Goal: Task Accomplishment & Management: Use online tool/utility

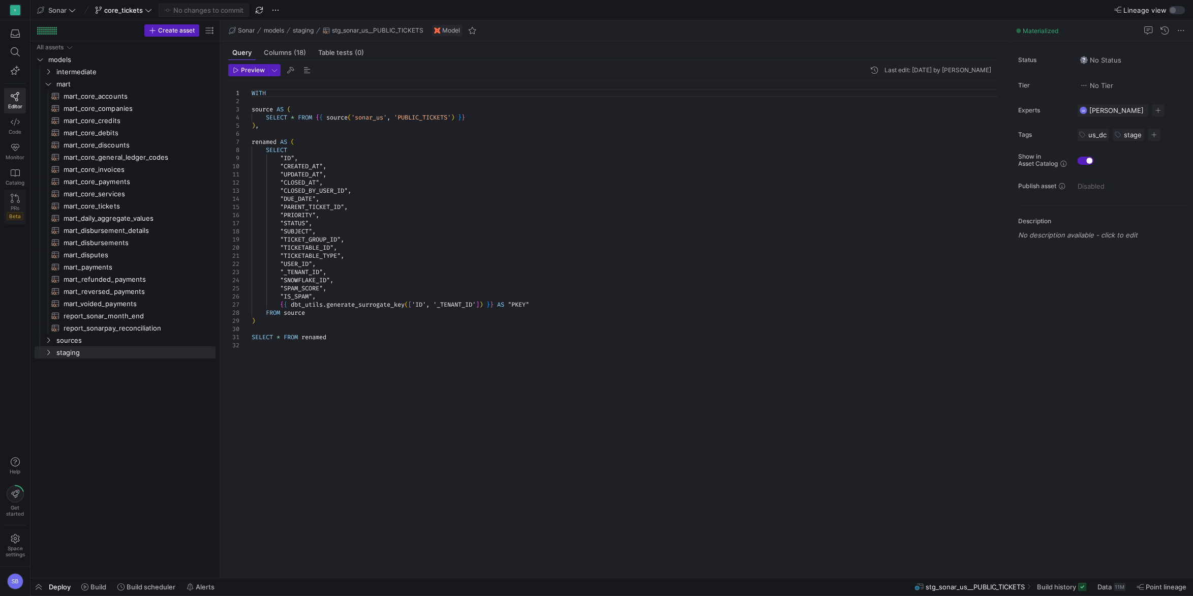
click at [11, 203] on link "PRs Beta" at bounding box center [15, 207] width 22 height 35
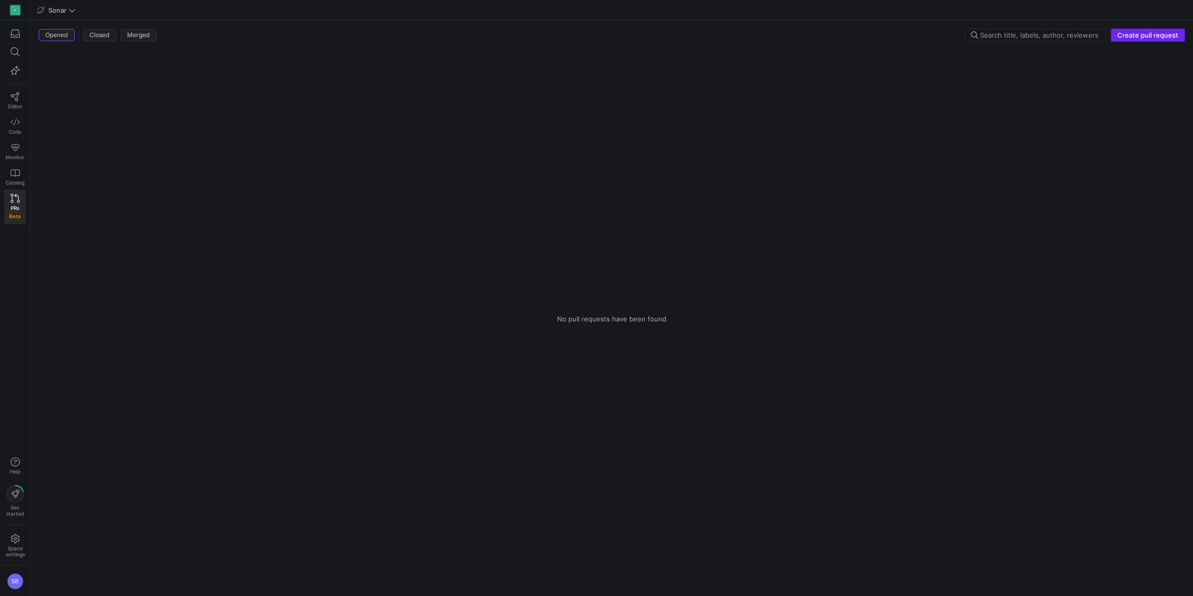
click at [1149, 37] on span "Create pull request" at bounding box center [1148, 35] width 61 height 8
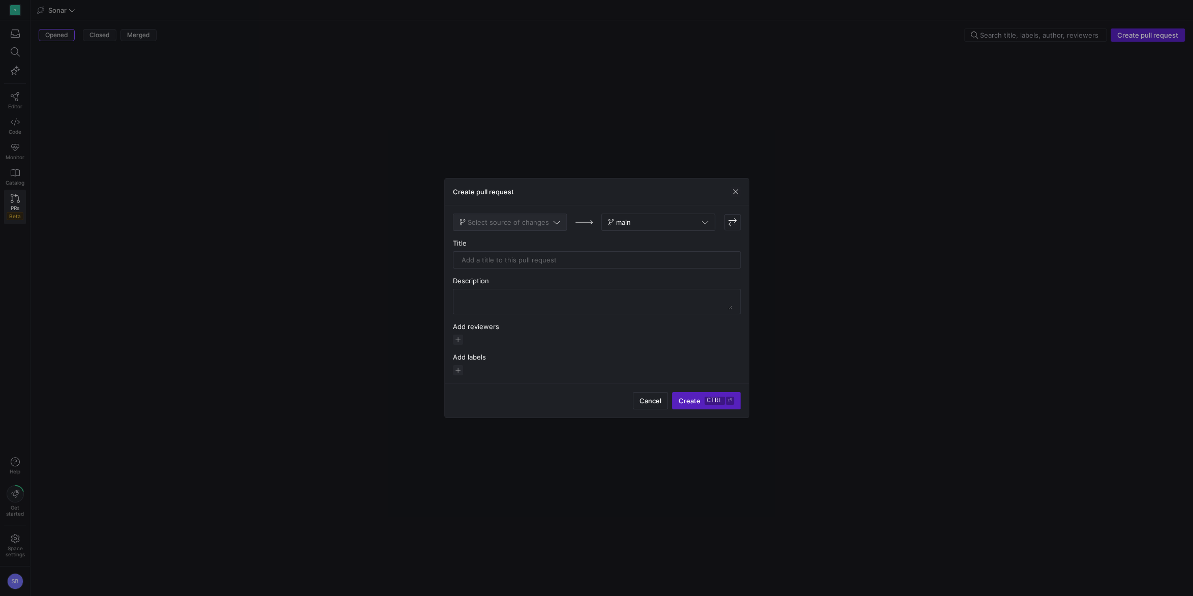
click at [523, 224] on span "Select source of changes" at bounding box center [508, 222] width 81 height 8
click at [489, 243] on span "core_tickets" at bounding box center [480, 239] width 39 height 8
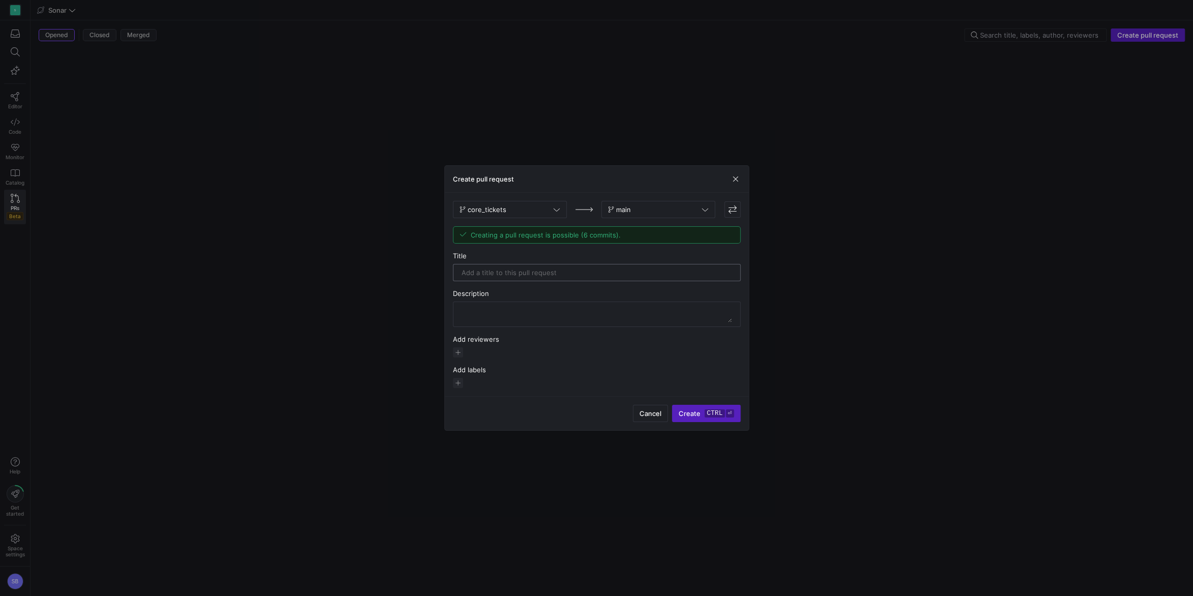
click at [507, 274] on input "text" at bounding box center [597, 272] width 271 height 8
type input "mart_core_tickets"
click at [557, 318] on textarea at bounding box center [597, 314] width 271 height 16
click at [715, 414] on kbd "ctrl" at bounding box center [715, 413] width 20 height 8
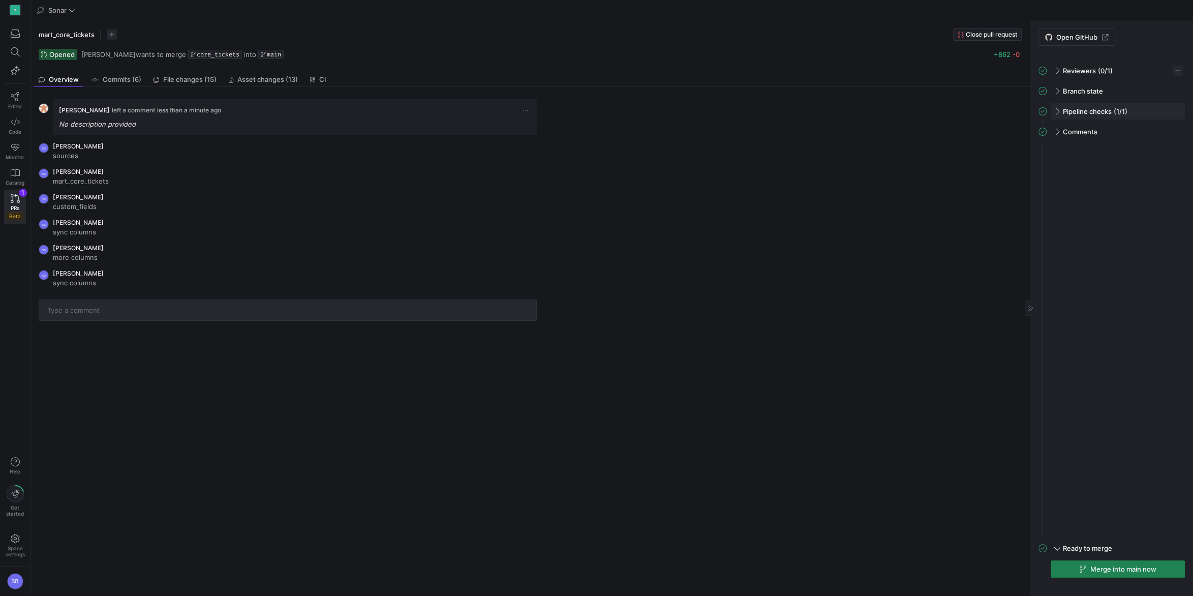
click at [1056, 110] on span at bounding box center [1057, 111] width 8 height 5
click at [1056, 110] on span at bounding box center [1057, 110] width 5 height 8
click at [1141, 569] on span "Merge into main now" at bounding box center [1124, 569] width 66 height 8
click at [20, 35] on div "button" at bounding box center [15, 33] width 13 height 9
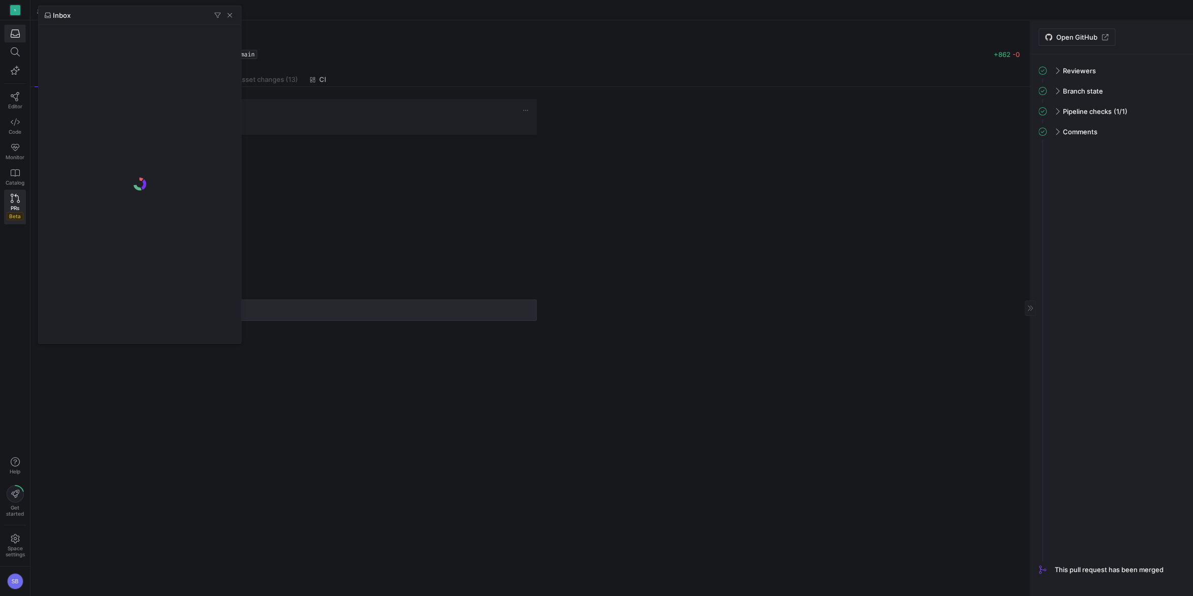
click at [20, 35] on div at bounding box center [596, 298] width 1193 height 596
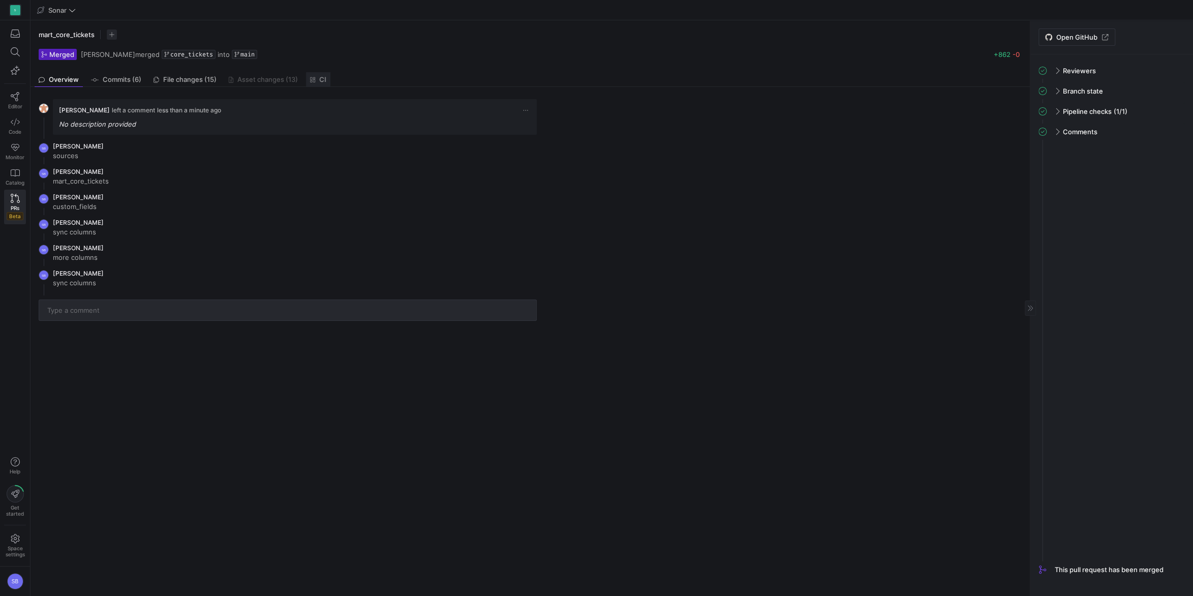
click at [318, 76] on span "CI" at bounding box center [318, 79] width 17 height 7
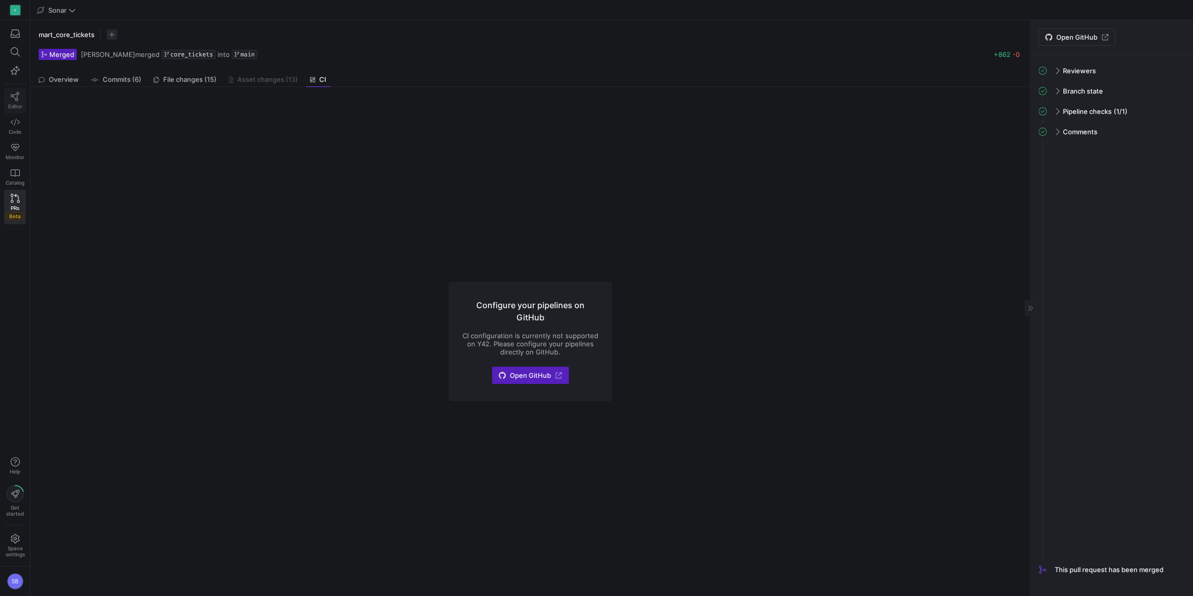
click at [14, 89] on link "Editor" at bounding box center [15, 100] width 22 height 25
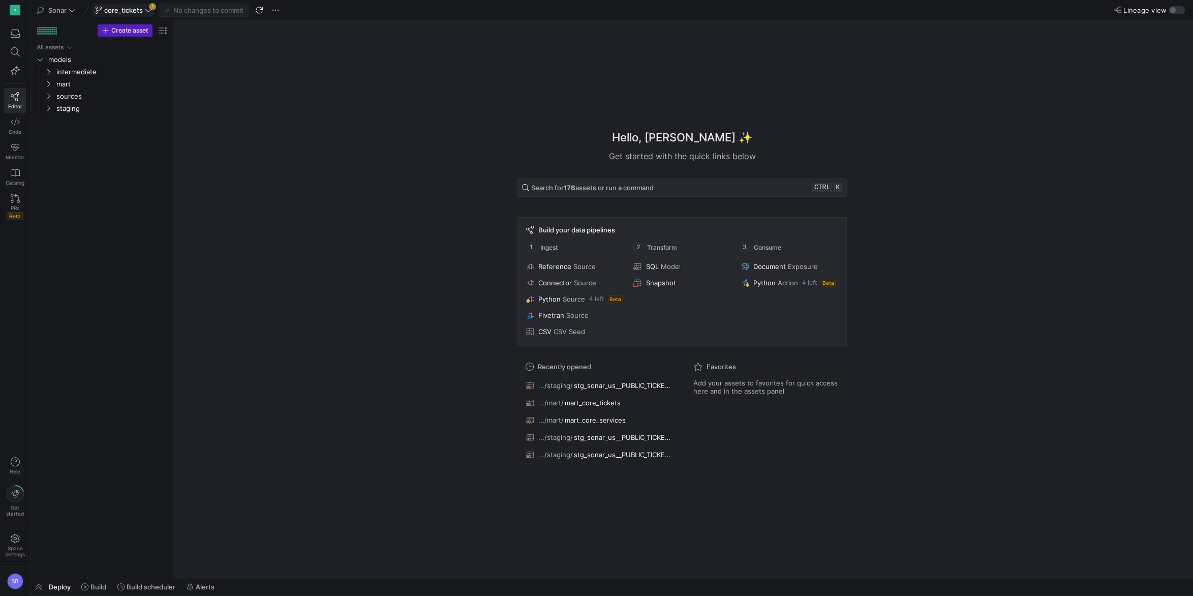
click at [148, 10] on icon at bounding box center [148, 10] width 7 height 7
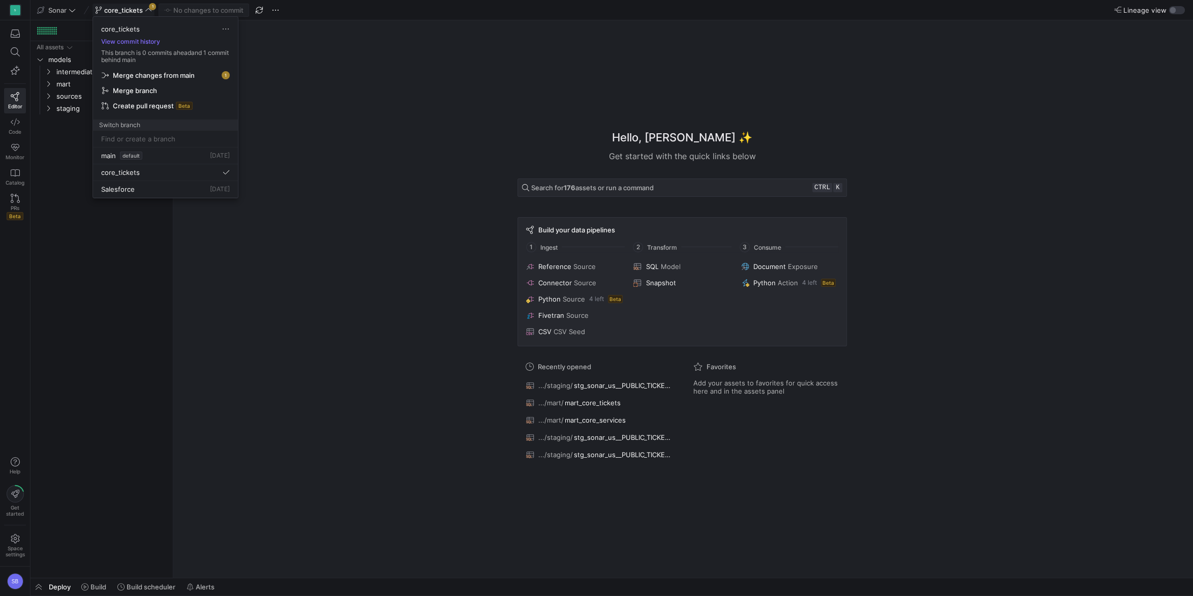
click at [171, 71] on span "Merge changes from main" at bounding box center [154, 75] width 82 height 8
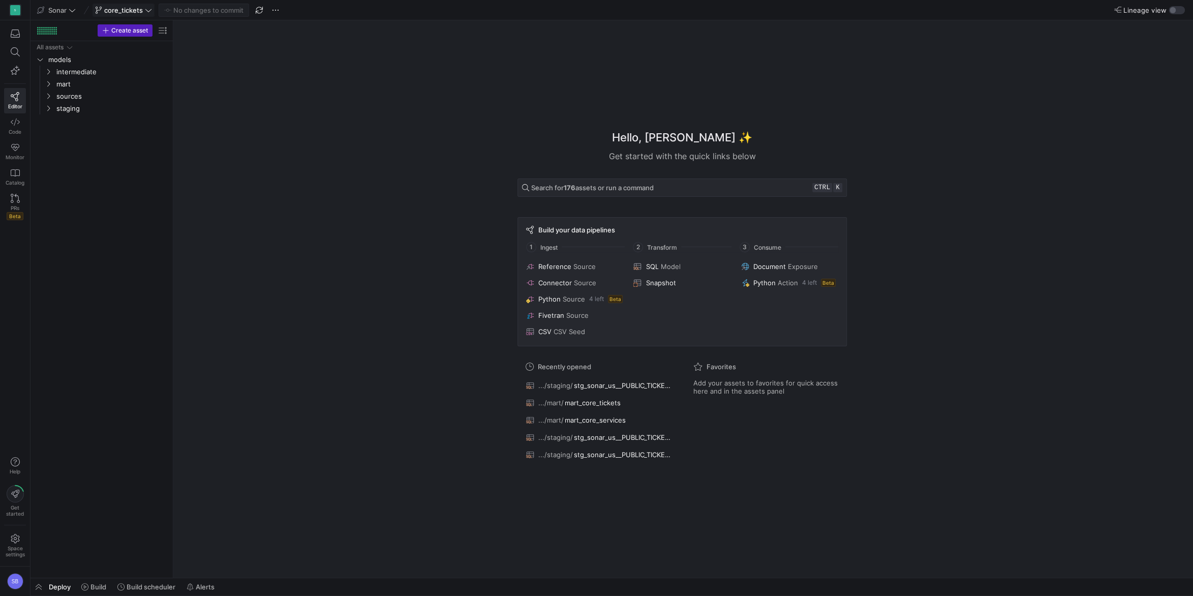
click at [144, 11] on span "core_tickets" at bounding box center [123, 10] width 57 height 8
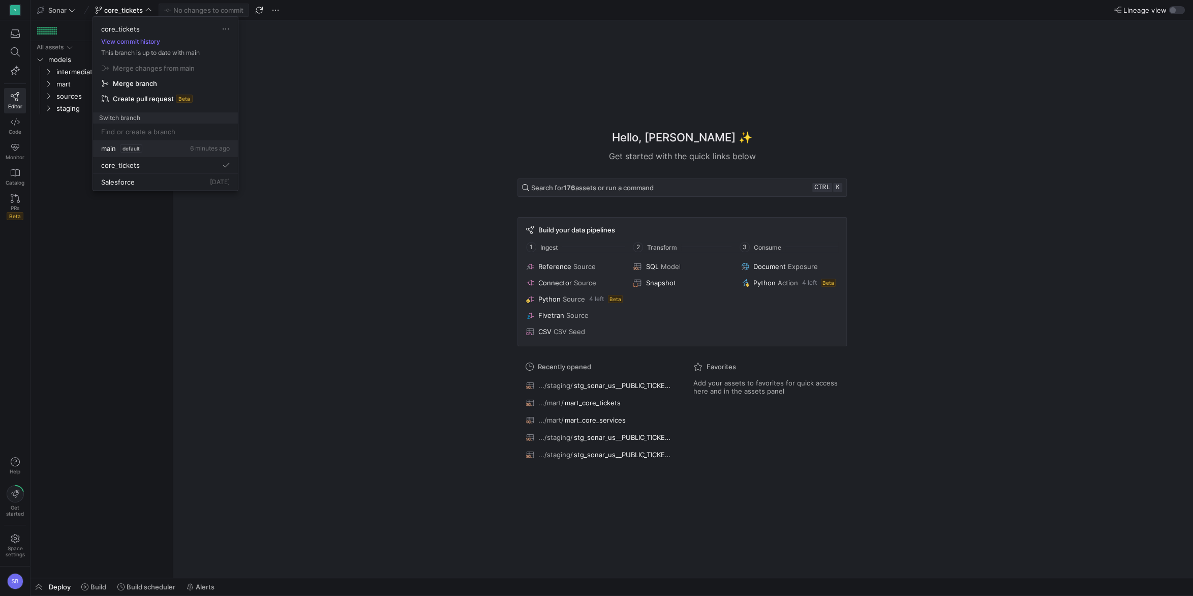
click at [107, 147] on span "main" at bounding box center [108, 148] width 15 height 8
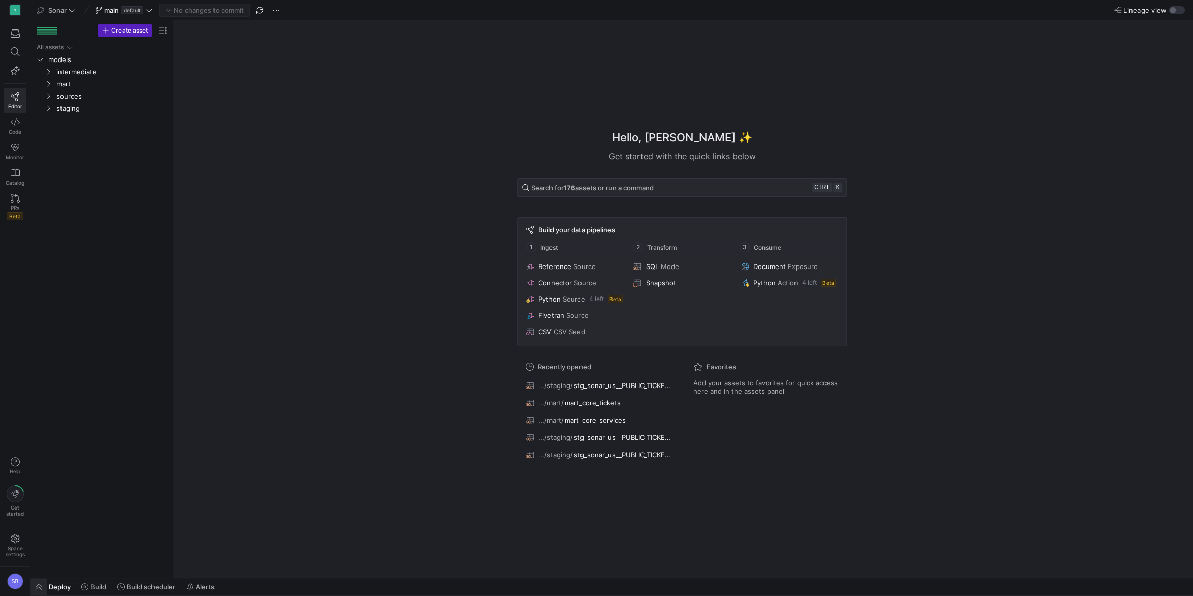
click at [45, 585] on span "button" at bounding box center [39, 586] width 16 height 17
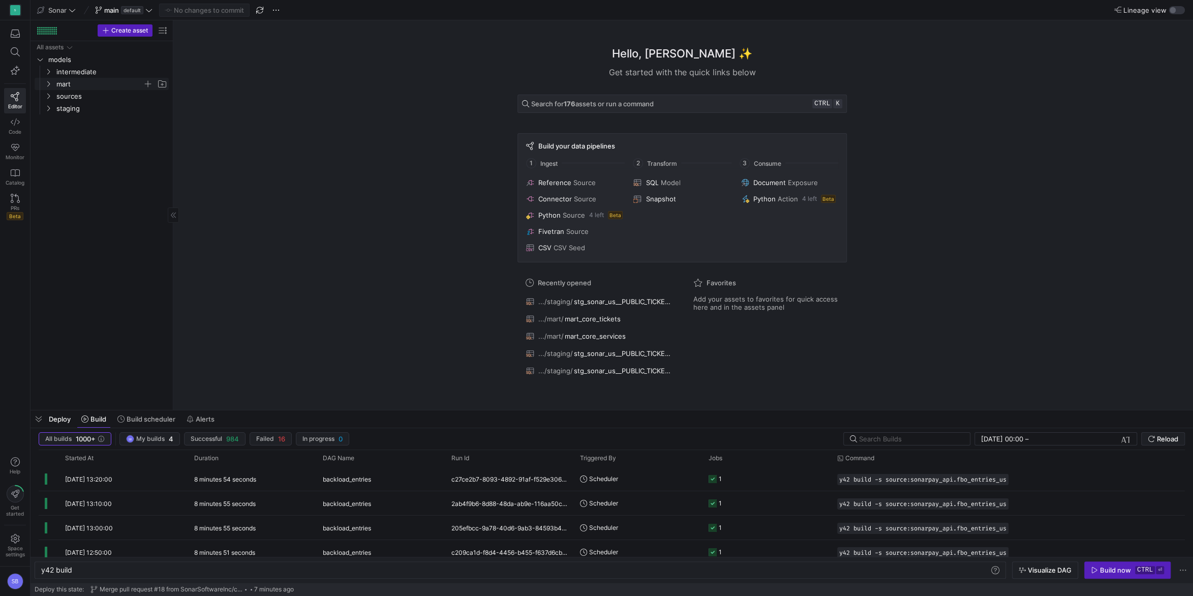
click at [51, 83] on icon "Press SPACE to select this row." at bounding box center [48, 84] width 7 height 6
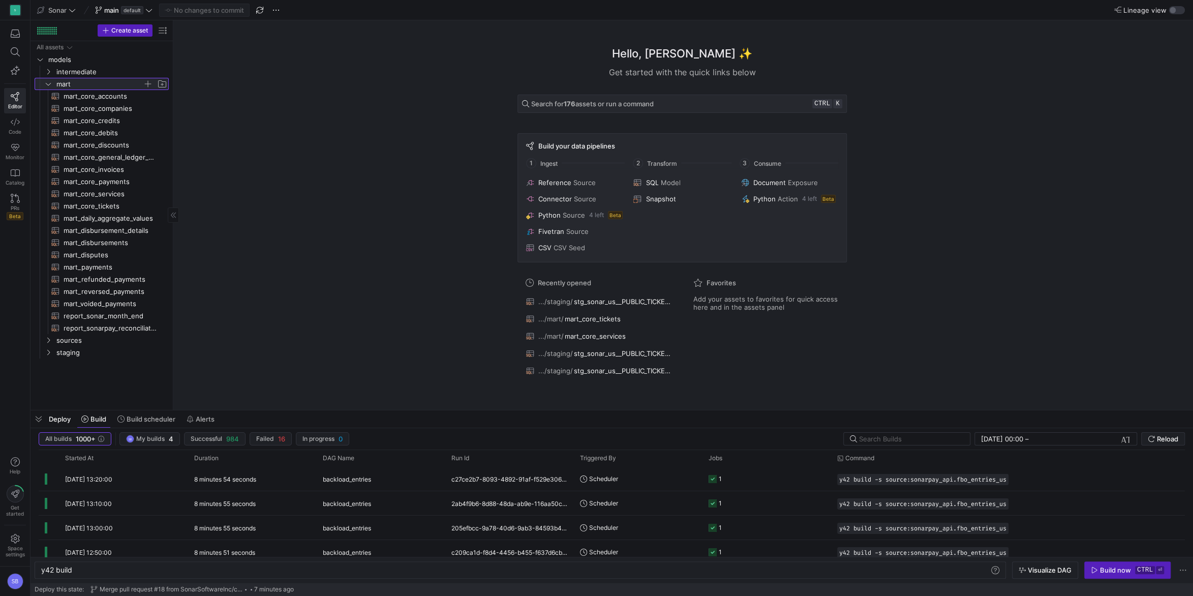
click at [51, 83] on icon at bounding box center [48, 84] width 7 height 6
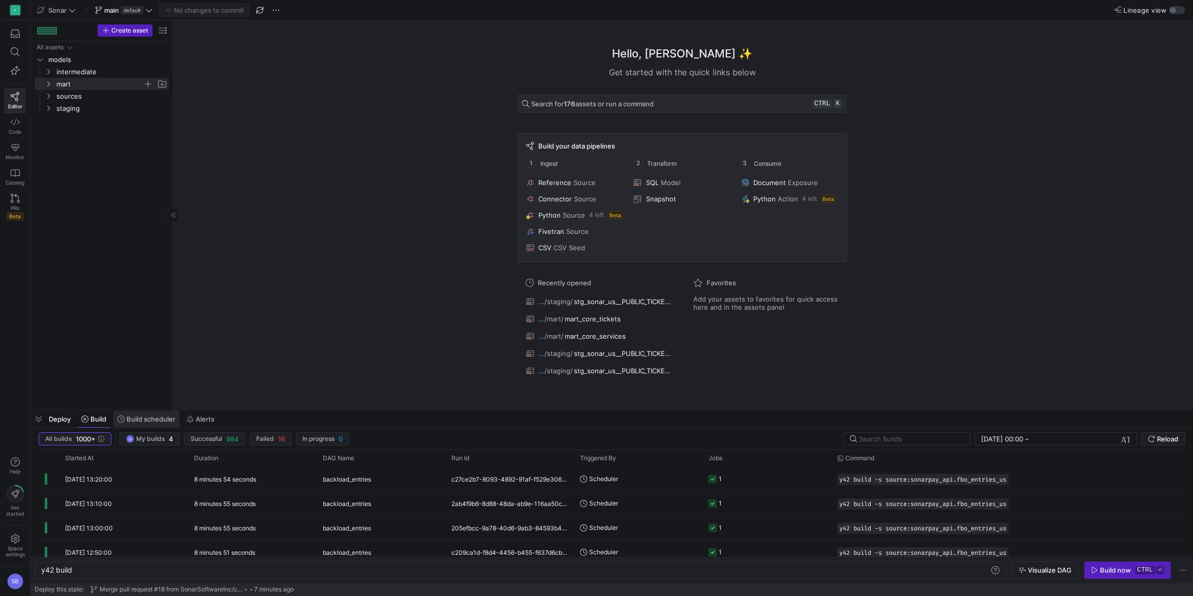
click at [143, 417] on span "Build scheduler" at bounding box center [151, 419] width 49 height 8
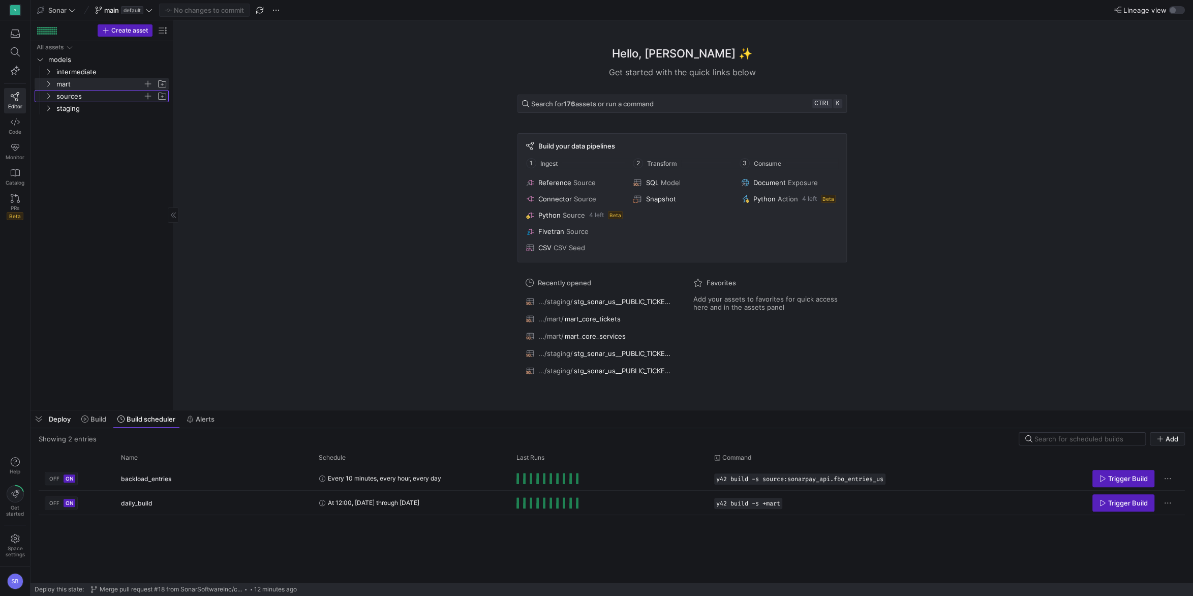
click at [50, 99] on icon "Press SPACE to select this row." at bounding box center [48, 96] width 7 height 6
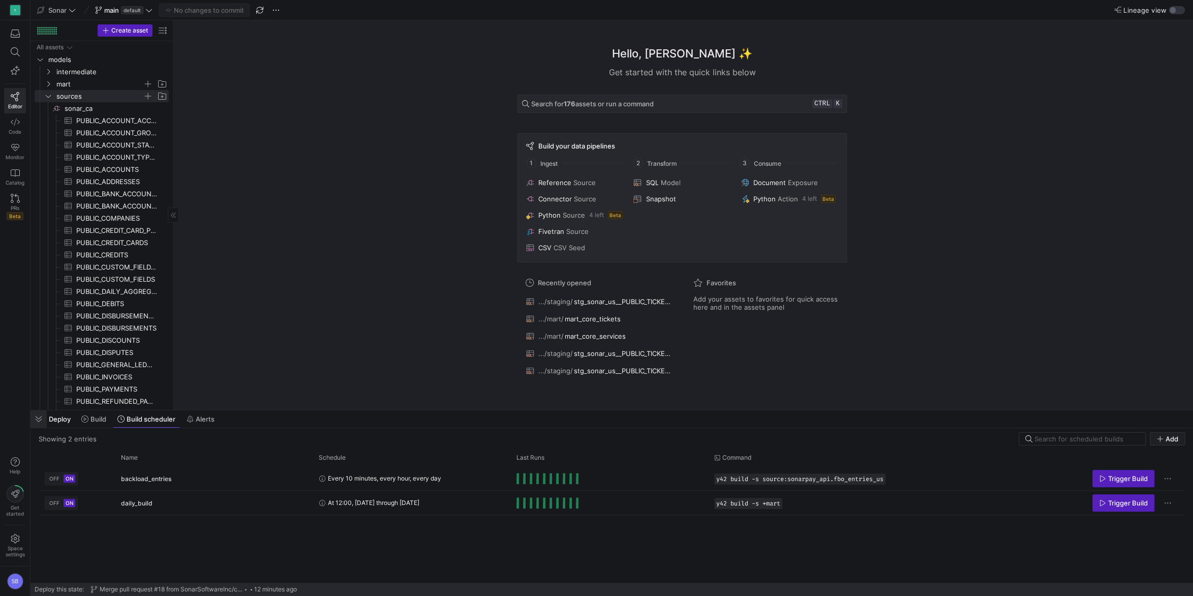
click at [36, 417] on span "button" at bounding box center [39, 418] width 16 height 17
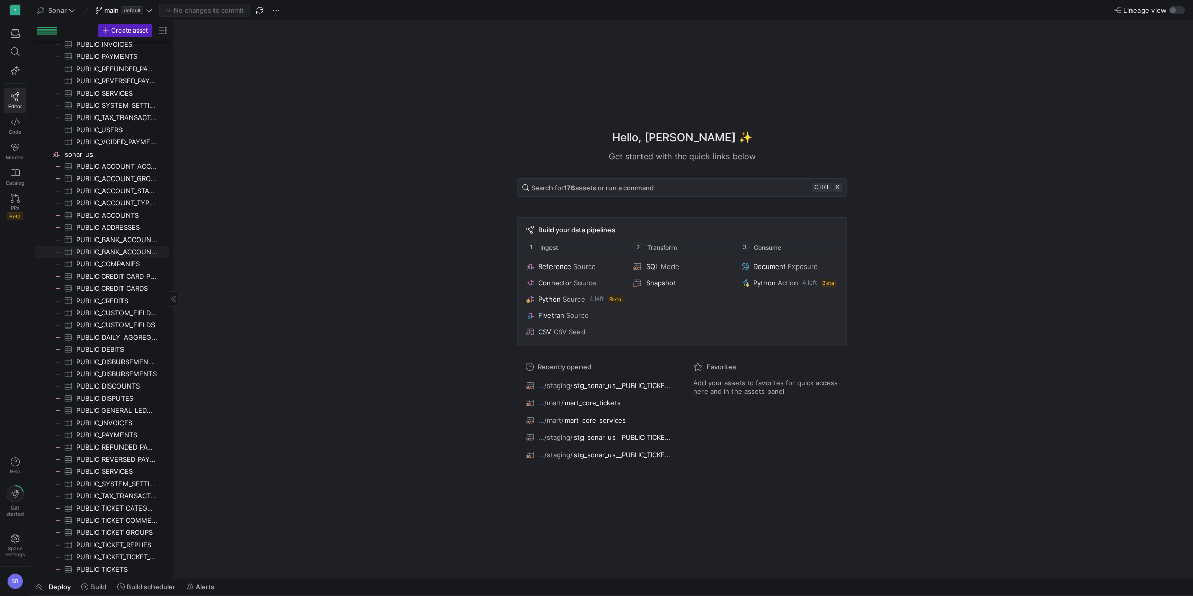
scroll to position [391, 0]
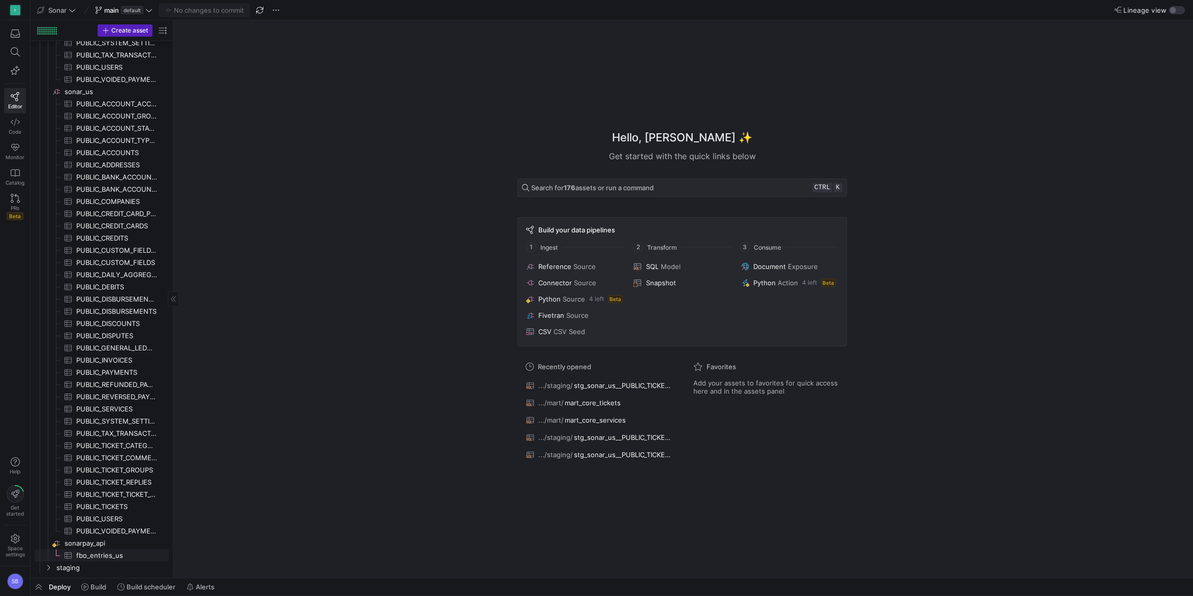
click at [122, 552] on span "fbo_entries_us​​​​​​​​​" at bounding box center [116, 556] width 81 height 12
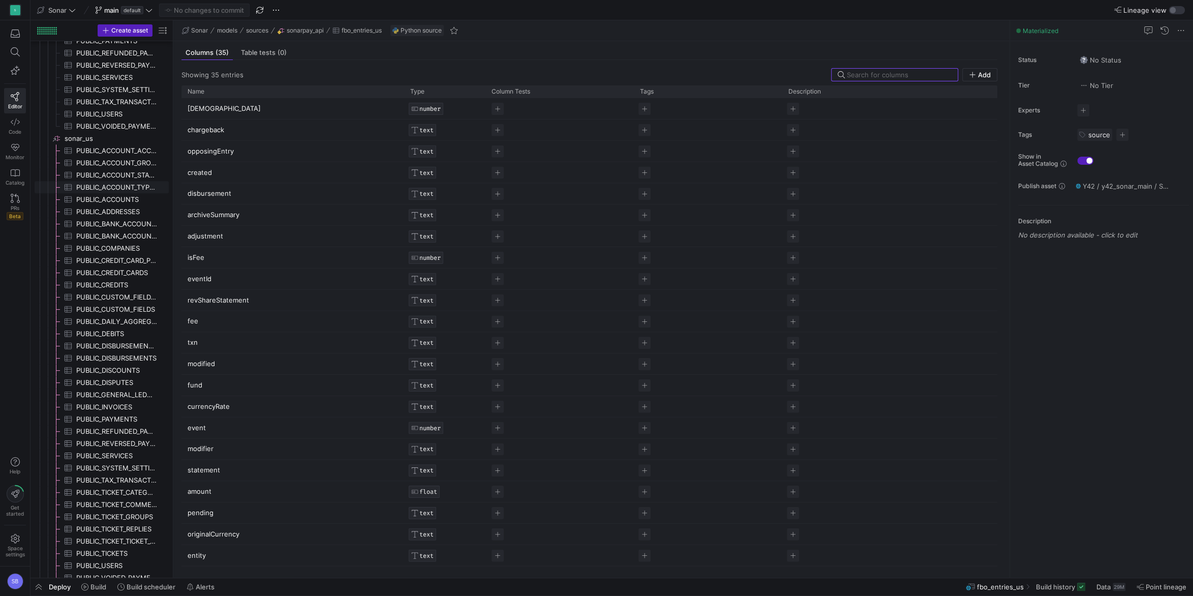
scroll to position [300, 0]
click at [245, 48] on div "Table tests (0)" at bounding box center [264, 52] width 54 height 15
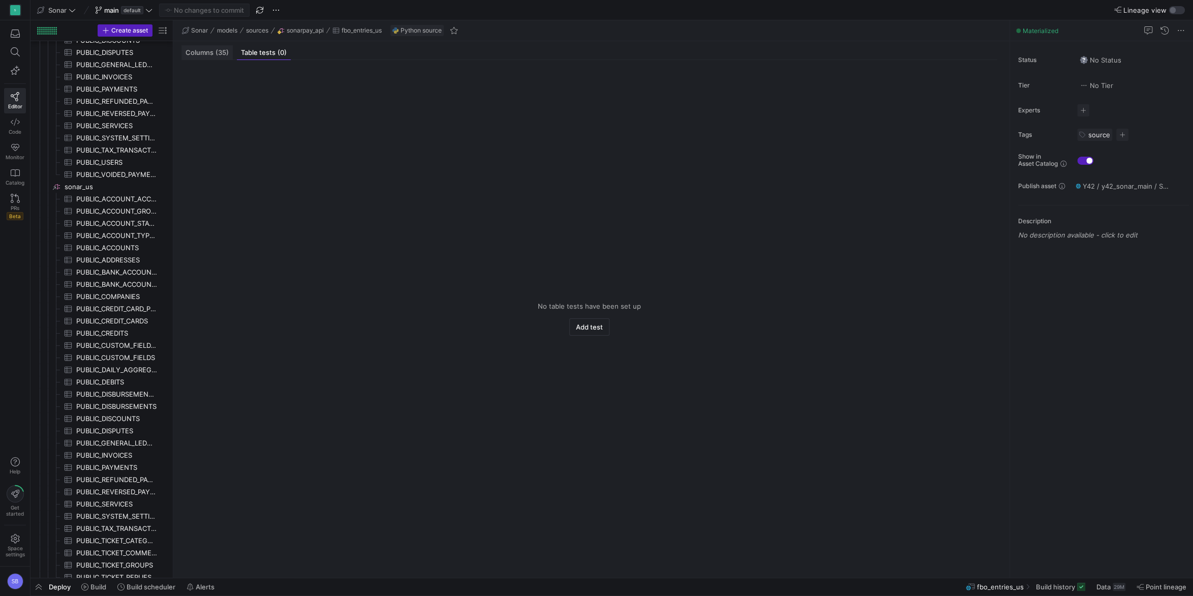
click at [208, 51] on span "Columns (35)" at bounding box center [207, 52] width 43 height 7
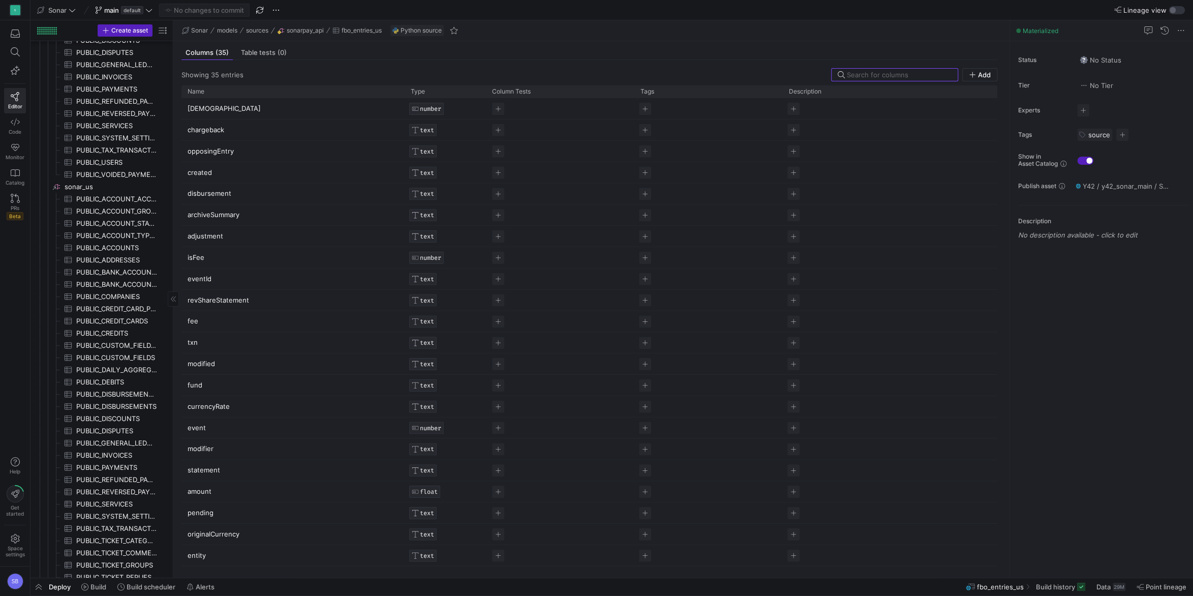
scroll to position [391, 0]
click at [105, 540] on span "sonarpay_api​​​​​​​​" at bounding box center [116, 544] width 103 height 12
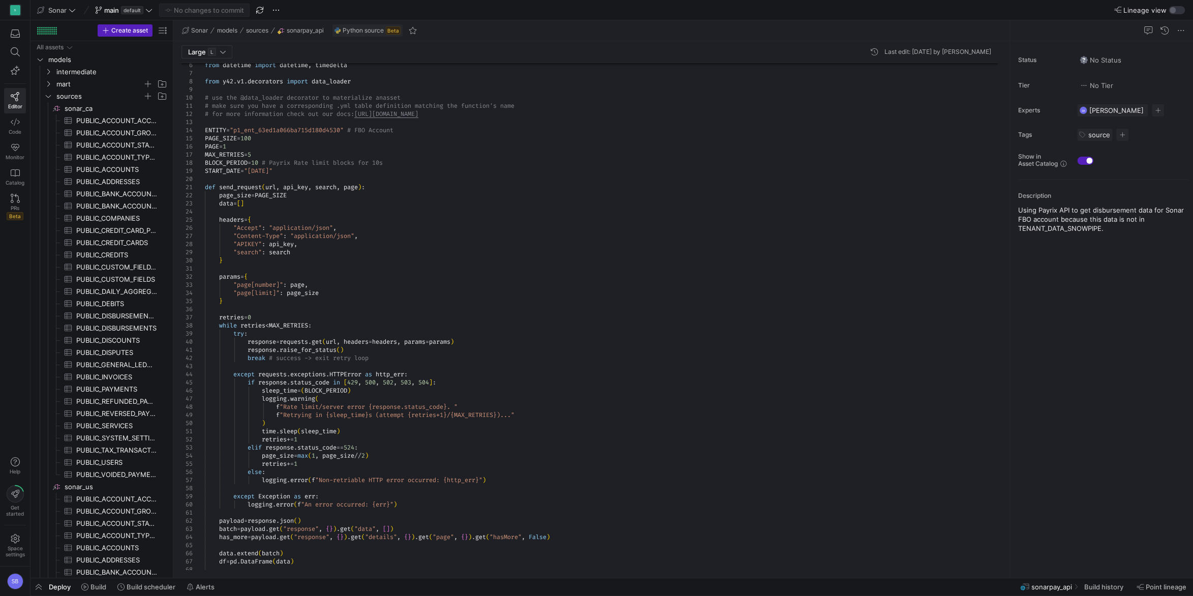
click at [148, 11] on icon at bounding box center [148, 10] width 7 height 7
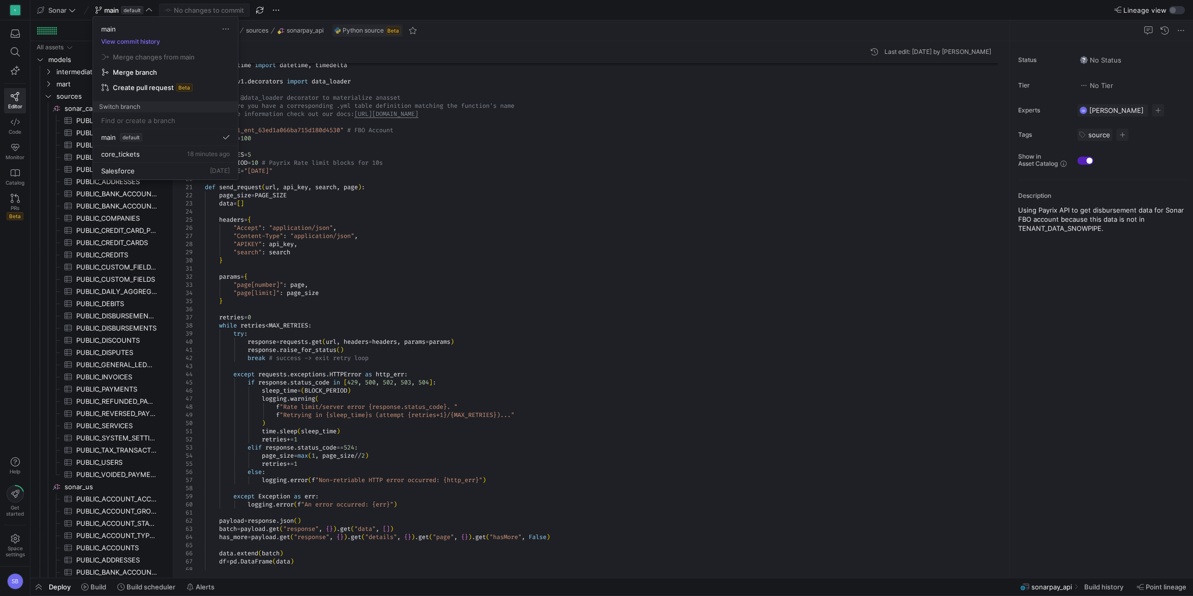
click at [127, 116] on input at bounding box center [165, 120] width 129 height 8
click at [402, 1] on div at bounding box center [596, 298] width 1193 height 596
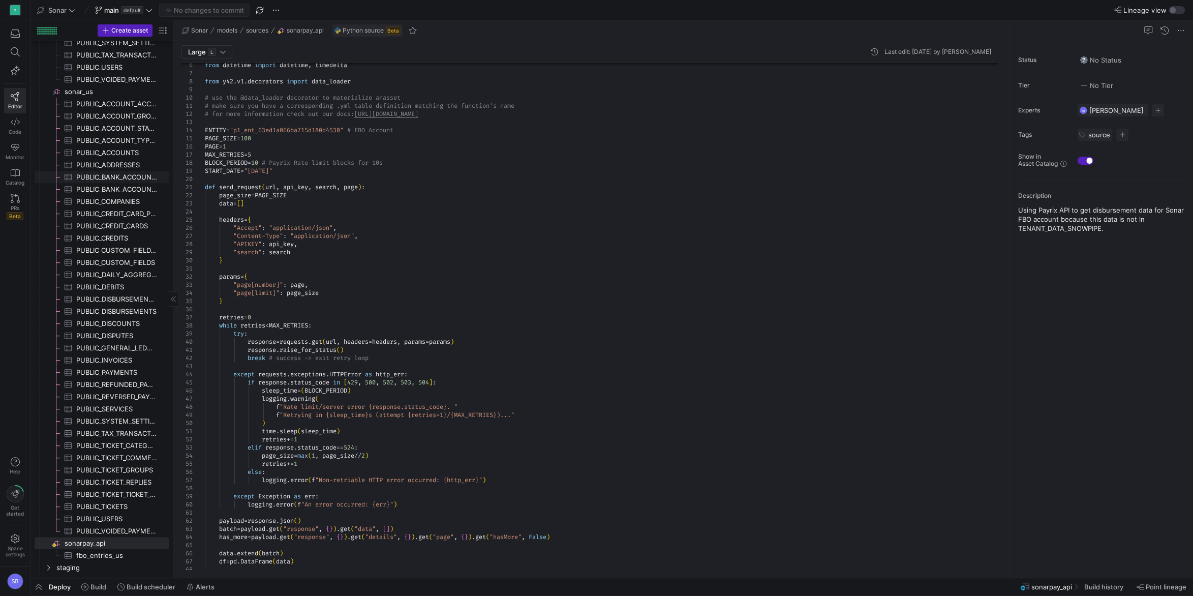
scroll to position [391, 0]
click at [568, 280] on div "from datetime import datetime , timedelta from y42 . v1 . decorators import dat…" at bounding box center [605, 507] width 801 height 991
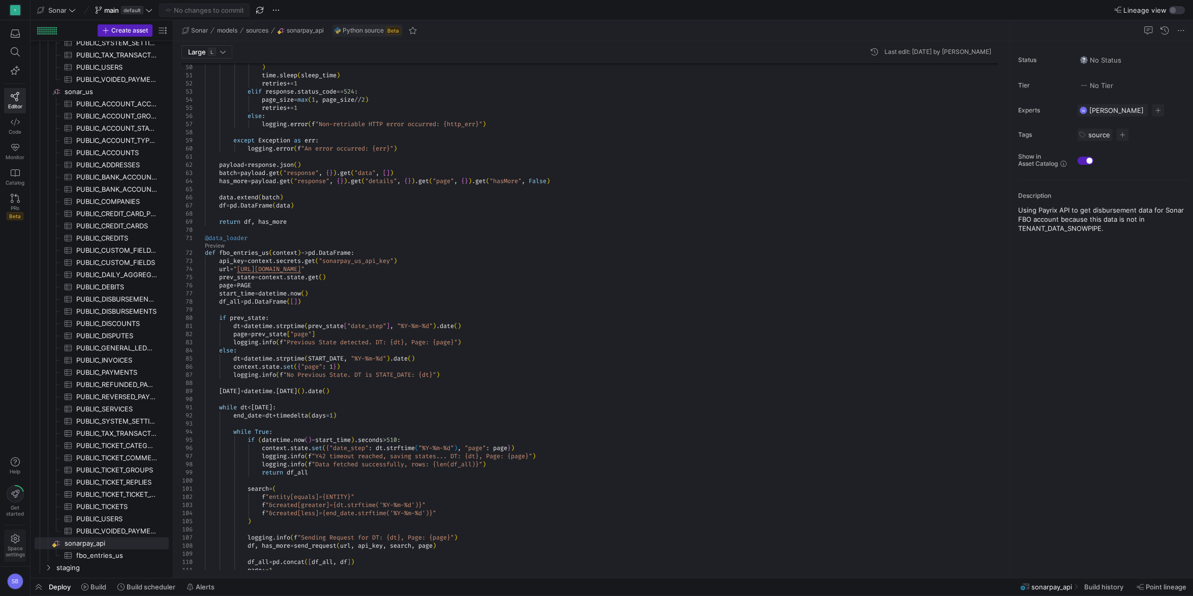
click at [15, 547] on span "Space settings" at bounding box center [15, 551] width 19 height 12
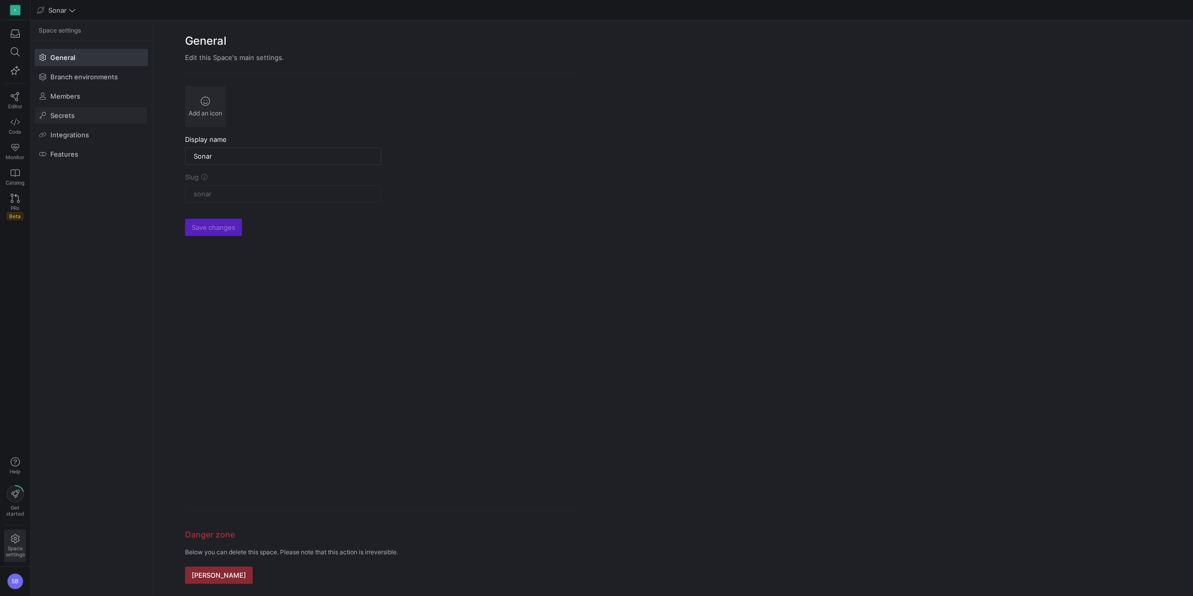
click at [68, 115] on span "Secrets" at bounding box center [62, 115] width 24 height 8
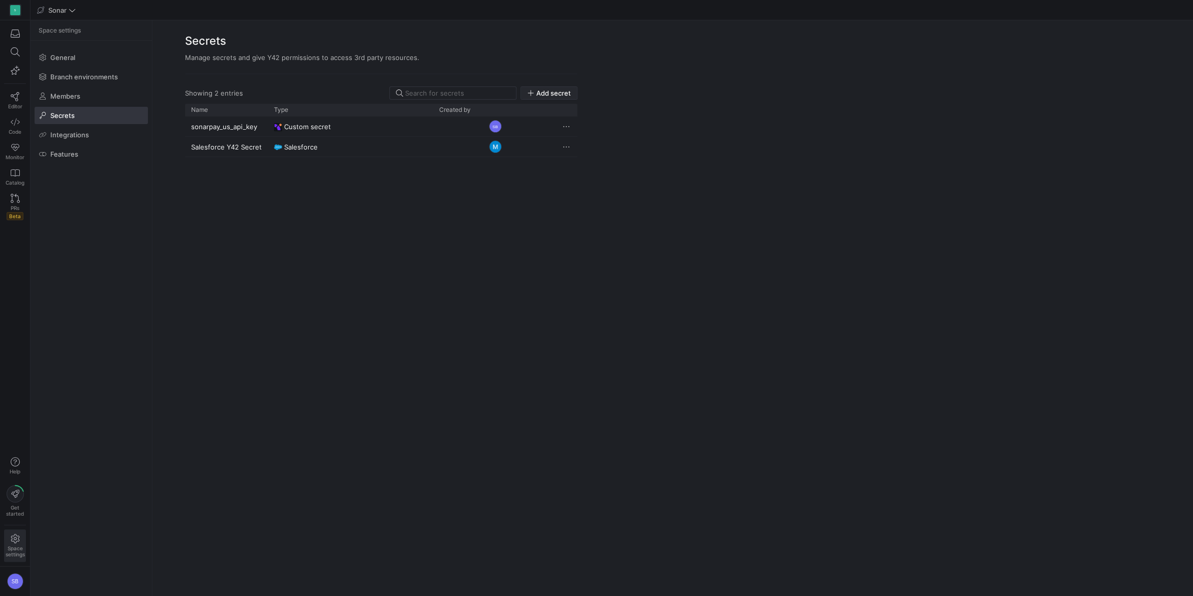
click at [549, 91] on span "Add secret" at bounding box center [553, 93] width 35 height 8
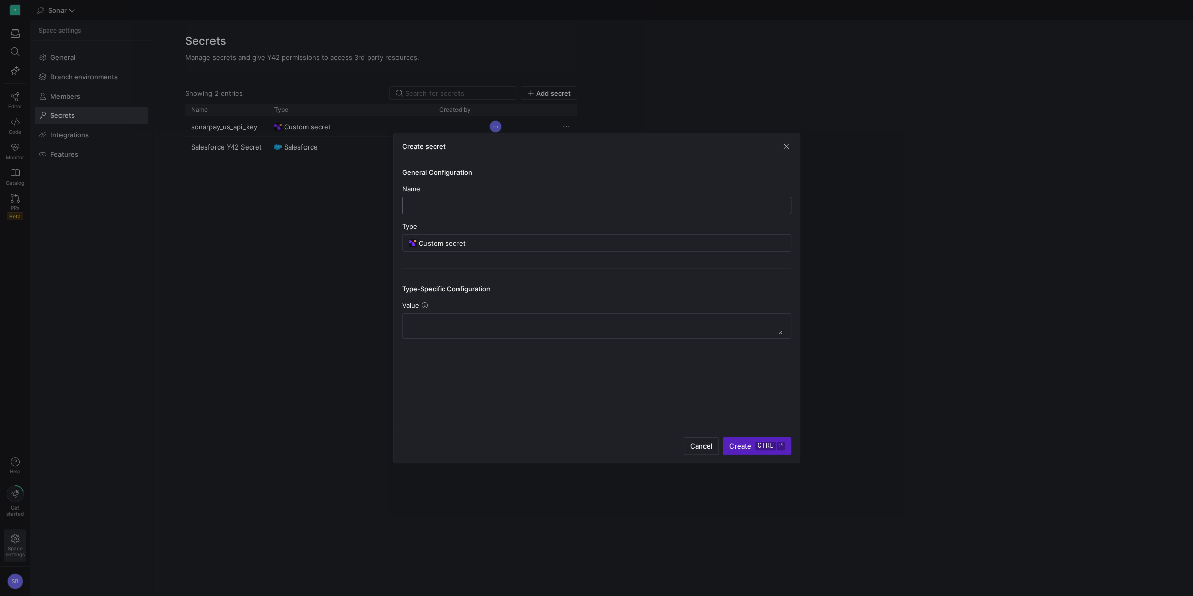
click at [438, 205] on input "text" at bounding box center [597, 205] width 372 height 8
type input "sonarpay_ca_api_key"
click at [473, 321] on textarea at bounding box center [597, 326] width 372 height 16
paste textarea "8ccf7156892c1494f0f72ffd99d4dccc"
type textarea "8ccf7156892c1494f0f72ffd99d4dccc"
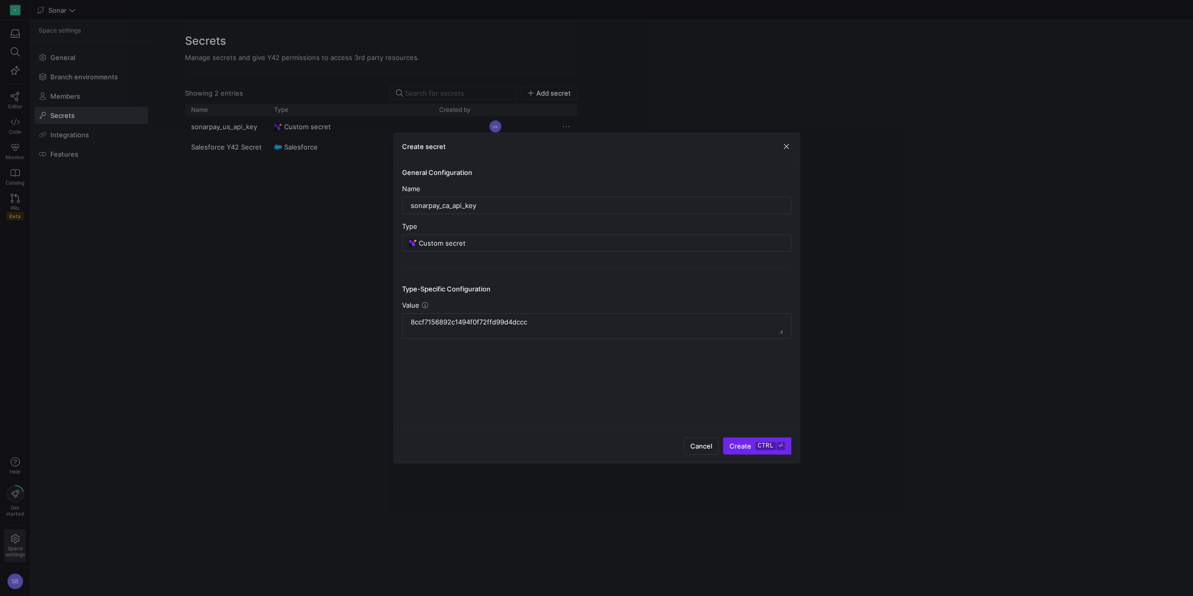
click at [758, 447] on kbd "ctrl" at bounding box center [766, 446] width 20 height 8
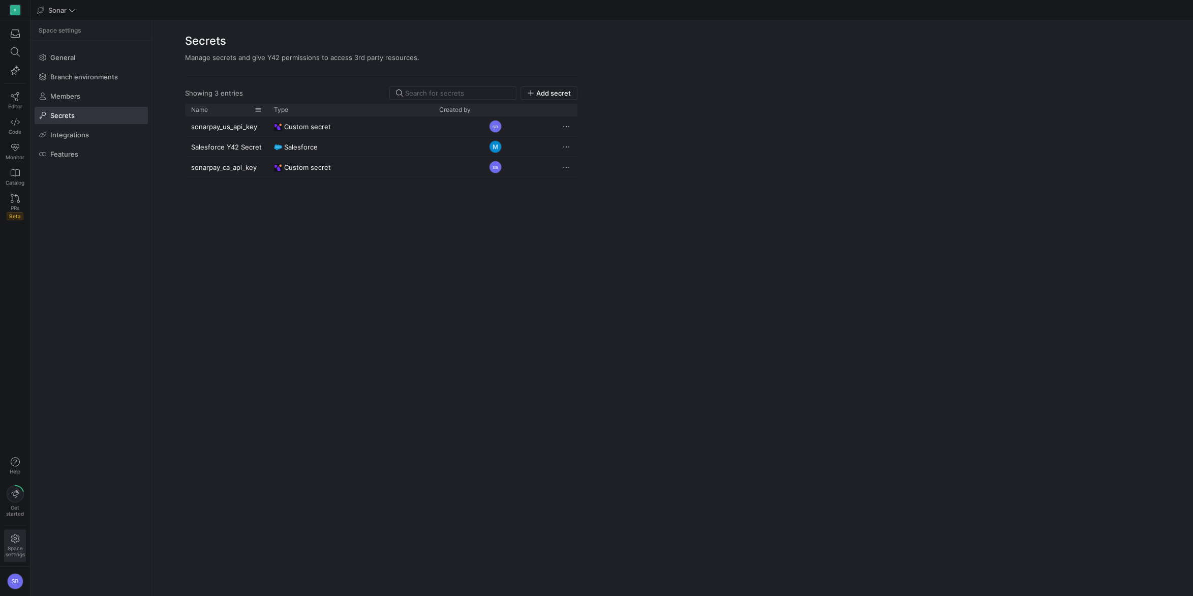
click at [257, 108] on span at bounding box center [258, 109] width 7 height 7
click at [224, 110] on div "Name" at bounding box center [223, 109] width 64 height 7
click at [213, 108] on span at bounding box center [215, 109] width 7 height 7
click at [176, 253] on div "Showing 3 entries Add secret Drag here to set row groups Drag here to set colum…" at bounding box center [382, 329] width 458 height 510
click at [14, 92] on link "Editor" at bounding box center [15, 100] width 22 height 25
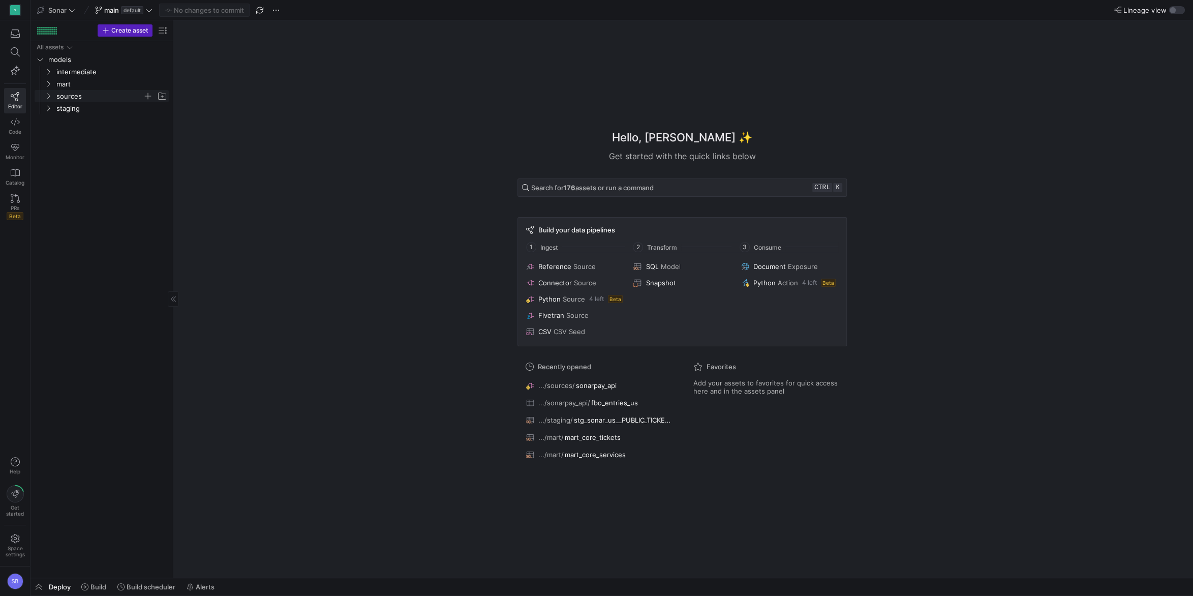
click at [48, 99] on icon "Press SPACE to select this row." at bounding box center [48, 96] width 7 height 6
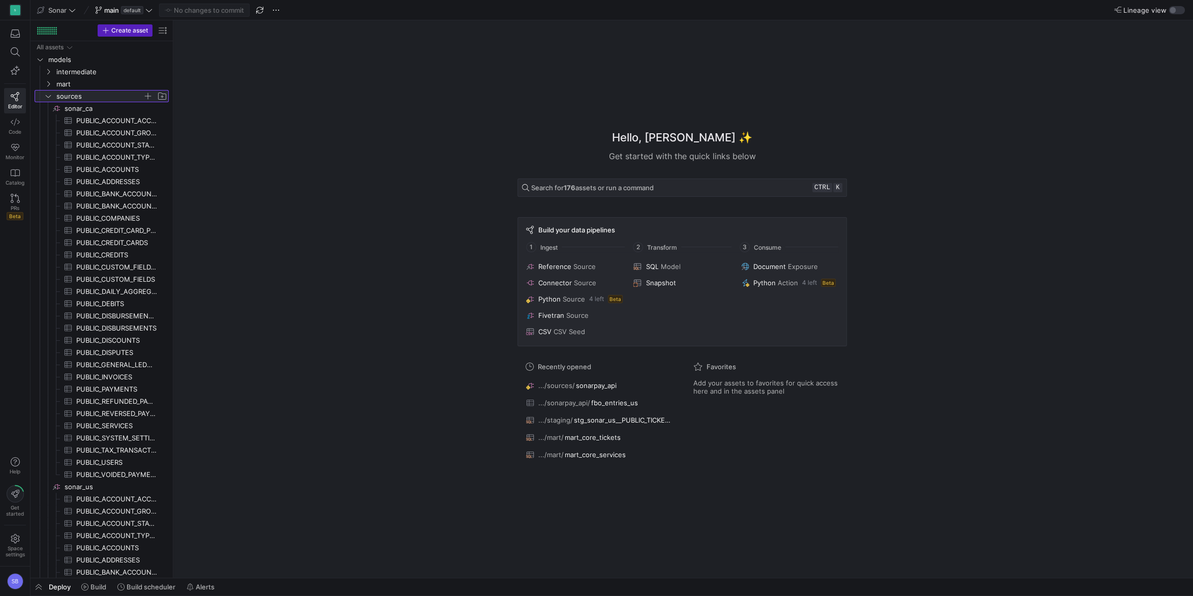
click at [49, 99] on icon at bounding box center [48, 96] width 7 height 6
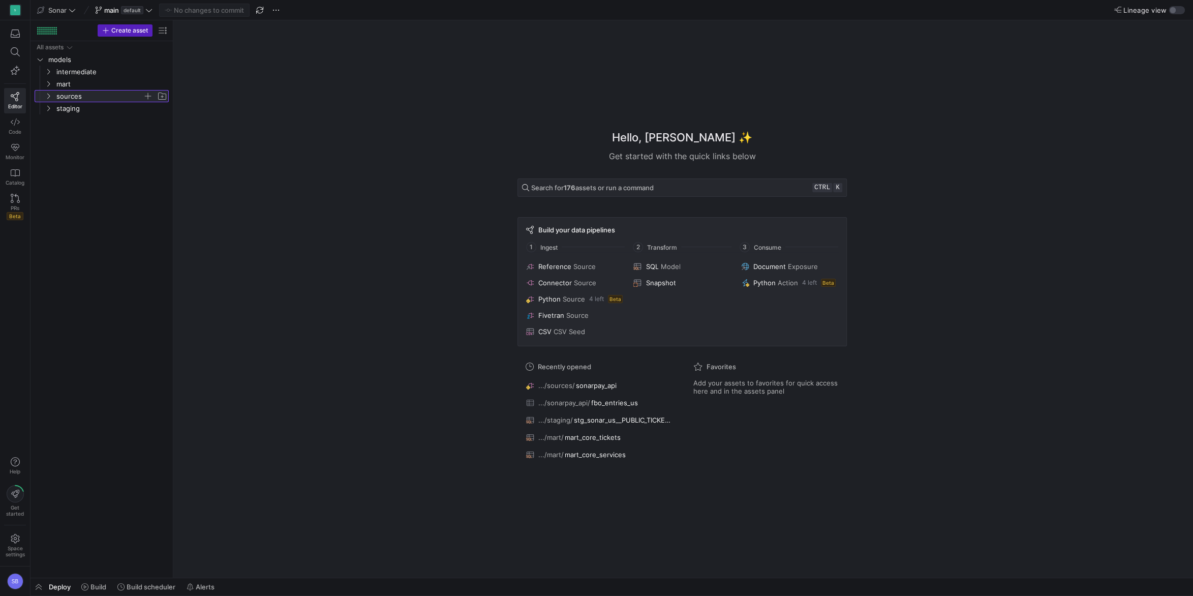
click at [49, 99] on icon at bounding box center [48, 96] width 7 height 6
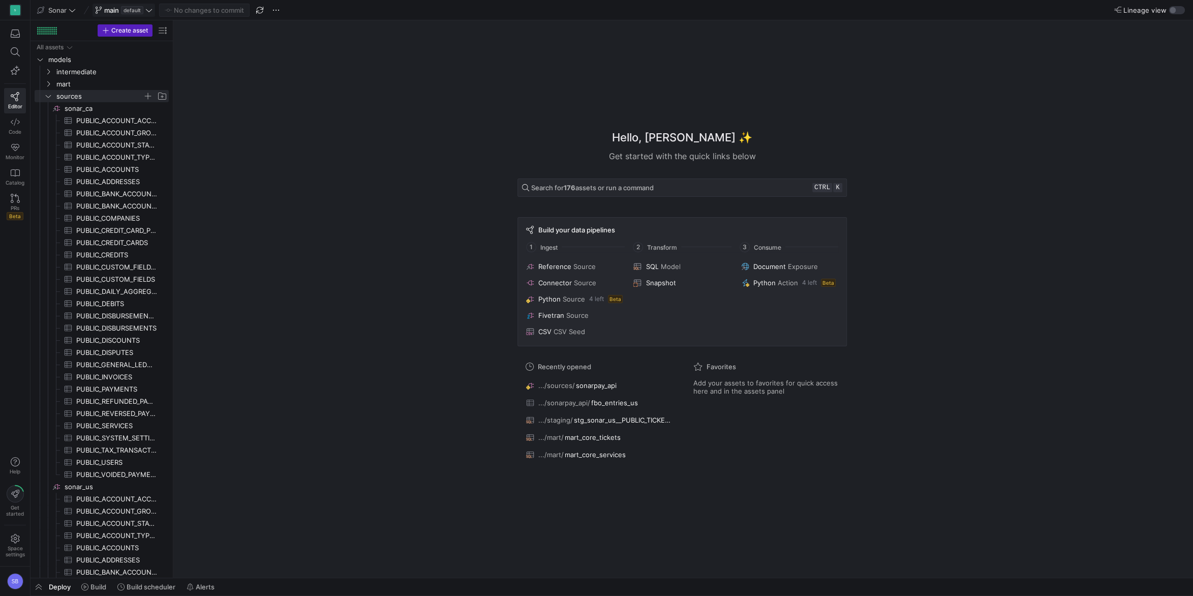
click at [146, 9] on icon at bounding box center [148, 10] width 7 height 7
click at [126, 121] on input at bounding box center [165, 120] width 129 height 8
type input "sonarpay_ca"
click at [174, 150] on span "Create branch sonarpay_ca from 'main'" at bounding box center [165, 147] width 133 height 28
click at [47, 92] on span "sources" at bounding box center [105, 96] width 125 height 11
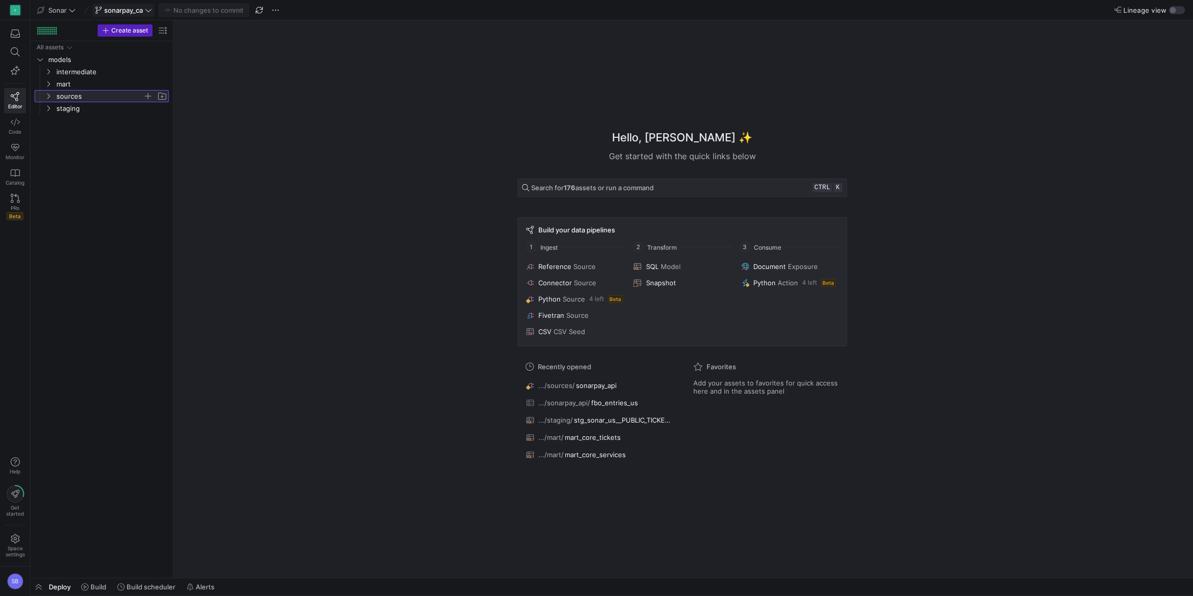
click at [47, 92] on span "sources" at bounding box center [105, 96] width 125 height 11
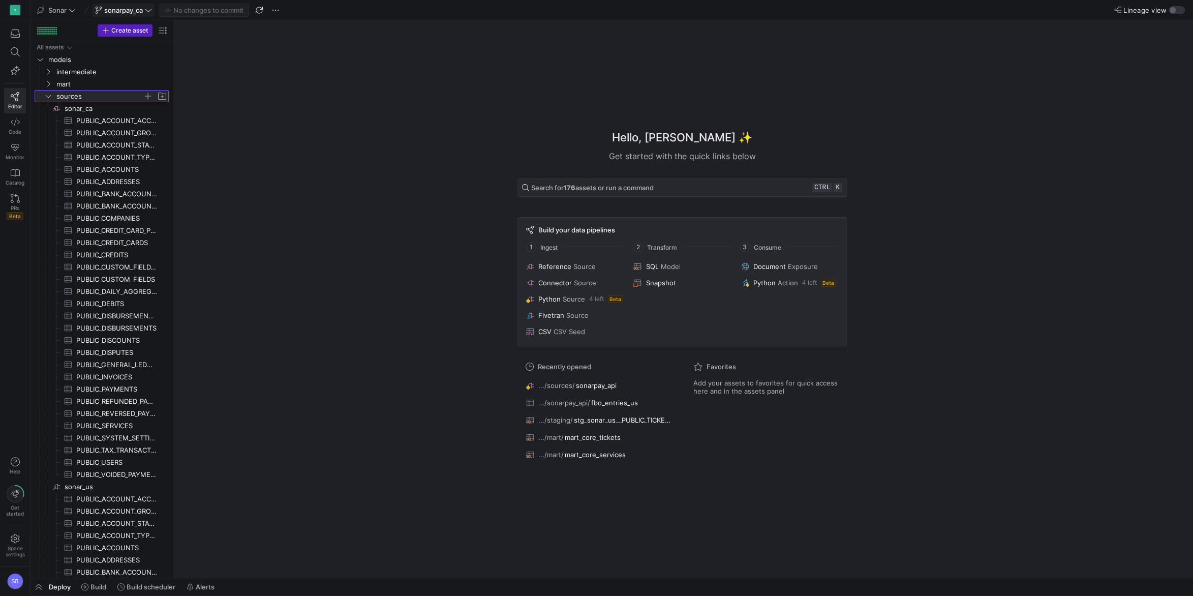
click at [148, 93] on span "button" at bounding box center [148, 96] width 10 height 10
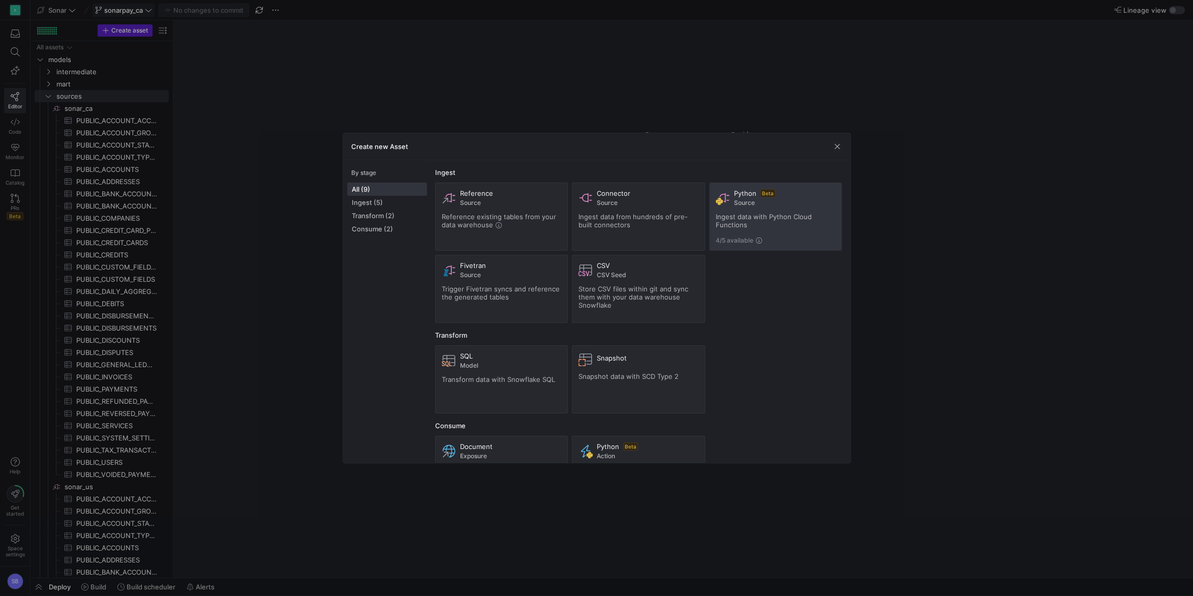
click at [795, 215] on span "Ingest data with Python Cloud Functions" at bounding box center [764, 221] width 96 height 16
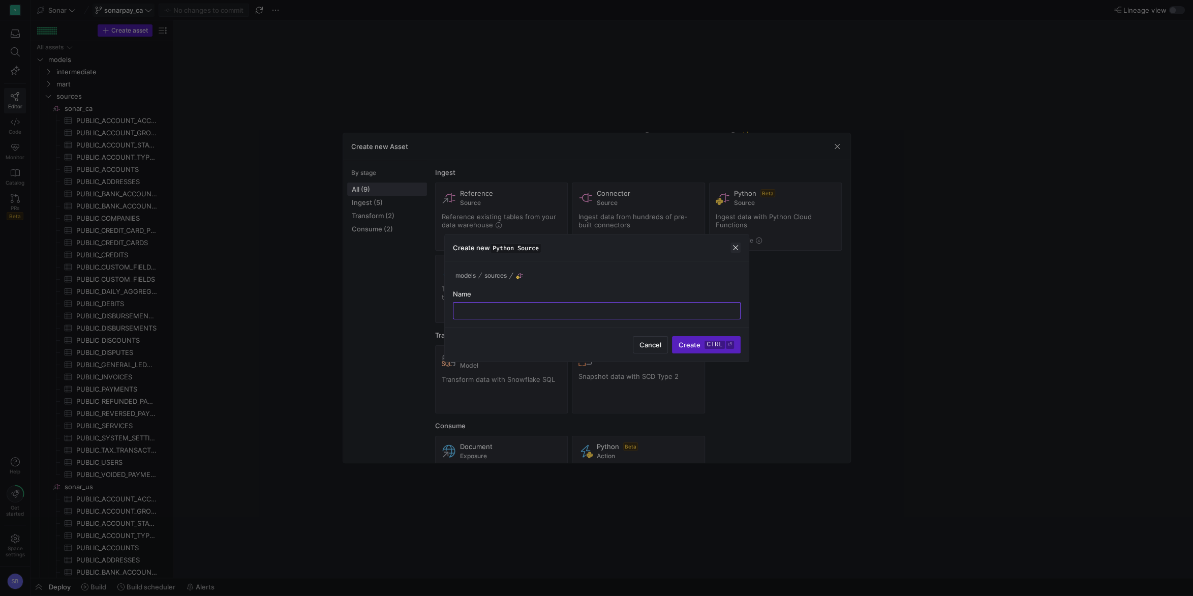
click at [736, 246] on span "button" at bounding box center [736, 248] width 10 height 10
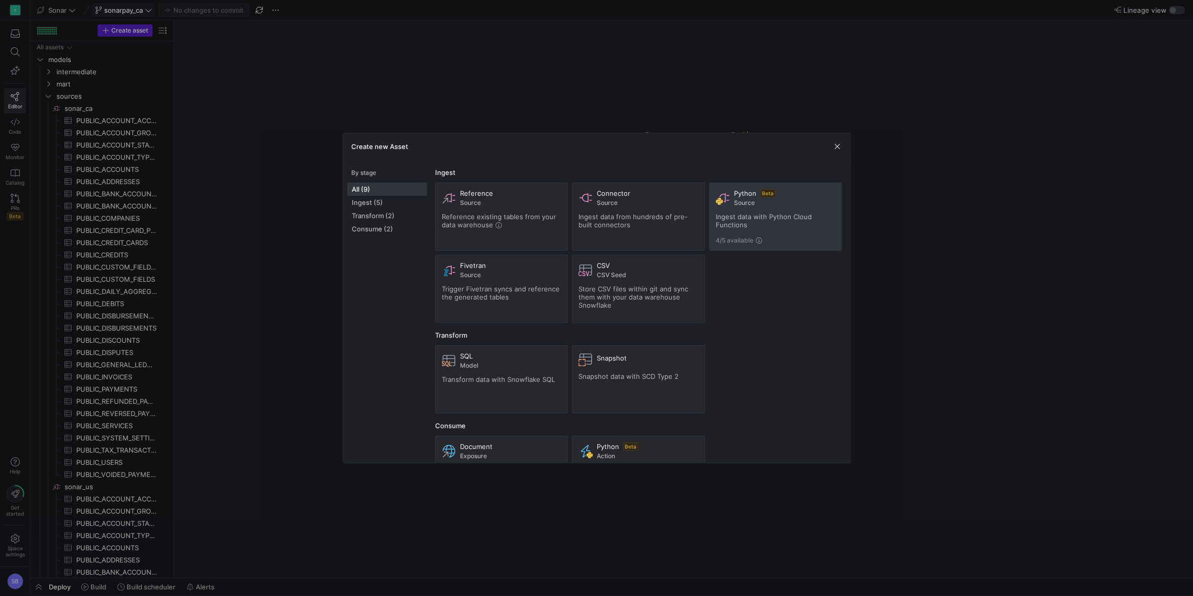
click at [782, 214] on span "Ingest data with Python Cloud Functions" at bounding box center [764, 221] width 96 height 16
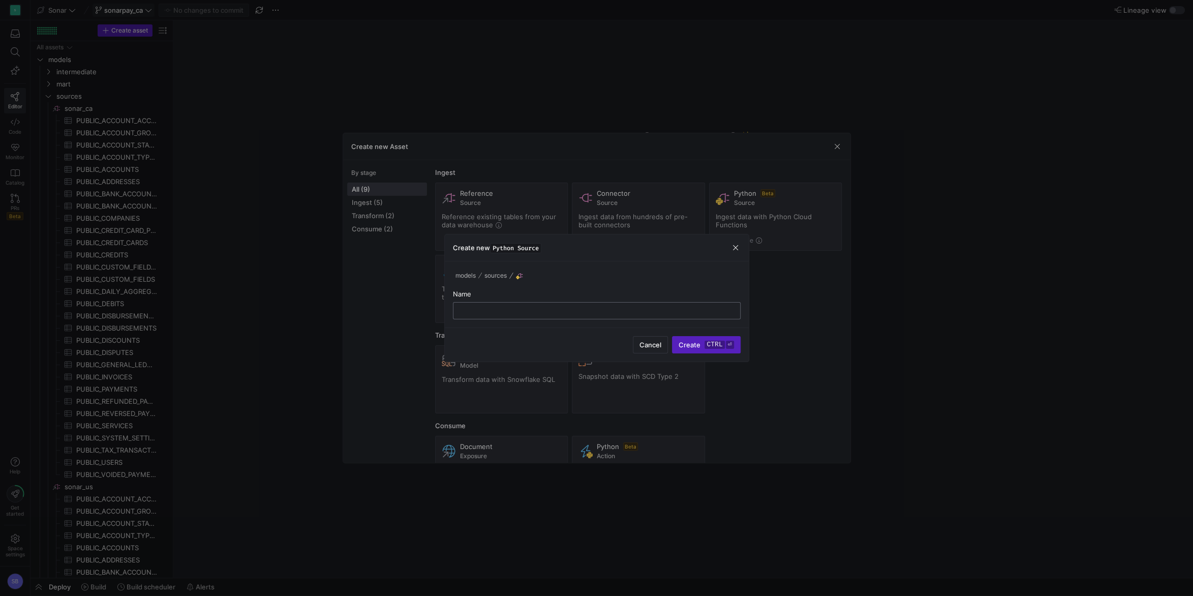
click at [514, 304] on div at bounding box center [597, 311] width 271 height 16
click at [521, 309] on input "text" at bounding box center [597, 311] width 271 height 8
type input "sonarpay_ca_api"
click at [709, 344] on kbd "ctrl" at bounding box center [715, 345] width 20 height 8
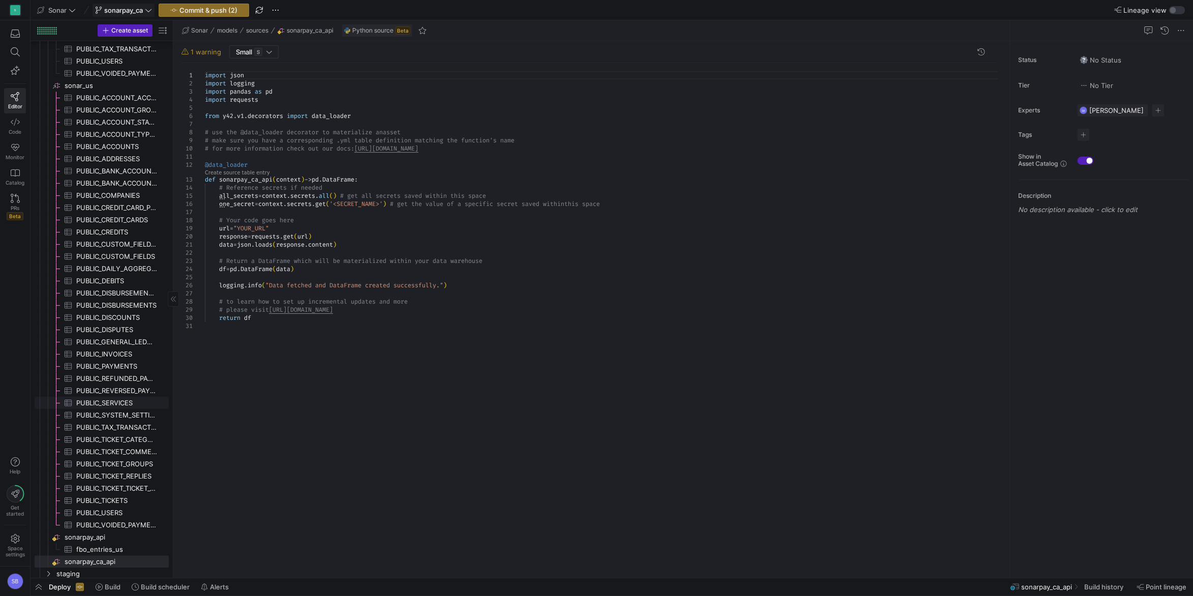
scroll to position [407, 0]
click at [95, 530] on span "sonarpay_api​​​​​​​​" at bounding box center [116, 531] width 103 height 12
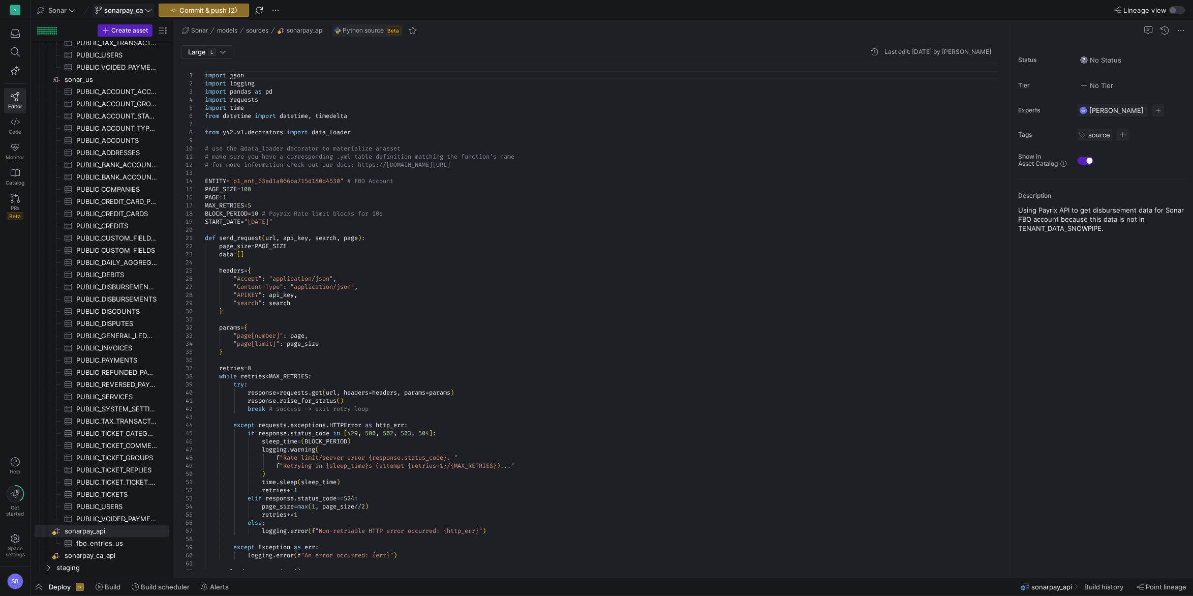
click at [458, 271] on div "import json import logging import pandas as pd import requests import time from…" at bounding box center [605, 558] width 801 height 991
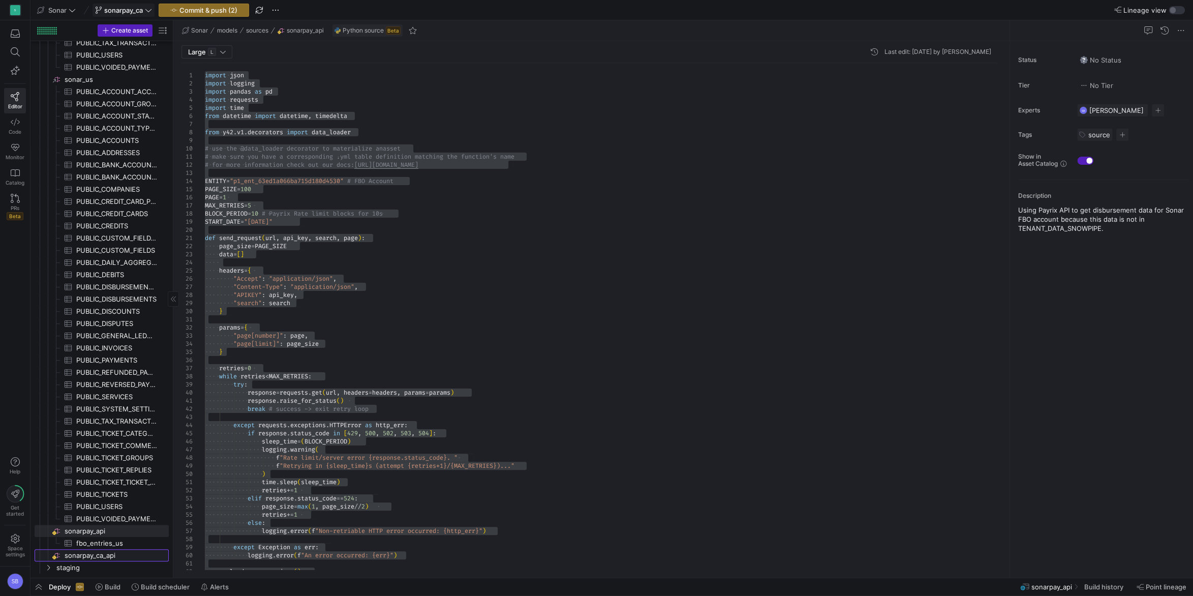
click at [102, 555] on span "sonarpay_ca_api​​​​​​​​" at bounding box center [116, 556] width 103 height 12
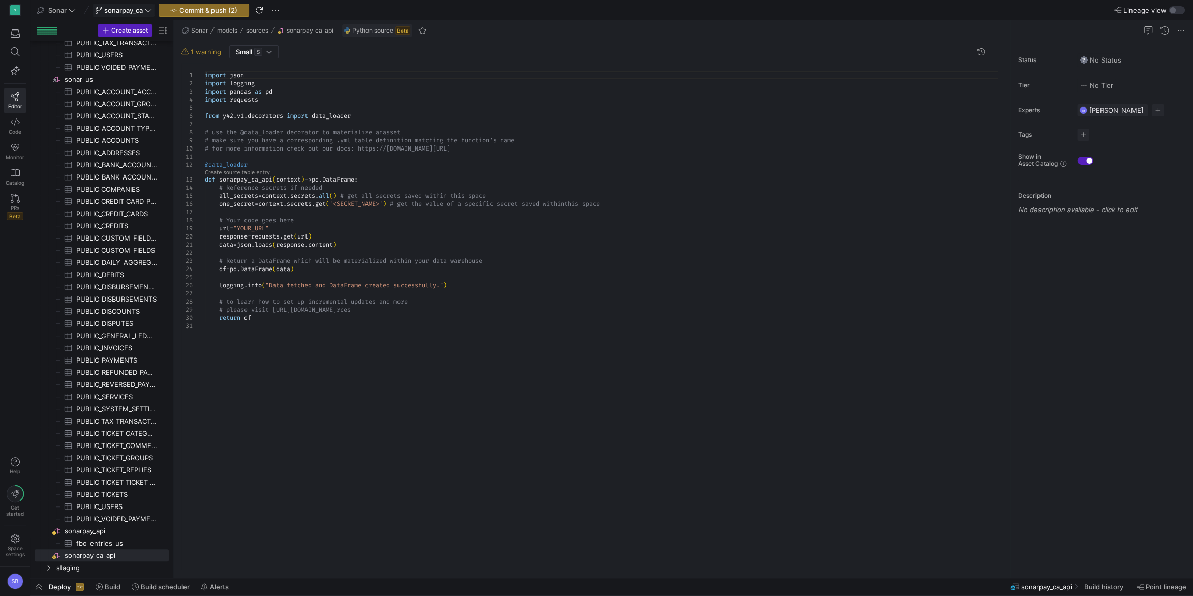
click at [458, 261] on div "import json import logging import pandas as pd import requests from y42 . v1 . …" at bounding box center [605, 316] width 801 height 507
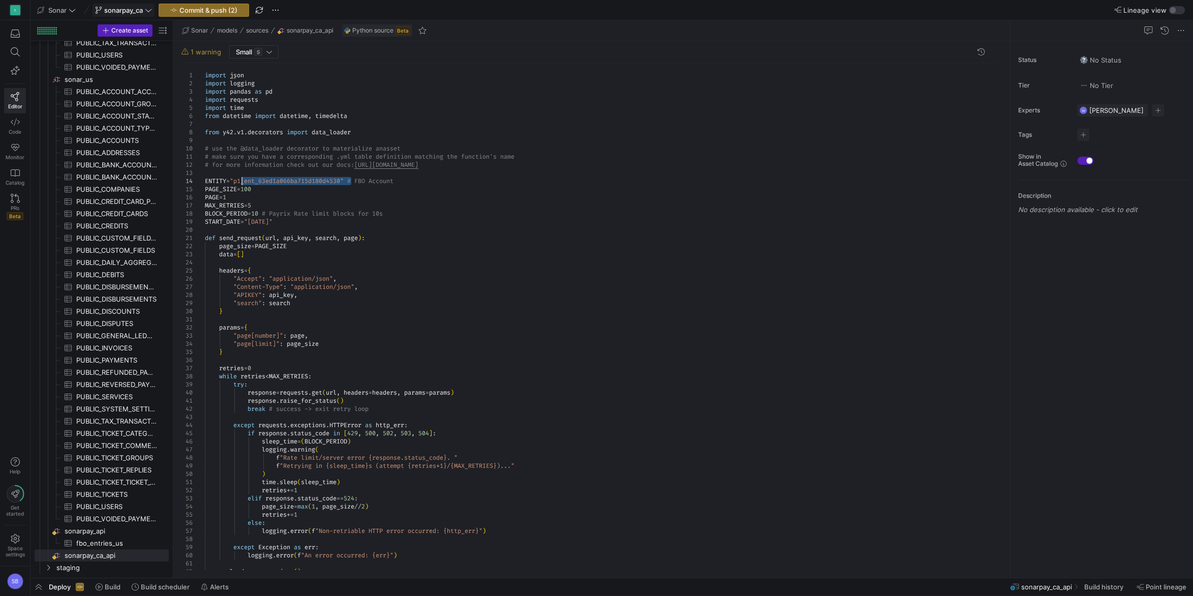
drag, startPoint x: 351, startPoint y: 179, endPoint x: 242, endPoint y: 177, distance: 109.3
click at [242, 177] on div "except Exception as err : logging . error ( f "An error occurred: {err}" ) payl…" at bounding box center [605, 558] width 801 height 991
click at [270, 221] on div "except Exception as err : logging . error ( f "An error occurred: {err}" ) payl…" at bounding box center [605, 558] width 801 height 991
click at [279, 221] on div "except Exception as err : logging . error ( f "An error occurred: {err}" ) payl…" at bounding box center [605, 558] width 801 height 991
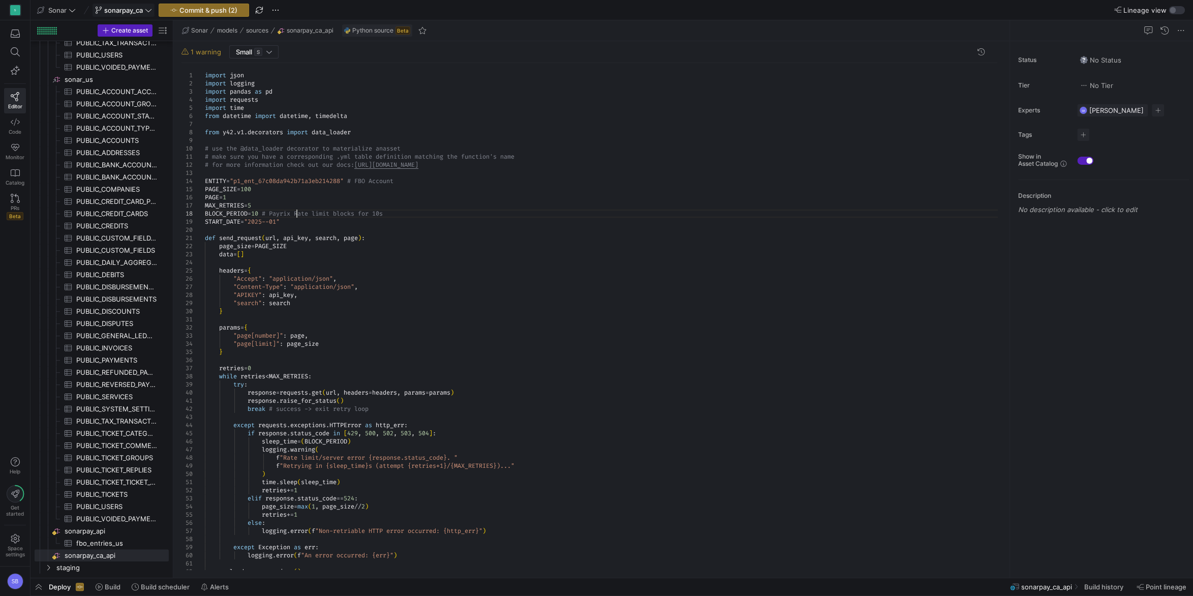
click at [295, 216] on div "except Exception as err : logging . error ( f "An error occurred: {err}" ) payl…" at bounding box center [605, 558] width 801 height 991
click at [276, 221] on div "except Exception as err : logging . error ( f "An error occurred: {err}" ) payl…" at bounding box center [605, 558] width 801 height 991
click at [285, 215] on div "except Exception as err : logging . error ( f "An error occurred: {err}" ) payl…" at bounding box center [605, 558] width 801 height 991
click at [105, 533] on span "sonarpay_api​​​​​​​​" at bounding box center [116, 531] width 103 height 12
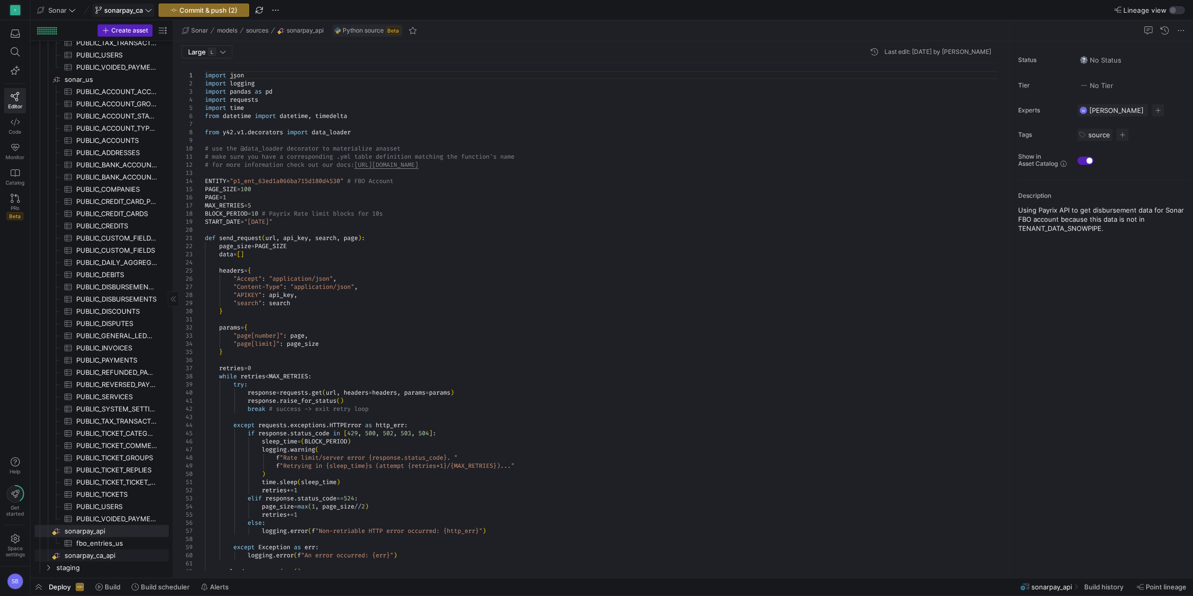
click at [104, 554] on span "sonarpay_ca_api​​​​​​​​" at bounding box center [116, 556] width 103 height 12
click at [275, 219] on div "import json import logging import pandas as pd import requests import time from…" at bounding box center [605, 558] width 801 height 991
click at [360, 190] on div "import json import logging import pandas as pd import requests import time from…" at bounding box center [605, 558] width 801 height 991
click at [460, 206] on div "import json import logging import pandas as pd import requests import time from…" at bounding box center [605, 558] width 801 height 991
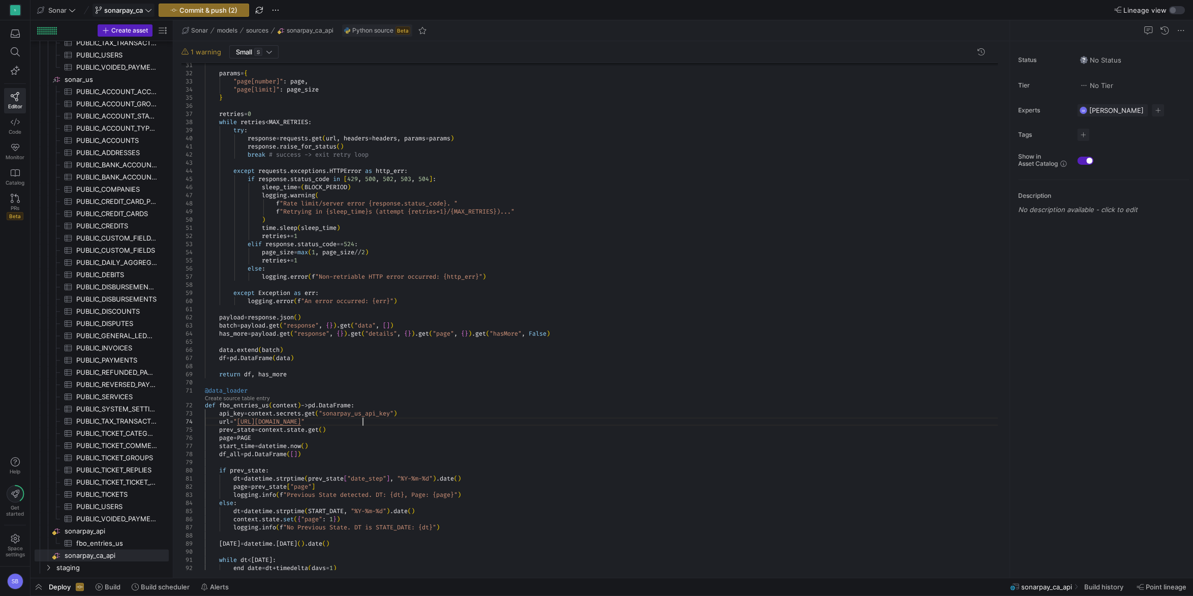
click at [398, 423] on div "params = { "page[number]" : page , "page[limit]" : page_size } retries = 0 whil…" at bounding box center [605, 304] width 801 height 991
click at [373, 409] on div "params = { "page[number]" : page , "page[limit]" : page_size } retries = 0 whil…" at bounding box center [605, 304] width 801 height 991
click at [417, 368] on div "params = { "page[number]" : page , "page[limit]" : page_size } retries = 0 whil…" at bounding box center [605, 304] width 801 height 991
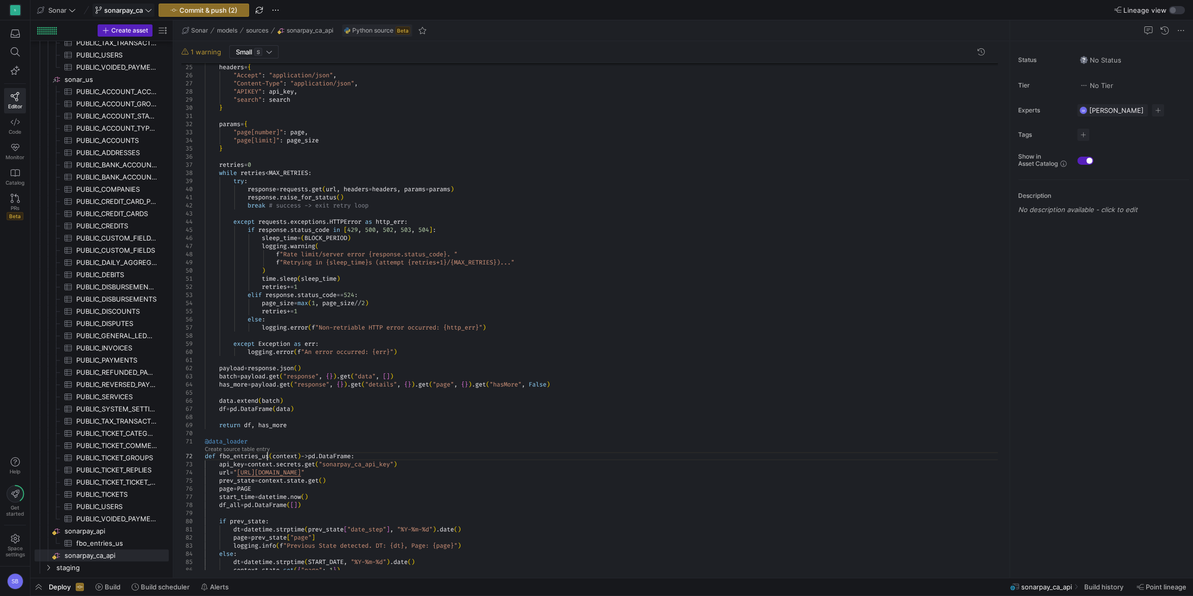
click at [266, 454] on div "except Exception as err : logging . error ( f "An error occurred: {err}" ) payl…" at bounding box center [605, 355] width 801 height 991
click at [511, 416] on div "except Exception as err : logging . error ( f "An error occurred: {err}" ) payl…" at bounding box center [605, 355] width 801 height 991
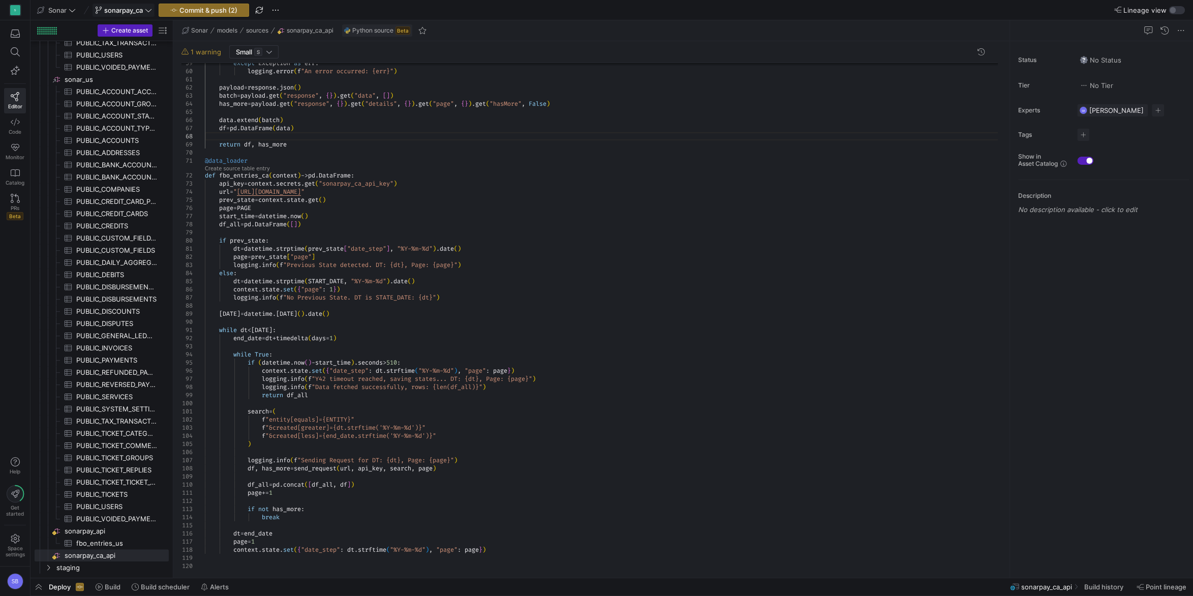
click at [325, 325] on div "except Exception as err : logging . error ( f "An error occurred: {err}" ) payl…" at bounding box center [605, 74] width 801 height 991
click at [266, 531] on div "except Exception as err : logging . error ( f "An error occurred: {err}" ) payl…" at bounding box center [605, 74] width 801 height 991
click at [254, 166] on link "Create source table entry" at bounding box center [237, 169] width 65 height 6
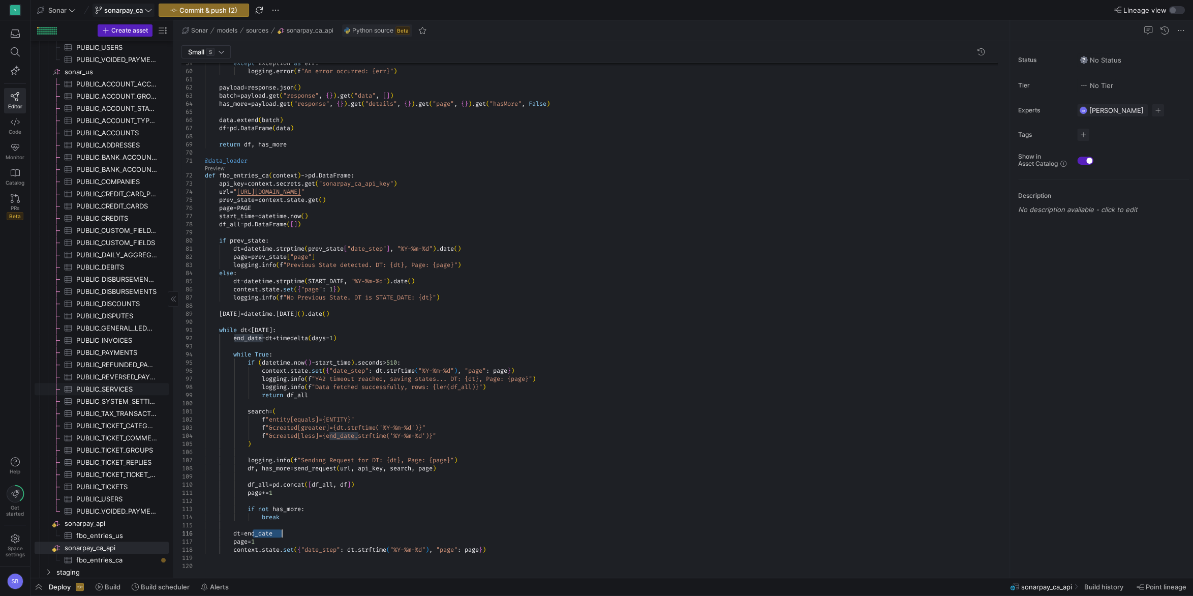
scroll to position [420, 0]
click at [105, 559] on span "fbo_entries_ca​​​​​​​​​" at bounding box center [116, 556] width 81 height 12
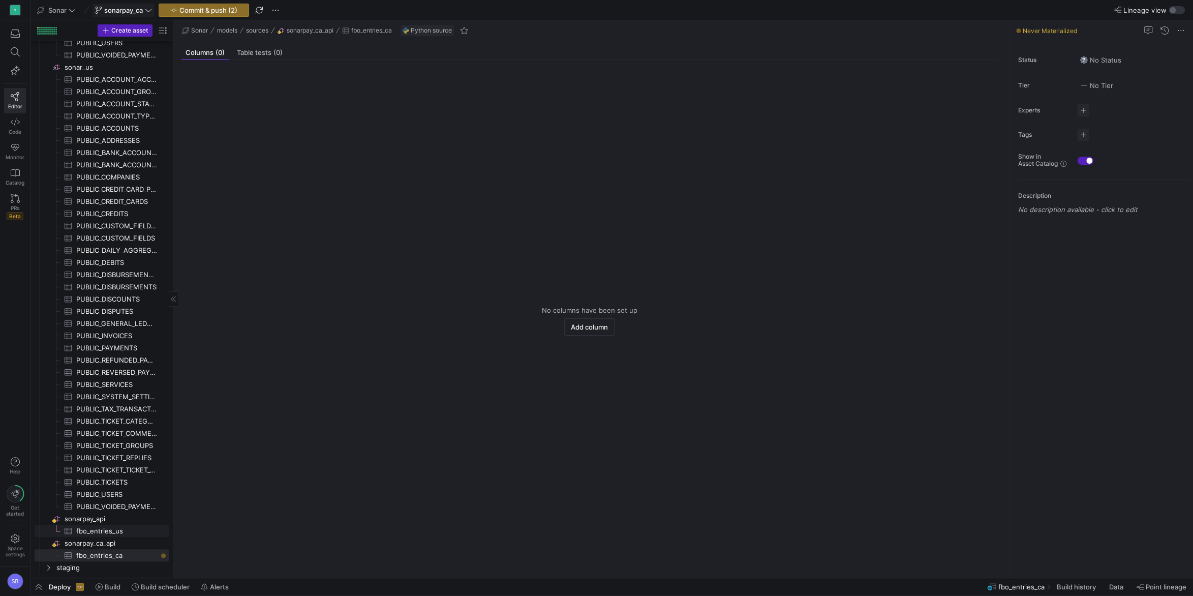
click at [89, 533] on span "fbo_entries_us​​​​​​​​​" at bounding box center [116, 531] width 81 height 12
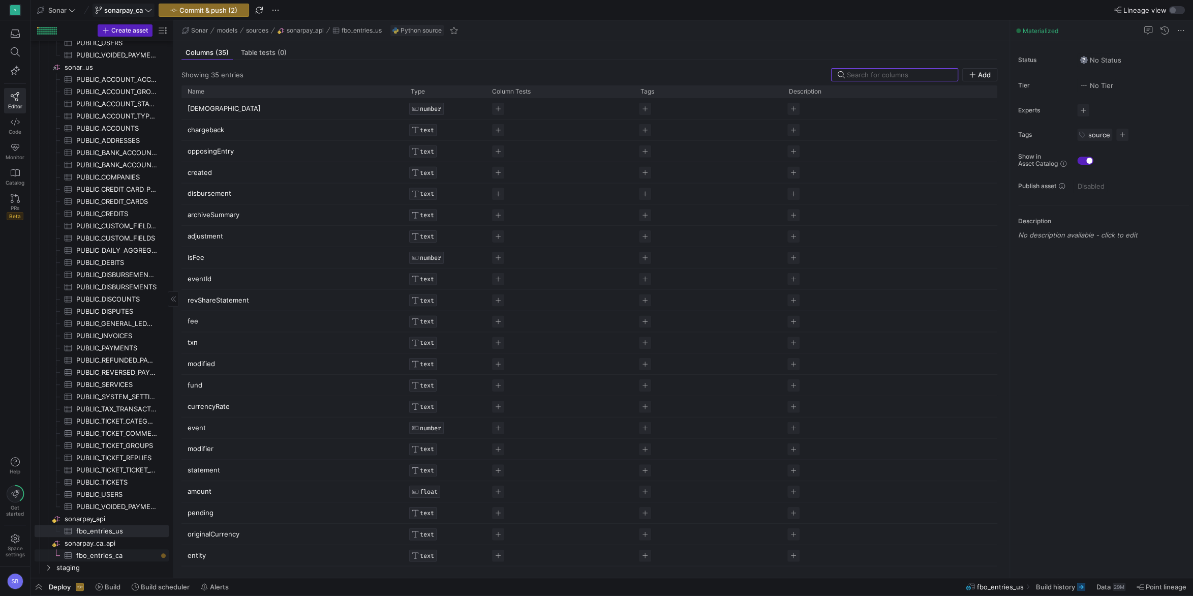
click at [110, 553] on span "fbo_entries_ca​​​​​​​​​" at bounding box center [116, 556] width 81 height 12
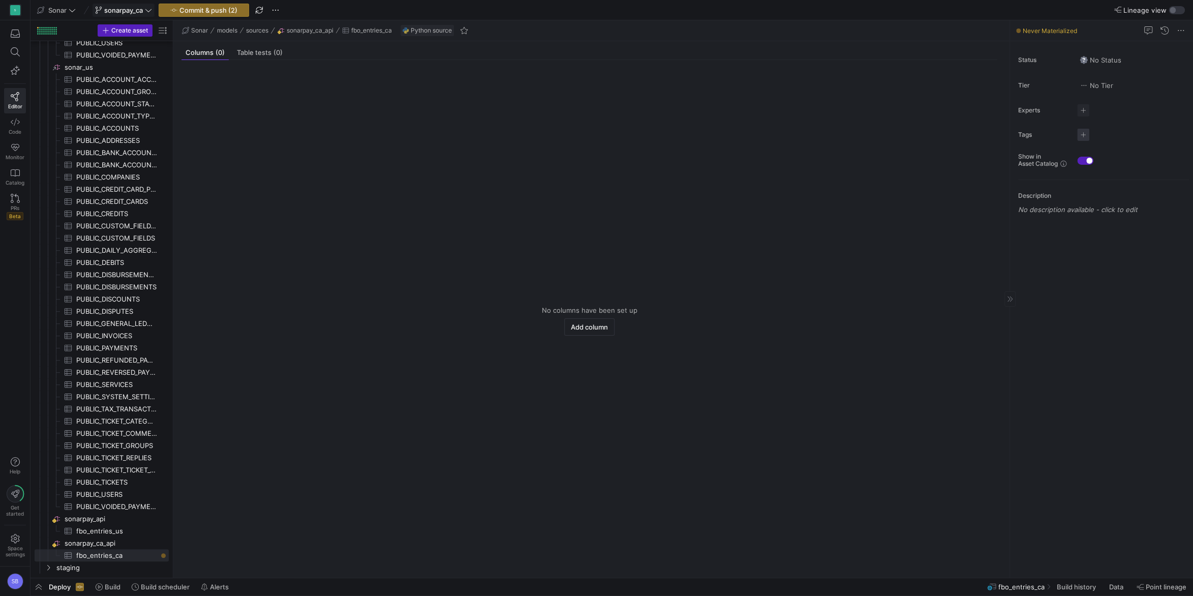
click at [1084, 132] on span "button" at bounding box center [1084, 135] width 12 height 12
click at [1028, 165] on span "source" at bounding box center [1038, 166] width 92 height 8
click at [1132, 489] on div at bounding box center [596, 298] width 1193 height 596
click at [108, 546] on span "sonarpay_ca_api​​​​​​​​" at bounding box center [116, 544] width 103 height 12
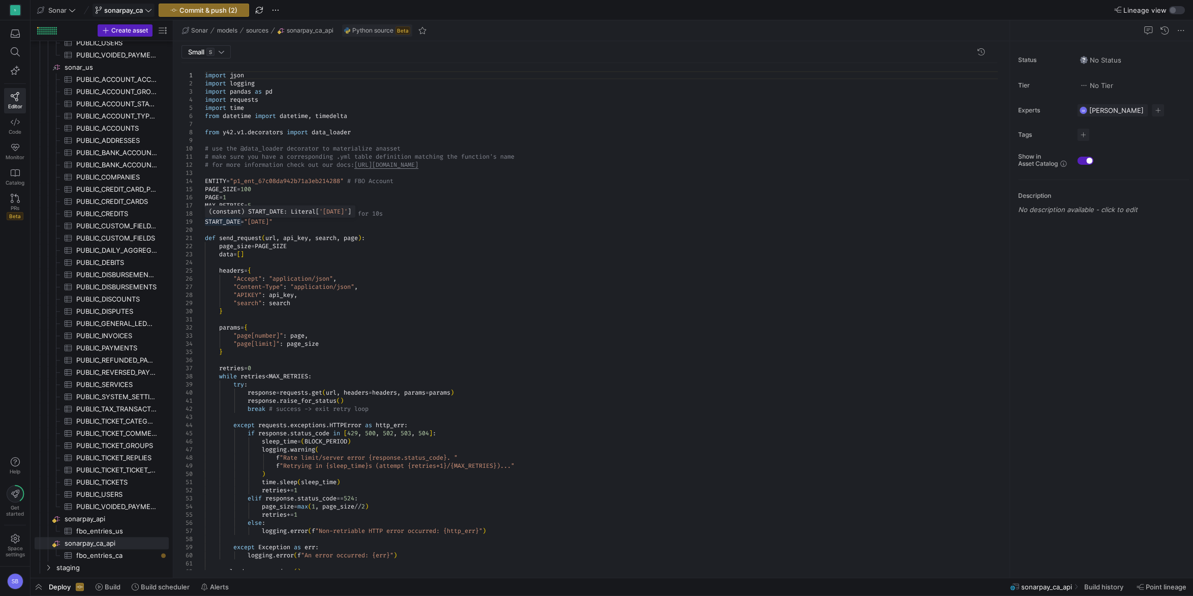
click at [206, 221] on div "except Exception as err : logging . error ( f "An error occurred: {err}" ) payl…" at bounding box center [605, 558] width 801 height 991
click at [311, 221] on div "except Exception as err : logging . error ( f "An error occurred: {err}" ) payl…" at bounding box center [605, 558] width 801 height 991
click at [207, 219] on div "except Exception as err : logging . error ( f "An error occurred: {err}" ) payl…" at bounding box center [605, 558] width 801 height 991
drag, startPoint x: 307, startPoint y: 221, endPoint x: 210, endPoint y: 222, distance: 97.1
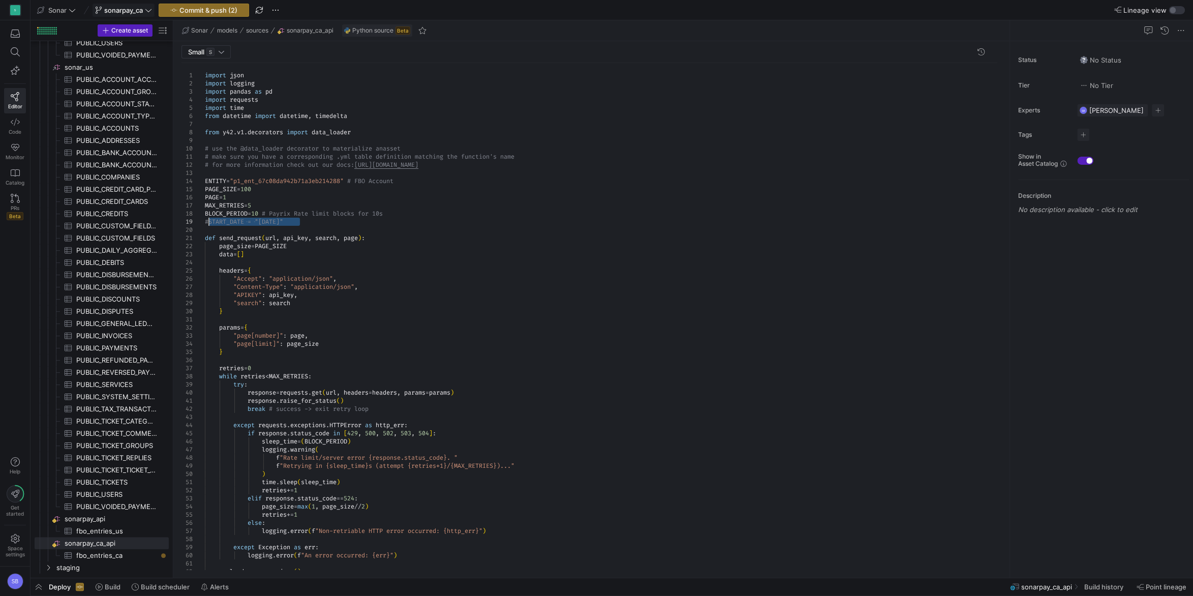
click at [210, 222] on div "except Exception as err : logging . error ( f "An error occurred: {err}" ) payl…" at bounding box center [605, 558] width 801 height 991
click at [212, 227] on div "except Exception as err : logging . error ( f "An error occurred: {err}" ) payl…" at bounding box center [605, 558] width 801 height 991
click at [309, 228] on div "except Exception as err : logging . error ( f "An error occurred: {err}" ) payl…" at bounding box center [605, 558] width 801 height 991
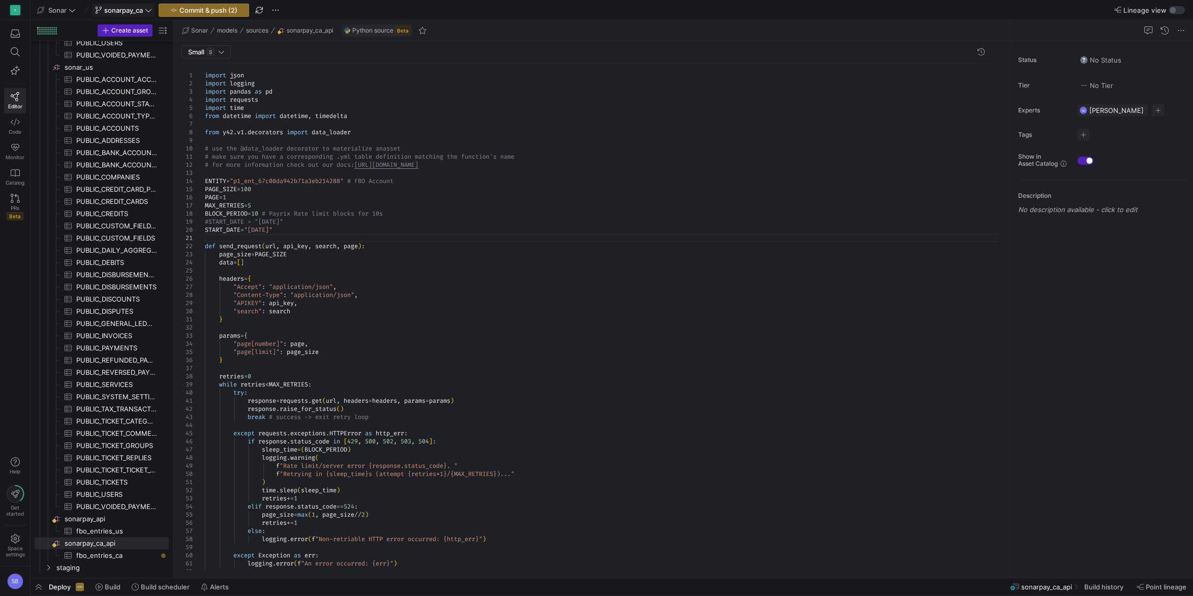
click at [282, 227] on div "except Exception as err : logging . error ( f "An error occurred: {err}" ) else…" at bounding box center [605, 562] width 801 height 999
click at [311, 222] on div "except Exception as err : logging . error ( f "An error occurred: {err}" ) else…" at bounding box center [605, 562] width 801 height 999
click at [219, 11] on span "Commit & push (2)" at bounding box center [209, 10] width 58 height 8
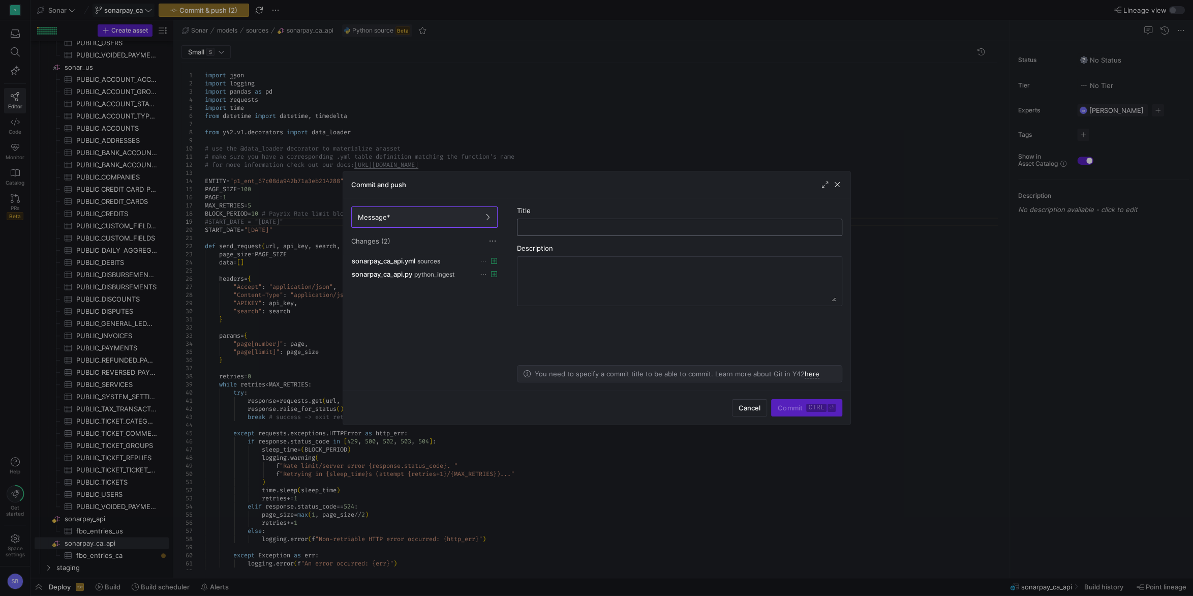
click at [568, 227] on input "text" at bounding box center [680, 227] width 308 height 8
type input "fbo_entries_ca"
click at [817, 410] on kbd "ctrl" at bounding box center [817, 408] width 20 height 8
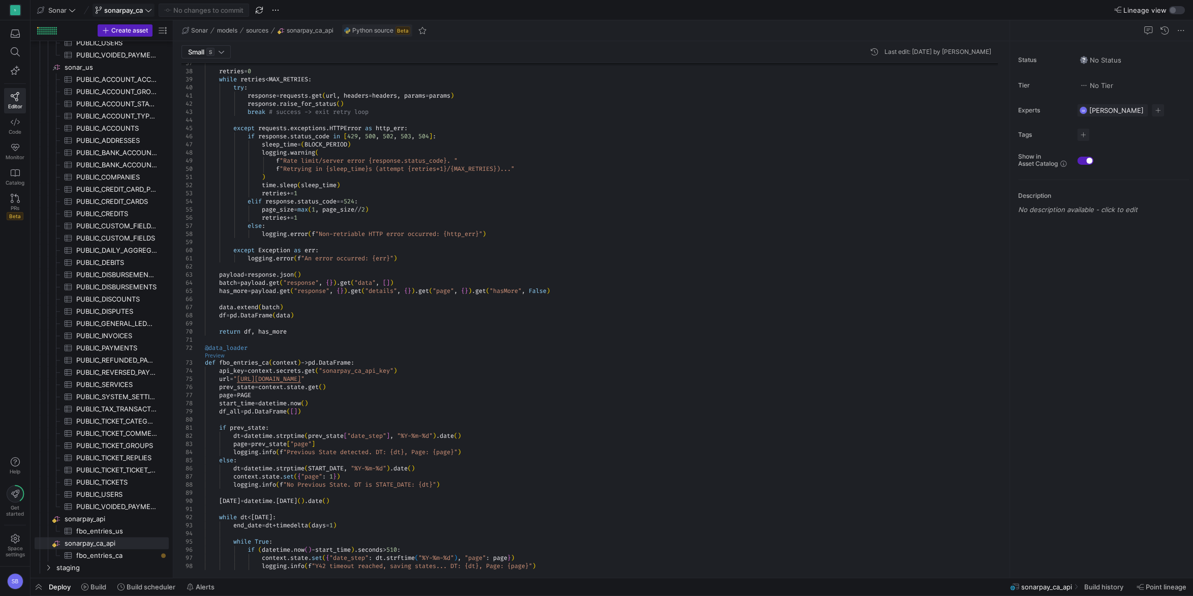
click at [217, 353] on link "Preview" at bounding box center [215, 356] width 20 height 6
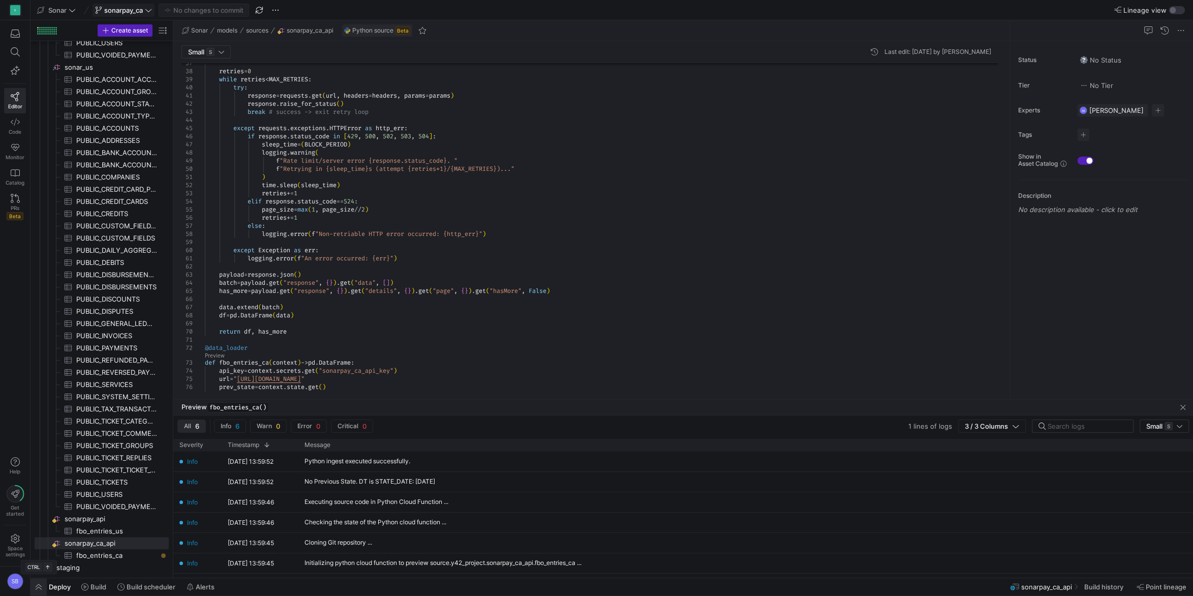
click at [39, 587] on span "button" at bounding box center [39, 586] width 16 height 17
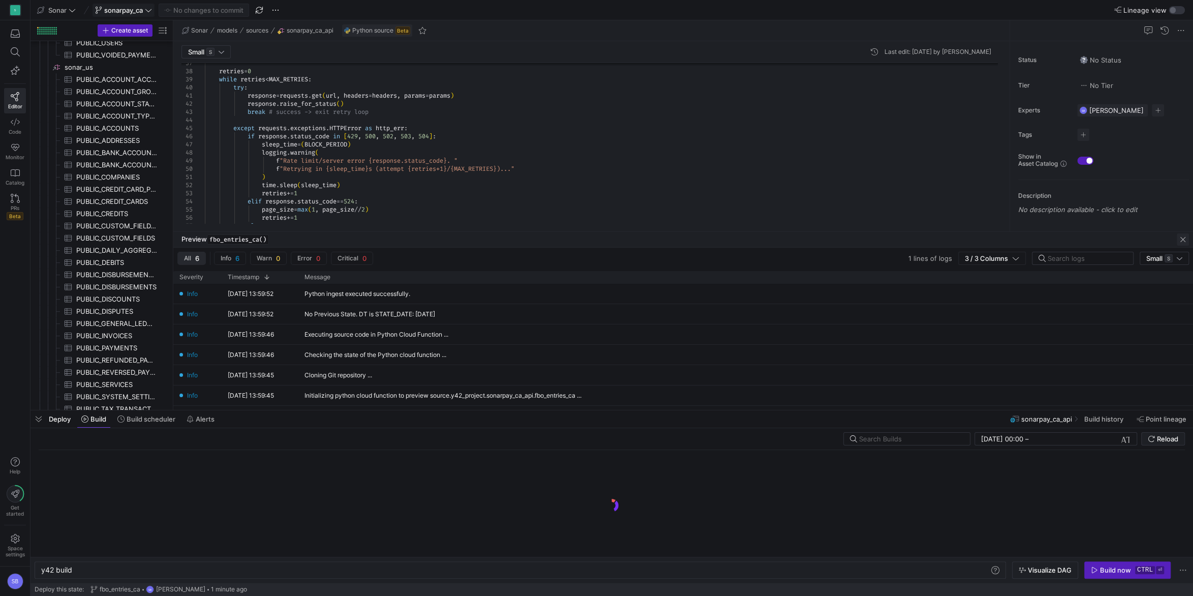
click at [1181, 237] on span "button" at bounding box center [1183, 239] width 12 height 12
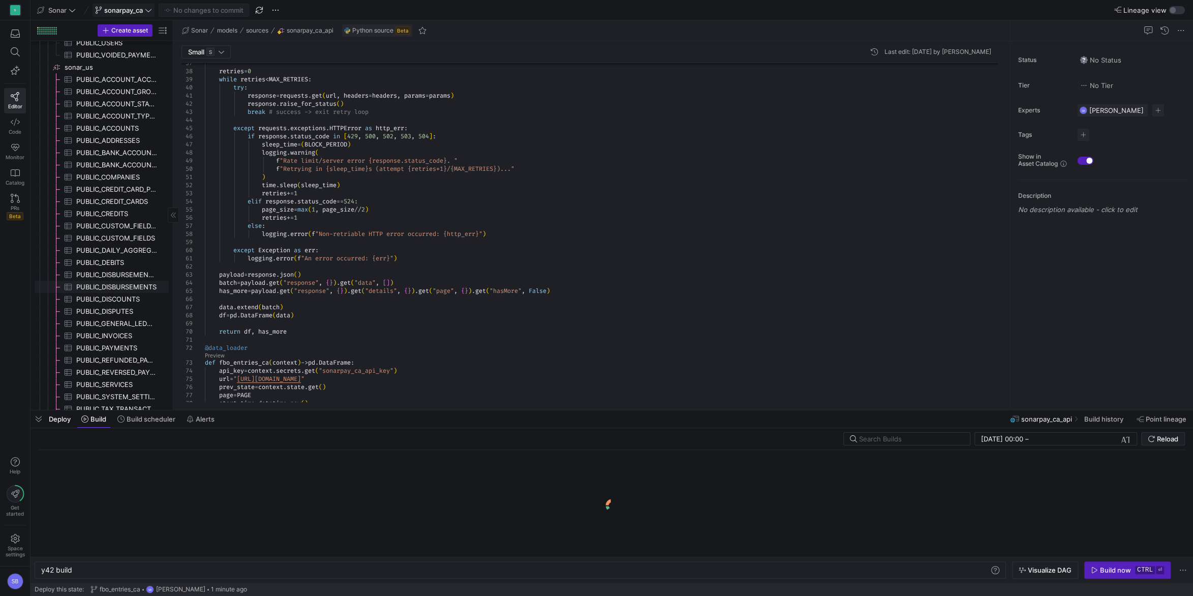
scroll to position [583, 0]
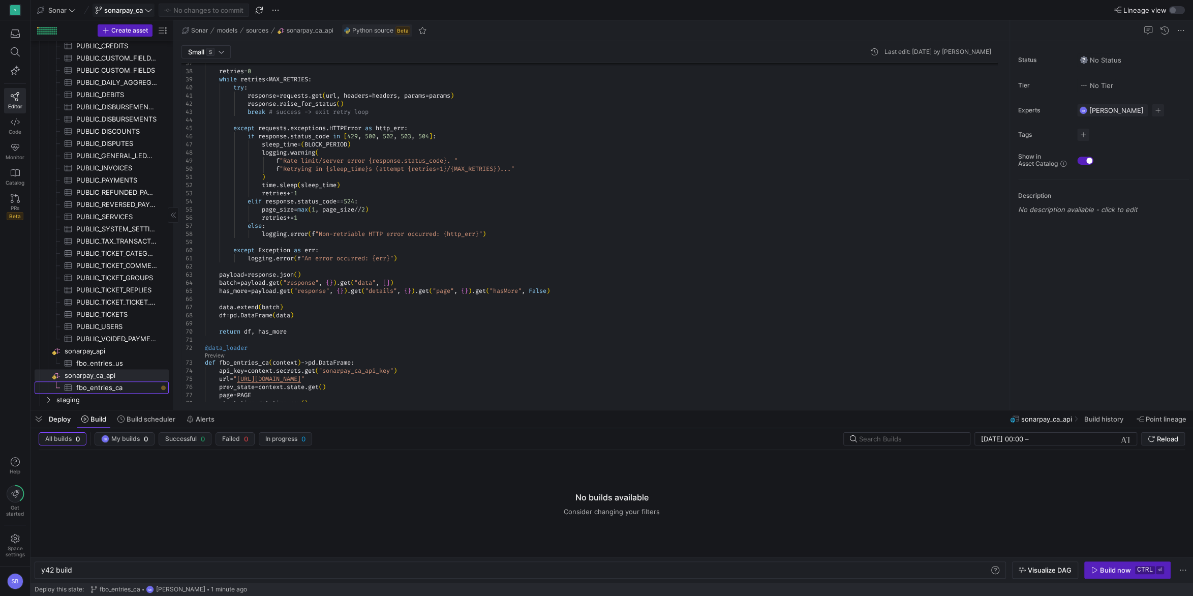
click at [113, 385] on span "fbo_entries_ca​​​​​​​​​" at bounding box center [116, 388] width 81 height 12
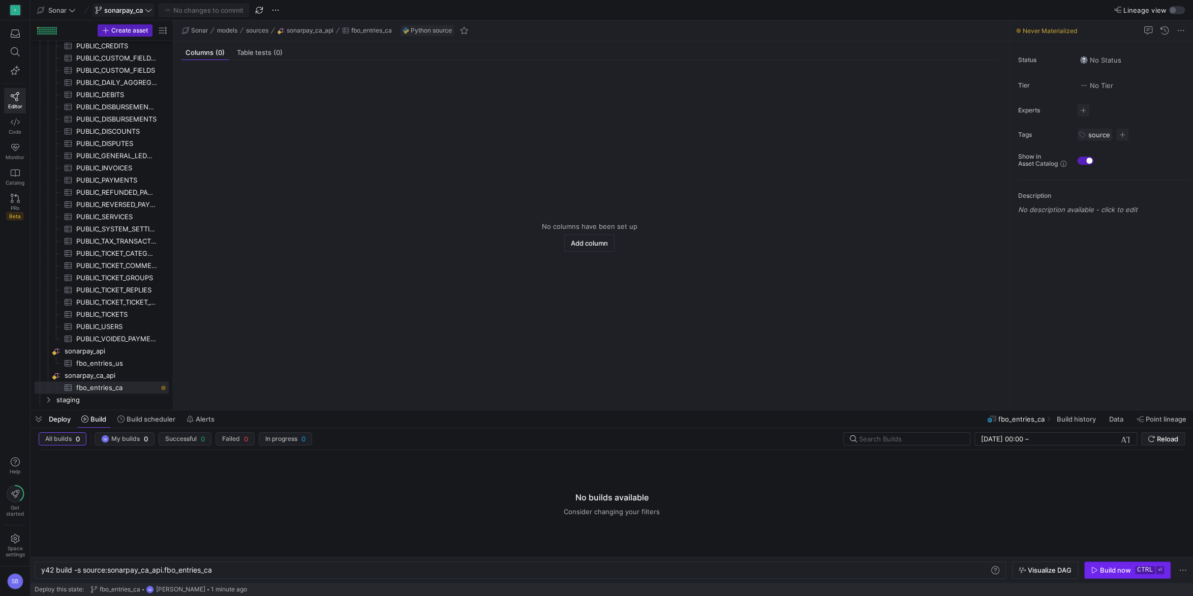
click at [1105, 568] on div "Build now" at bounding box center [1115, 570] width 31 height 8
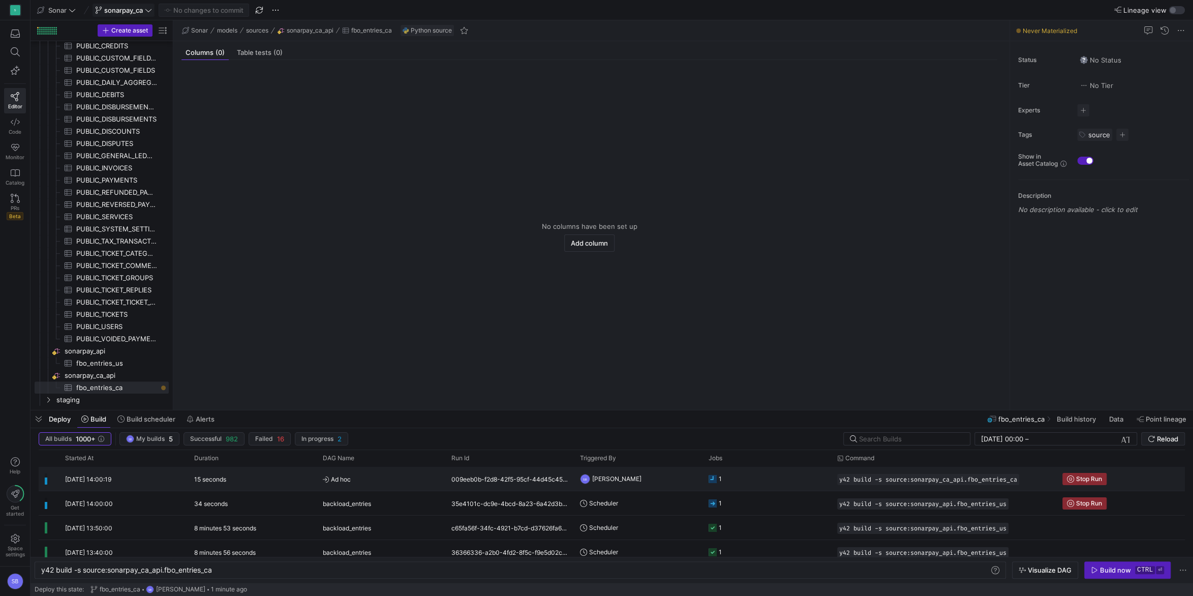
click at [365, 479] on span "Ad hoc" at bounding box center [381, 479] width 116 height 24
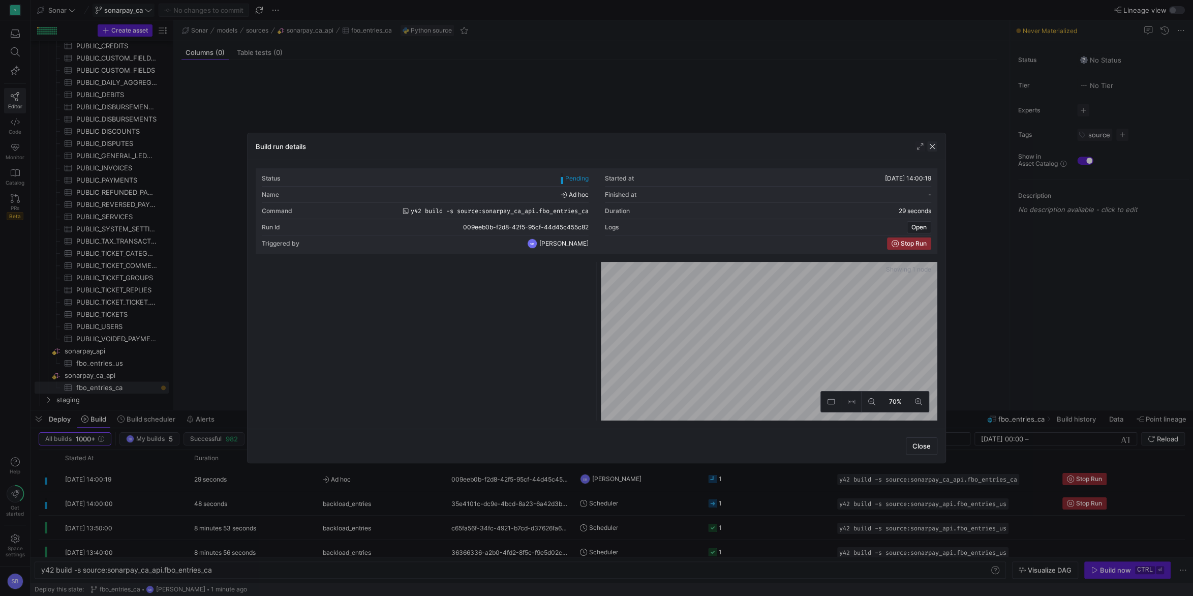
click at [934, 143] on span "button" at bounding box center [933, 146] width 10 height 10
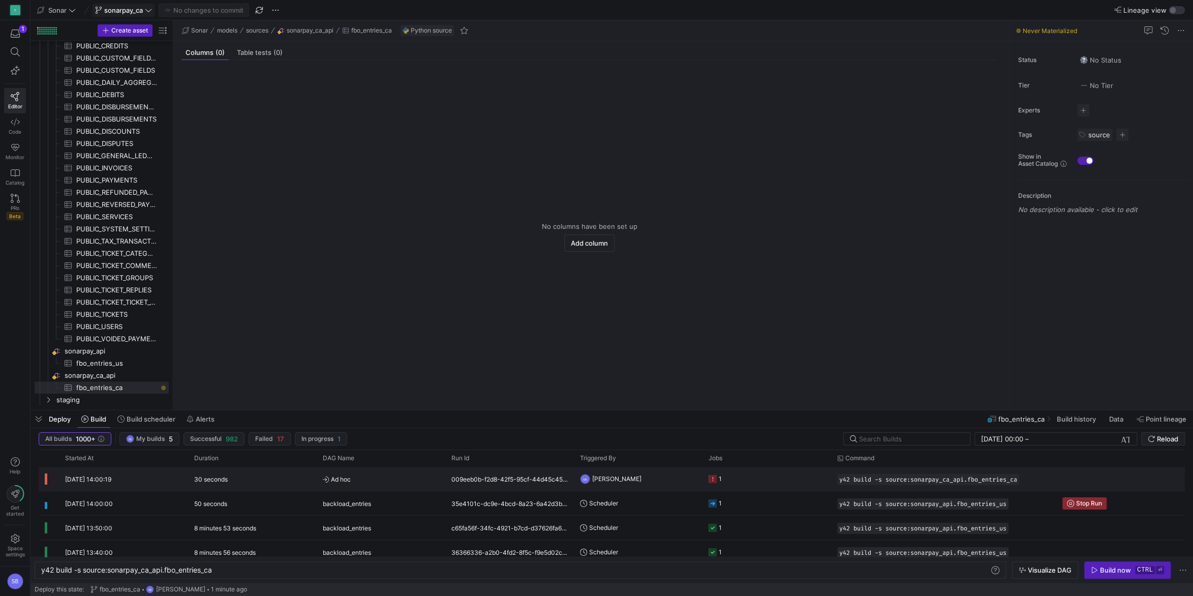
click at [449, 477] on div "009eeb0b-f2d8-42f5-95cf-44d45c455c82" at bounding box center [509, 479] width 129 height 24
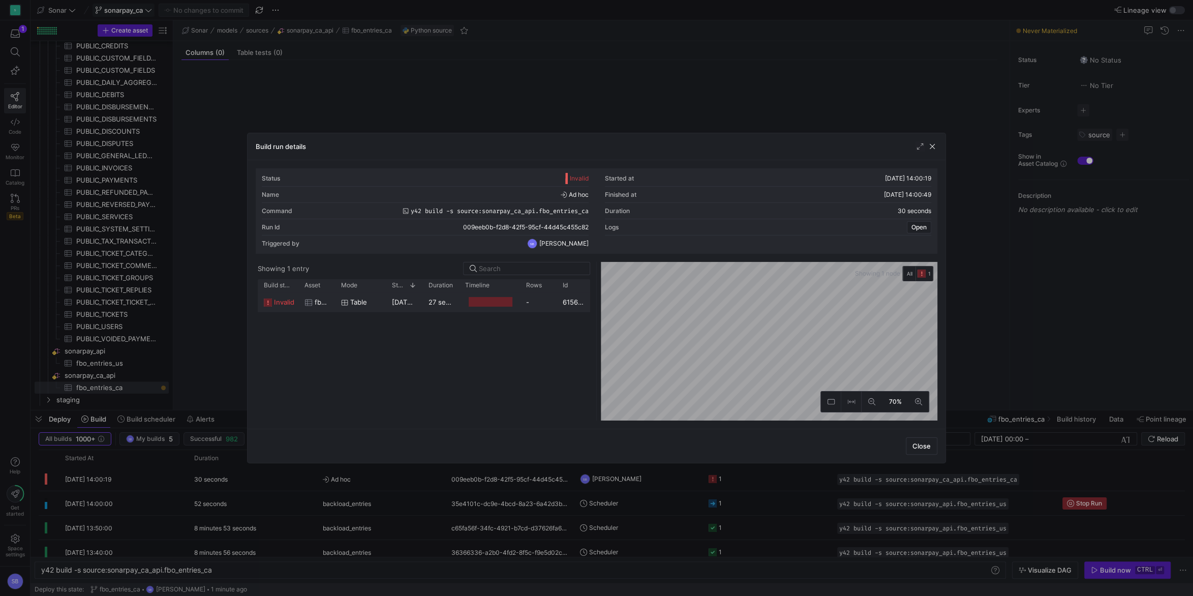
click at [441, 302] on y42-duration "27 seconds" at bounding box center [447, 302] width 37 height 8
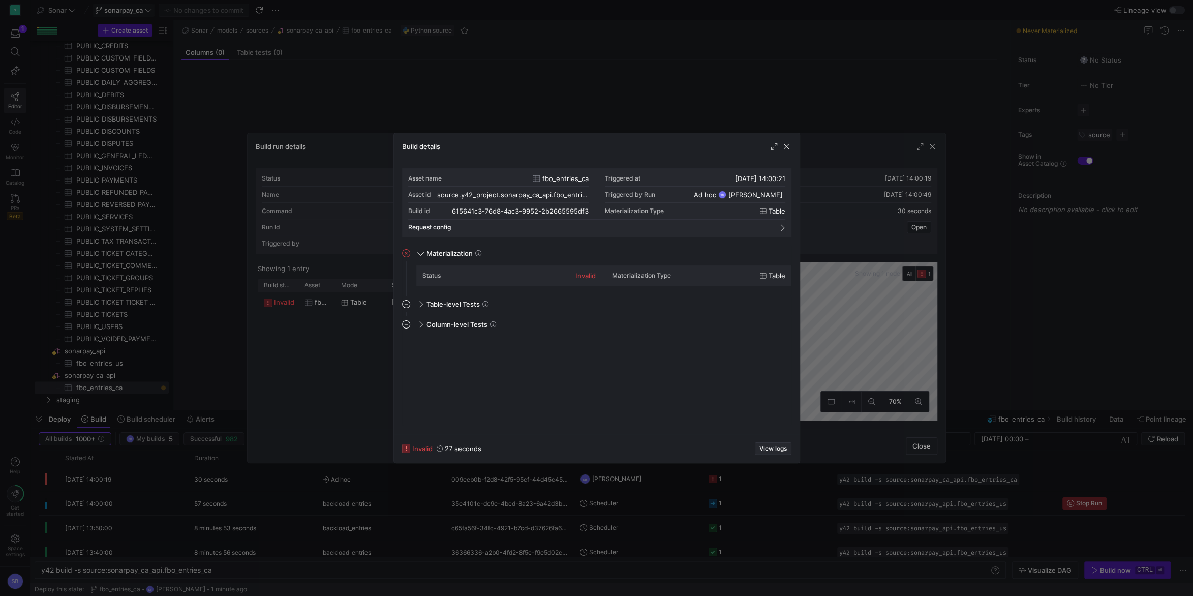
click at [768, 446] on span "View logs" at bounding box center [773, 448] width 27 height 7
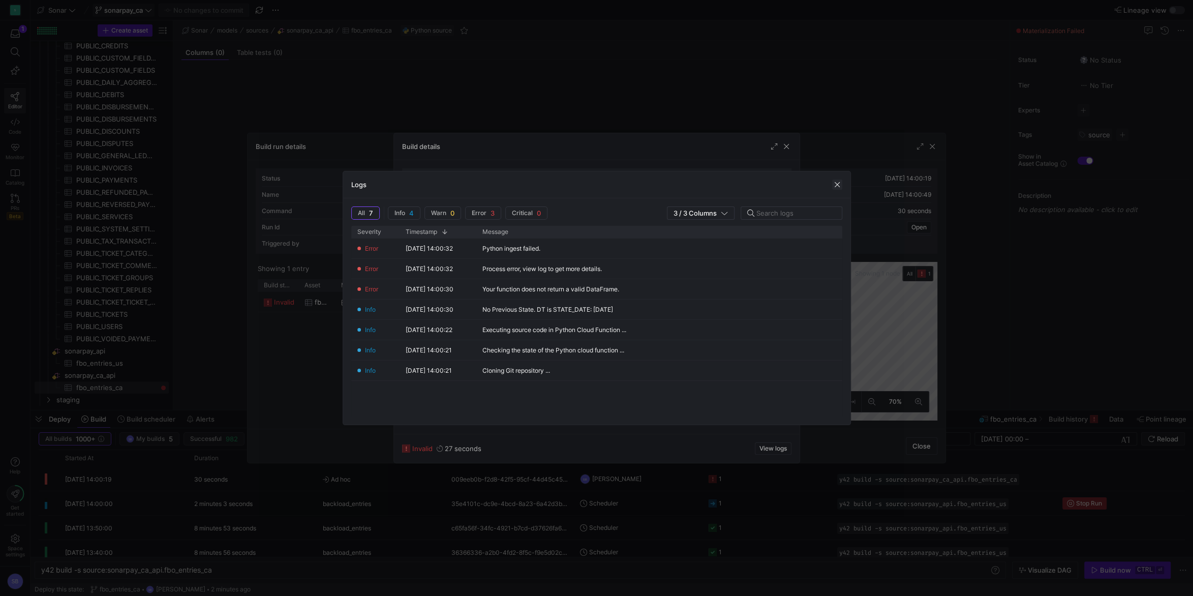
click at [838, 182] on span "button" at bounding box center [837, 185] width 10 height 10
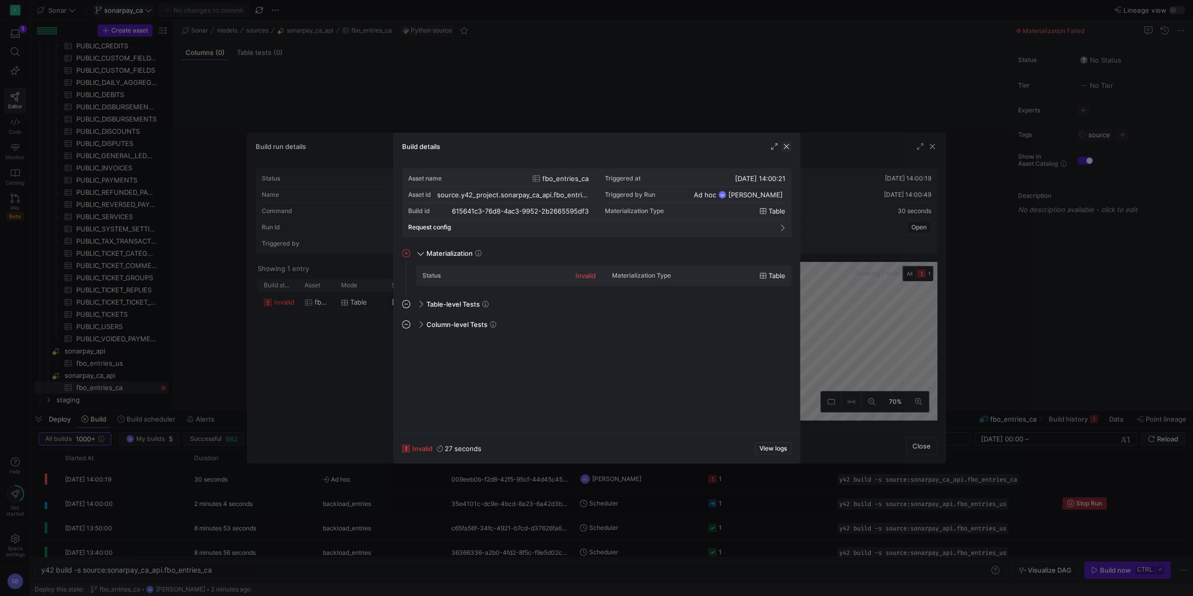
click at [788, 150] on span "button" at bounding box center [787, 146] width 10 height 10
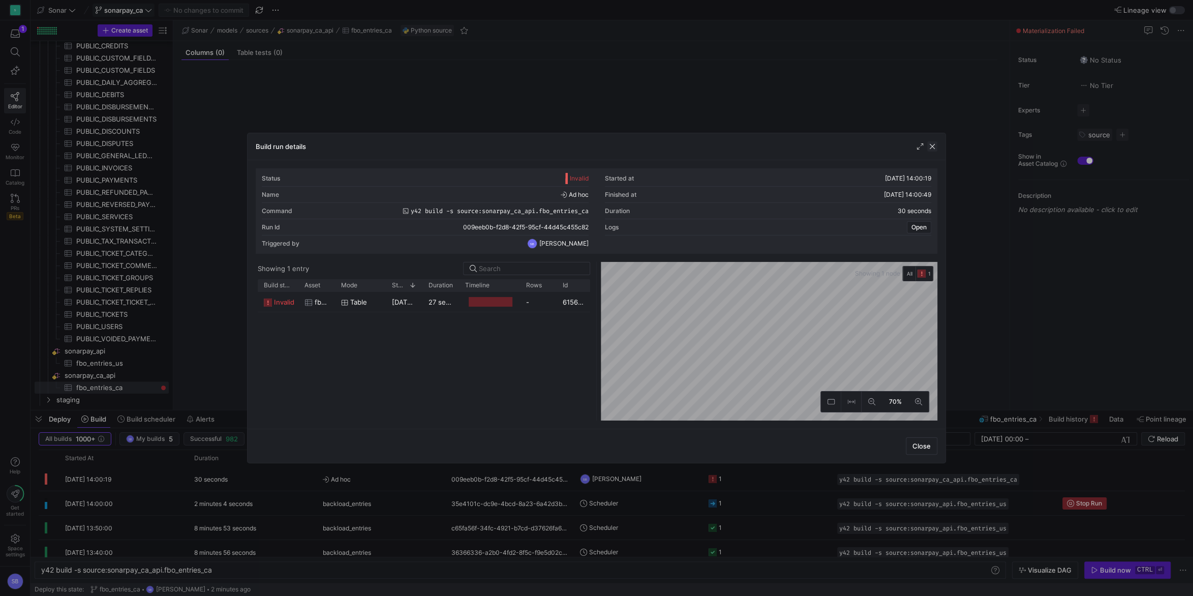
click at [929, 143] on span "button" at bounding box center [933, 146] width 10 height 10
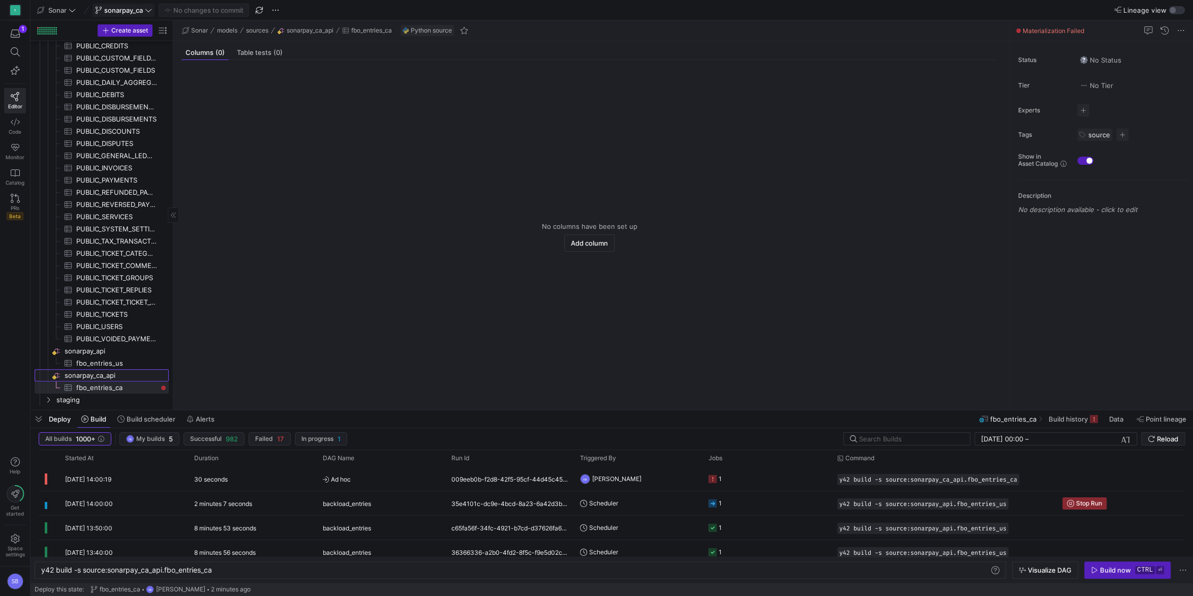
click at [104, 373] on span "sonarpay_ca_api​​​​​​​​" at bounding box center [116, 376] width 103 height 12
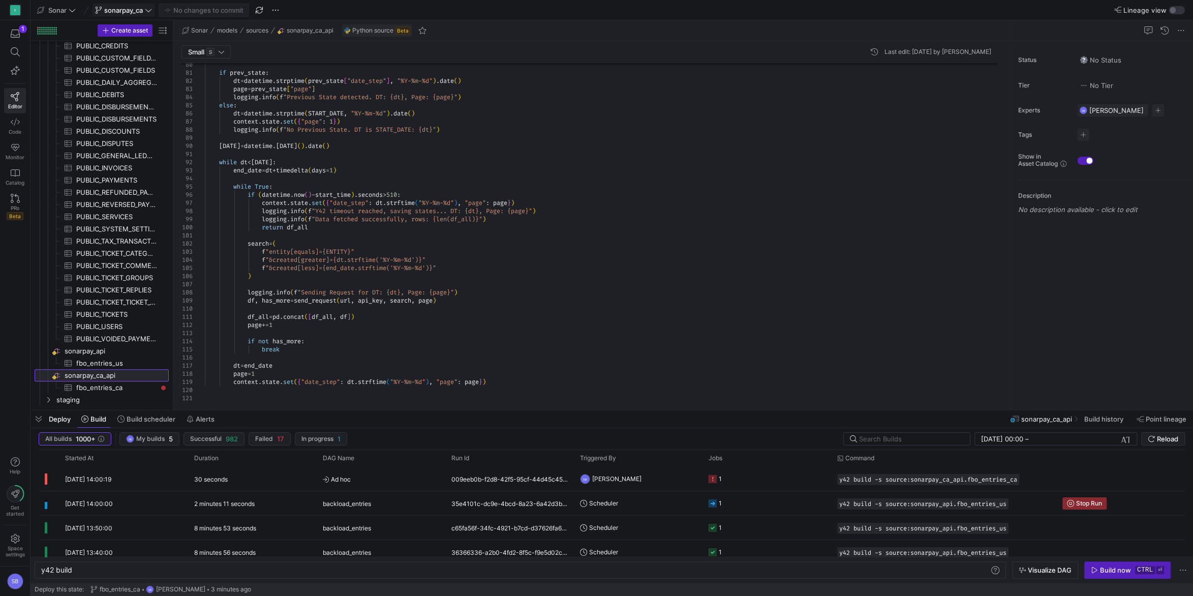
click at [999, 351] on div at bounding box center [1002, 344] width 7 height 115
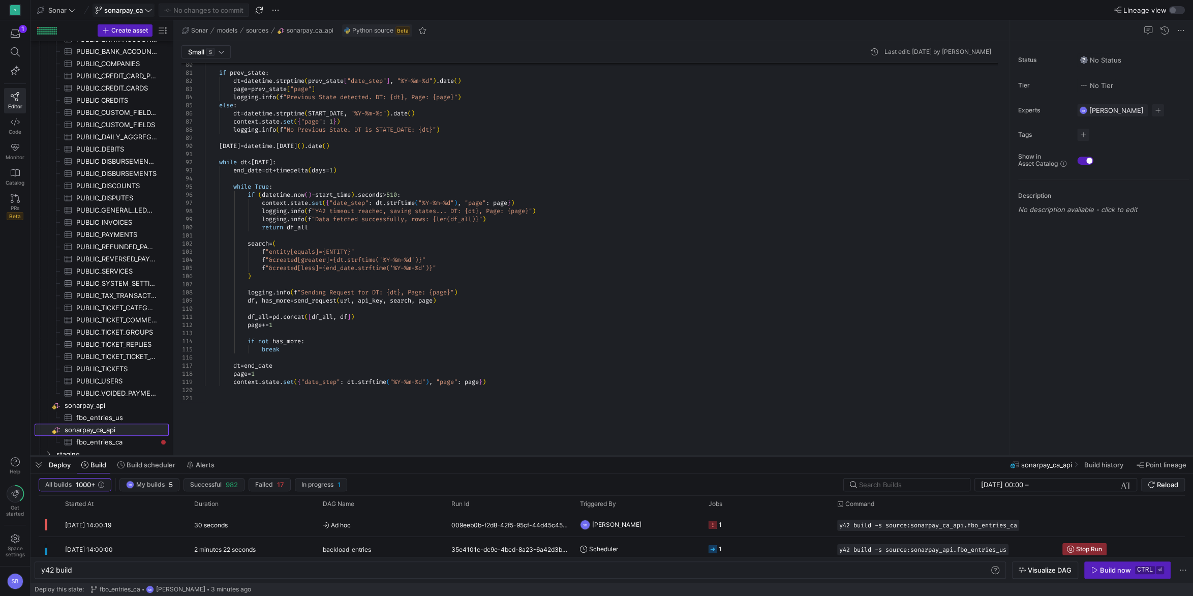
scroll to position [526, 0]
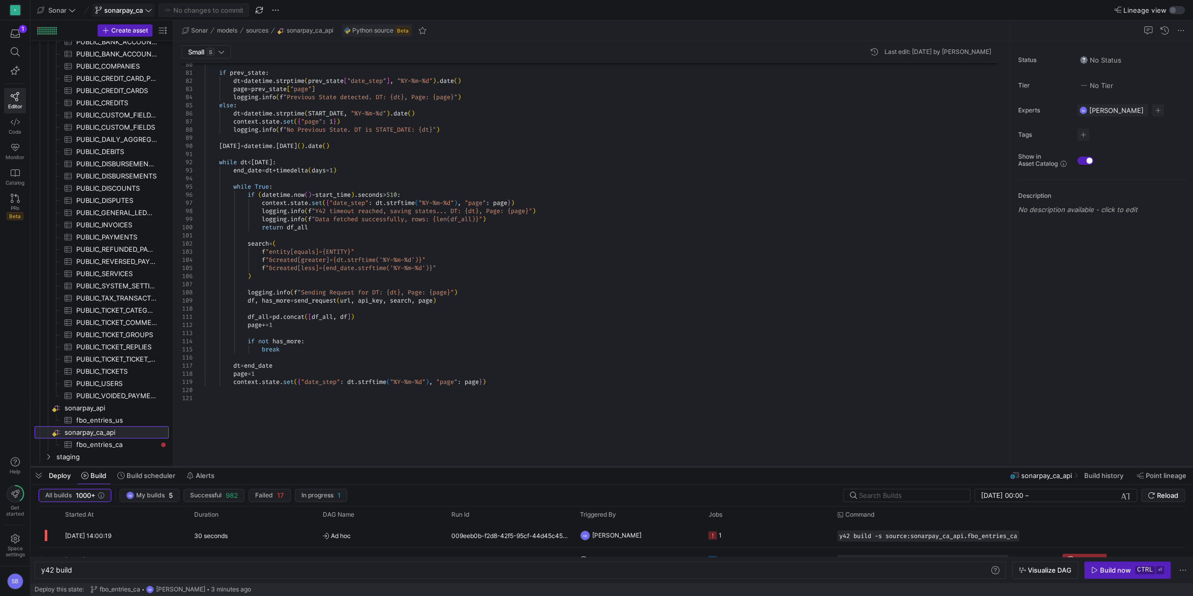
drag, startPoint x: 792, startPoint y: 411, endPoint x: 797, endPoint y: 468, distance: 56.7
click at [797, 468] on div at bounding box center [612, 467] width 1163 height 4
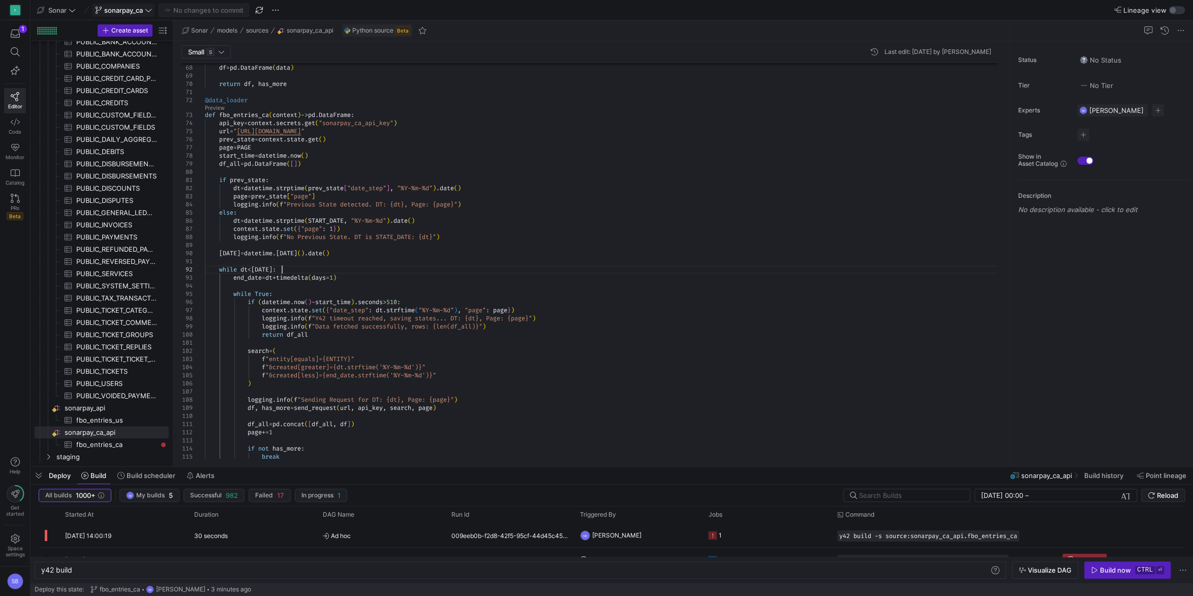
click at [346, 265] on div "if prev_state : dt = datetime . strptime ( prev_state [ "date_step" ] , "%Y-%m-…" at bounding box center [605, 9] width 801 height 999
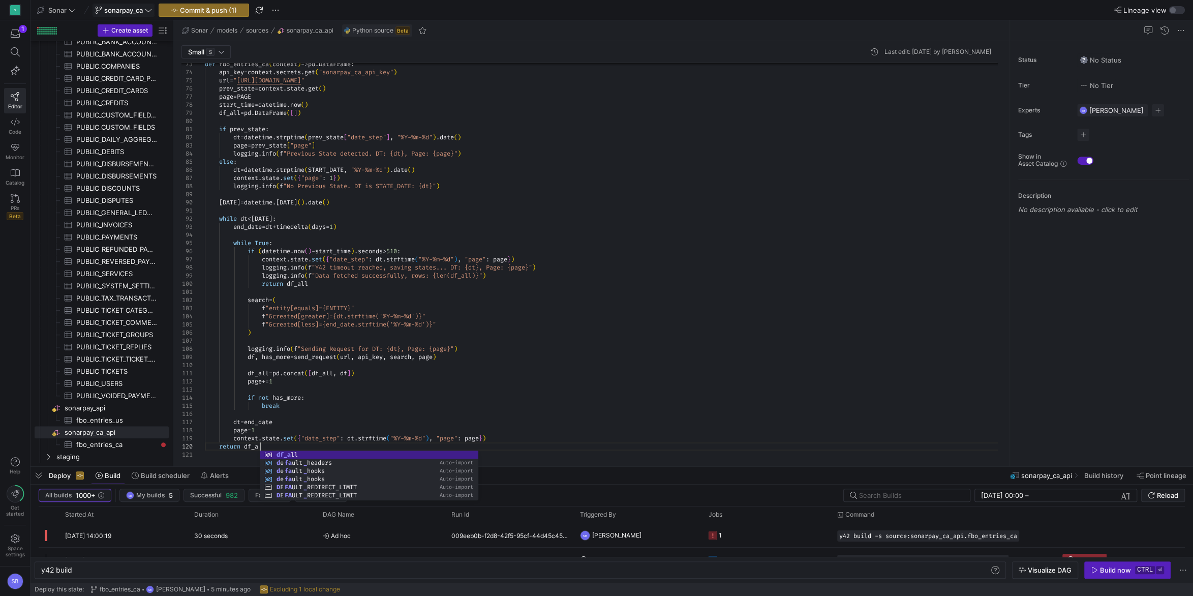
scroll to position [73, 62]
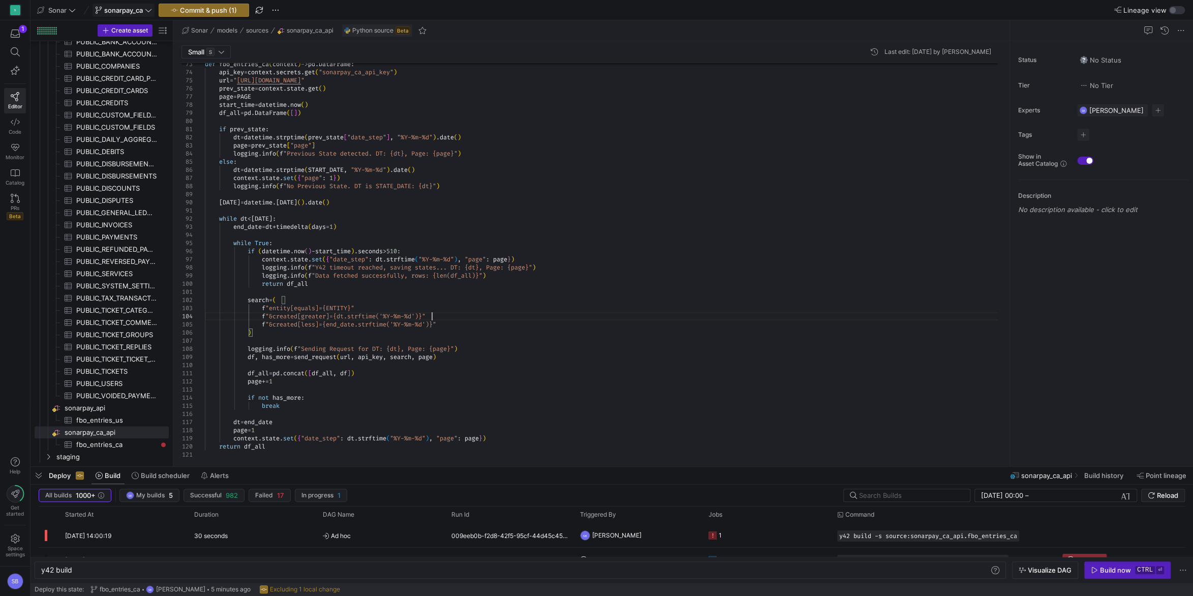
click at [229, 13] on span "Commit & push (1)" at bounding box center [208, 10] width 57 height 8
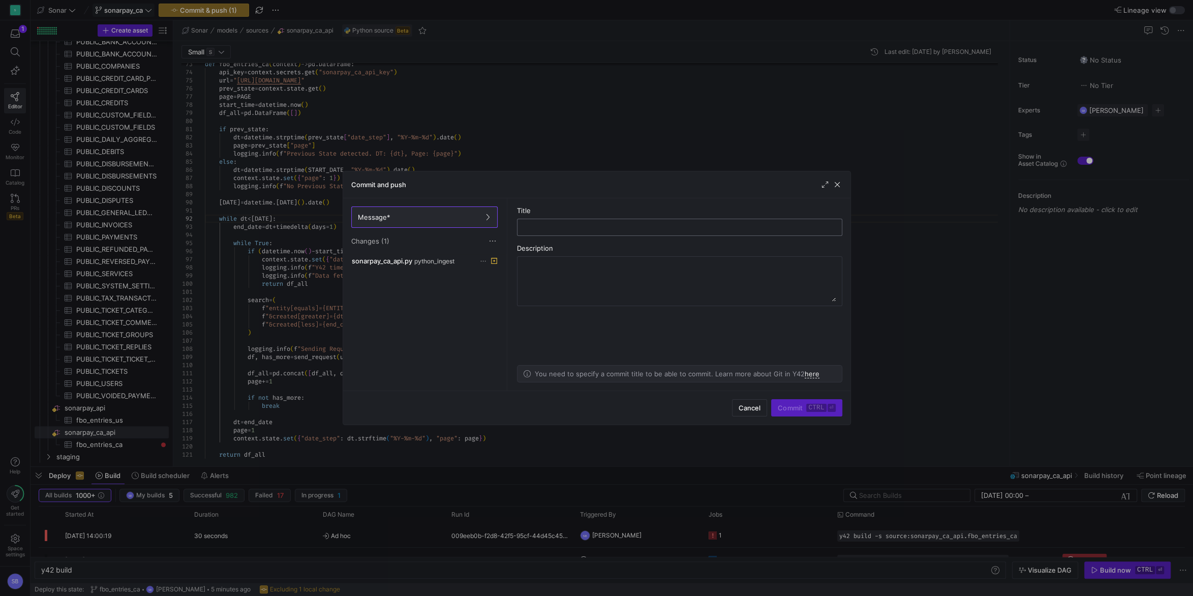
click at [572, 226] on input "text" at bounding box center [680, 227] width 308 height 8
type input "testing"
click at [794, 410] on span "Commit ctrl ⏎" at bounding box center [806, 408] width 57 height 8
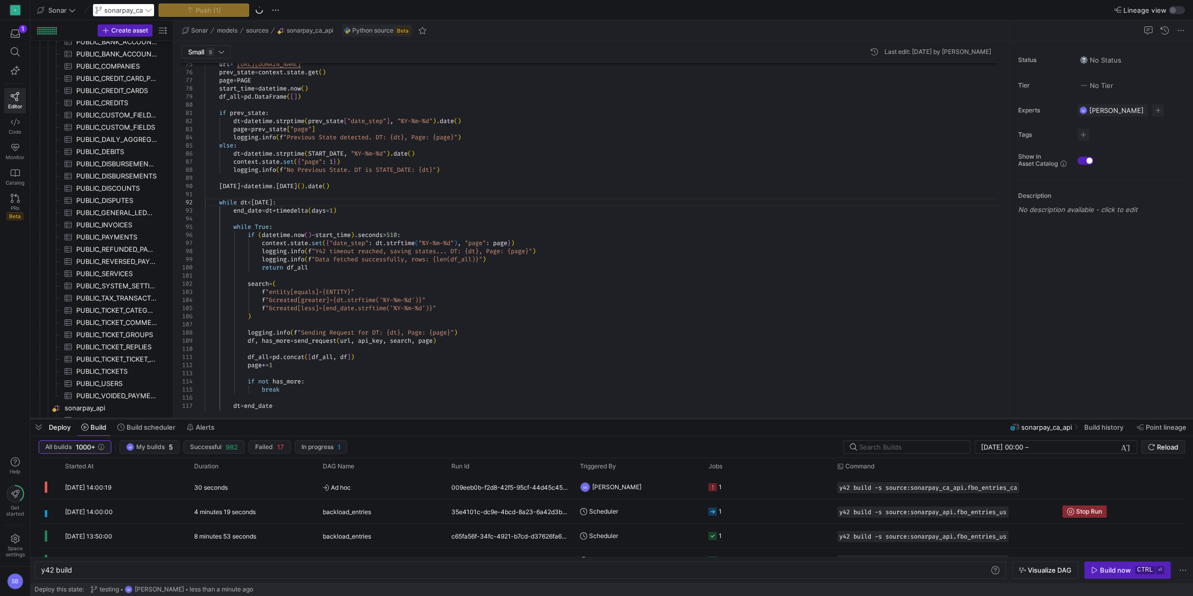
drag, startPoint x: 559, startPoint y: 466, endPoint x: 551, endPoint y: 417, distance: 49.6
click at [551, 417] on div at bounding box center [612, 418] width 1163 height 4
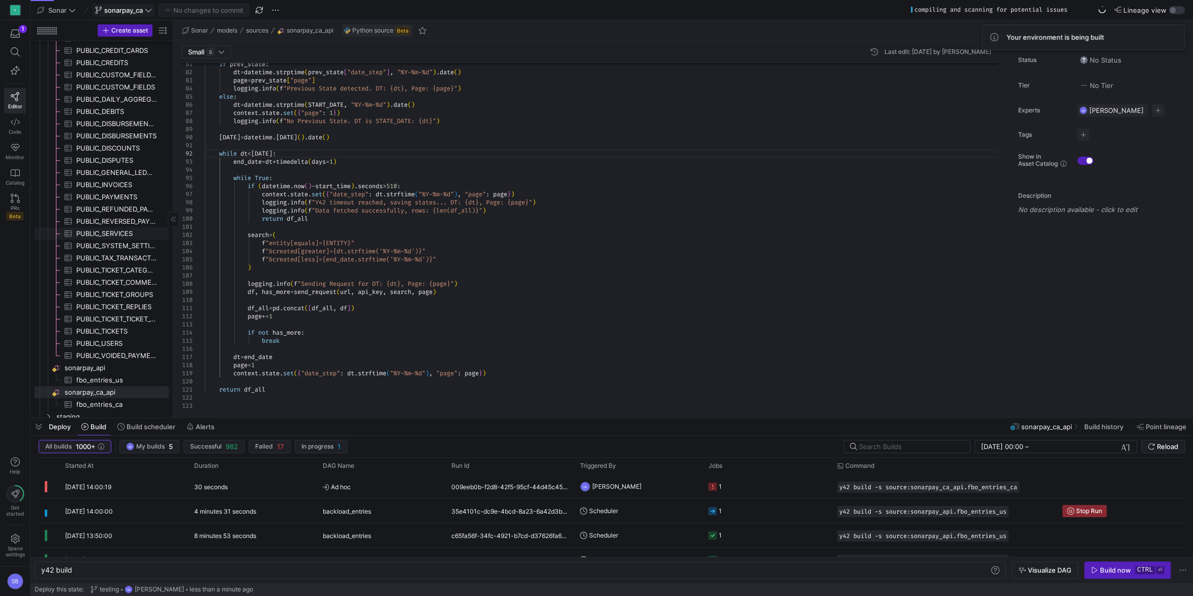
scroll to position [579, 0]
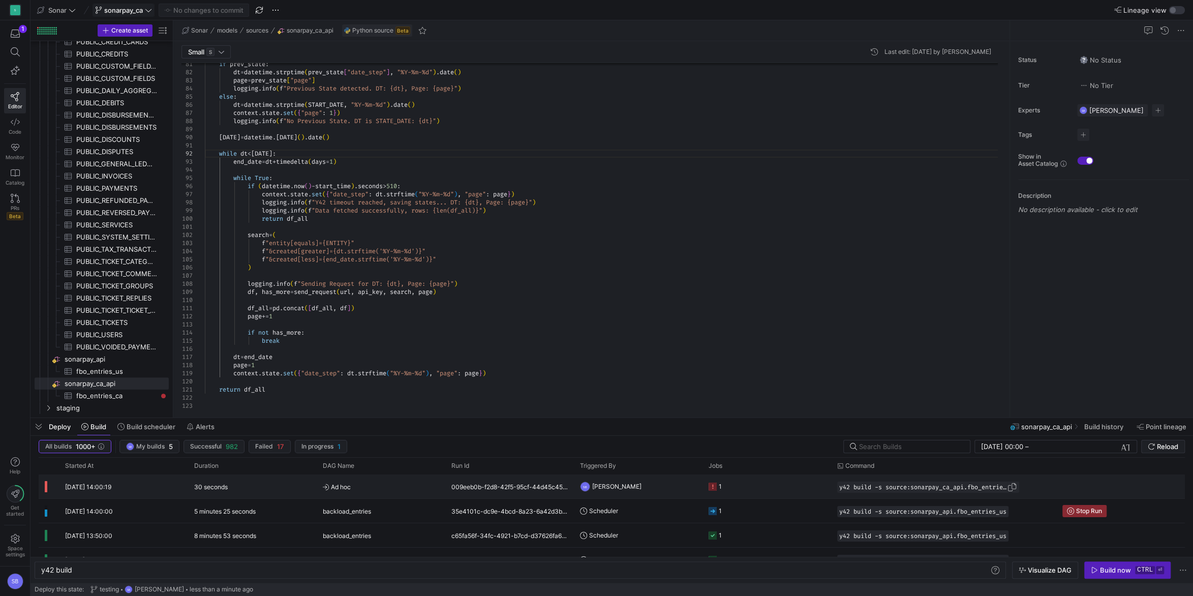
click at [1017, 487] on span "Press SPACE to select this row." at bounding box center [1012, 487] width 10 height 10
click at [346, 566] on mat-tooltip-component "orchestration.y42_project.backload_entries" at bounding box center [381, 561] width 102 height 19
click at [346, 568] on div "orchestration.y42_project.backload_entries" at bounding box center [381, 561] width 102 height 19
click at [116, 573] on div "y42 build" at bounding box center [515, 570] width 949 height 8
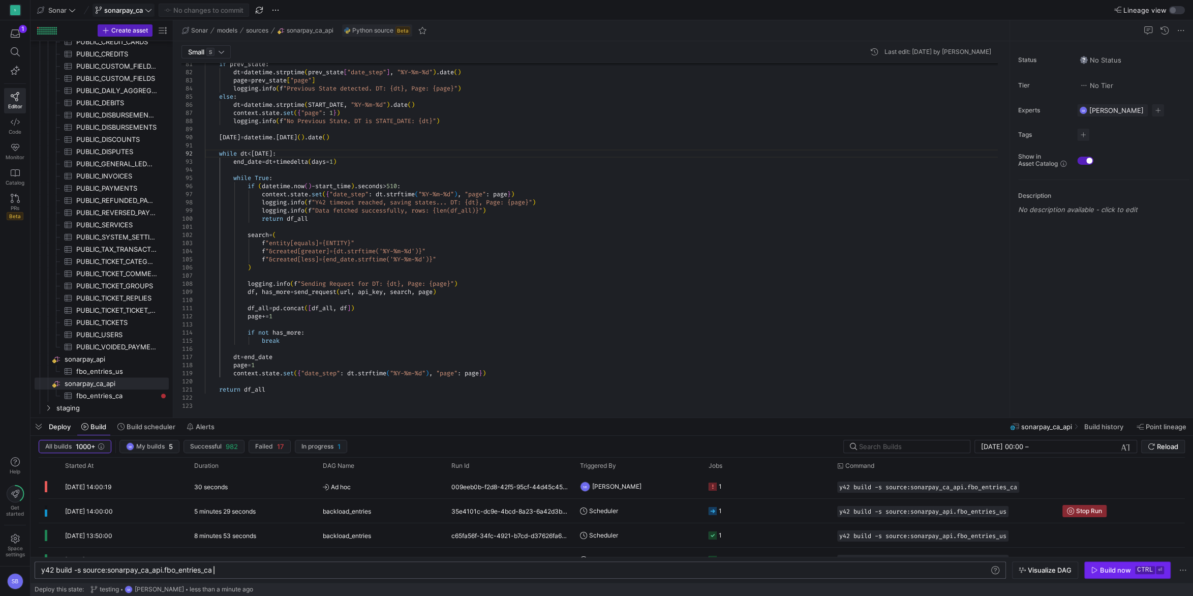
click at [1100, 568] on span "Build now ctrl ⏎" at bounding box center [1127, 570] width 73 height 8
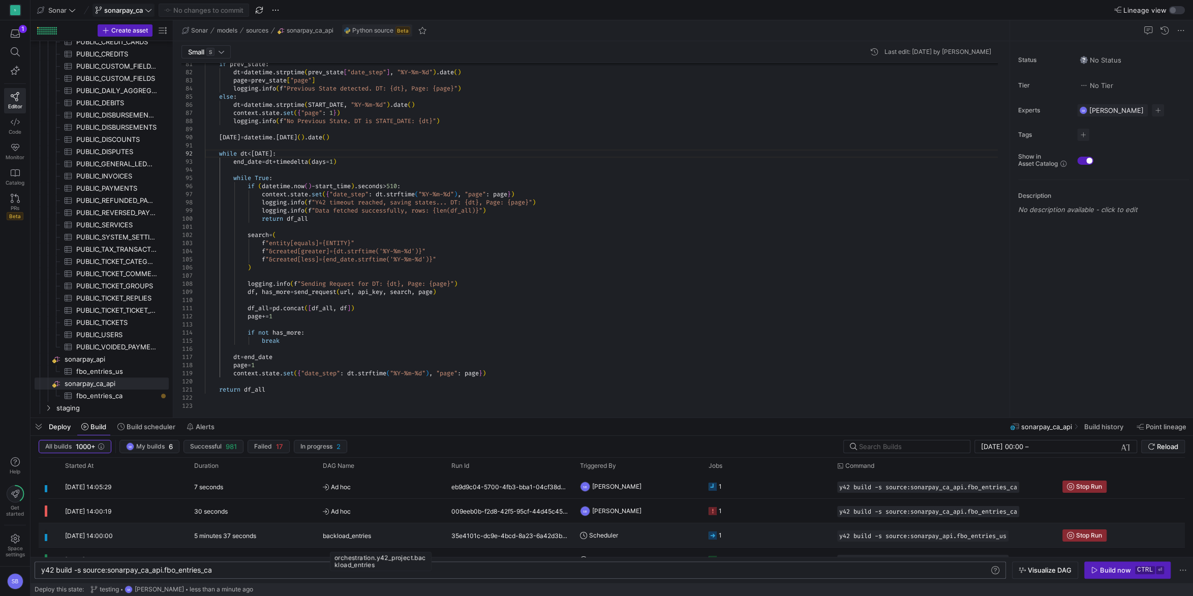
click at [368, 529] on span "backload_entries" at bounding box center [347, 536] width 48 height 24
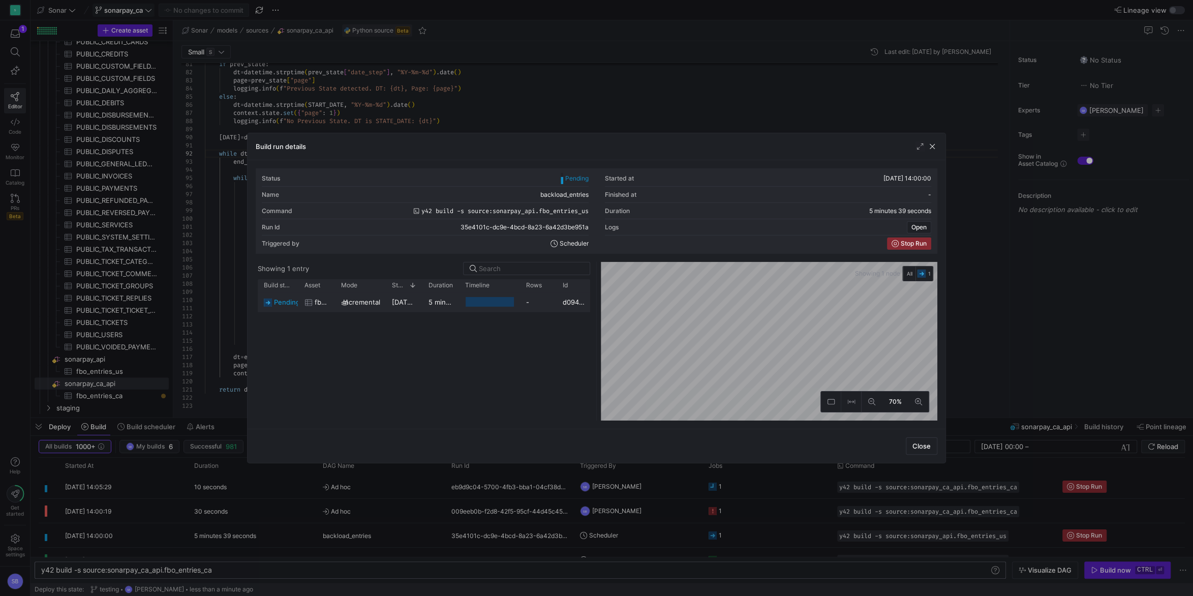
click at [434, 302] on y42-duration "5 minutes 35 seconds" at bounding box center [464, 302] width 71 height 8
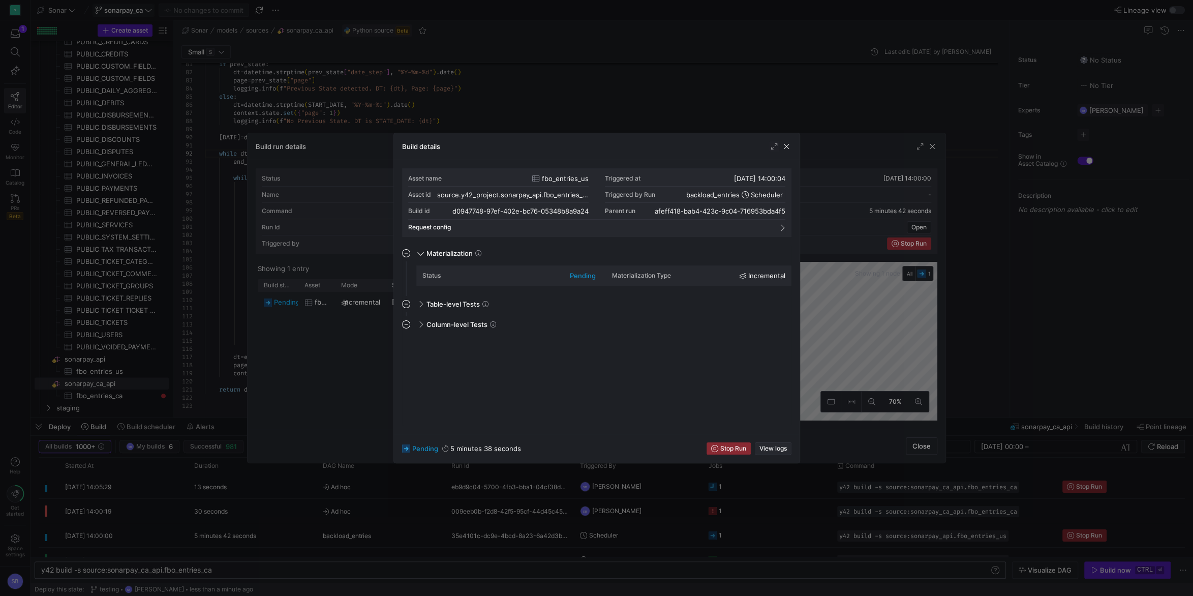
click at [786, 448] on span "View logs" at bounding box center [773, 448] width 27 height 7
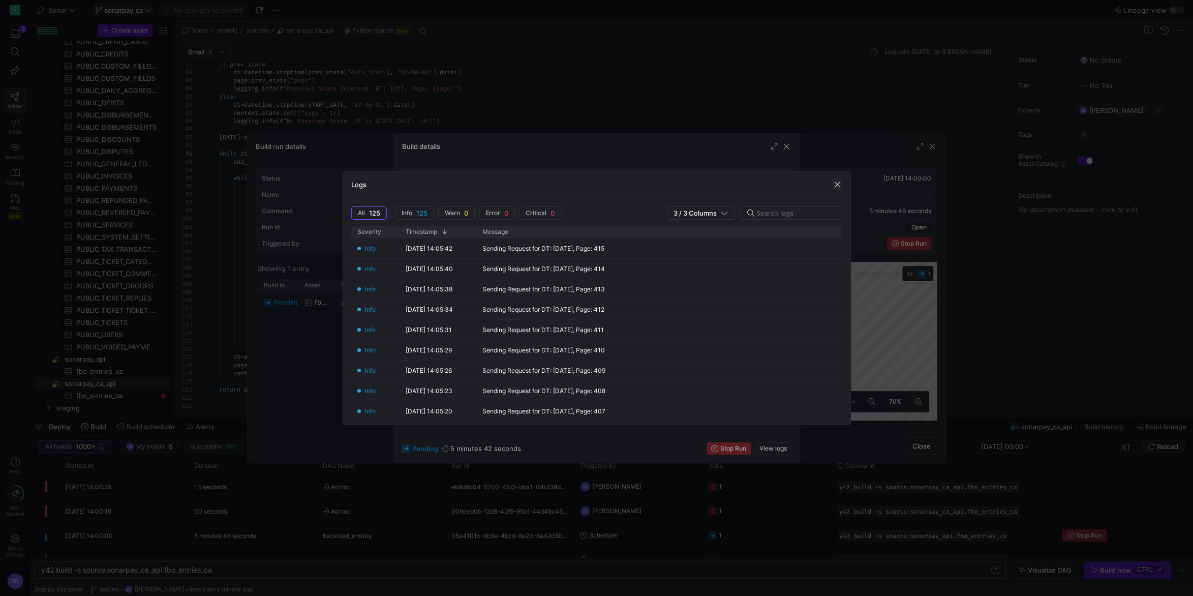
click at [838, 185] on span "button" at bounding box center [837, 185] width 10 height 10
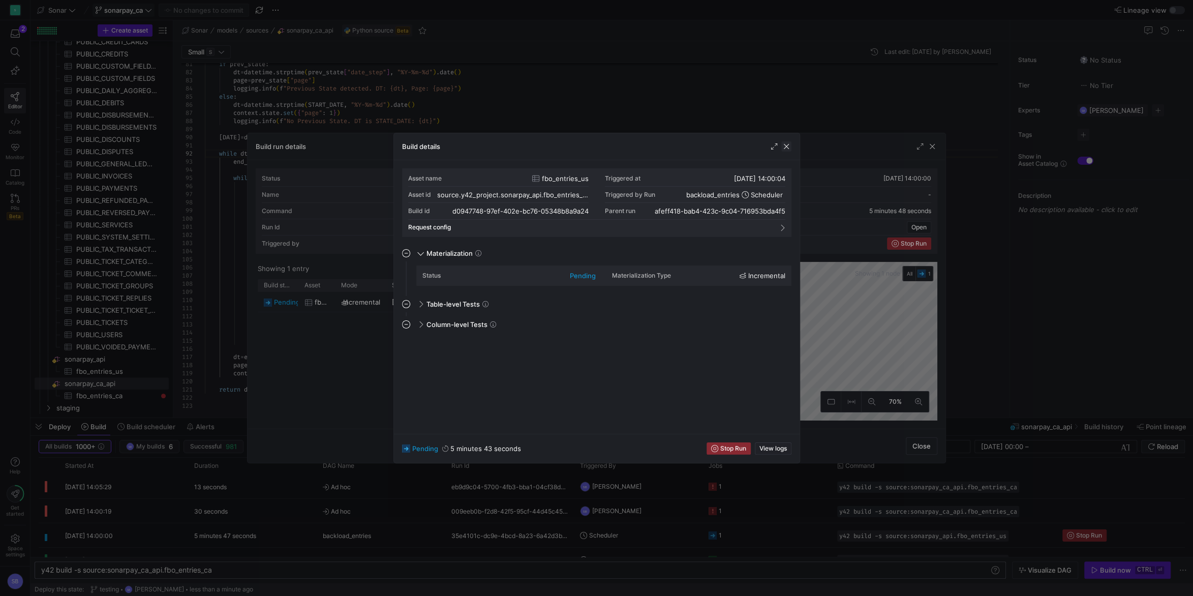
click at [790, 148] on span "button" at bounding box center [787, 146] width 10 height 10
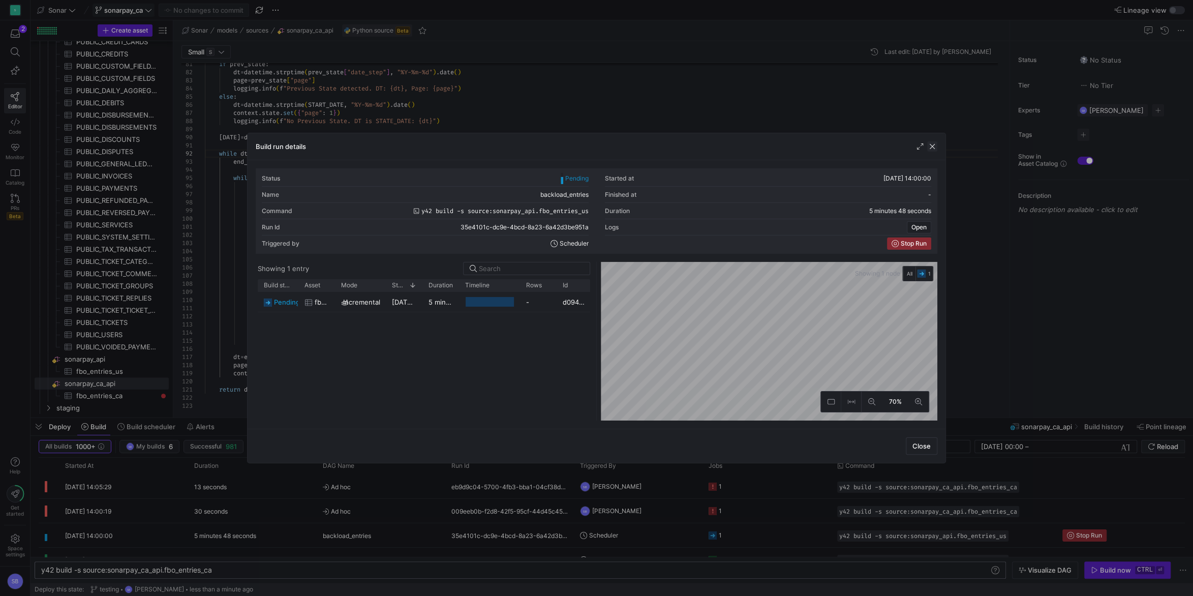
click at [935, 148] on span "button" at bounding box center [933, 146] width 10 height 10
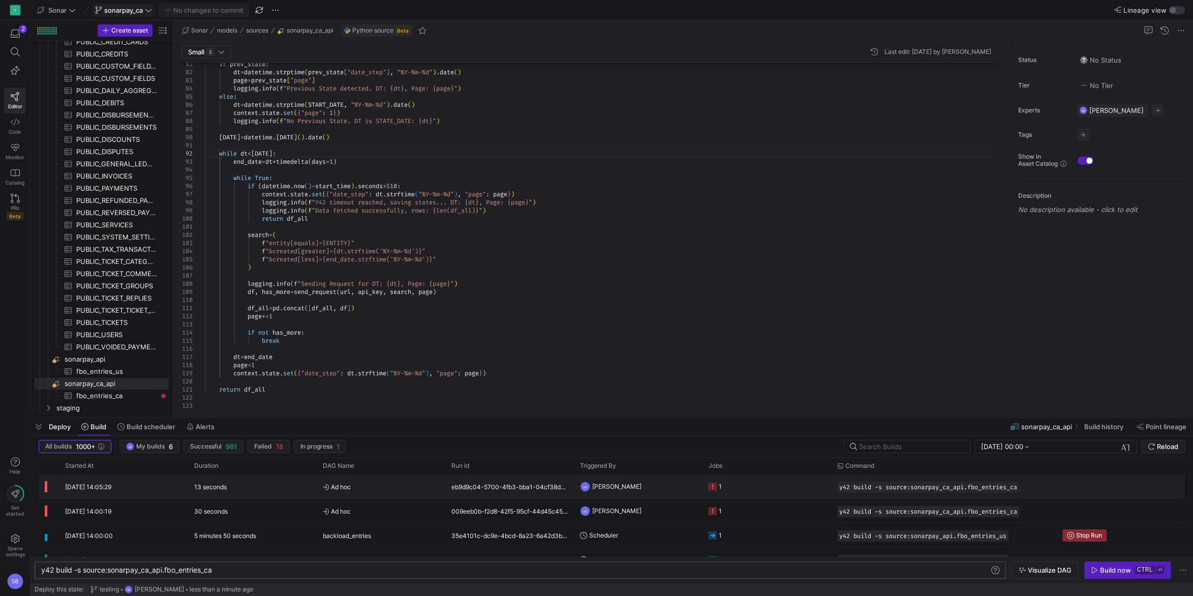
click at [365, 485] on span "Ad hoc" at bounding box center [381, 487] width 116 height 24
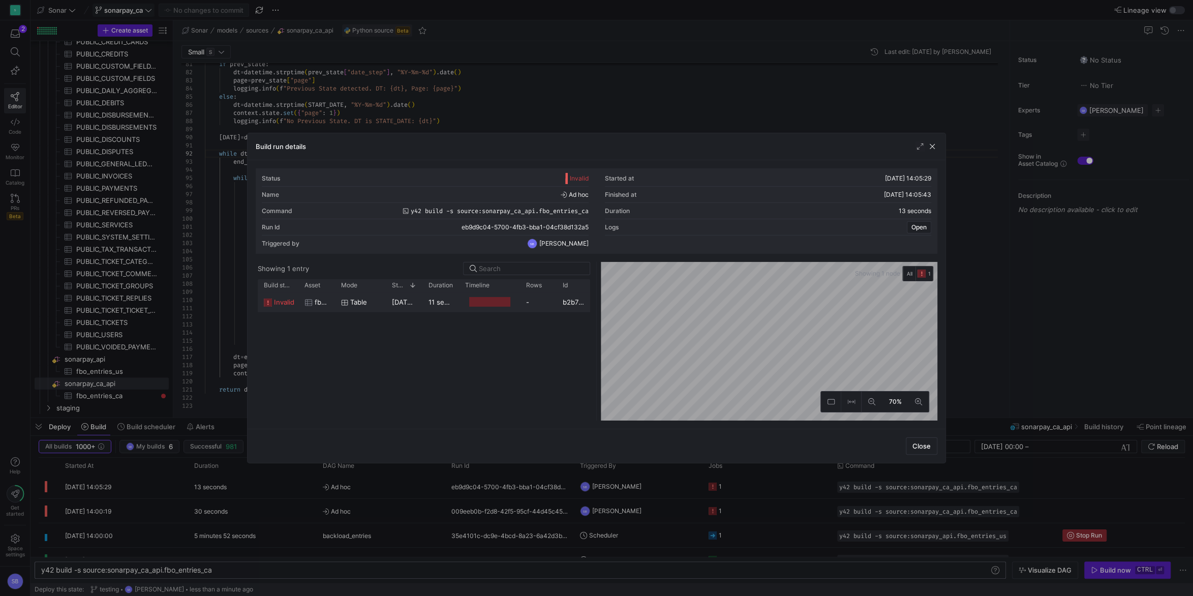
click at [411, 305] on span "19/09/25, 14:05:31" at bounding box center [417, 302] width 50 height 8
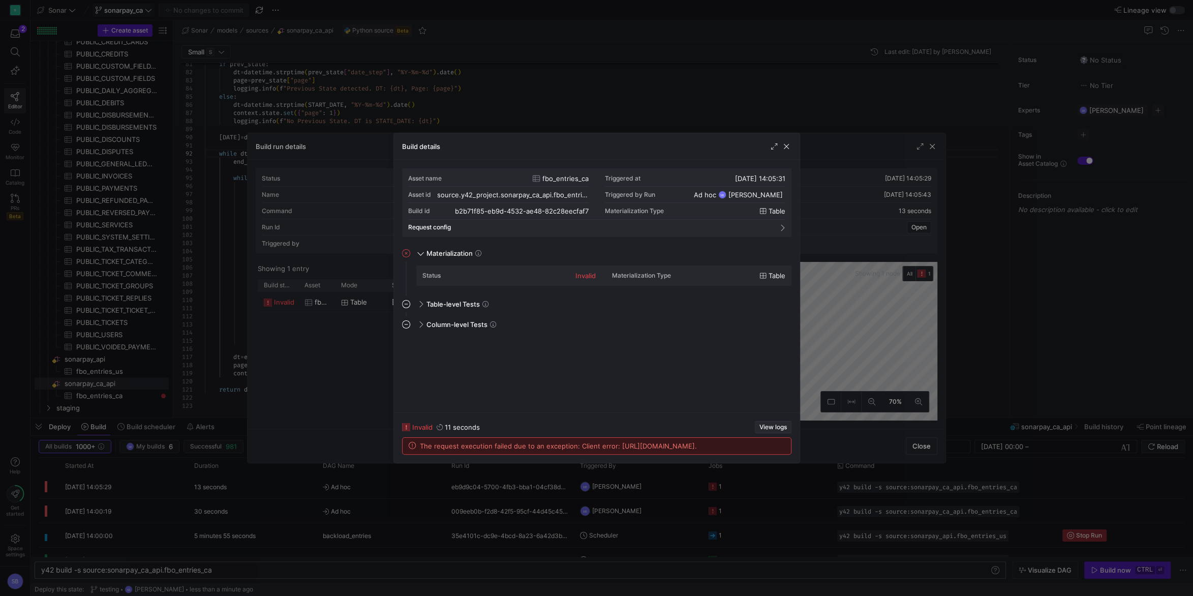
click at [772, 424] on span "View logs" at bounding box center [773, 427] width 27 height 7
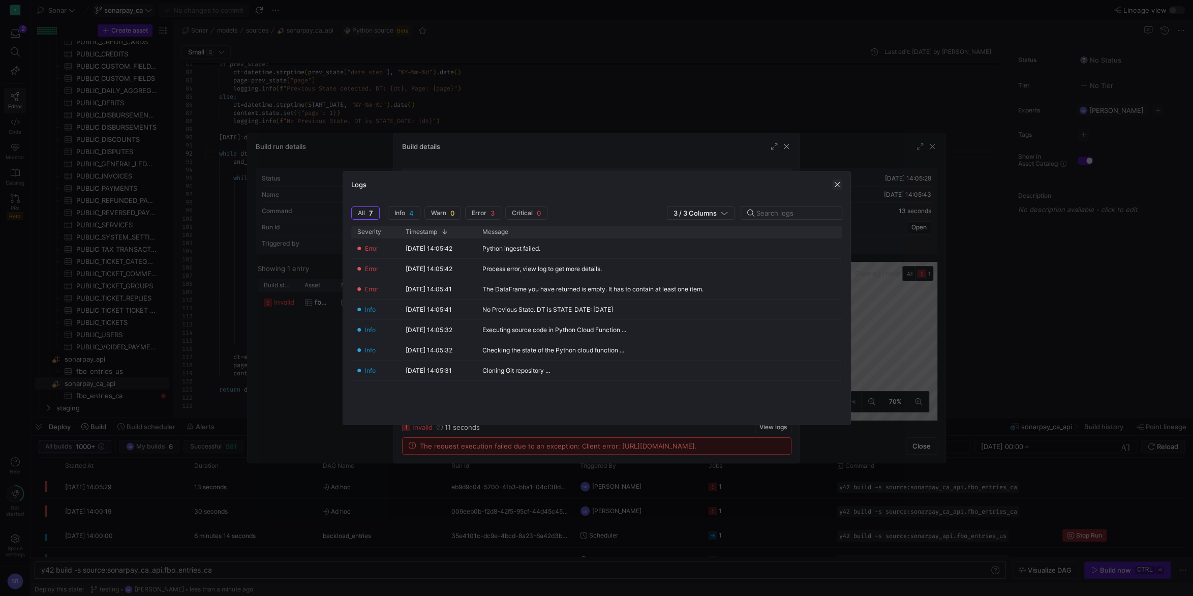
click at [837, 184] on span "button" at bounding box center [837, 185] width 10 height 10
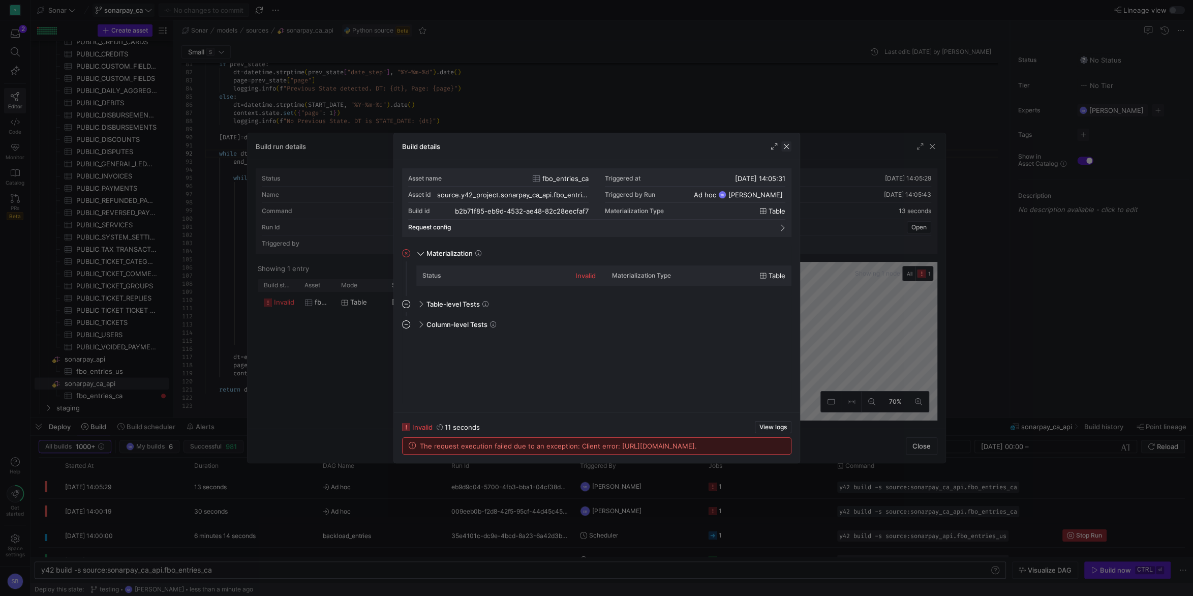
click at [785, 147] on span "button" at bounding box center [787, 146] width 10 height 10
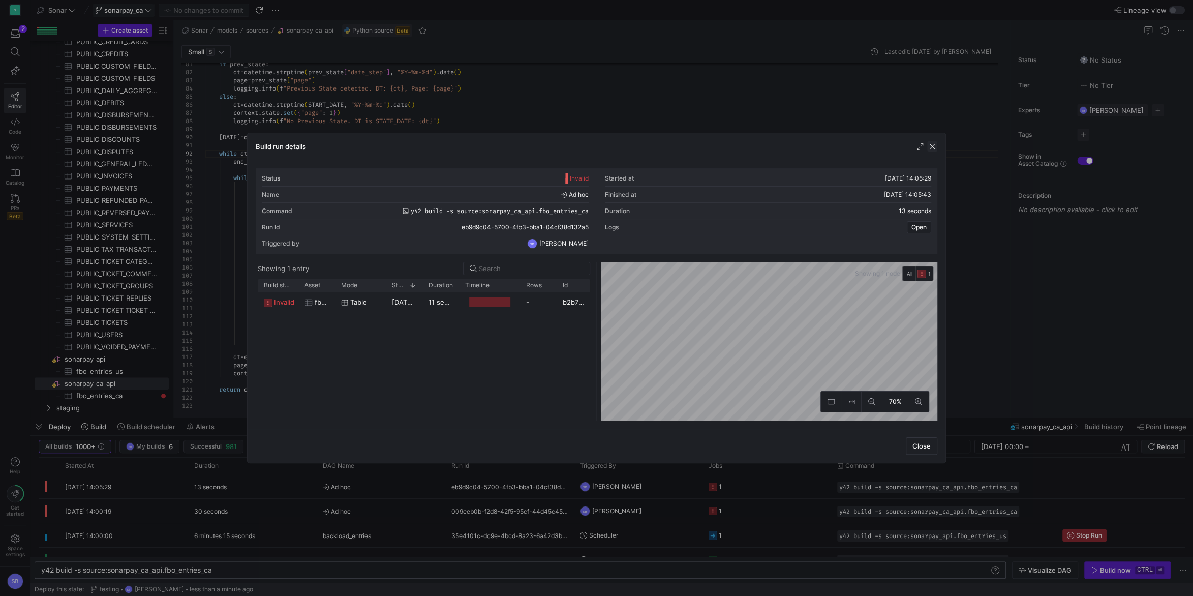
click at [933, 143] on span "button" at bounding box center [933, 146] width 10 height 10
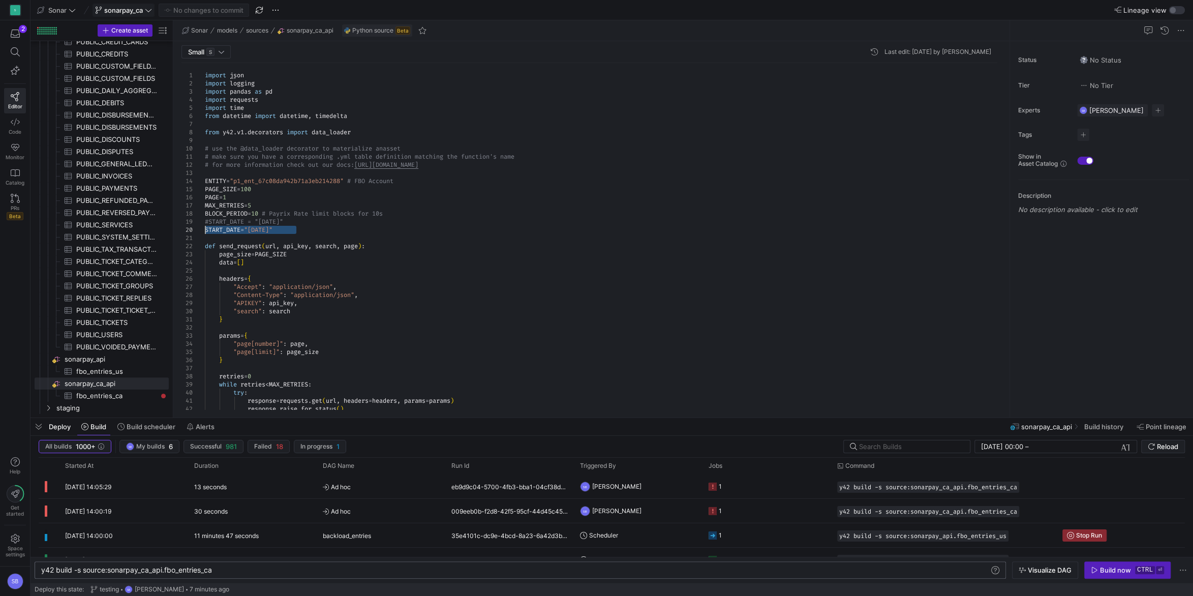
drag, startPoint x: 304, startPoint y: 230, endPoint x: 205, endPoint y: 231, distance: 99.2
click at [205, 231] on div "response = requests . get ( url , headers = headers , params = params ) respons…" at bounding box center [605, 571] width 801 height 1016
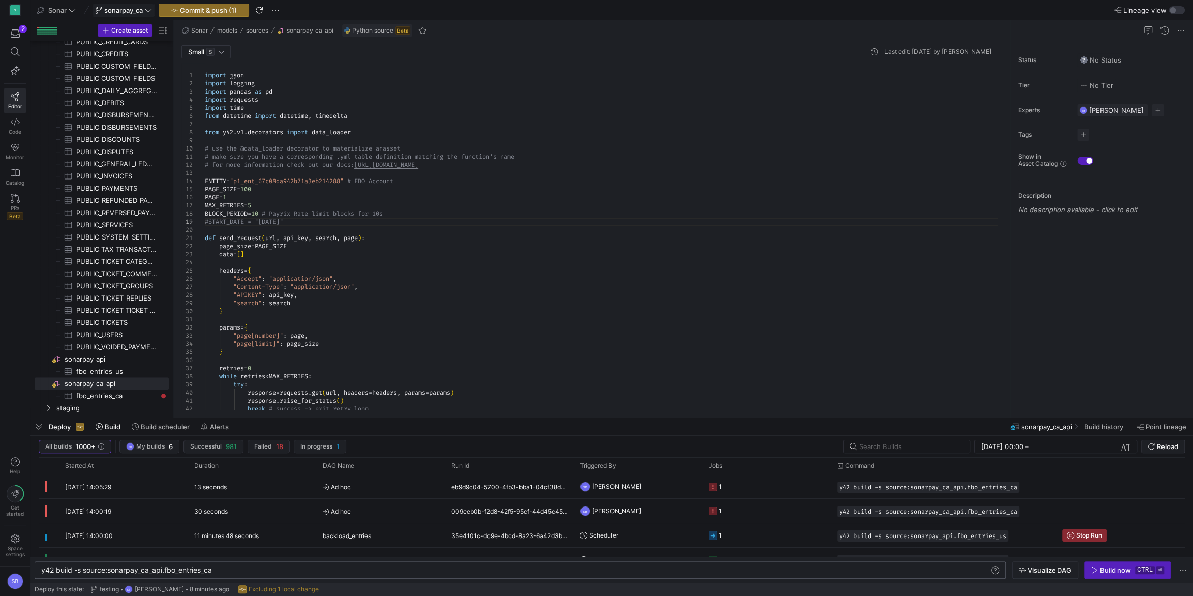
click at [210, 220] on div "response = requests . get ( url , headers = headers , params = params ) respons…" at bounding box center [605, 566] width 801 height 1007
click at [222, 9] on span "Commit & push (1)" at bounding box center [208, 10] width 57 height 8
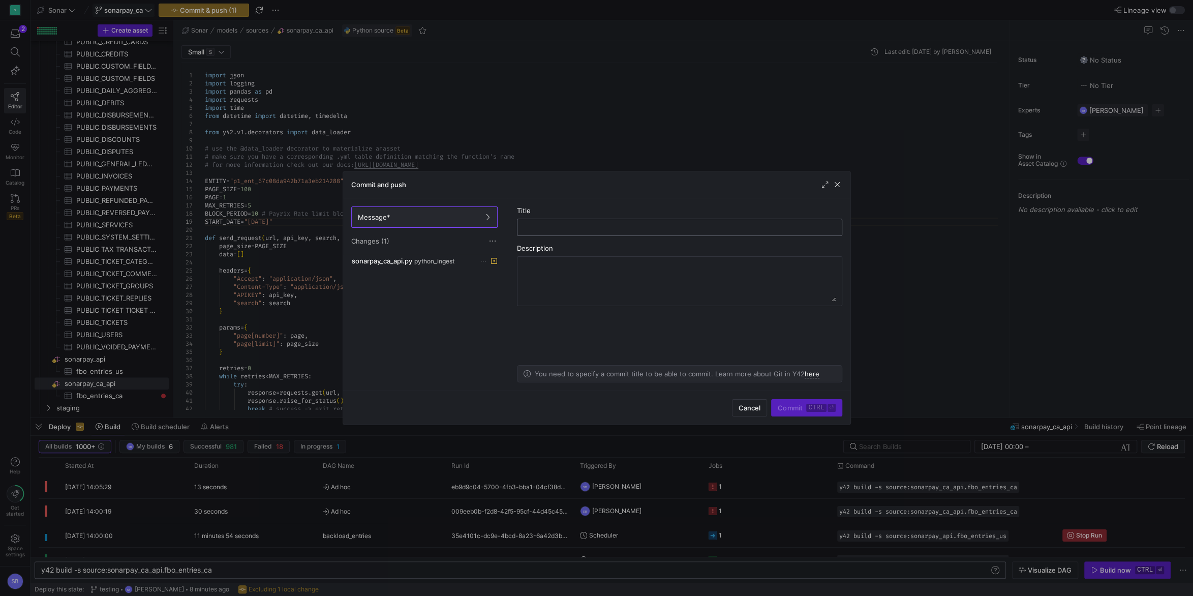
click at [540, 226] on input "text" at bounding box center [680, 227] width 308 height 8
type input "initialize"
click at [837, 184] on span "button" at bounding box center [837, 185] width 10 height 10
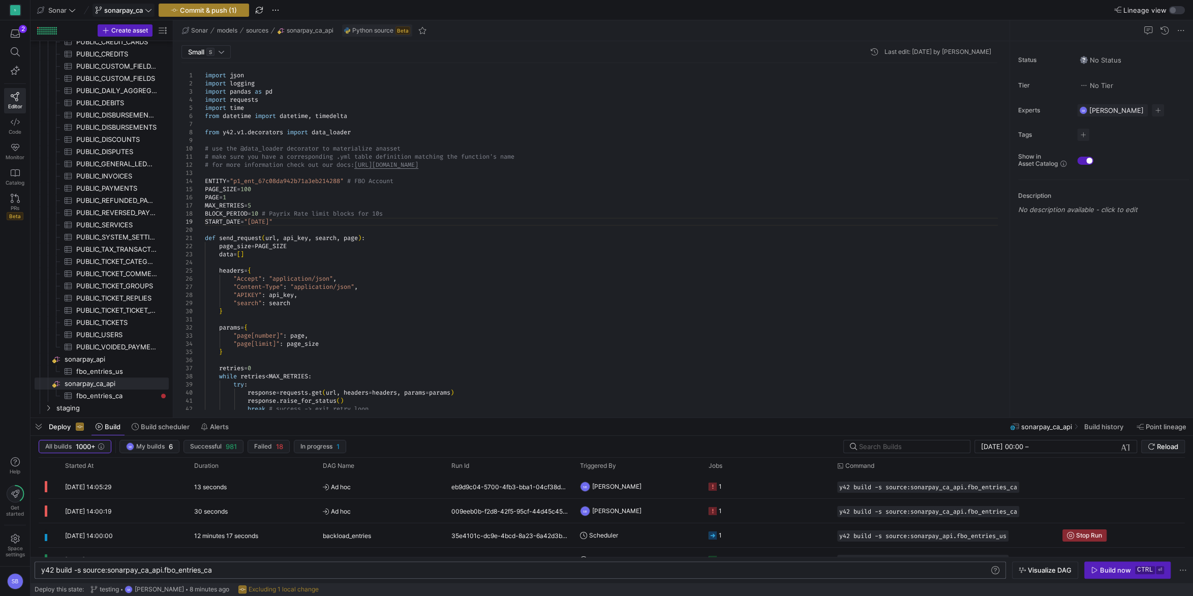
click at [224, 11] on span "Commit & push (1)" at bounding box center [208, 10] width 57 height 8
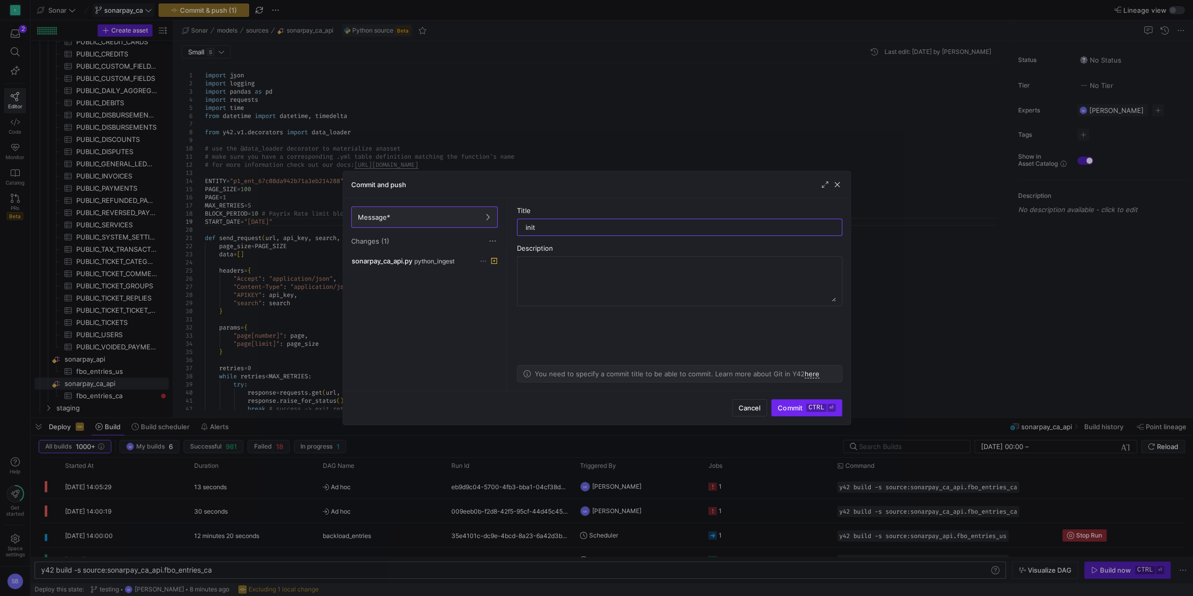
type input "init"
click at [813, 406] on kbd "ctrl" at bounding box center [817, 408] width 20 height 8
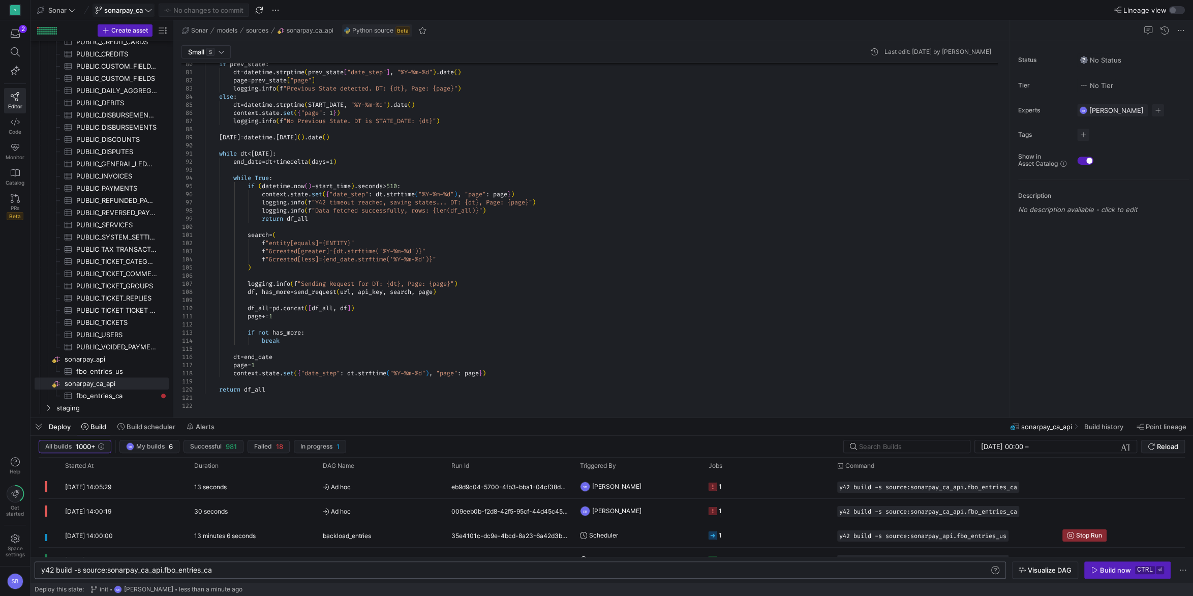
click at [280, 572] on div "y42 build -s source:sonarpay_ca_api.fbo_entries_ca" at bounding box center [515, 570] width 949 height 8
click at [1121, 572] on div "Build now" at bounding box center [1115, 570] width 31 height 8
click at [147, 444] on span "My builds" at bounding box center [150, 446] width 28 height 7
click at [272, 445] on span "Failed" at bounding box center [264, 446] width 18 height 7
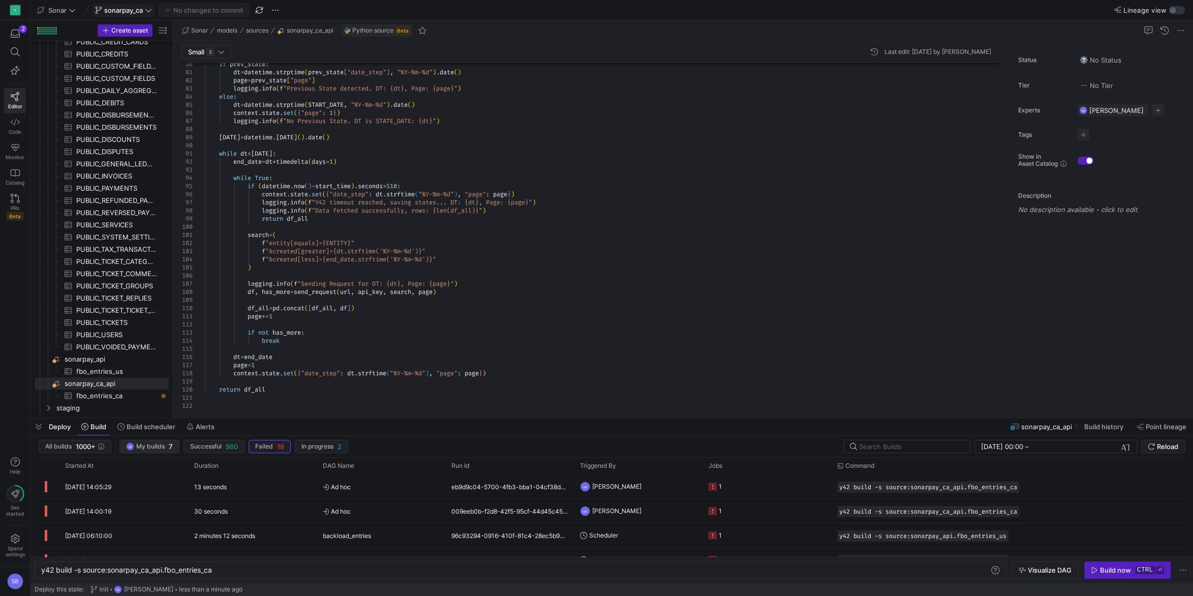
click at [166, 444] on span "SB My builds 7" at bounding box center [149, 446] width 47 height 8
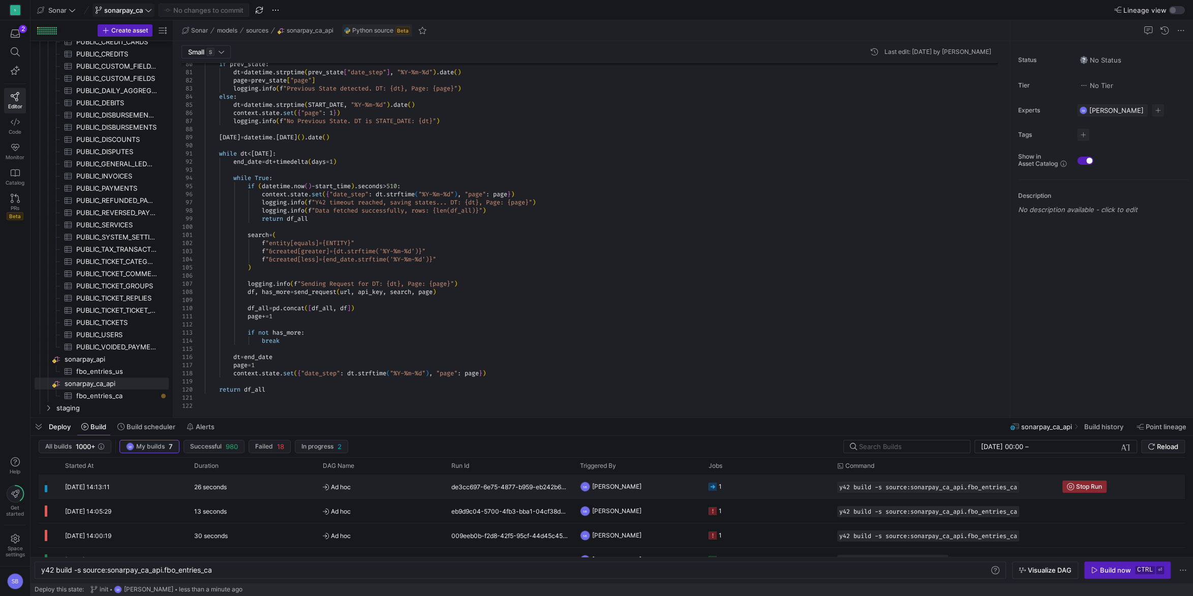
click at [250, 487] on div "26 seconds" at bounding box center [252, 486] width 129 height 24
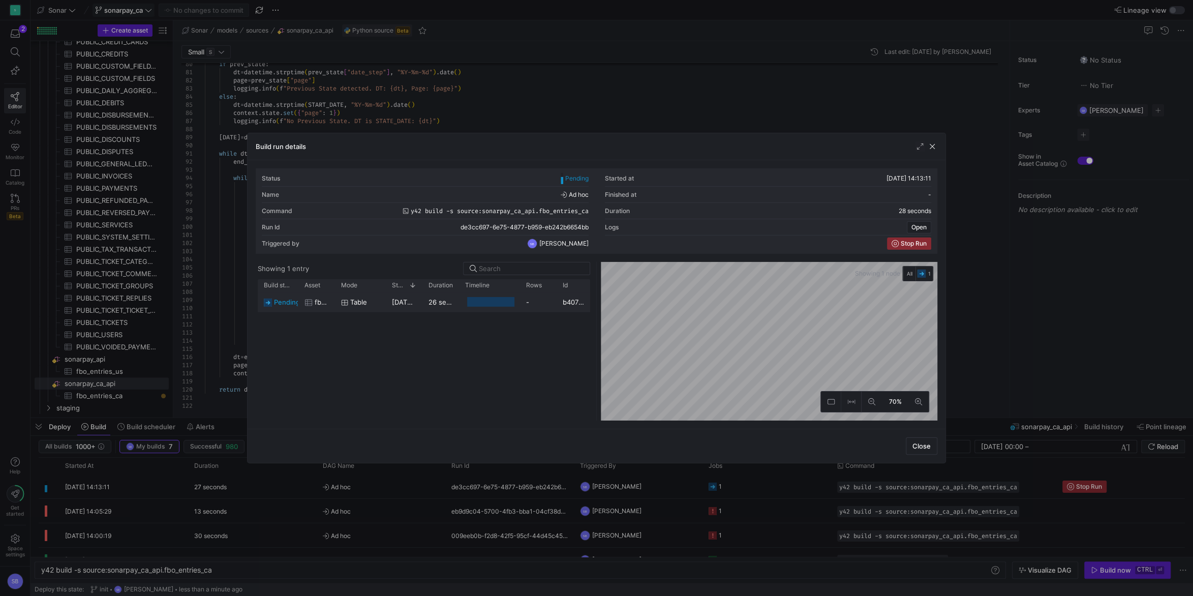
click at [424, 301] on div "26 seconds" at bounding box center [441, 302] width 37 height 20
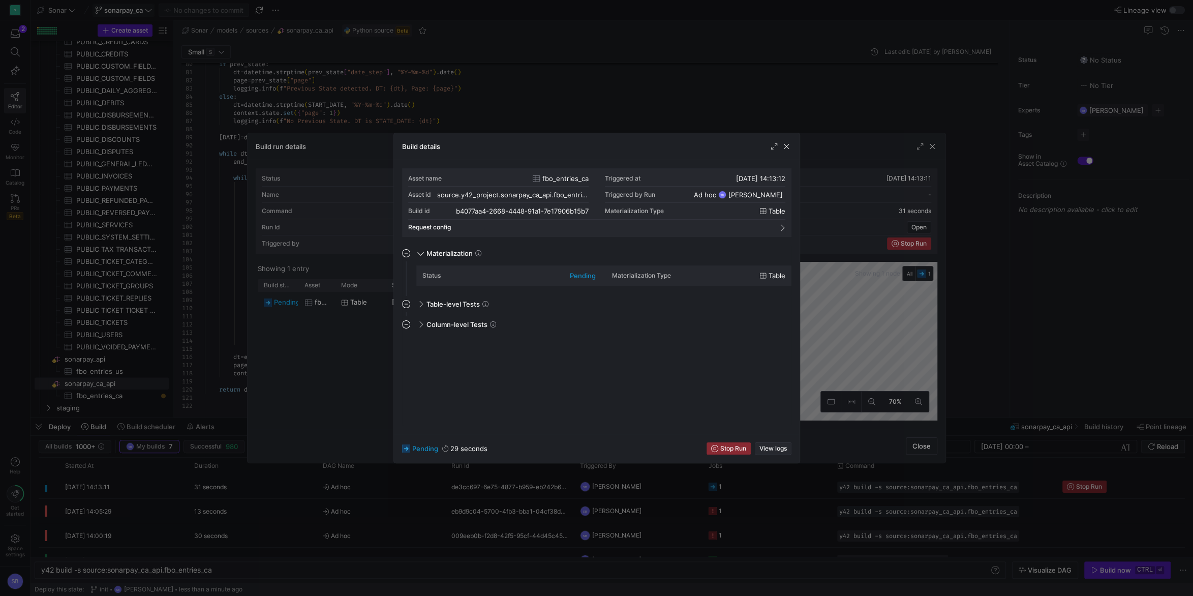
click at [771, 451] on span "View logs" at bounding box center [773, 448] width 27 height 7
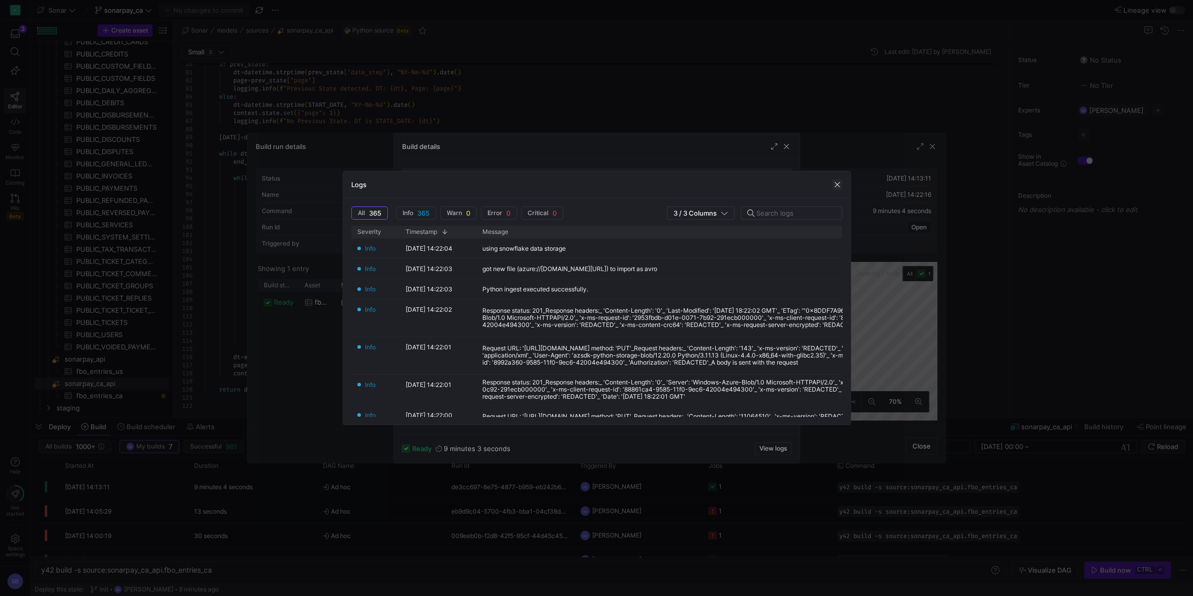
click at [839, 184] on span "button" at bounding box center [837, 185] width 10 height 10
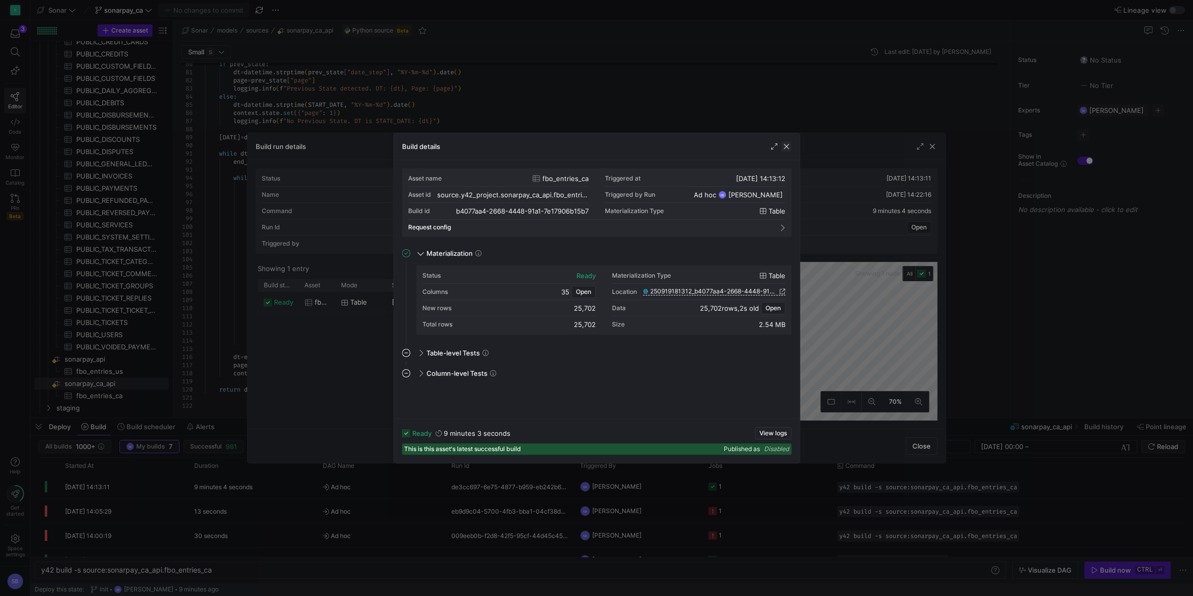
click at [791, 146] on span "button" at bounding box center [787, 146] width 10 height 10
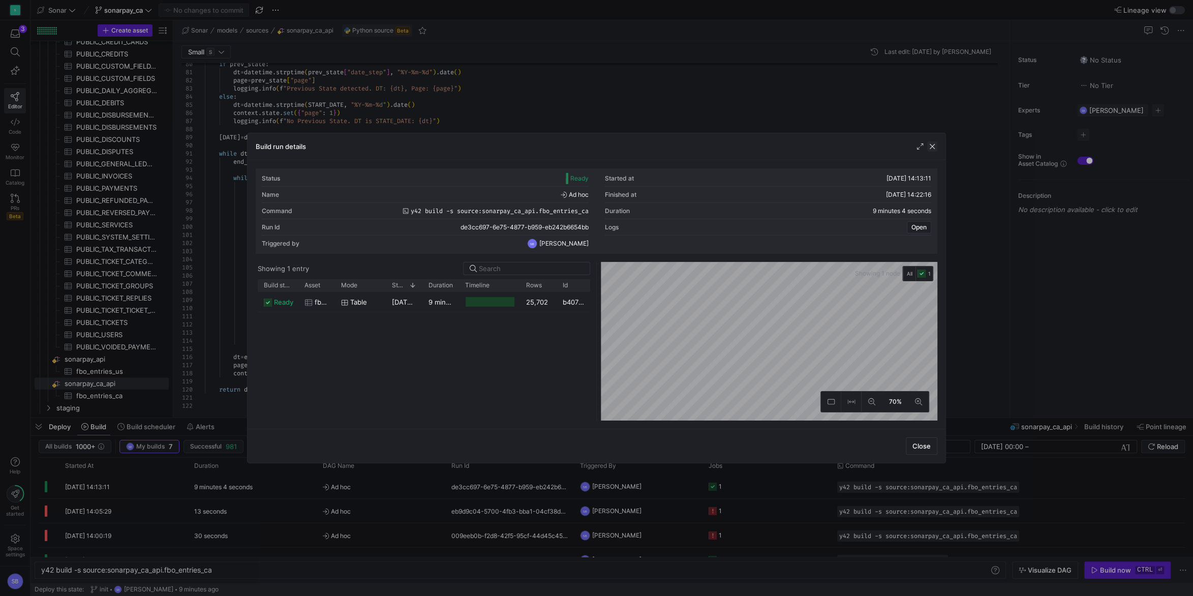
click at [933, 145] on span "button" at bounding box center [933, 146] width 10 height 10
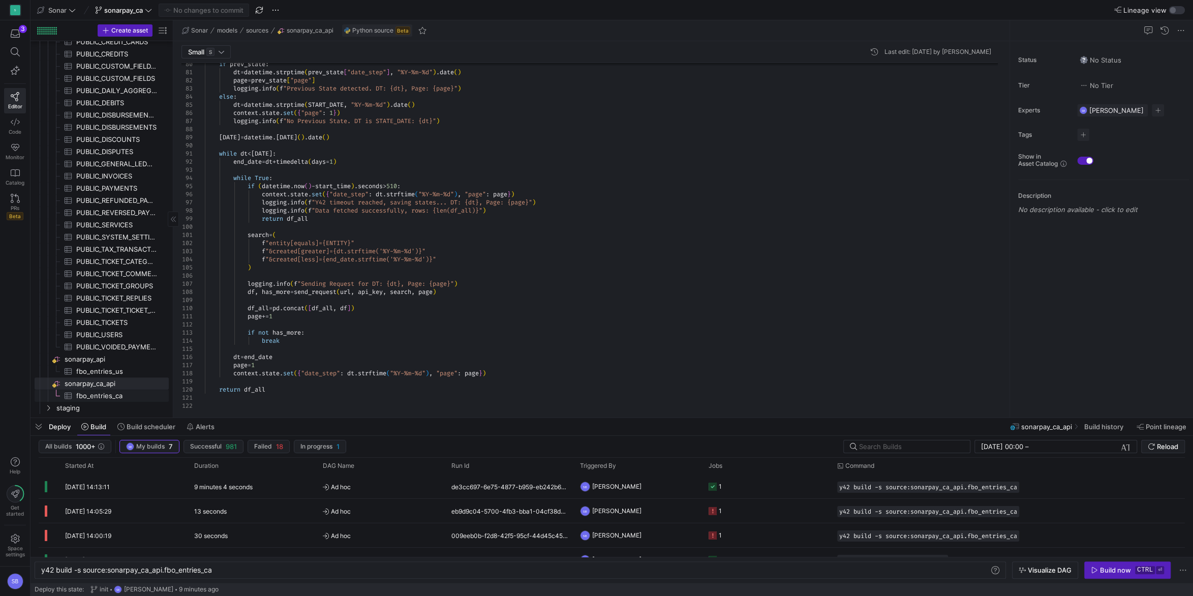
click at [122, 395] on span "fbo_entries_ca​​​​​​​​​" at bounding box center [116, 396] width 81 height 12
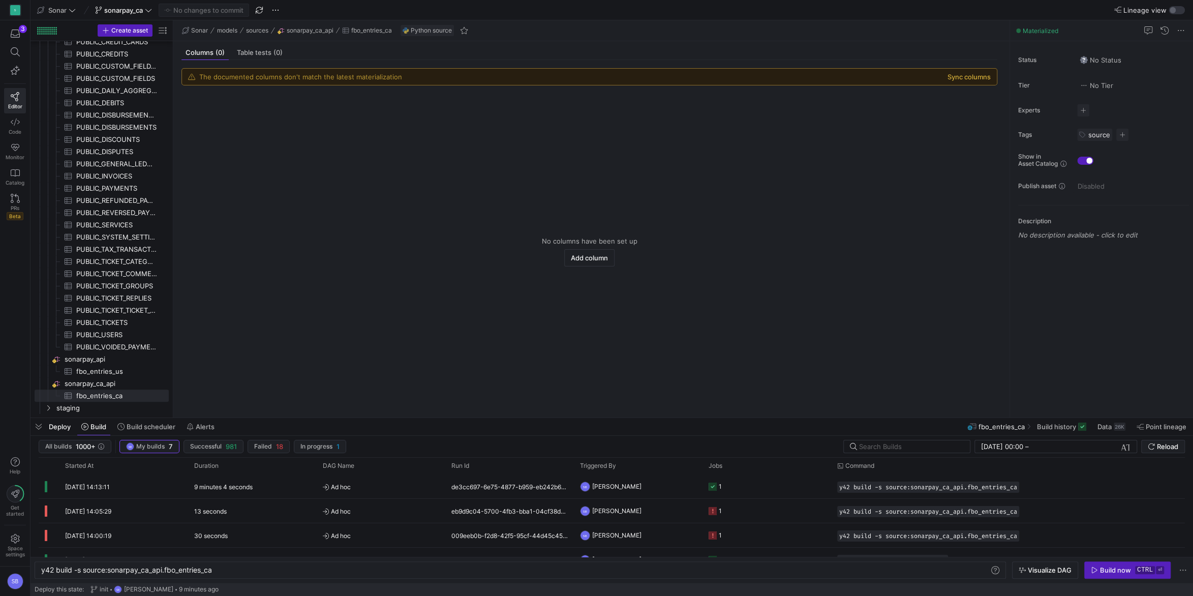
click at [967, 74] on button "Sync columns" at bounding box center [969, 77] width 43 height 8
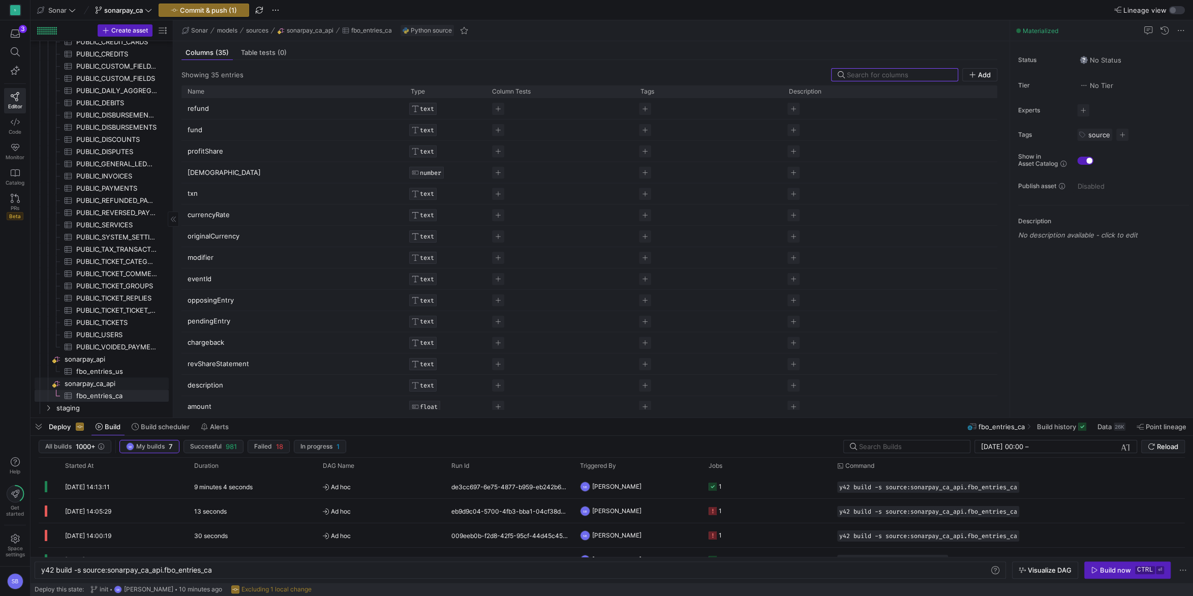
click at [125, 379] on span "sonarpay_ca_api​​​​​​​​" at bounding box center [116, 384] width 103 height 12
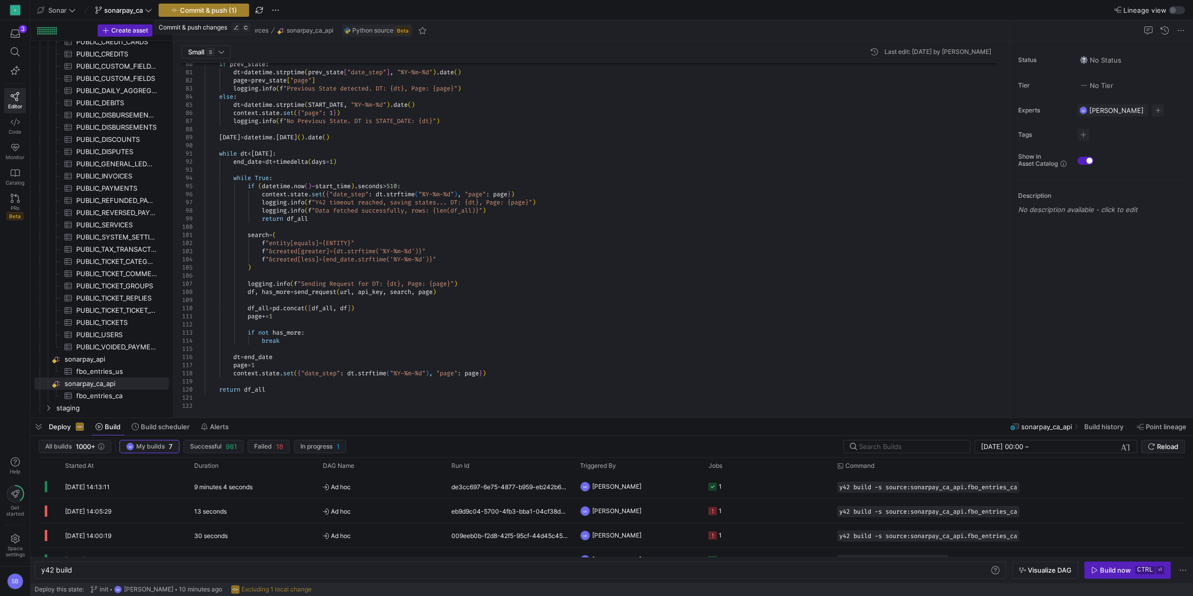
click at [231, 9] on span "Commit & push (1)" at bounding box center [208, 10] width 57 height 8
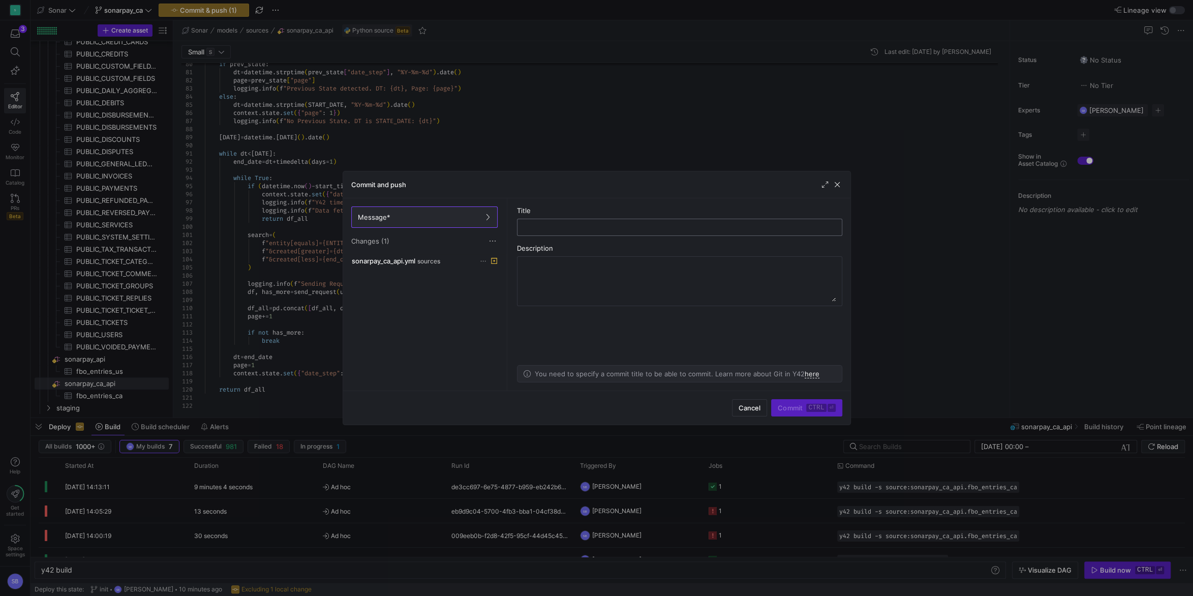
click at [574, 228] on input "text" at bounding box center [680, 227] width 308 height 8
type input "sync cols"
click at [796, 406] on span "Commit ctrl ⏎" at bounding box center [806, 408] width 57 height 8
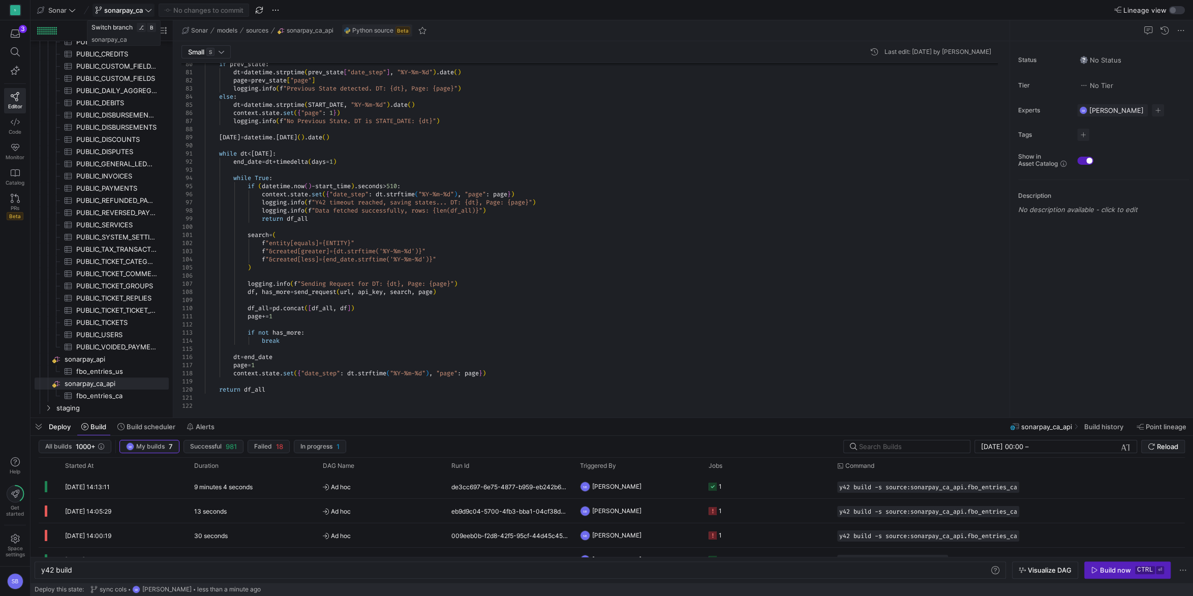
click at [144, 10] on span "sonarpay_ca" at bounding box center [123, 10] width 57 height 8
click at [144, 10] on div at bounding box center [596, 298] width 1193 height 596
click at [69, 445] on span "All builds" at bounding box center [58, 446] width 26 height 7
click at [39, 427] on span "button" at bounding box center [39, 426] width 16 height 17
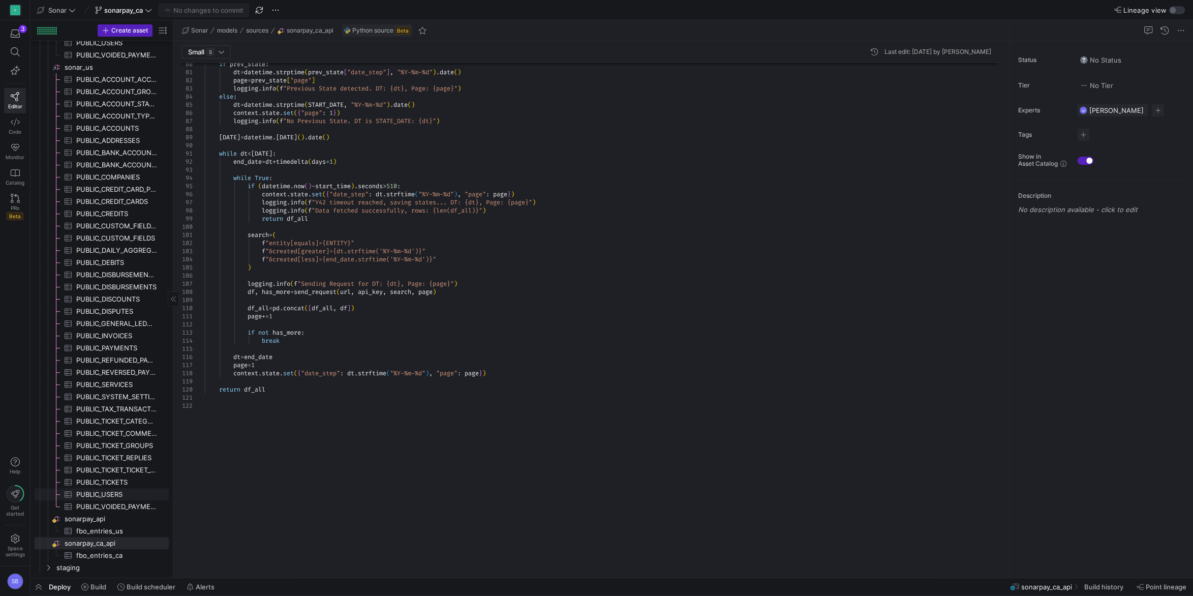
scroll to position [415, 0]
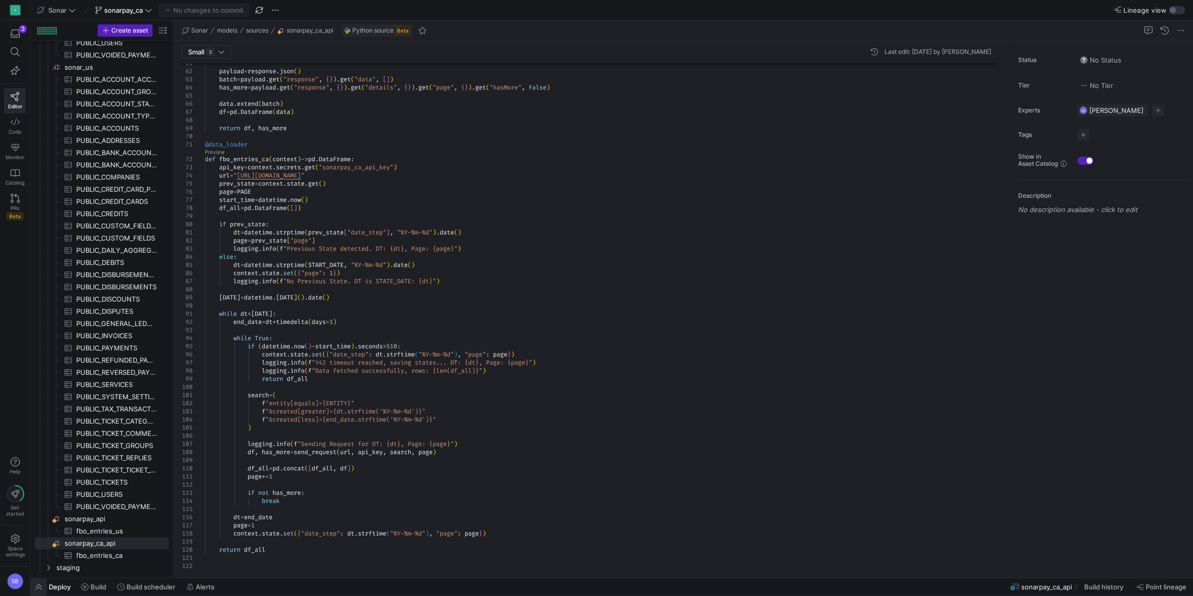
click at [42, 585] on span "button" at bounding box center [39, 586] width 16 height 17
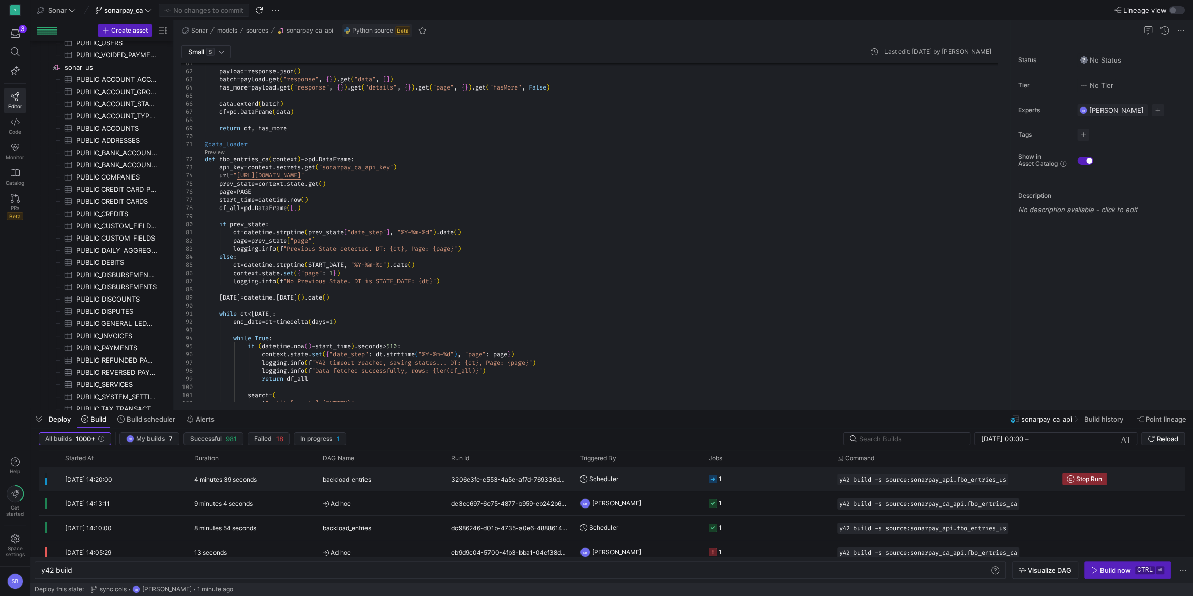
click at [185, 484] on div "[DATE] 14:20:00" at bounding box center [123, 479] width 129 height 24
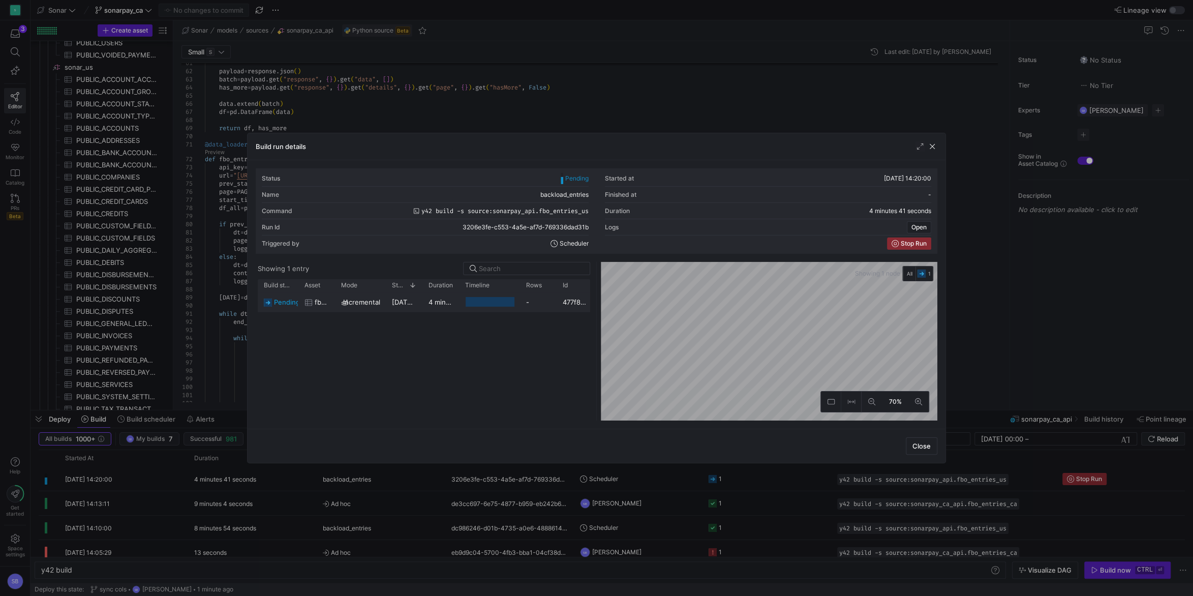
click at [411, 305] on span "[DATE] 14:20:02" at bounding box center [417, 302] width 51 height 8
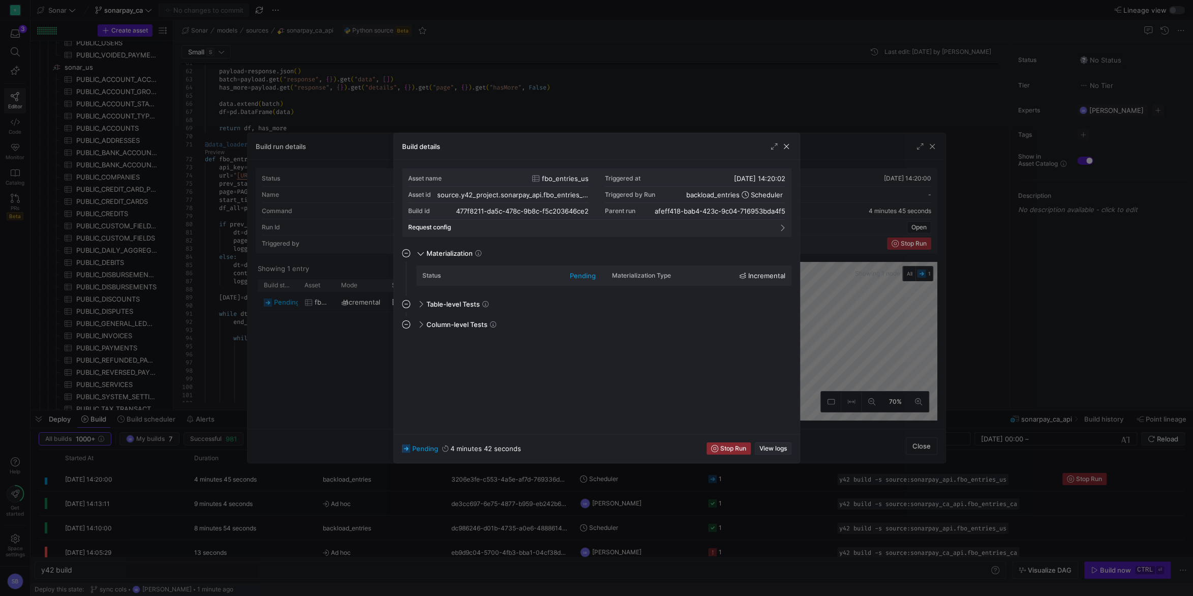
click at [784, 444] on span "button" at bounding box center [774, 448] width 36 height 11
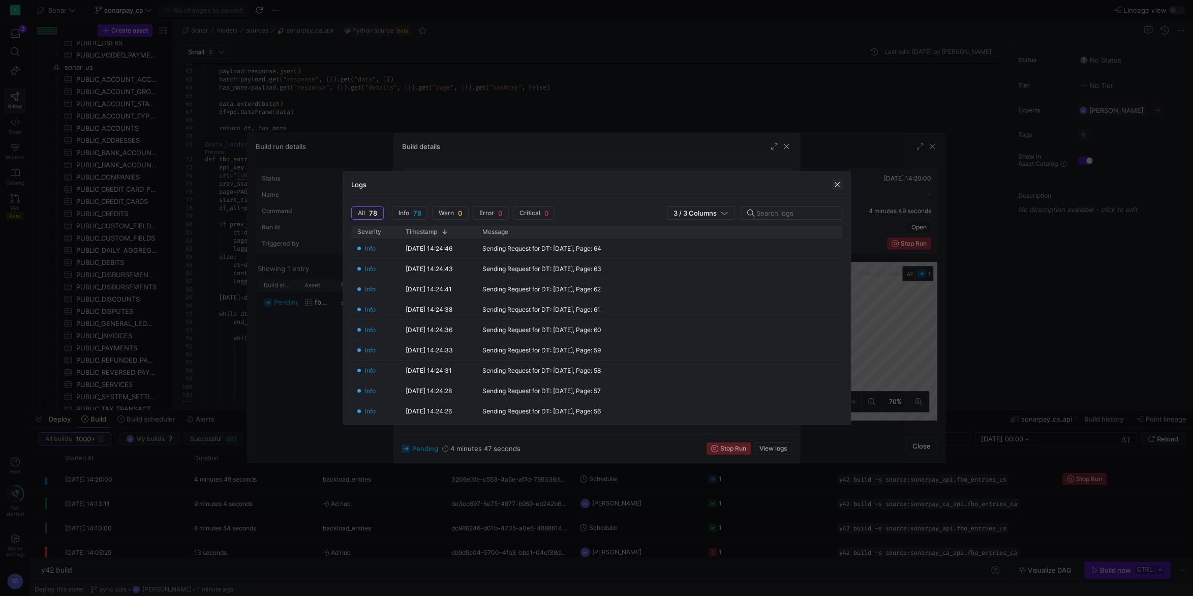
click at [834, 184] on span "button" at bounding box center [837, 185] width 10 height 10
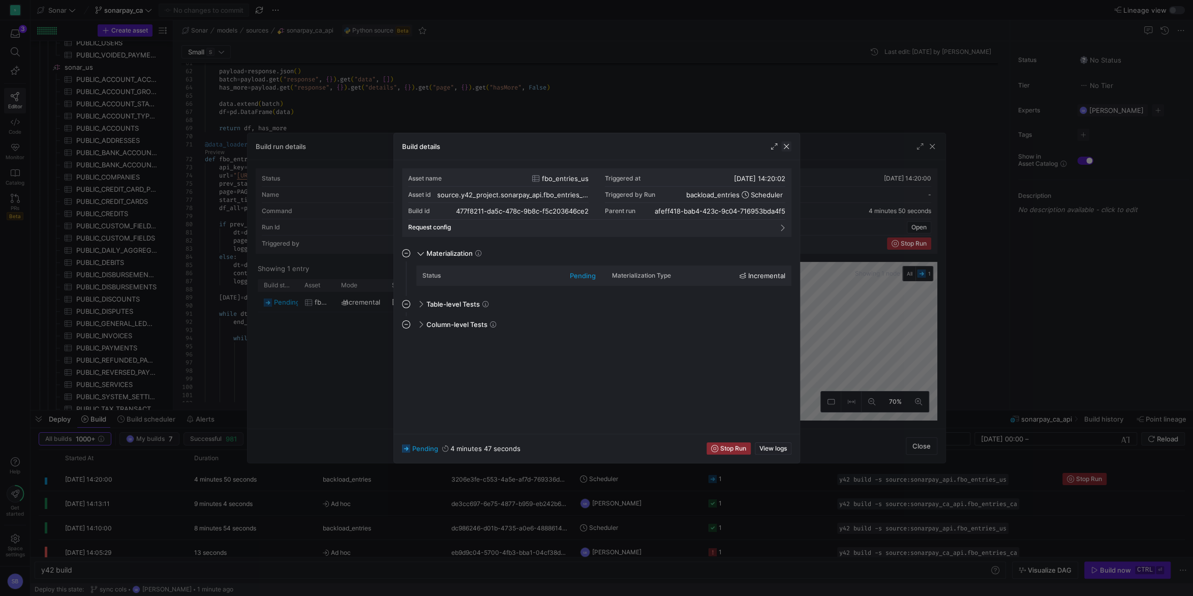
click at [787, 148] on span "button" at bounding box center [787, 146] width 10 height 10
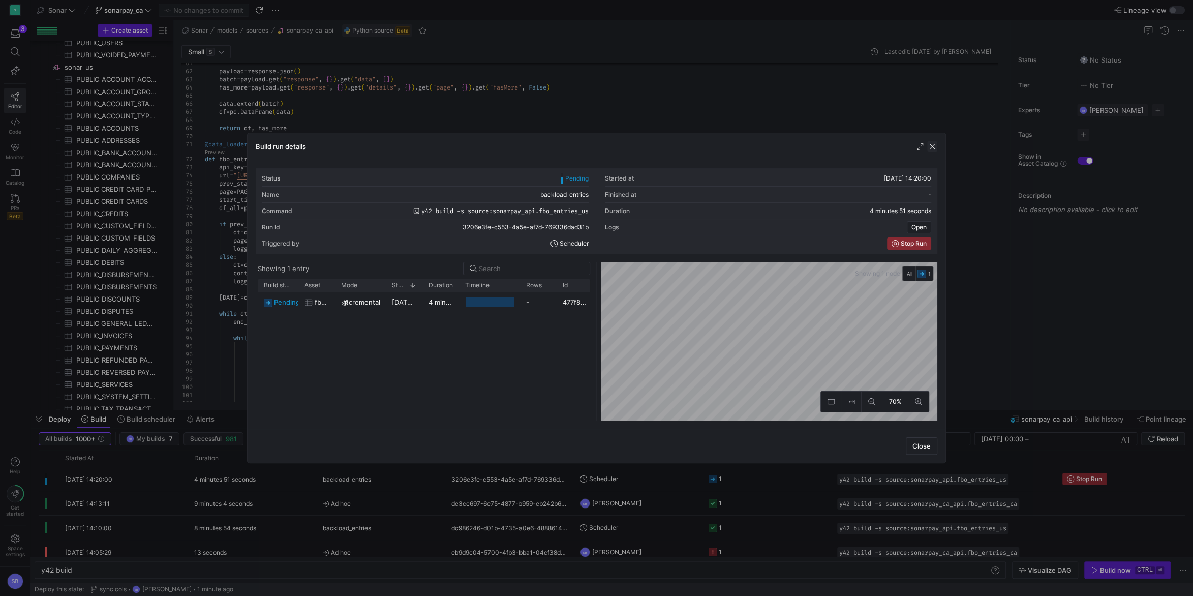
click at [933, 145] on span "button" at bounding box center [933, 146] width 10 height 10
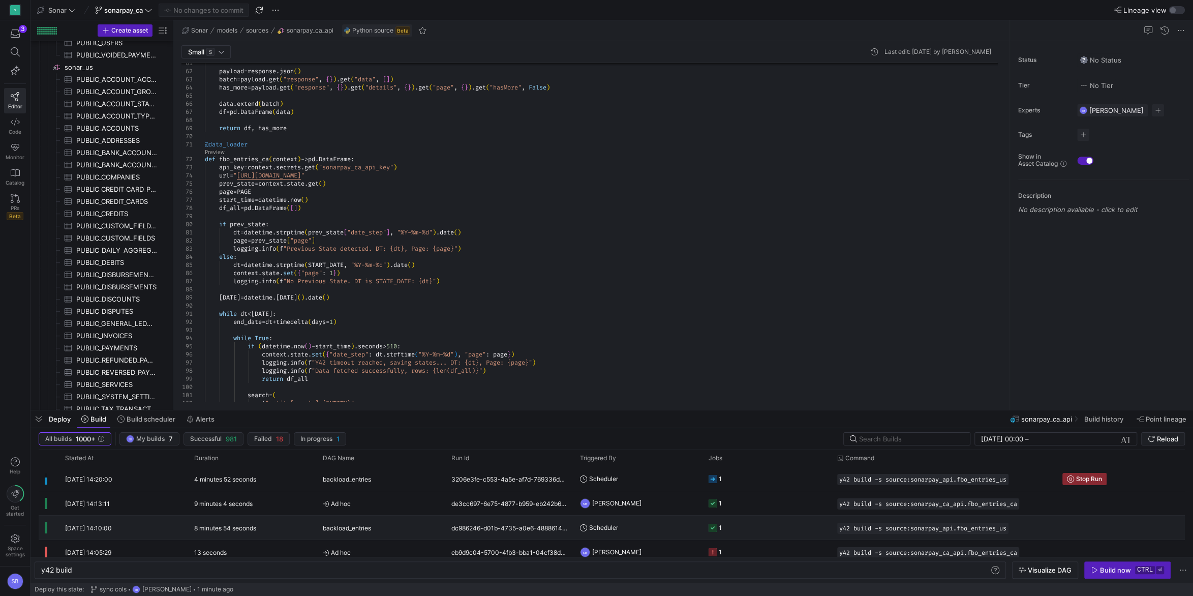
click at [280, 524] on div "8 minutes 54 seconds" at bounding box center [252, 528] width 129 height 24
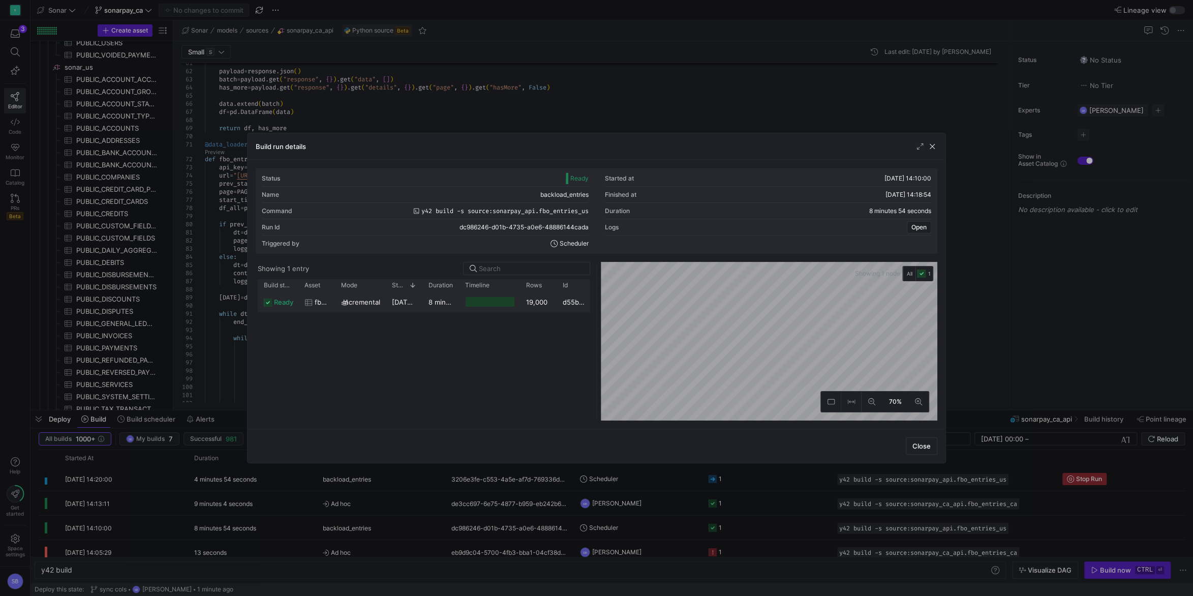
click at [527, 298] on div "19,000" at bounding box center [538, 302] width 37 height 20
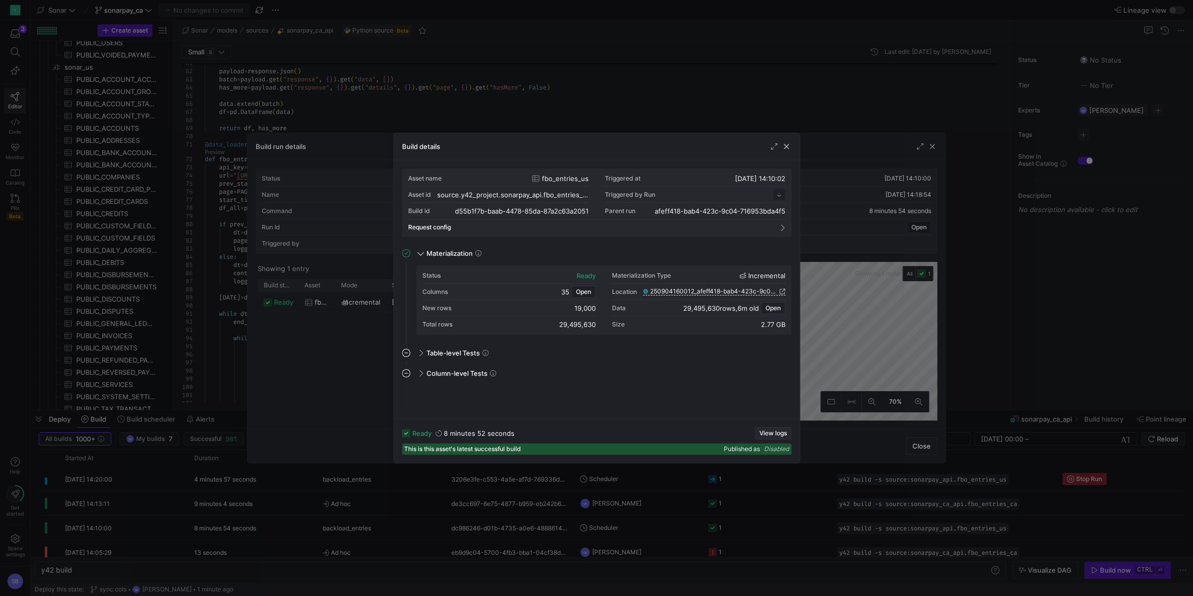
click at [763, 432] on span "View logs" at bounding box center [773, 433] width 27 height 7
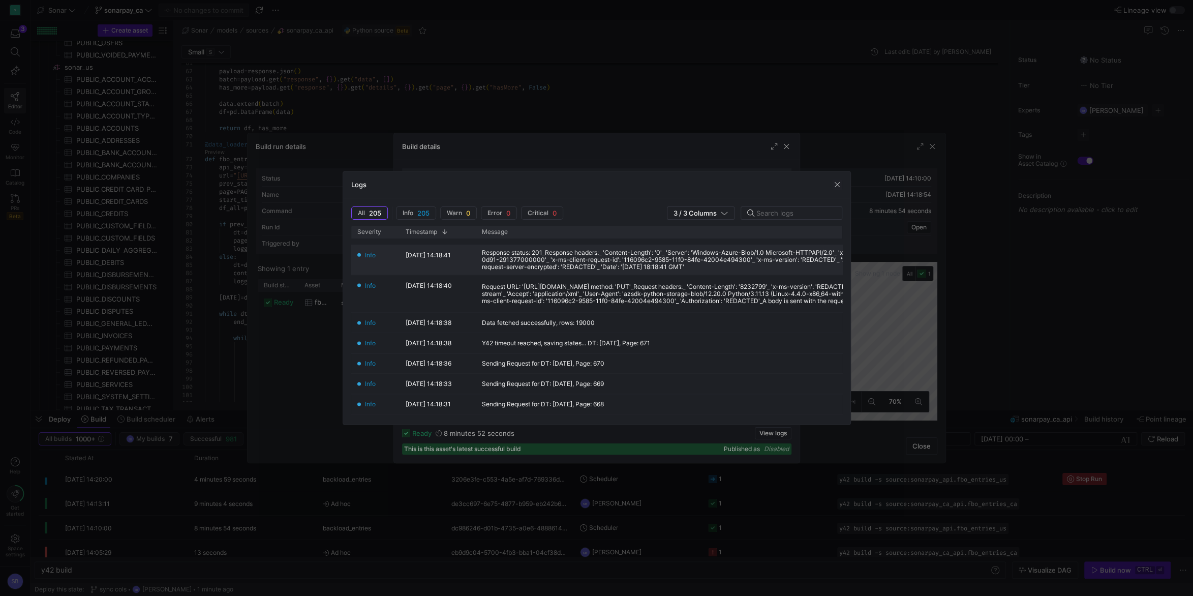
scroll to position [190, 0]
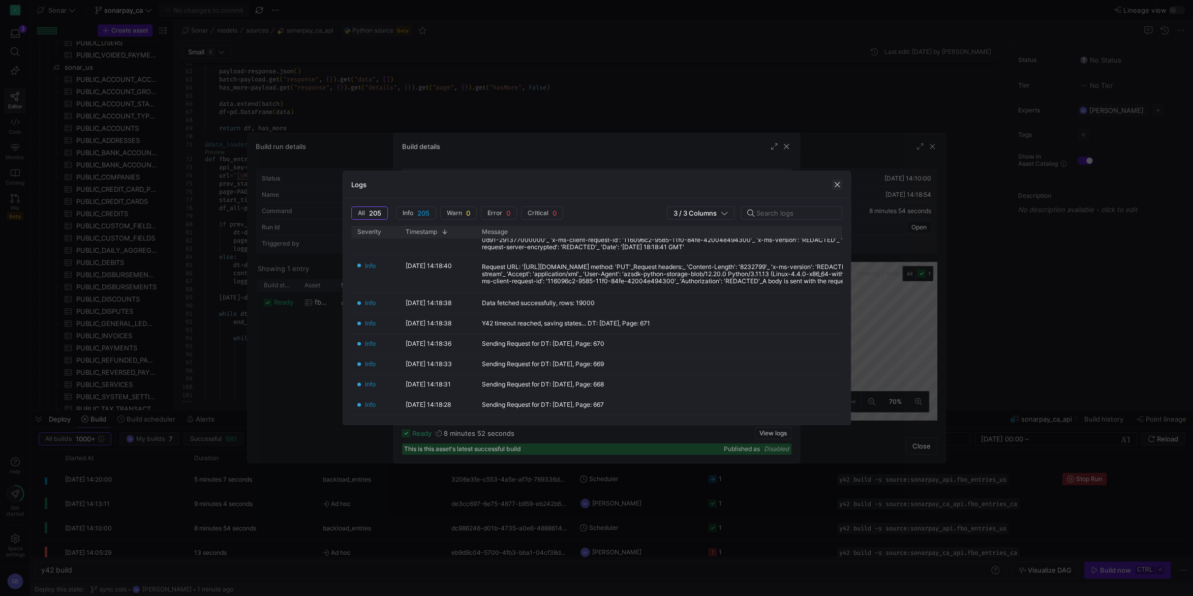
click at [837, 186] on span "button" at bounding box center [837, 185] width 10 height 10
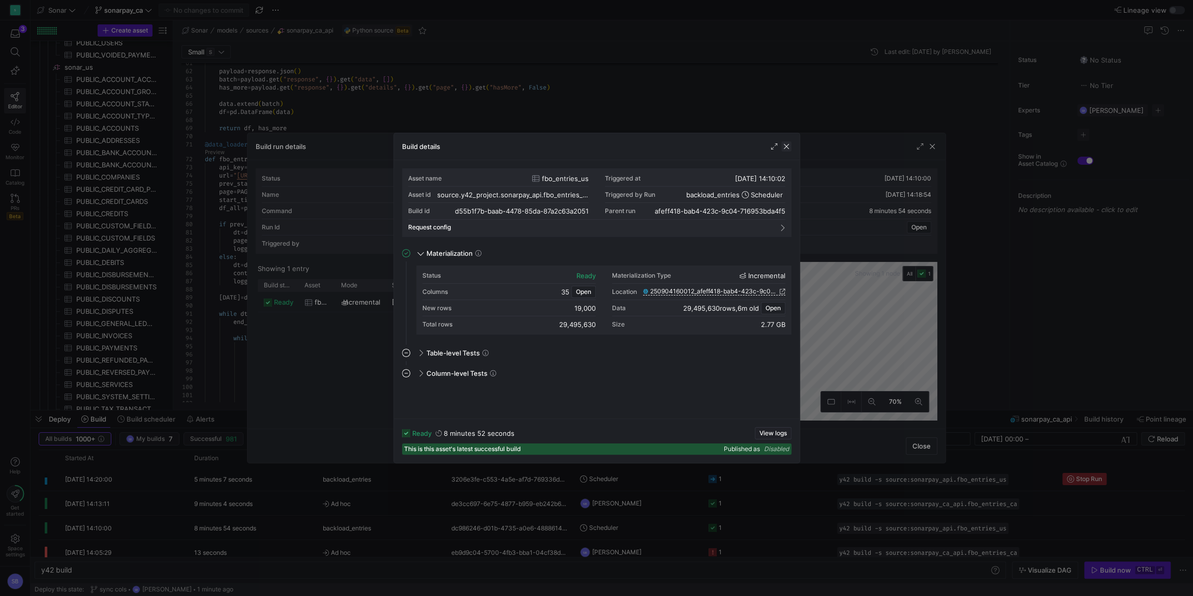
click at [790, 145] on span "button" at bounding box center [787, 146] width 10 height 10
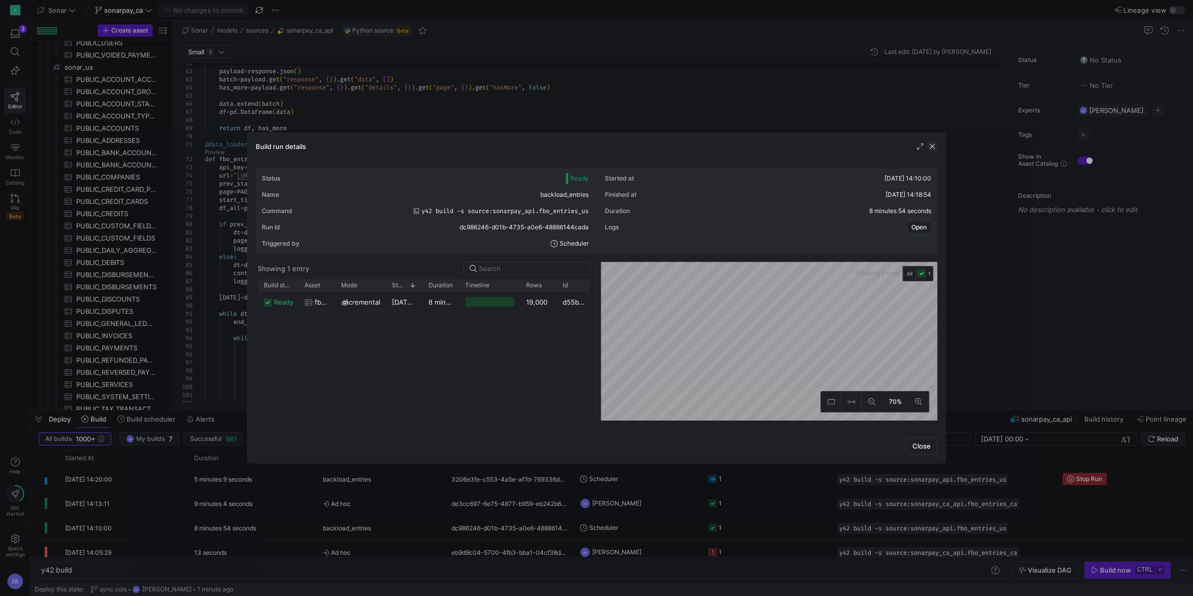
click at [933, 144] on span "button" at bounding box center [933, 146] width 10 height 10
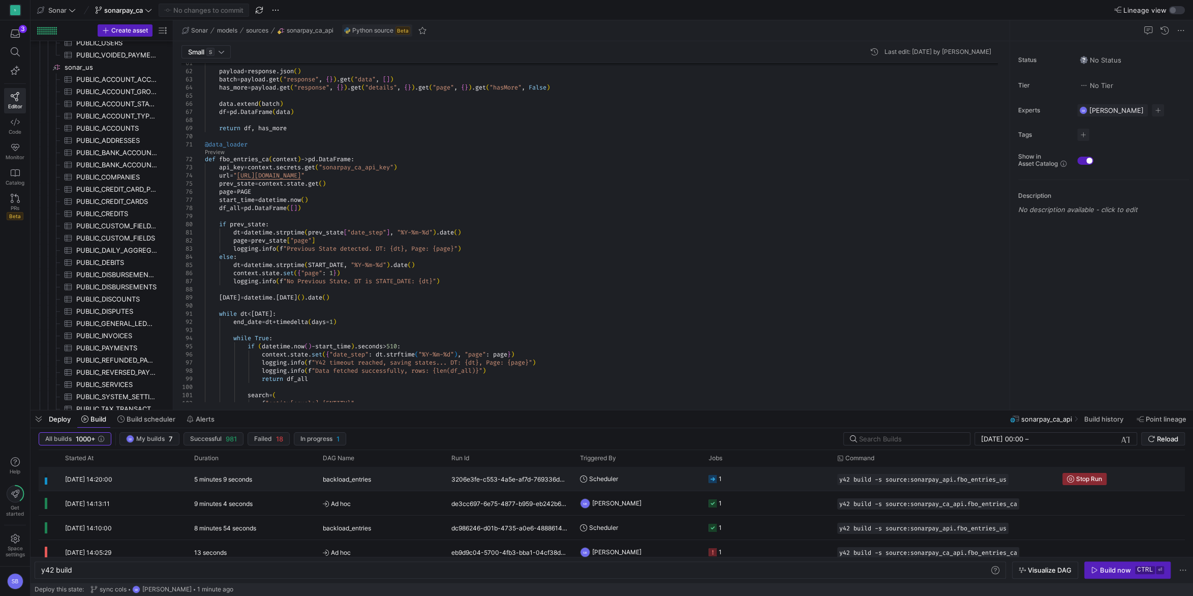
click at [355, 480] on span "backload_entries" at bounding box center [347, 479] width 48 height 24
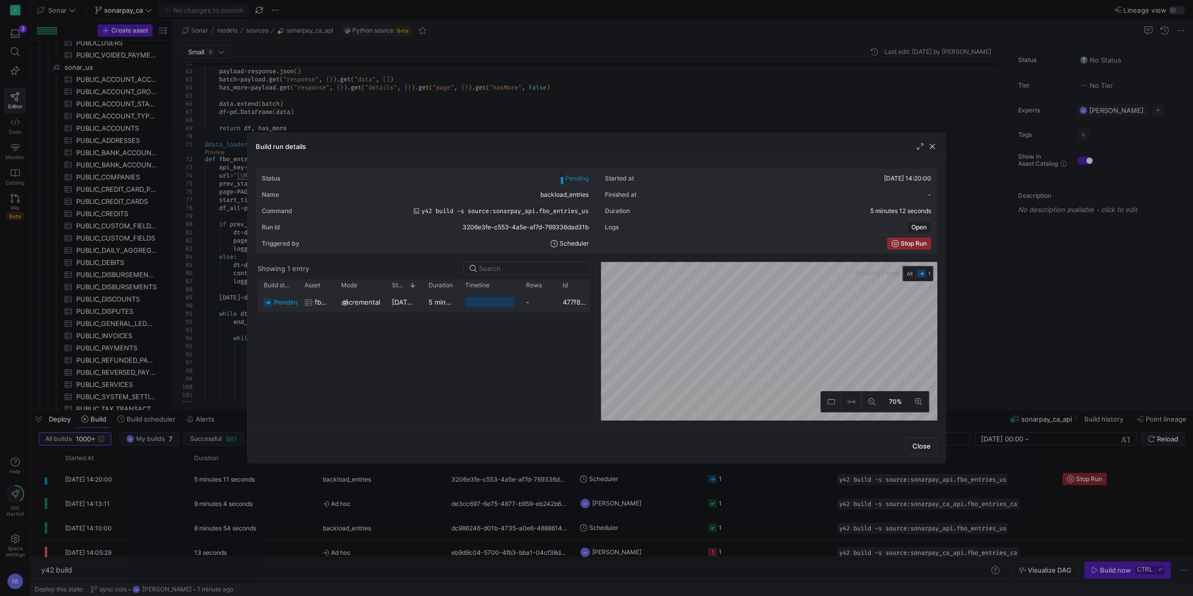
click at [426, 307] on div "5 minutes 9 seconds" at bounding box center [441, 302] width 37 height 20
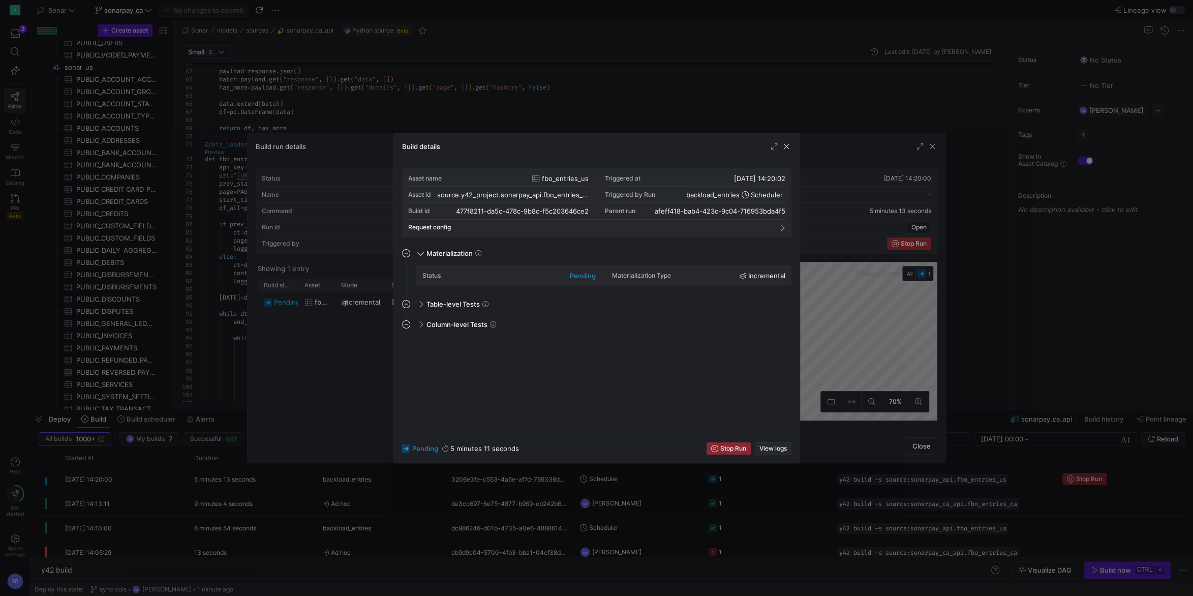
click at [787, 449] on span "View logs" at bounding box center [773, 448] width 27 height 7
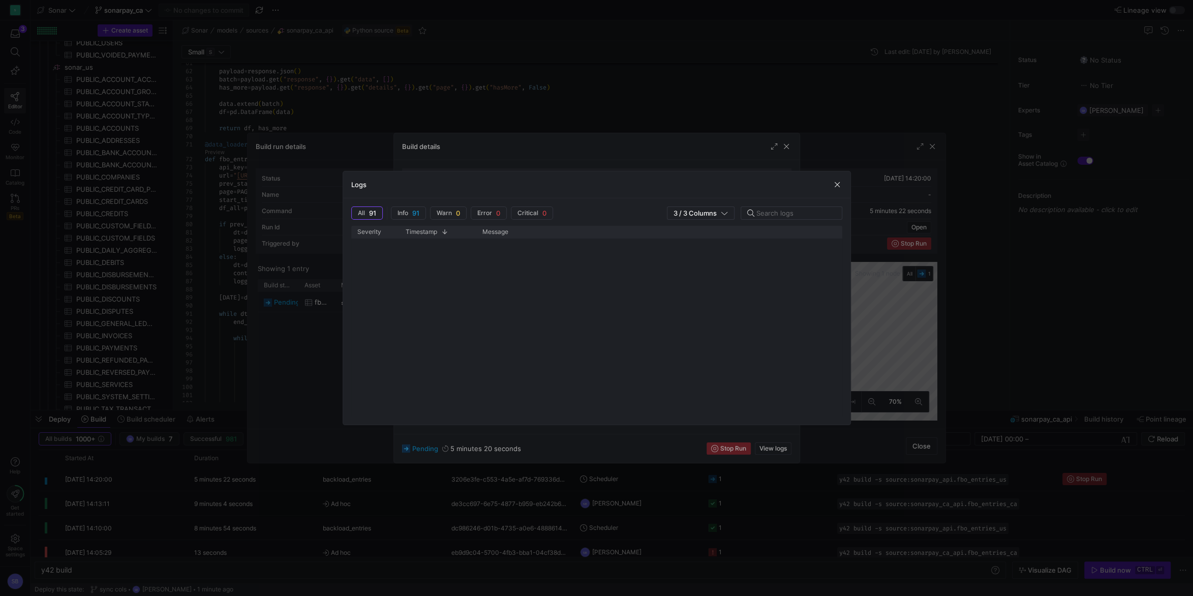
scroll to position [0, 0]
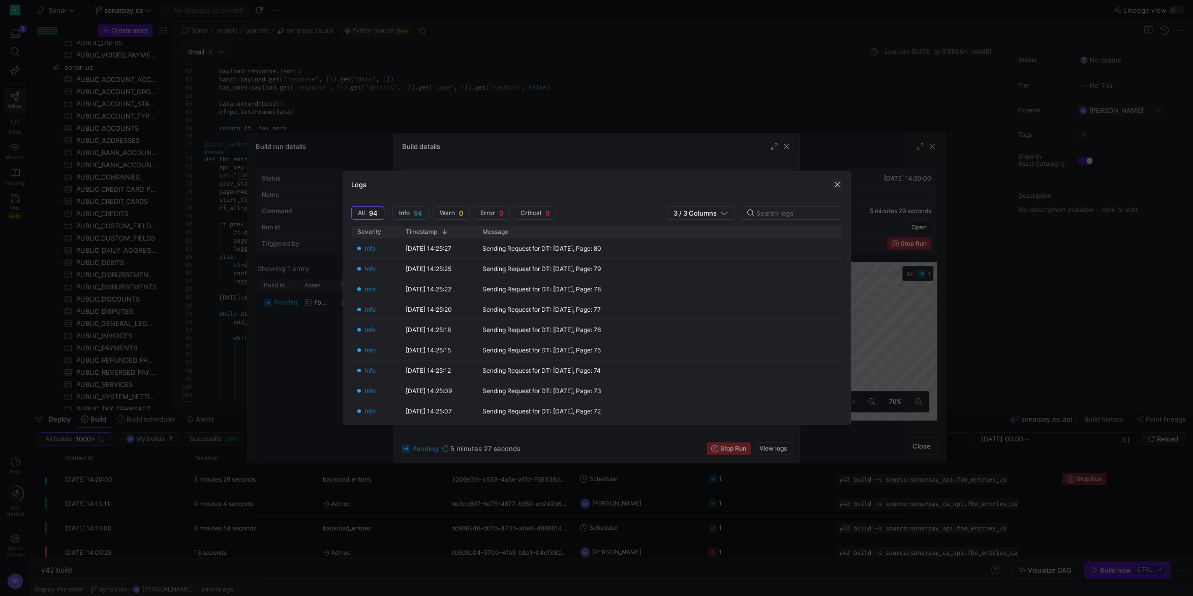
click at [837, 184] on span "button" at bounding box center [837, 185] width 10 height 10
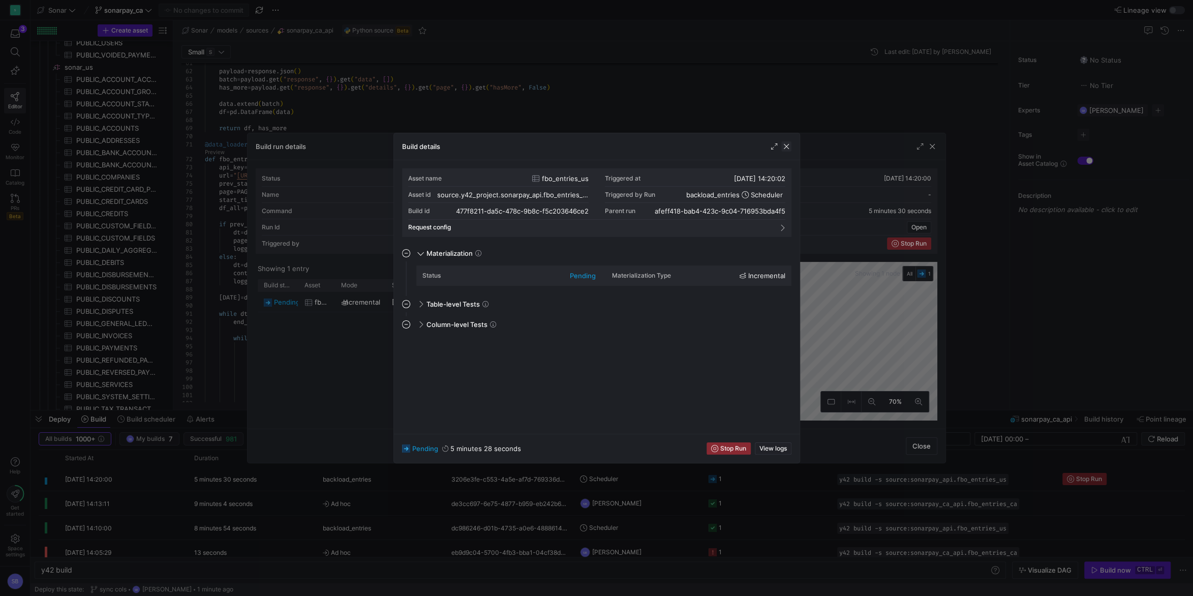
click at [787, 143] on span "button" at bounding box center [787, 146] width 10 height 10
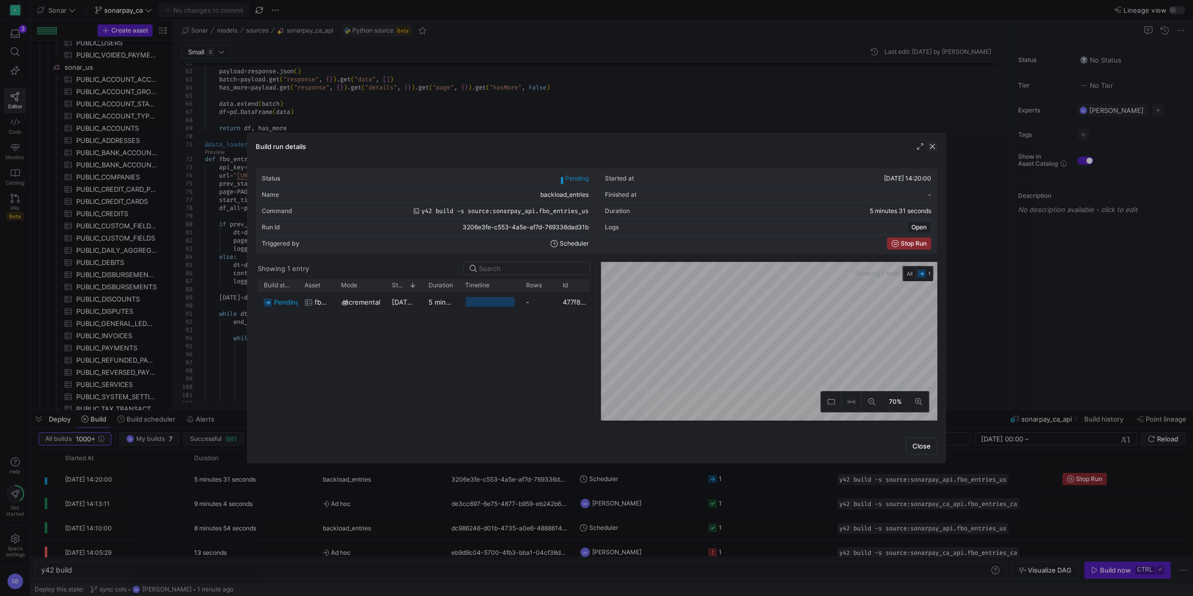
click at [937, 144] on span "button" at bounding box center [933, 146] width 10 height 10
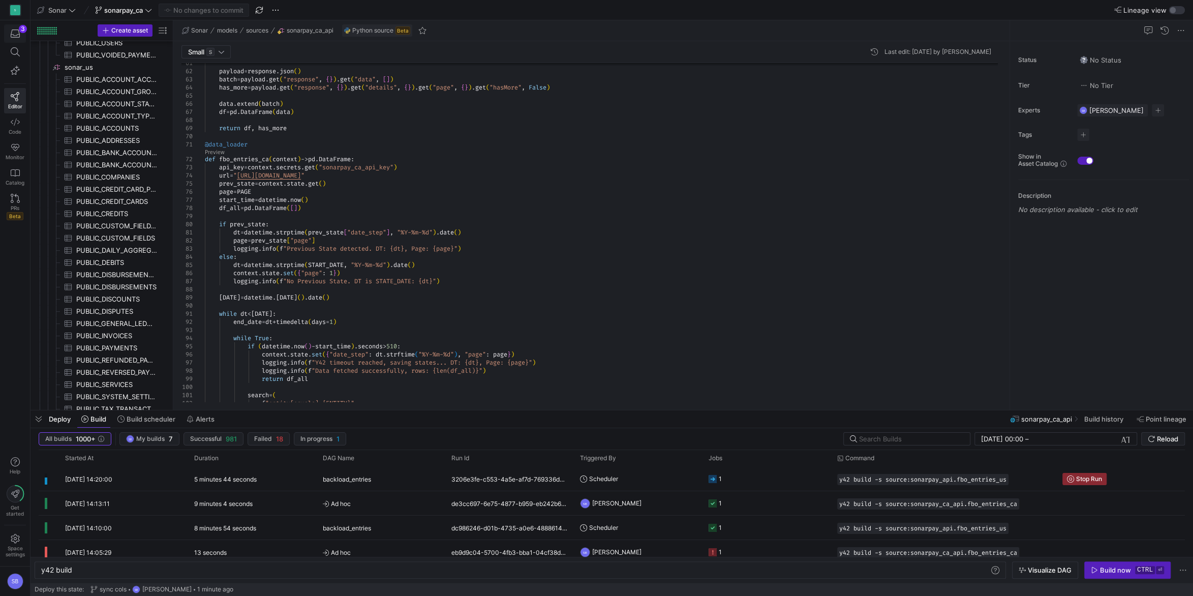
click at [15, 34] on icon "button" at bounding box center [15, 33] width 9 height 9
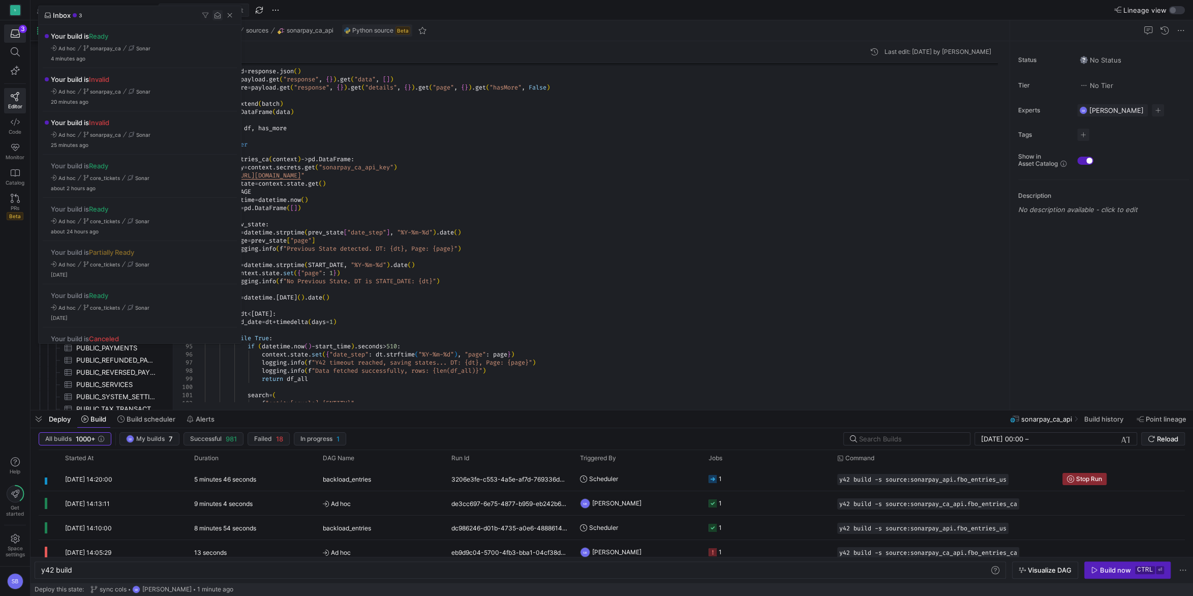
click at [219, 17] on span "button" at bounding box center [218, 15] width 10 height 10
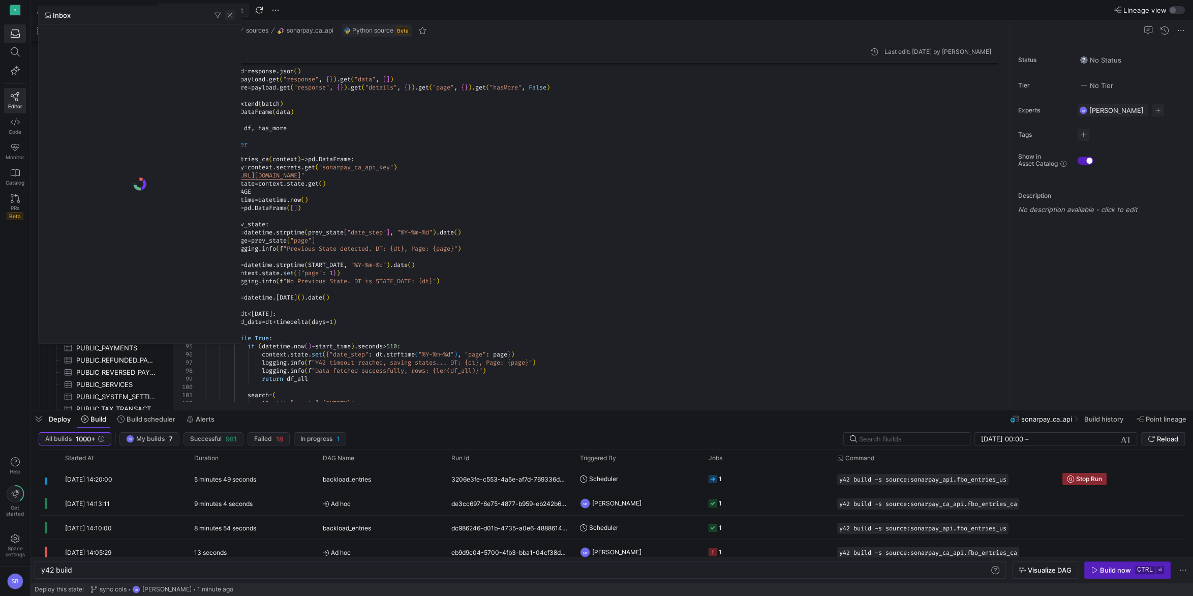
click at [232, 17] on span "button" at bounding box center [230, 15] width 10 height 10
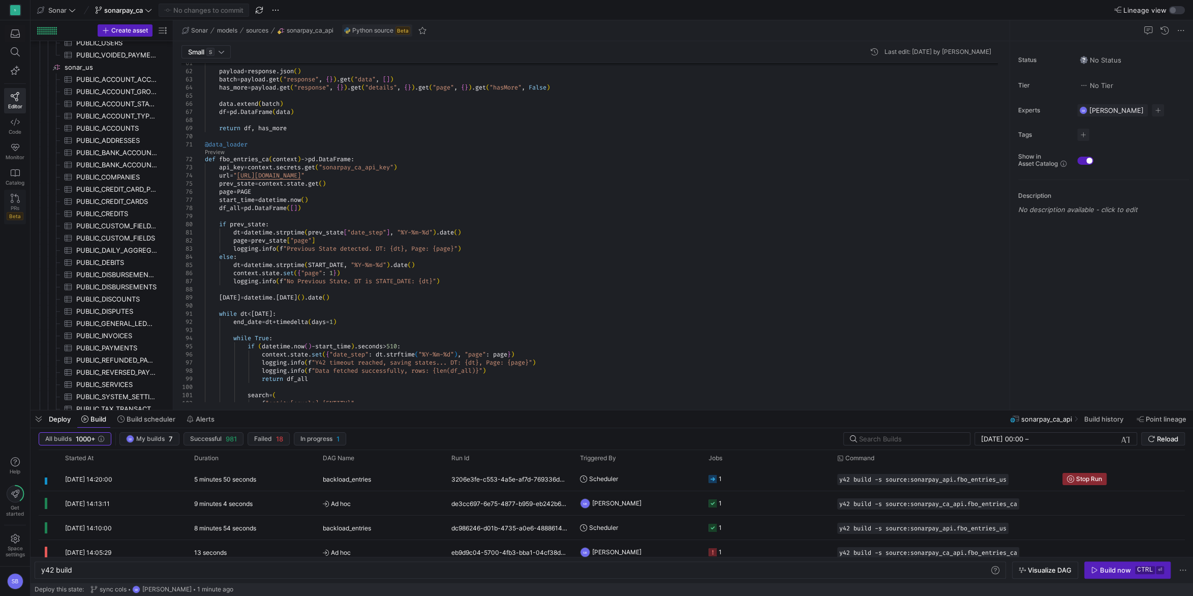
click at [16, 205] on span "PRs" at bounding box center [15, 208] width 9 height 6
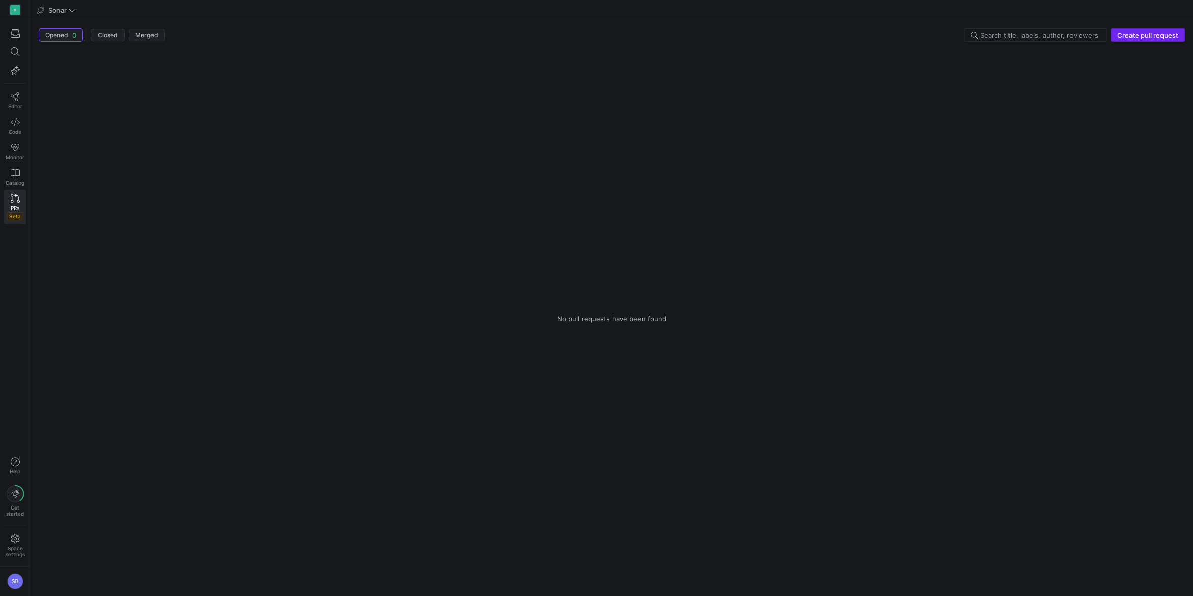
click at [1152, 36] on span "Create pull request" at bounding box center [1148, 35] width 61 height 8
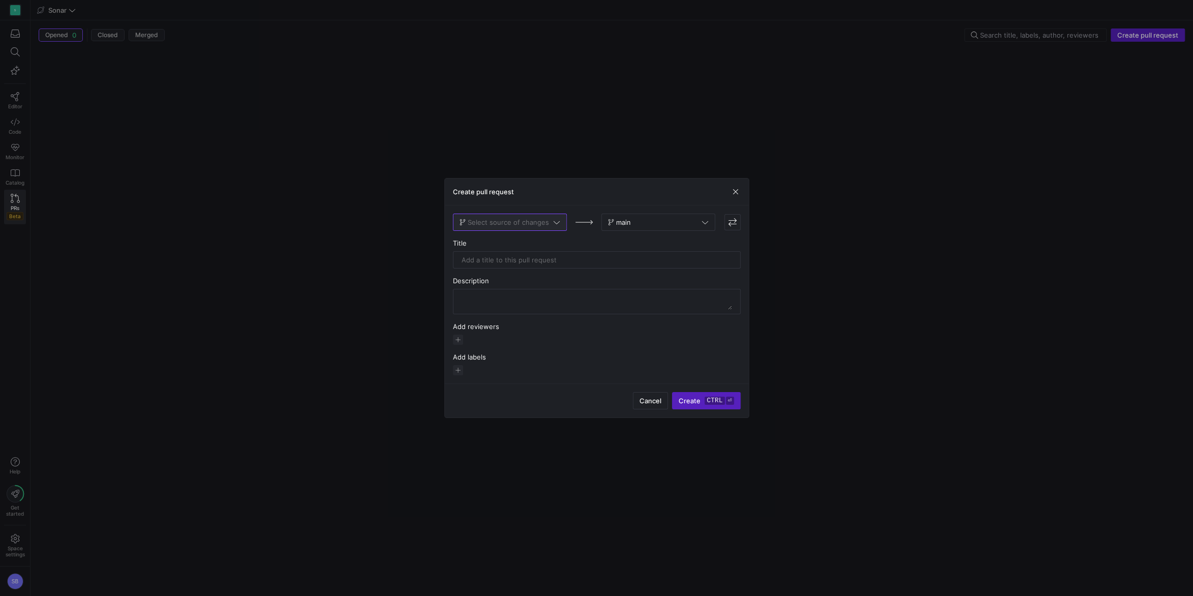
click at [559, 217] on span at bounding box center [510, 222] width 113 height 16
click at [492, 288] on span "sonarpay_ca" at bounding box center [480, 290] width 39 height 8
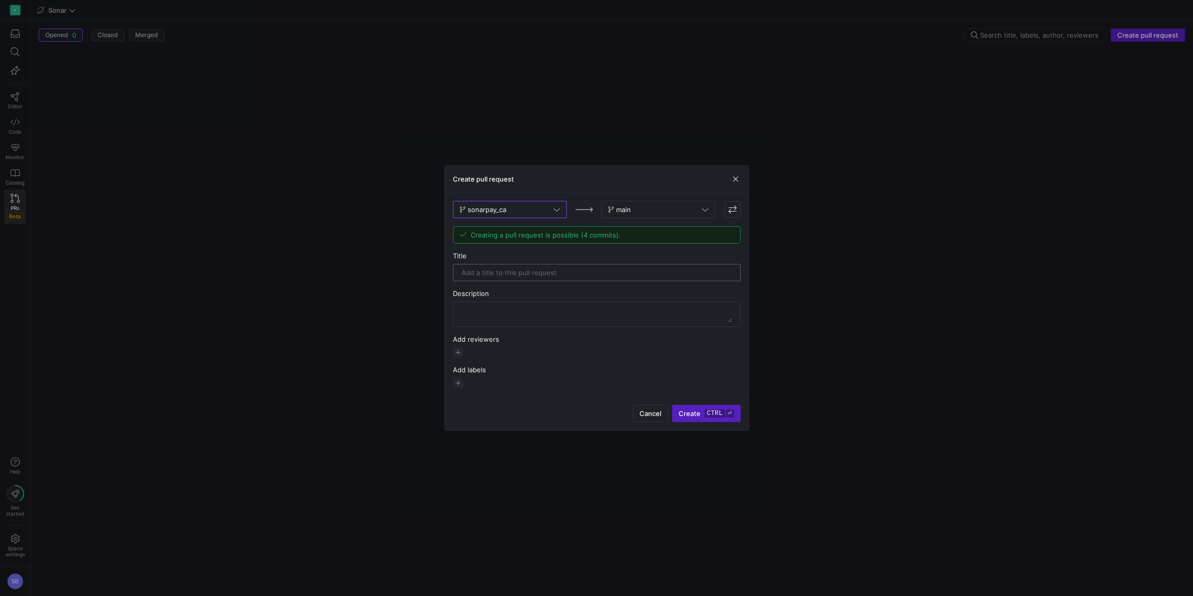
click at [540, 273] on input "text" at bounding box center [597, 272] width 271 height 8
type input "sonarpay_ca"
click at [711, 414] on kbd "ctrl" at bounding box center [715, 413] width 20 height 8
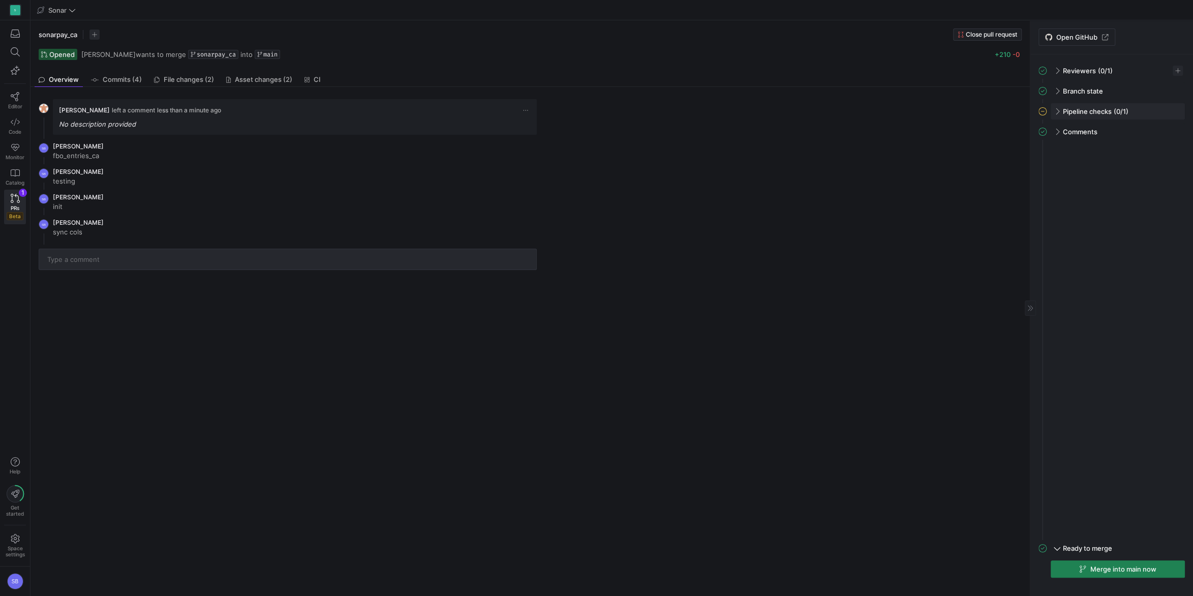
click at [1060, 109] on mat-expansion-panel-header "Pipeline checks (0/1)" at bounding box center [1112, 111] width 146 height 16
click at [1169, 132] on span "button" at bounding box center [1165, 133] width 10 height 10
click at [1169, 132] on div at bounding box center [596, 298] width 1193 height 596
click at [1058, 72] on span at bounding box center [1057, 71] width 8 height 5
click at [1060, 70] on span at bounding box center [1057, 70] width 5 height 8
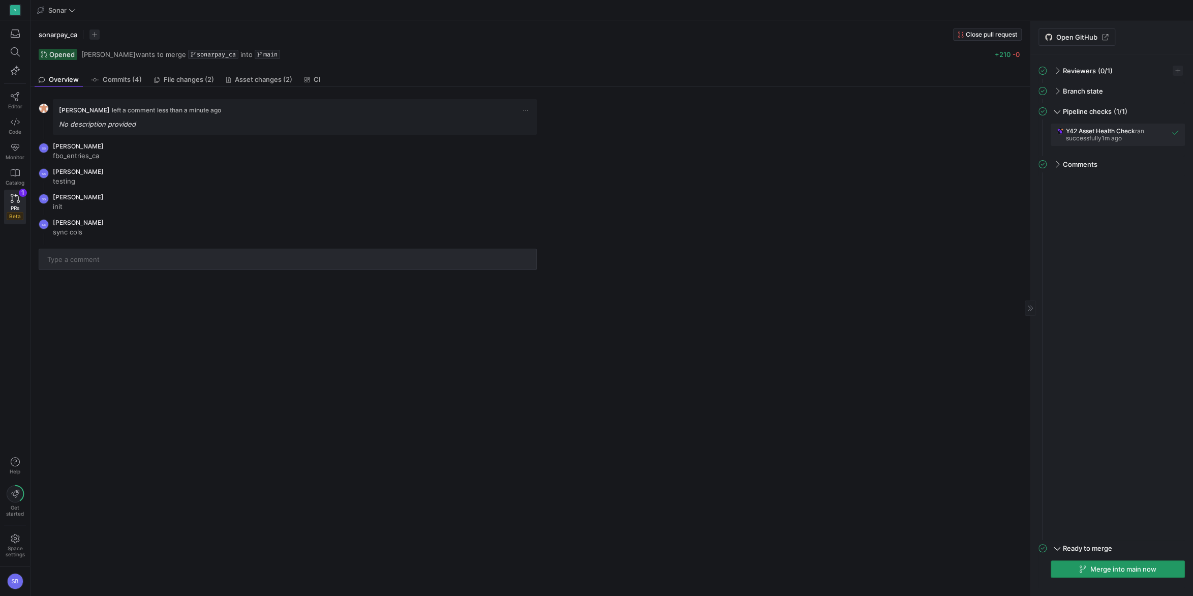
click at [1141, 572] on span "Merge into main now" at bounding box center [1124, 569] width 66 height 8
click at [14, 96] on icon at bounding box center [15, 96] width 9 height 9
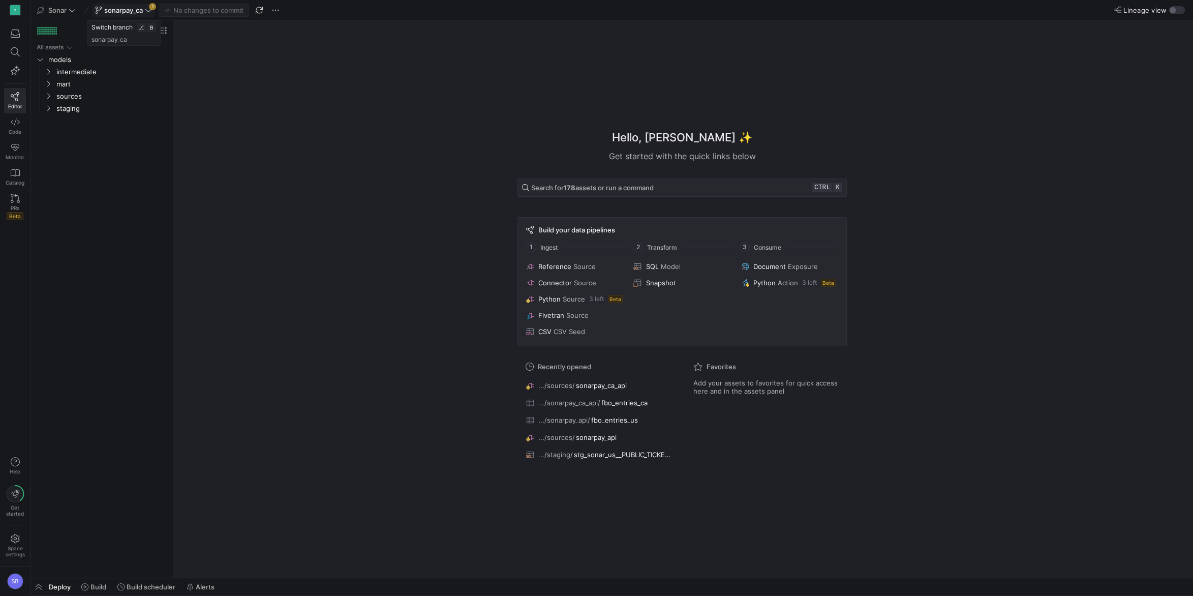
click at [145, 9] on span "sonarpay_ca" at bounding box center [123, 10] width 57 height 8
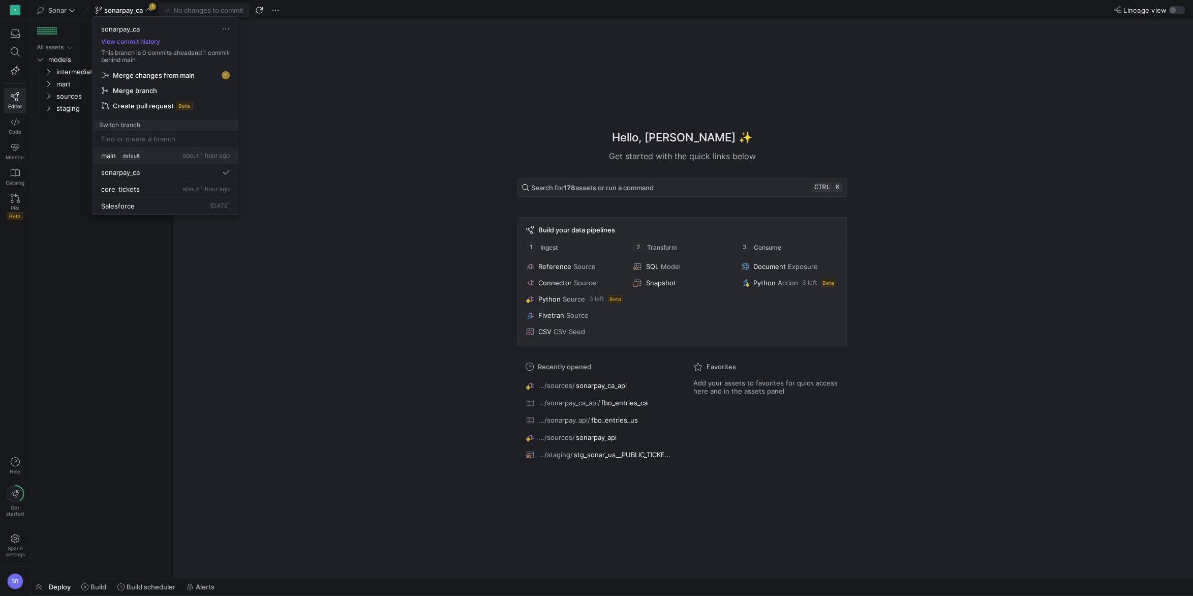
click at [114, 157] on span "main" at bounding box center [108, 156] width 15 height 8
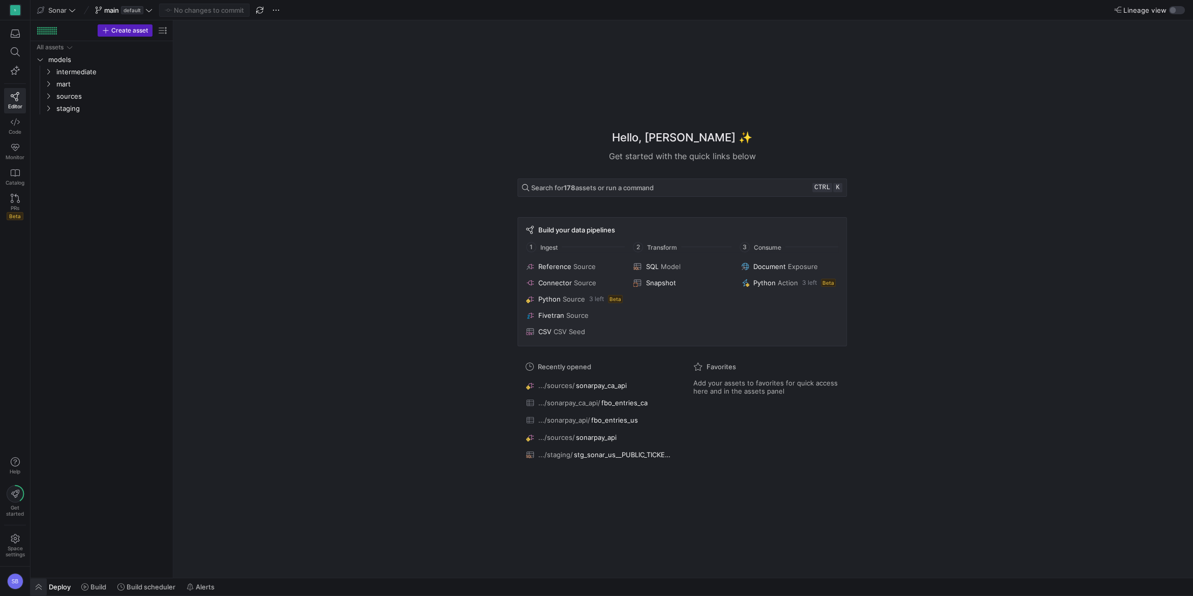
click at [45, 588] on span "button" at bounding box center [39, 586] width 16 height 17
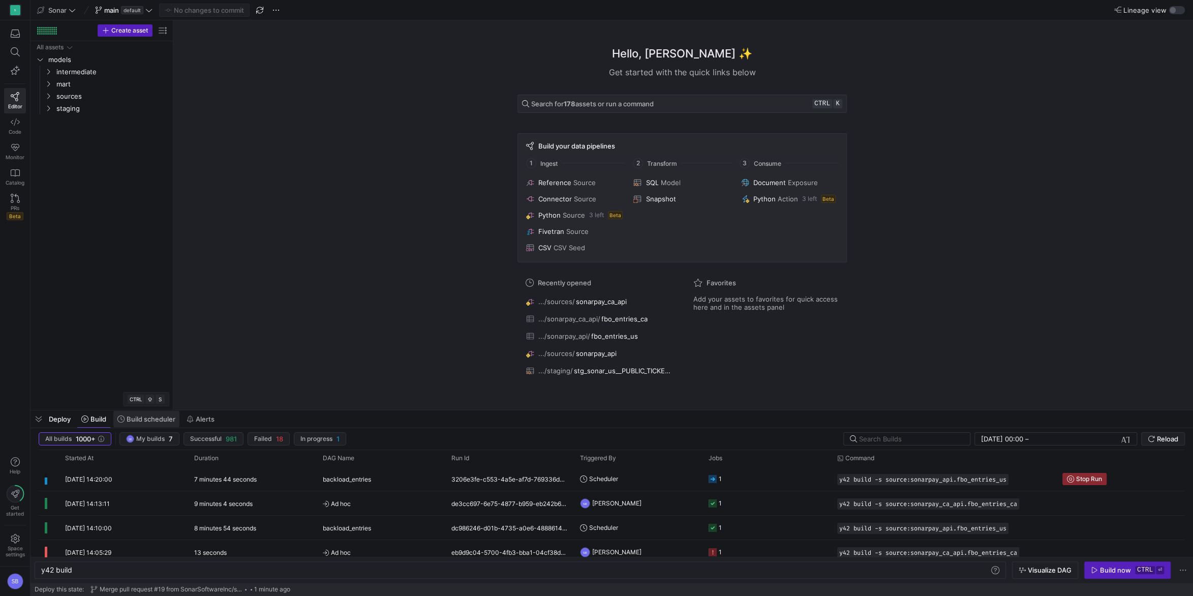
click at [145, 423] on span "Build scheduler" at bounding box center [151, 419] width 49 height 8
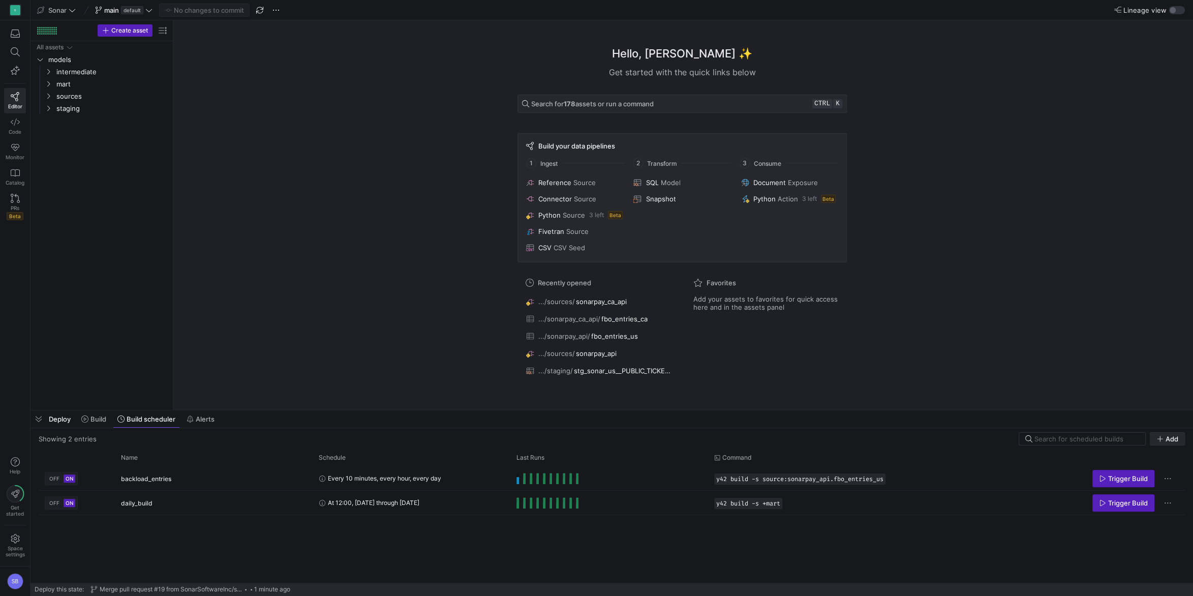
click at [1171, 437] on span "Add" at bounding box center [1172, 439] width 13 height 8
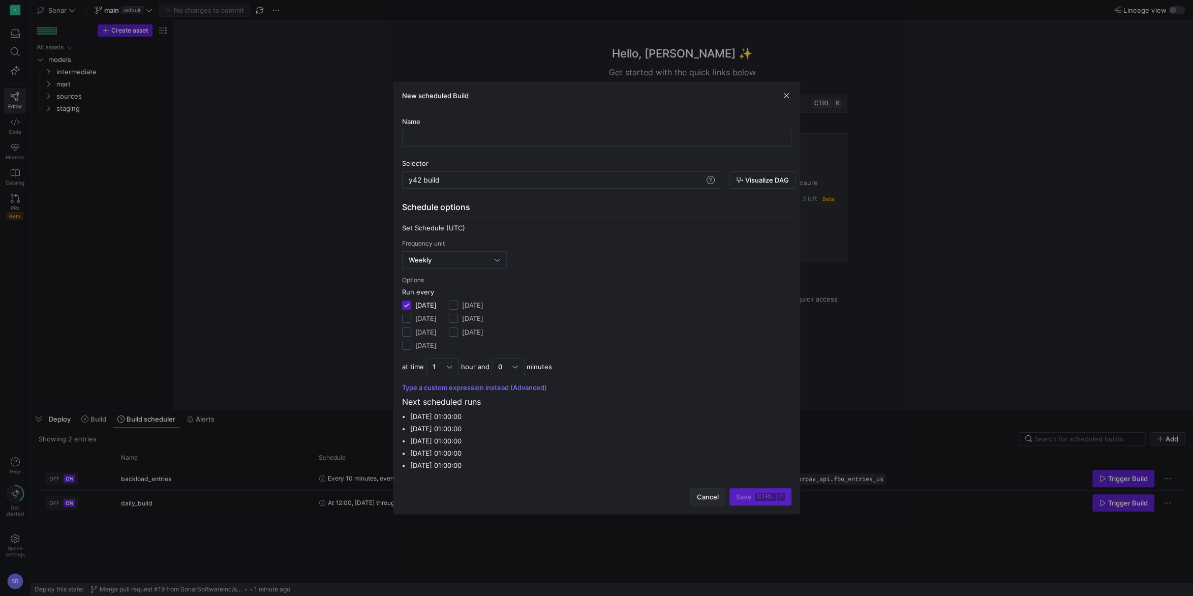
click at [697, 495] on span "button" at bounding box center [708, 497] width 34 height 16
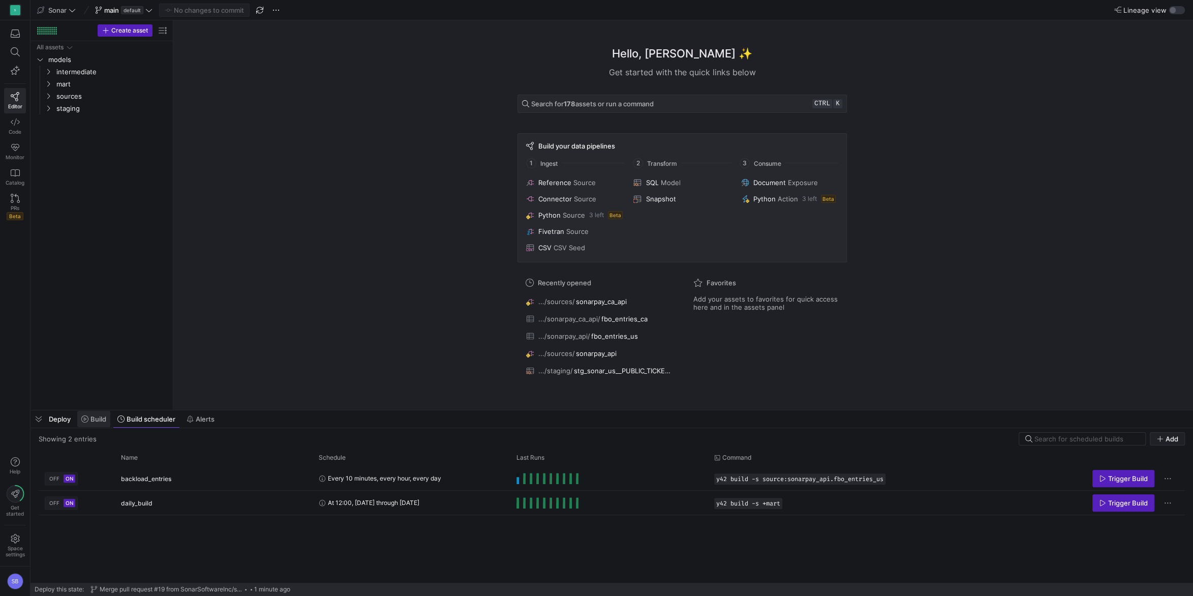
click at [93, 426] on span at bounding box center [93, 419] width 33 height 16
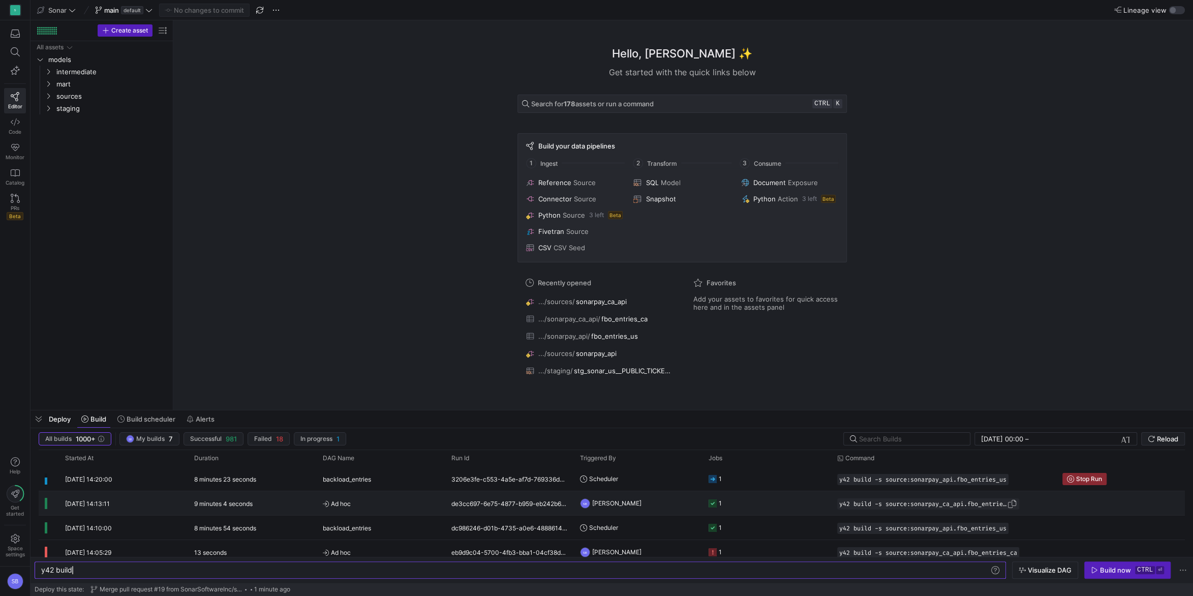
click at [1018, 504] on span "button" at bounding box center [1012, 504] width 10 height 10
click at [49, 99] on icon "Press SPACE to select this row." at bounding box center [48, 96] width 7 height 6
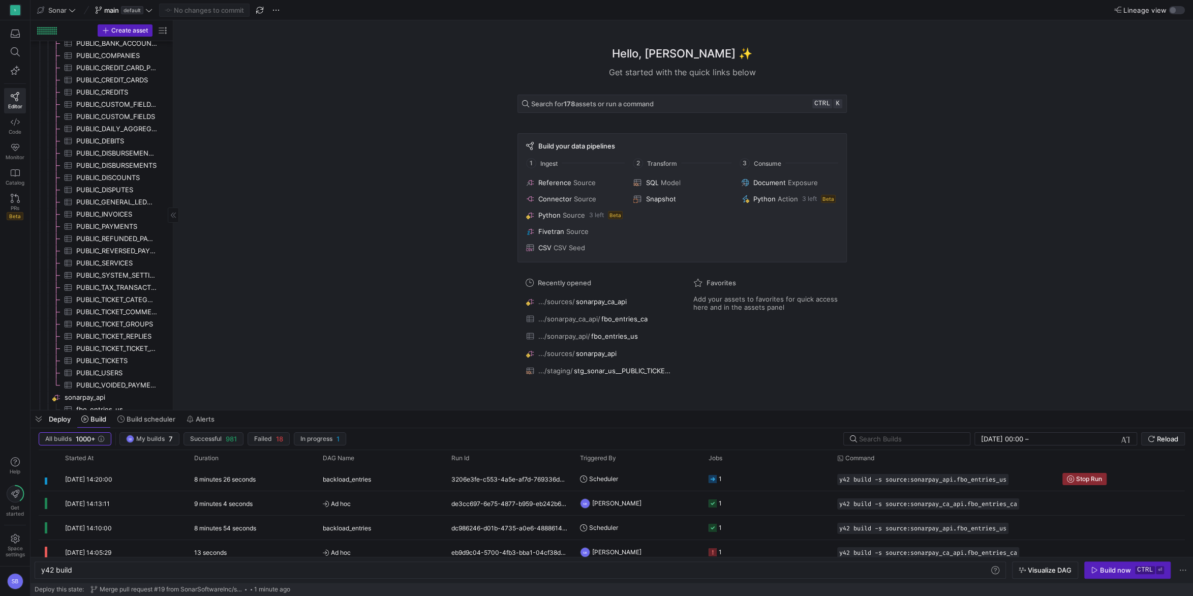
scroll to position [587, 0]
click at [170, 418] on span "Build scheduler" at bounding box center [151, 419] width 49 height 8
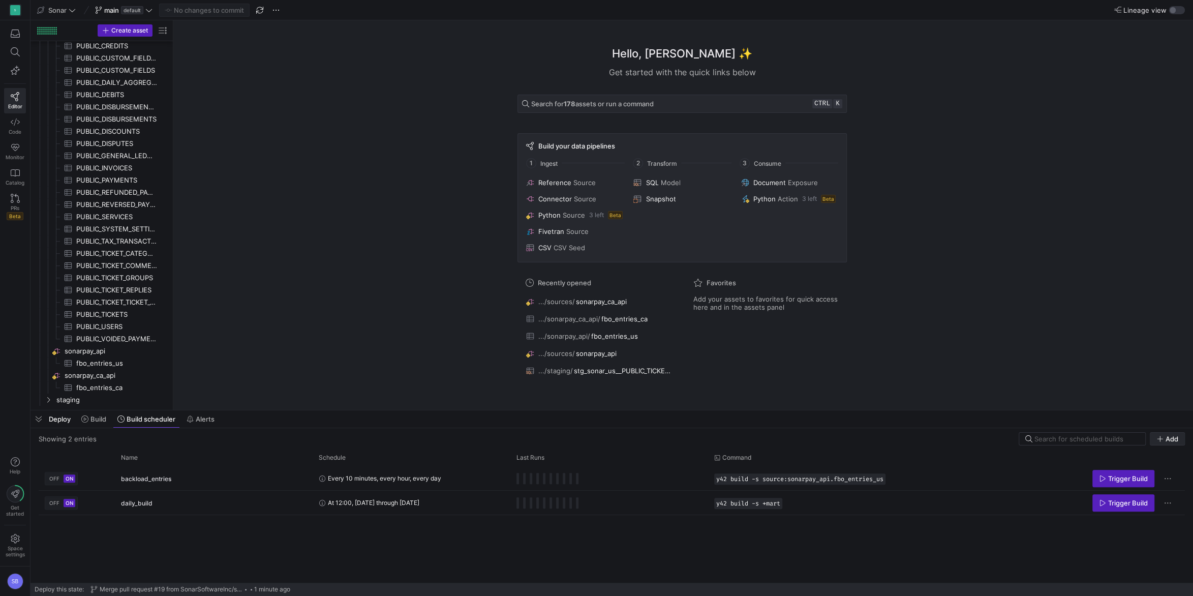
click at [1176, 436] on span "Add" at bounding box center [1172, 439] width 13 height 8
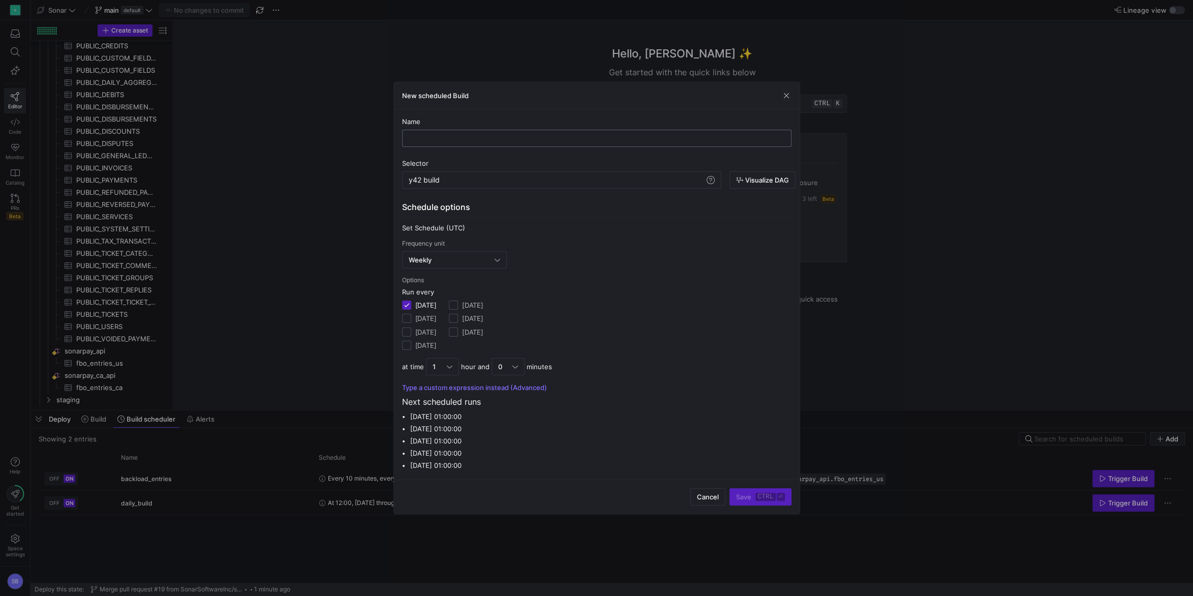
click at [467, 133] on div at bounding box center [597, 138] width 372 height 16
click at [468, 140] on input "text" at bounding box center [597, 138] width 372 height 8
type input "sonarpay_ca"
click at [477, 182] on div "y42 build" at bounding box center [557, 180] width 296 height 8
click at [486, 264] on div "Weekly" at bounding box center [455, 260] width 92 height 16
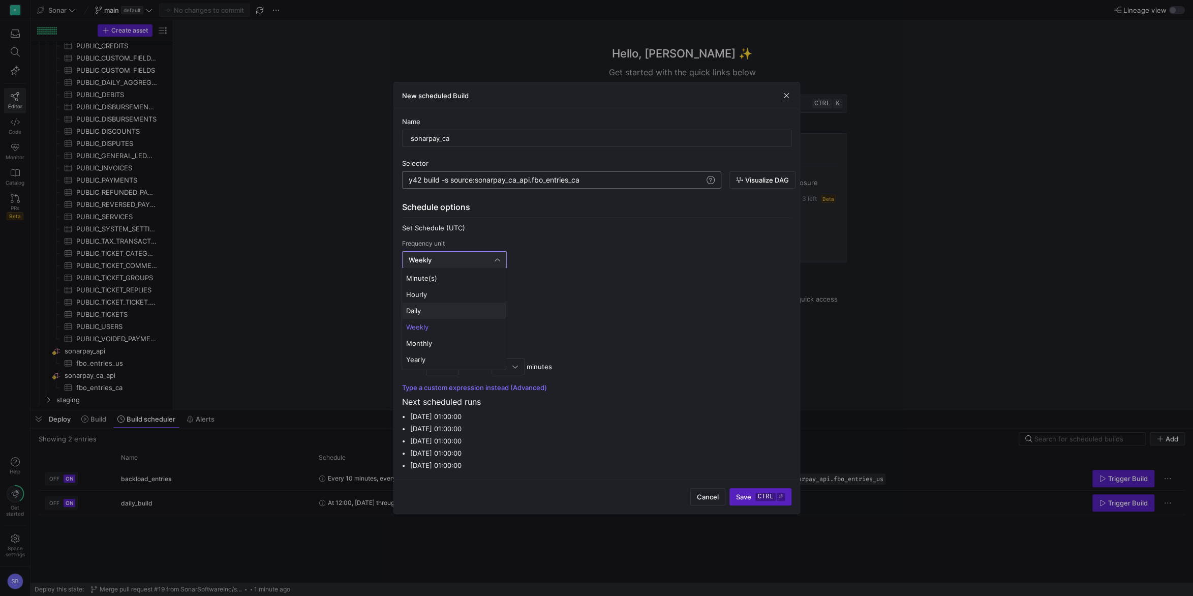
click at [436, 304] on mat-option "Daily" at bounding box center [454, 311] width 104 height 16
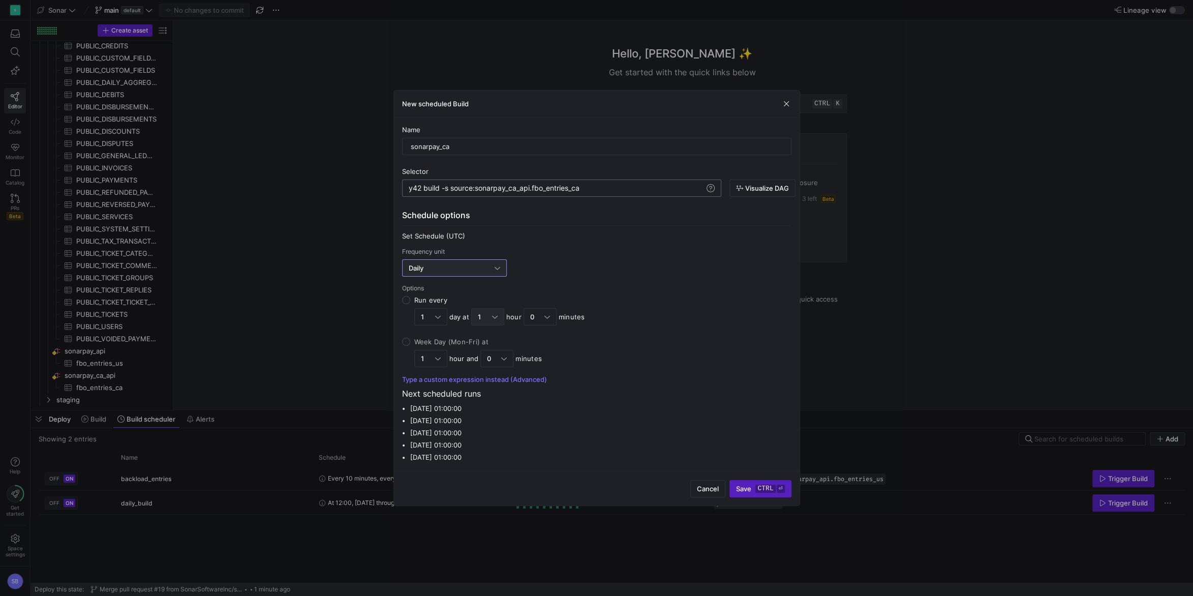
click at [493, 315] on div at bounding box center [495, 317] width 6 height 8
click at [410, 304] on input "Run every 1 day at 1 hour 0 minutes" at bounding box center [406, 300] width 8 height 8
click at [486, 433] on span "12" at bounding box center [488, 435] width 24 height 8
click at [550, 315] on div at bounding box center [551, 317] width 6 height 8
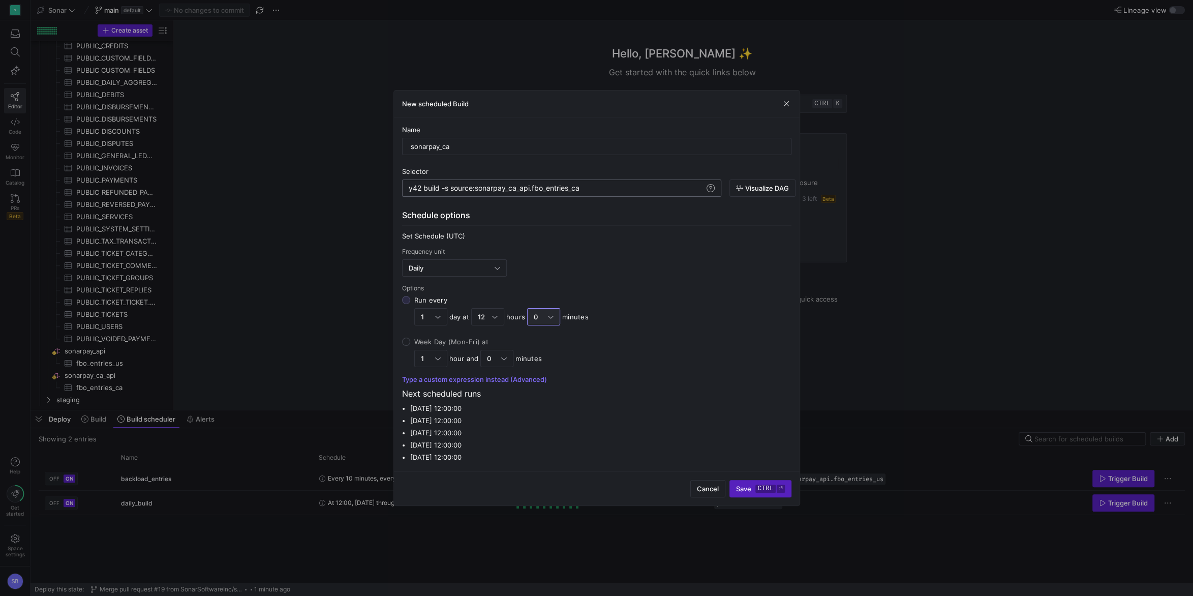
click at [410, 304] on input "Run every 1 day at 12 hours 0 minutes" at bounding box center [406, 300] width 8 height 8
click at [708, 364] on div at bounding box center [596, 298] width 1193 height 596
click at [500, 316] on div "12" at bounding box center [487, 316] width 33 height 17
click at [410, 304] on input "Run every 1 day at 12 hours 0 minutes" at bounding box center [406, 300] width 8 height 8
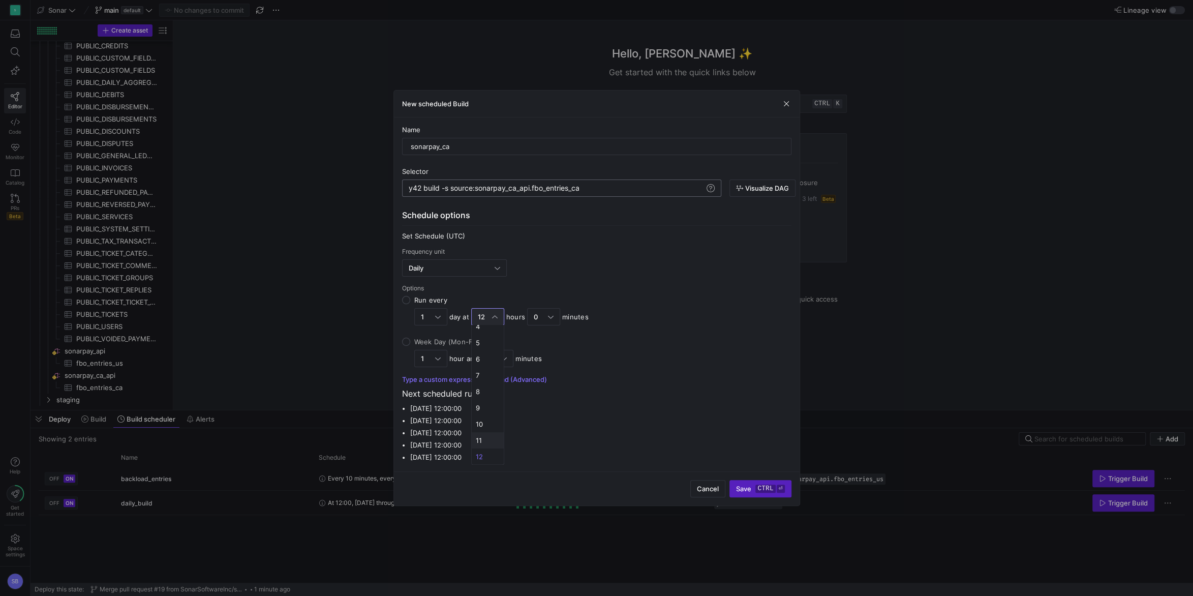
click at [489, 436] on mat-option "11" at bounding box center [488, 440] width 32 height 16
click at [653, 286] on div "Options" at bounding box center [597, 288] width 390 height 7
click at [765, 487] on kbd "ctrl" at bounding box center [766, 489] width 20 height 8
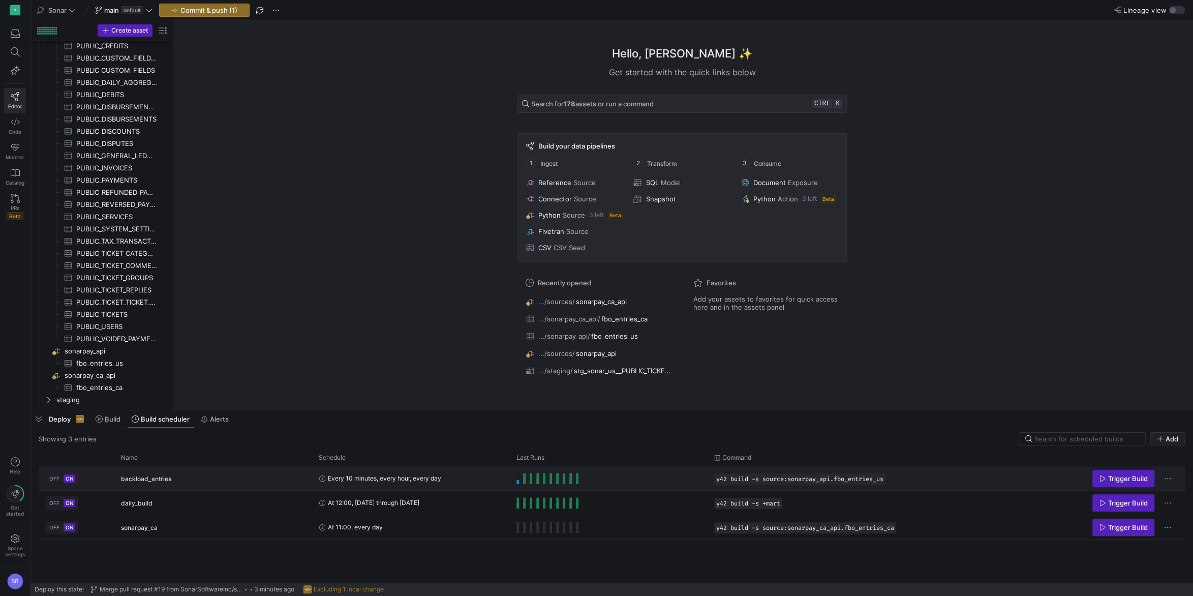
click at [56, 479] on span "OFF" at bounding box center [54, 478] width 10 height 6
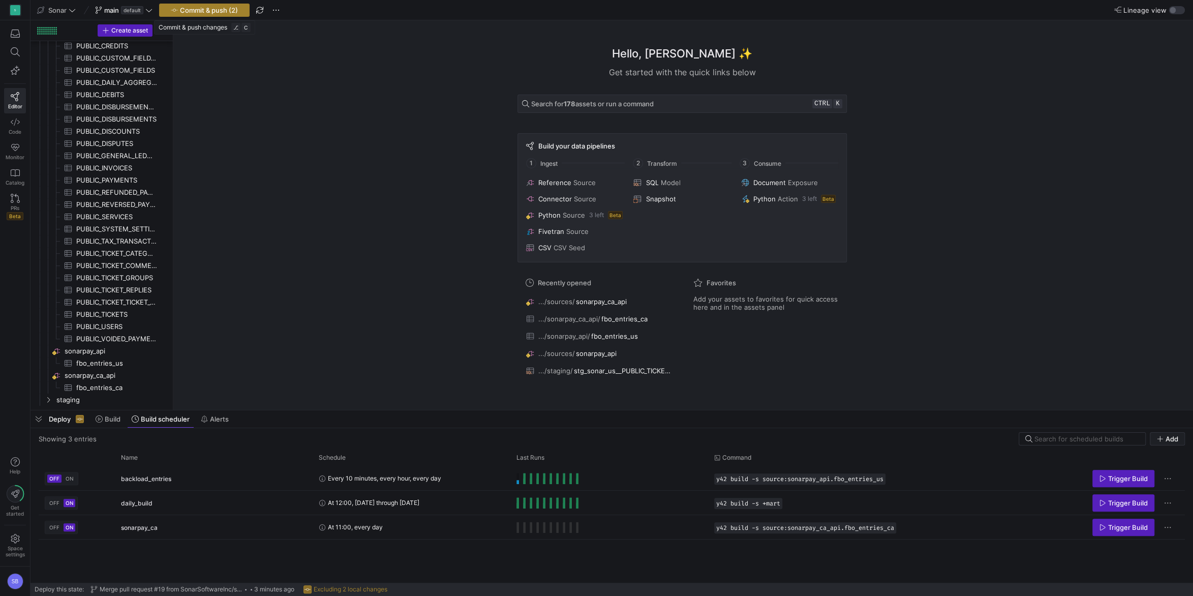
click at [219, 14] on span "Commit & push (2)" at bounding box center [209, 10] width 58 height 8
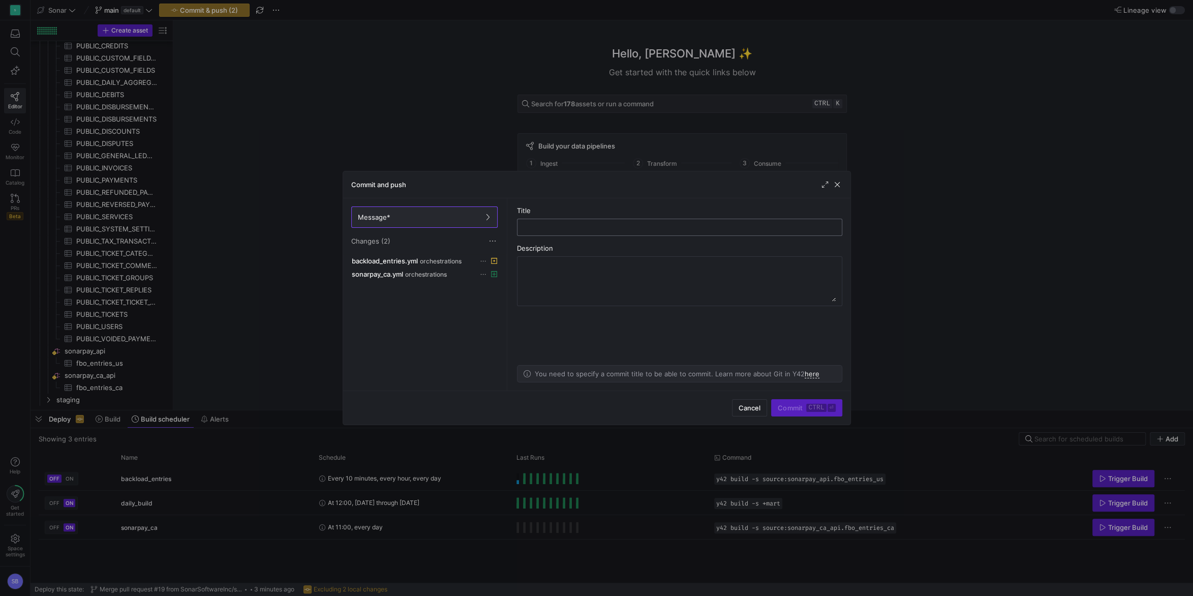
click at [580, 227] on input "text" at bounding box center [680, 227] width 308 height 8
type input "b"
type input "schedule build"
click at [810, 409] on kbd "ctrl" at bounding box center [817, 408] width 20 height 8
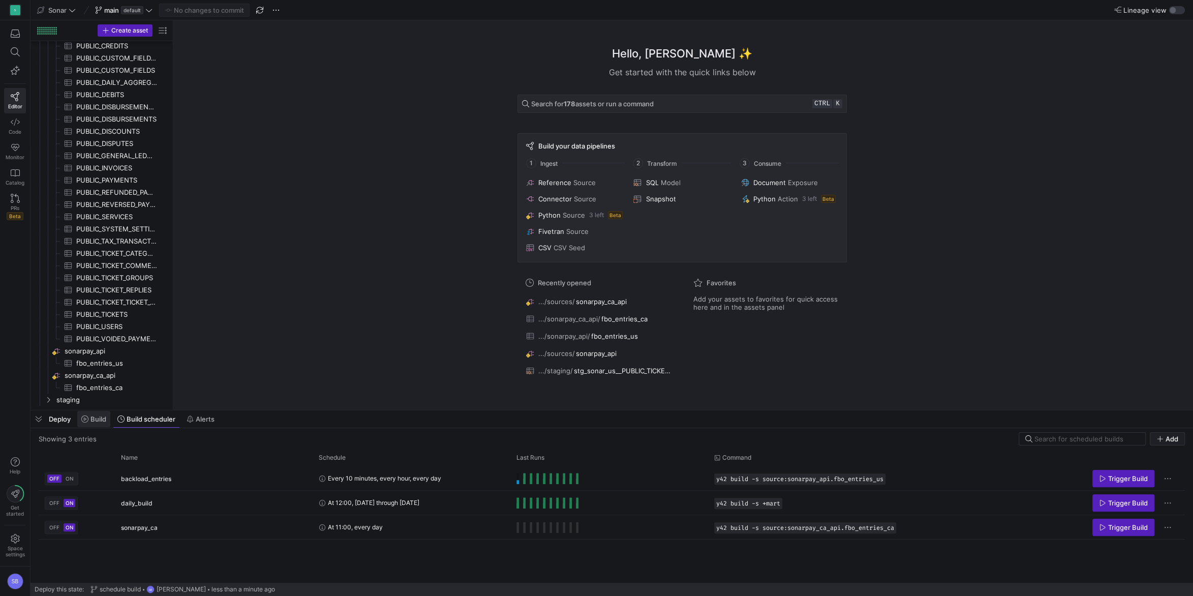
click at [91, 423] on span "Build" at bounding box center [99, 419] width 16 height 8
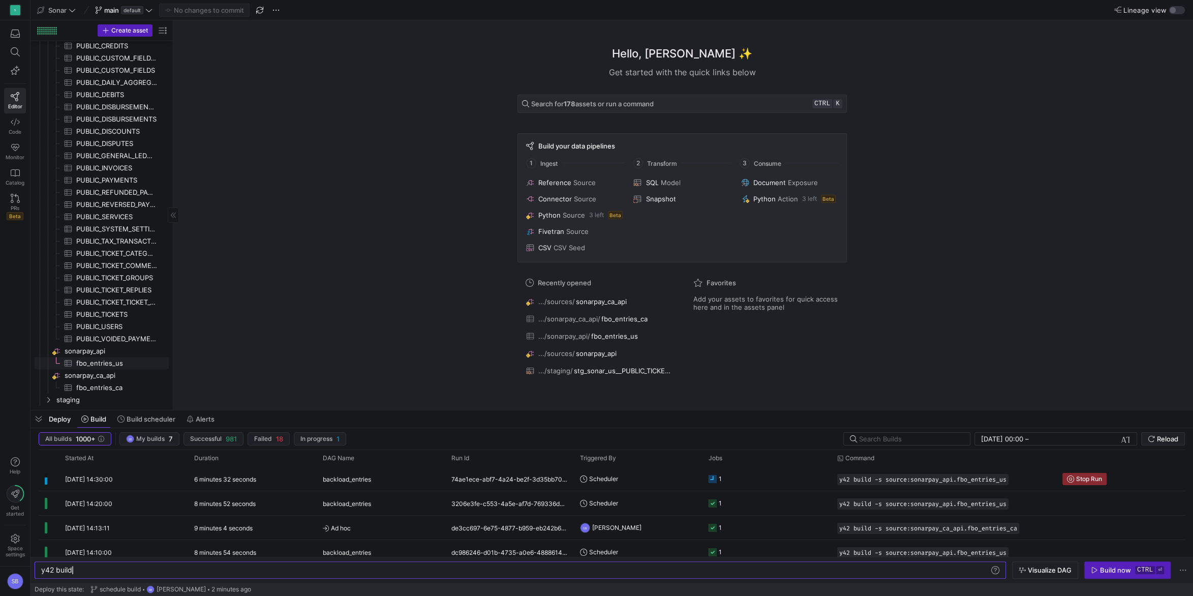
click at [104, 362] on span "fbo_entries_us​​​​​​​​​" at bounding box center [116, 363] width 81 height 12
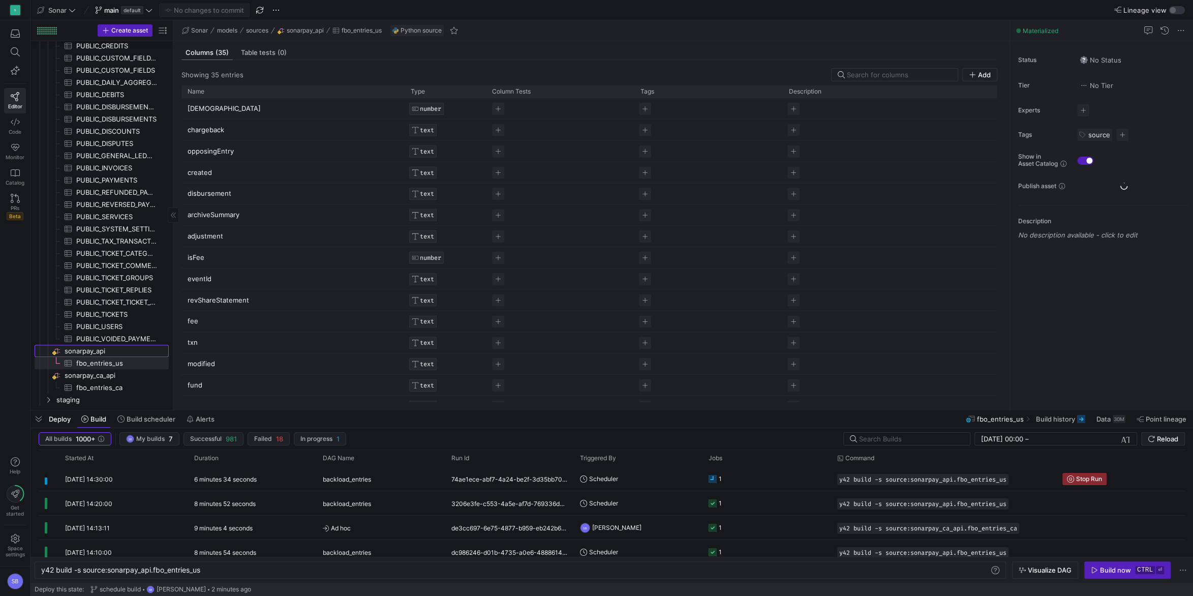
click at [98, 350] on span "sonarpay_api​​​​​​​​" at bounding box center [116, 351] width 103 height 12
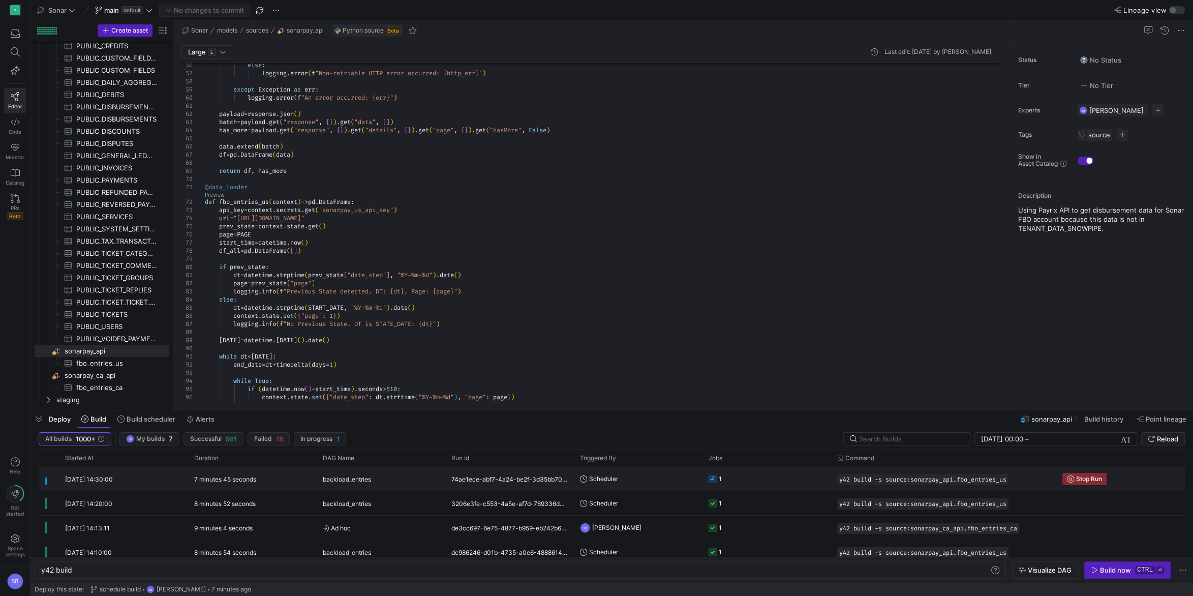
click at [397, 477] on div "backload_entries" at bounding box center [381, 479] width 116 height 24
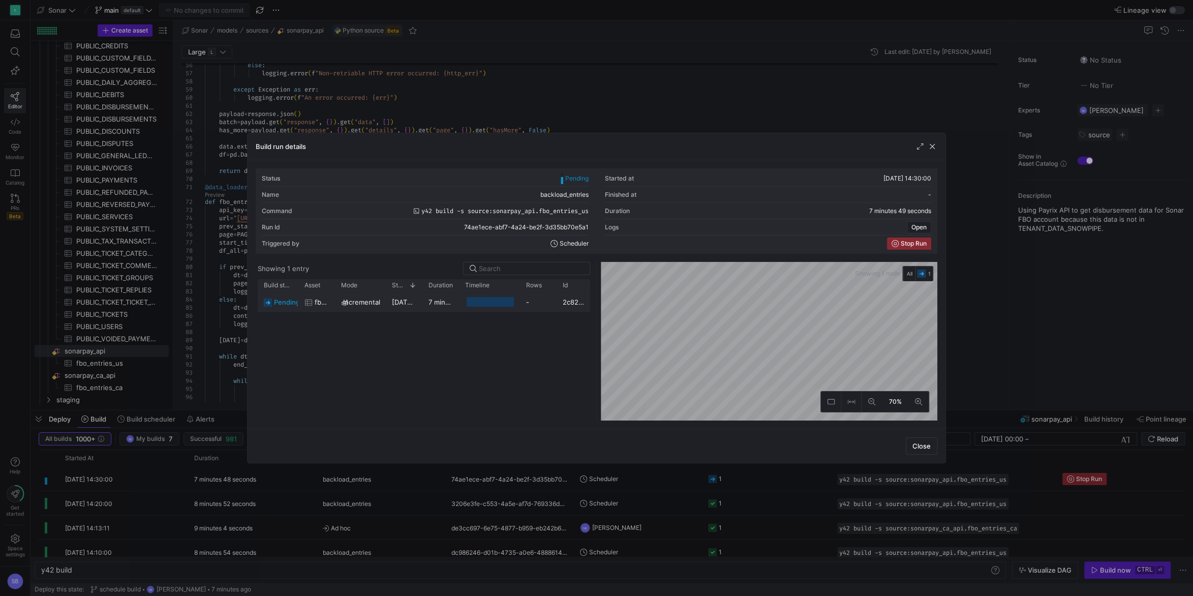
click at [427, 302] on div "7 minutes 34 seconds" at bounding box center [441, 302] width 37 height 20
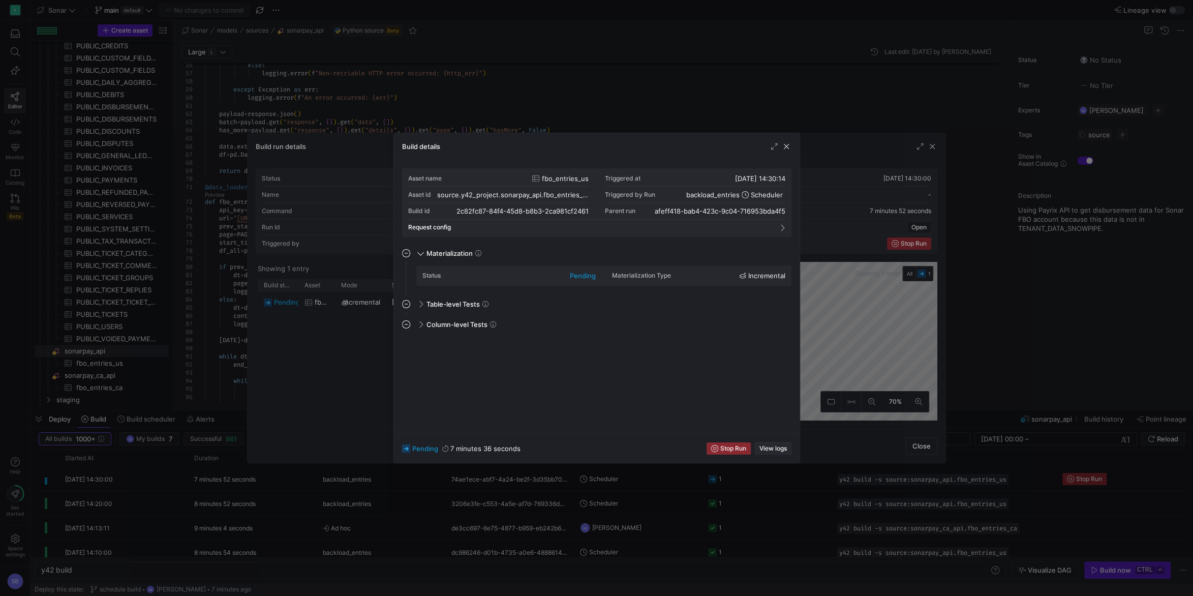
click at [782, 449] on span "View logs" at bounding box center [773, 448] width 27 height 7
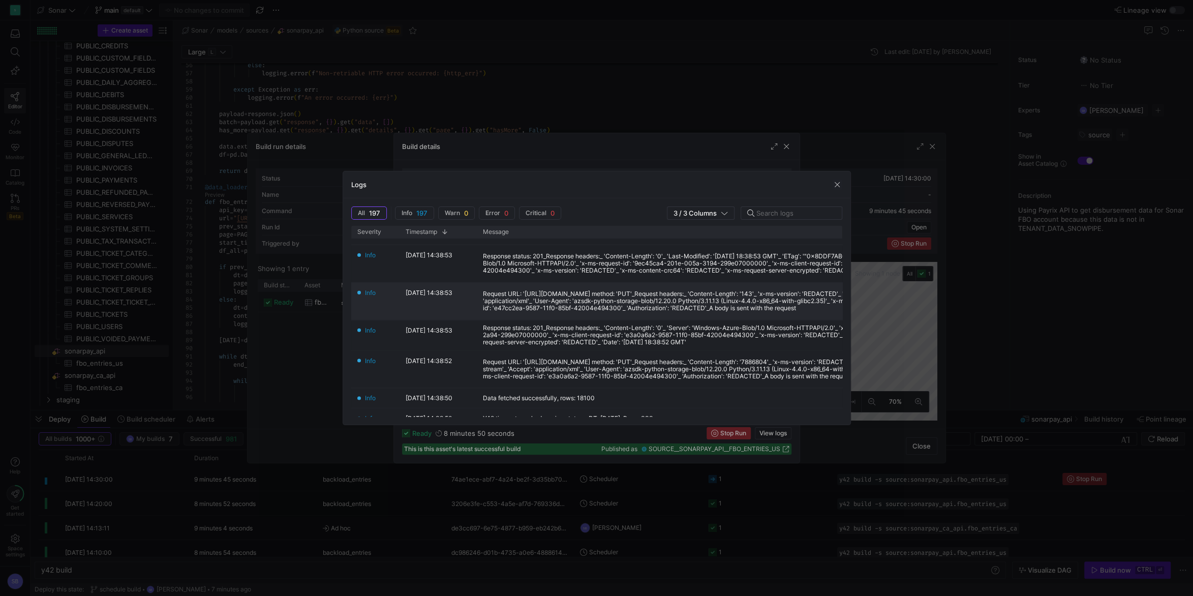
scroll to position [95, 0]
click at [836, 182] on span "button" at bounding box center [837, 185] width 10 height 10
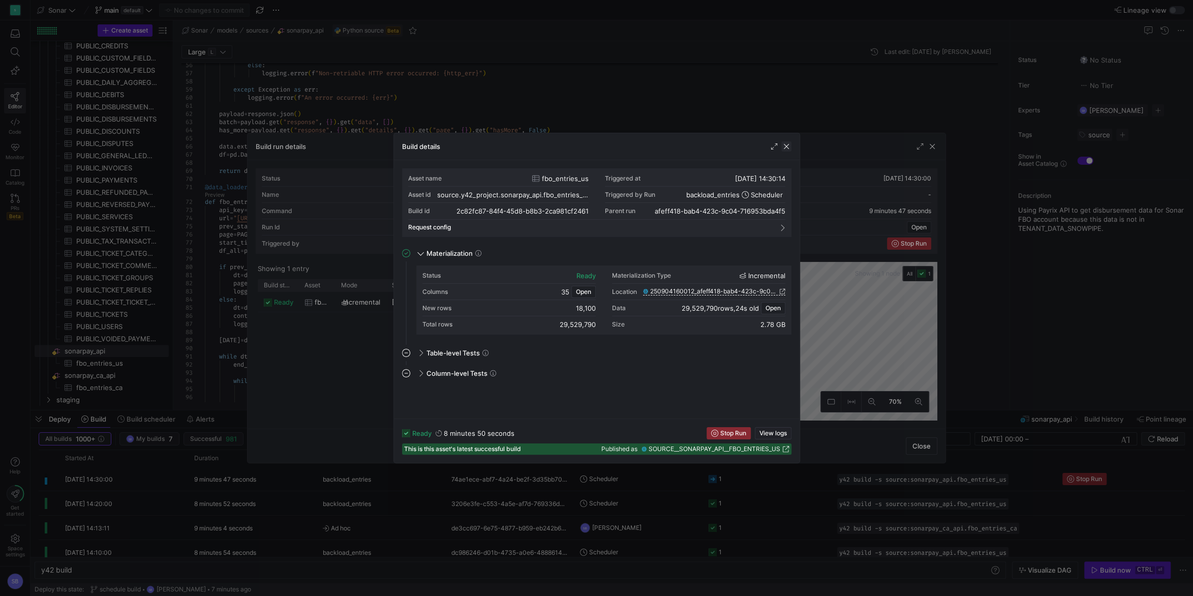
click at [787, 145] on span "button" at bounding box center [787, 146] width 10 height 10
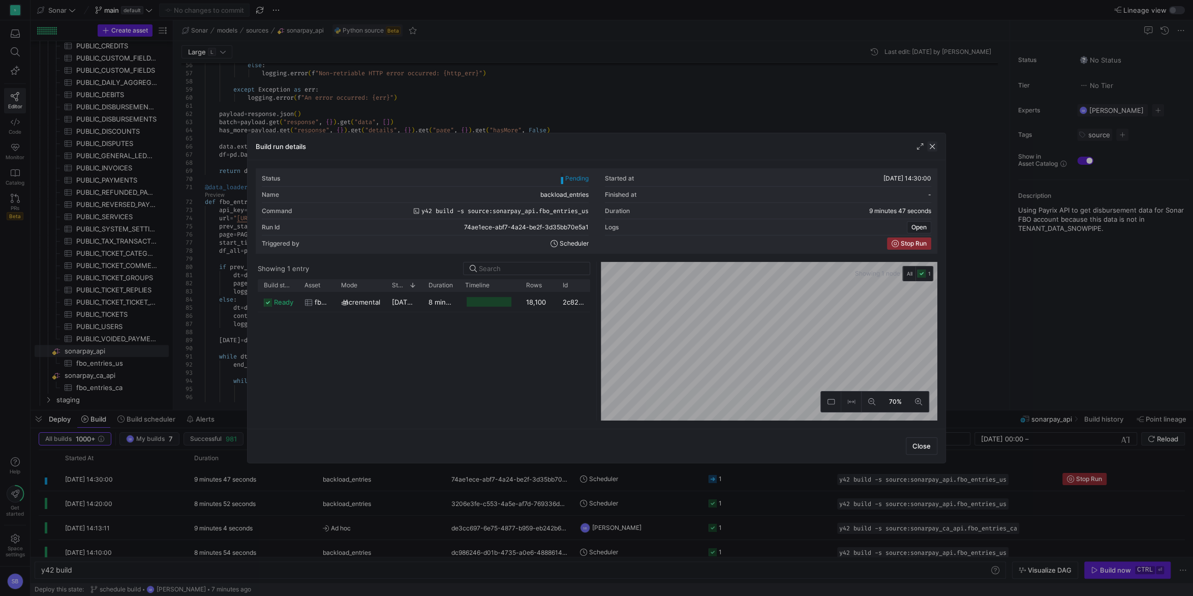
click at [933, 143] on span "button" at bounding box center [933, 146] width 10 height 10
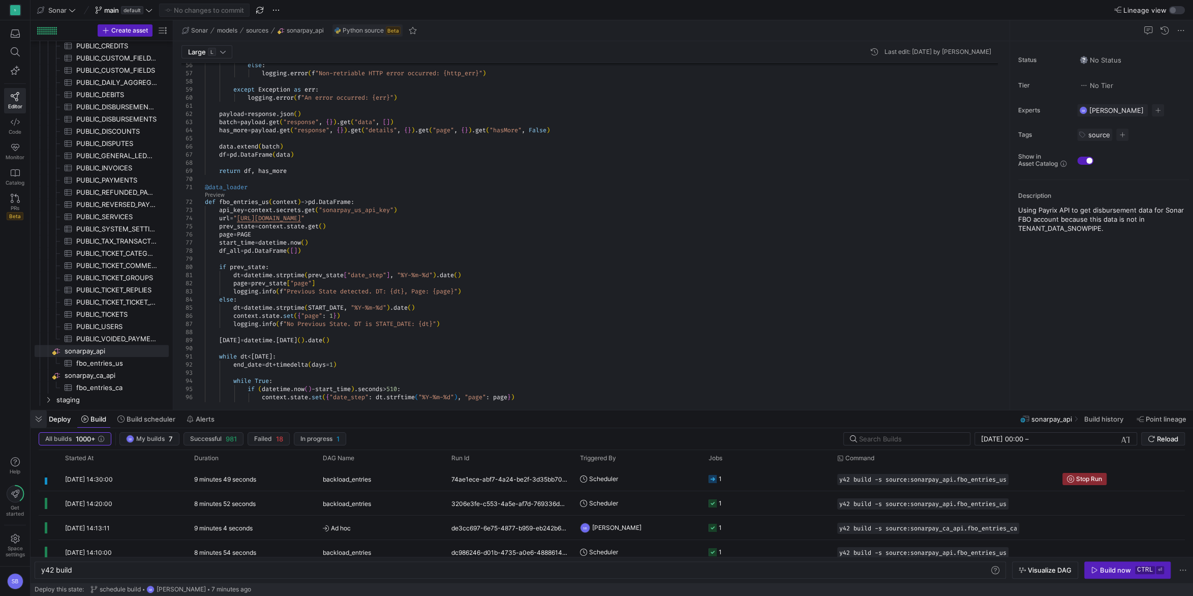
click at [37, 423] on span "button" at bounding box center [39, 418] width 16 height 17
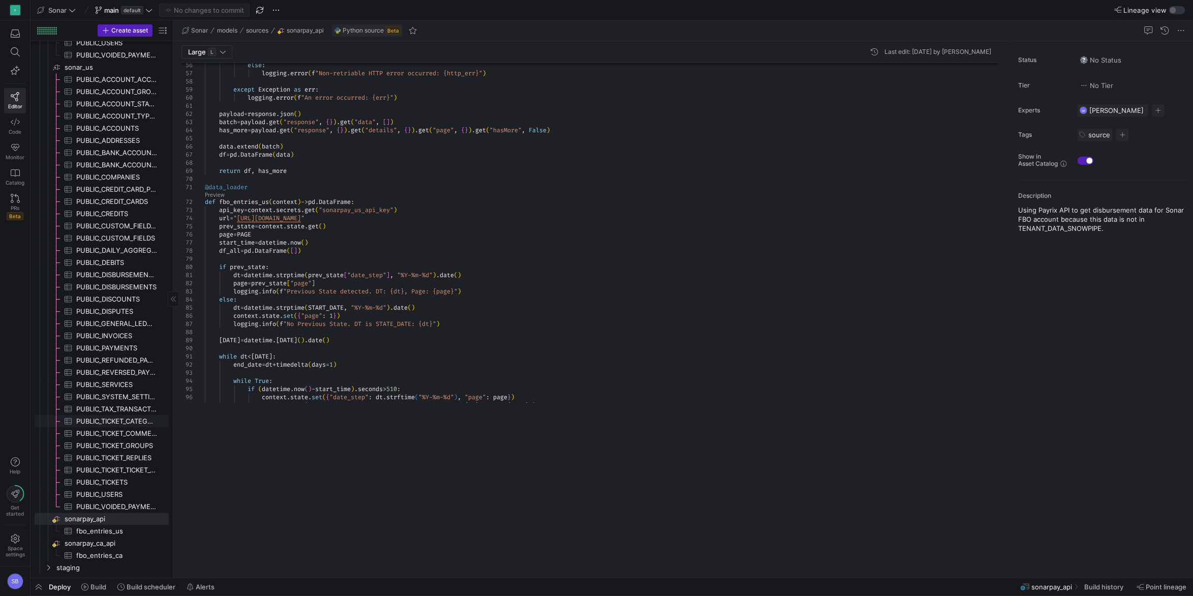
scroll to position [415, 0]
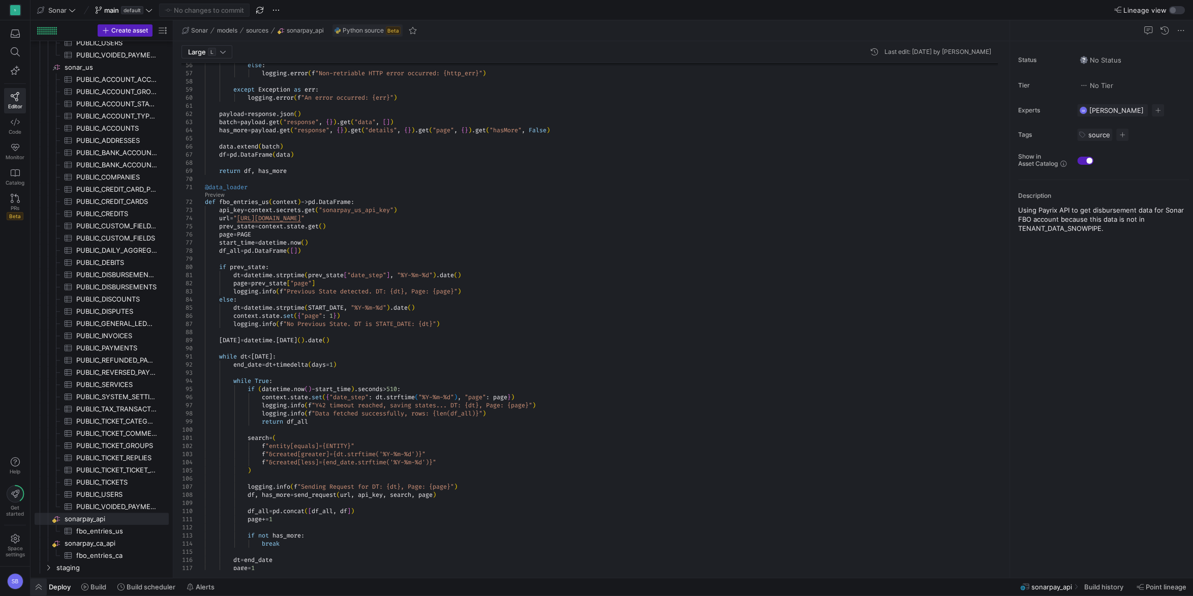
click at [46, 585] on span "button" at bounding box center [39, 586] width 16 height 17
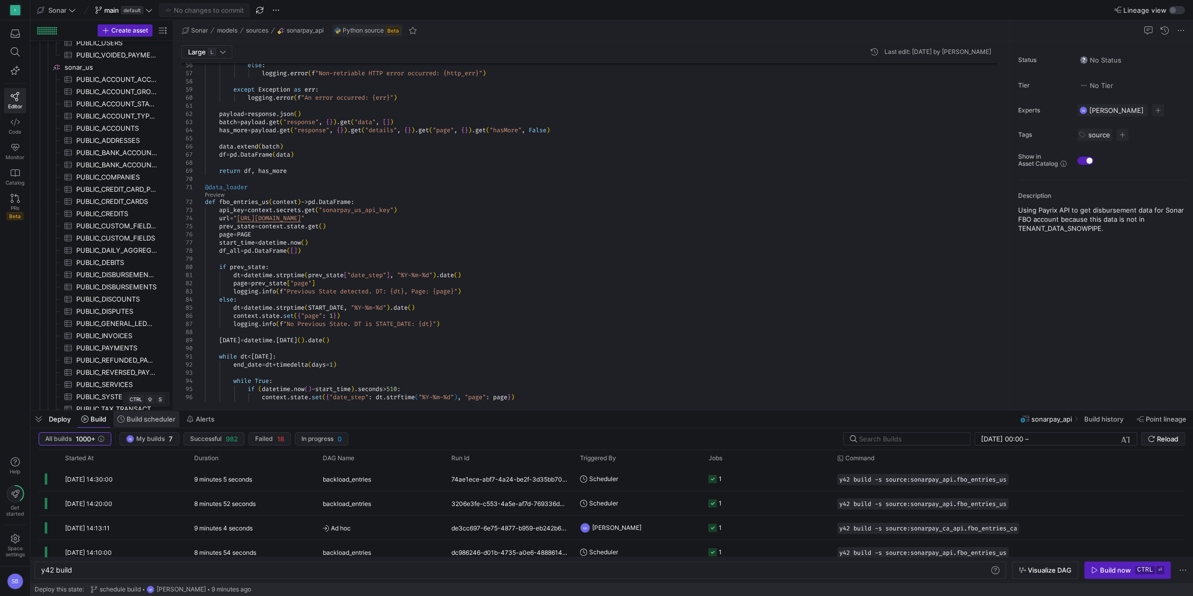
click at [141, 425] on span at bounding box center [146, 419] width 66 height 16
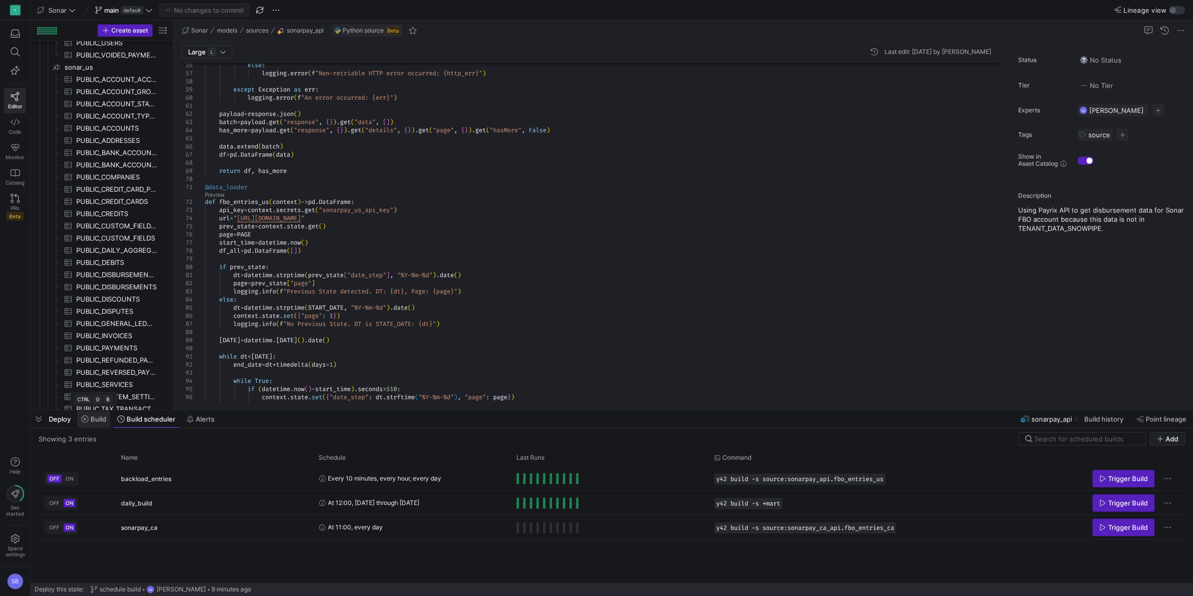
click at [97, 420] on span "Build" at bounding box center [99, 419] width 16 height 8
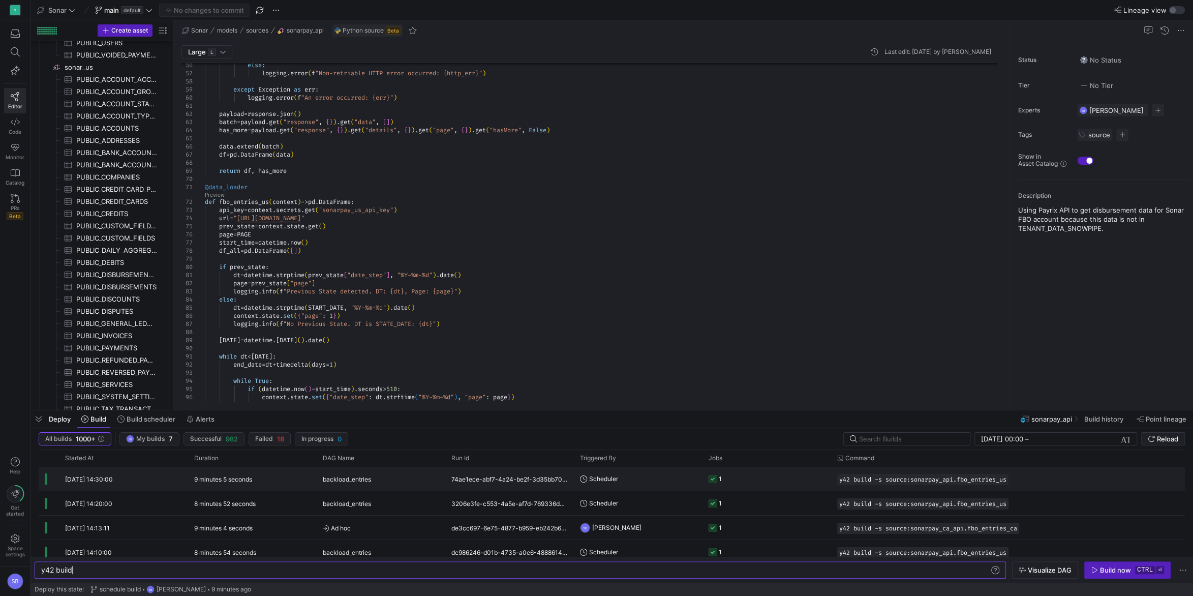
click at [276, 473] on div "9 minutes 5 seconds" at bounding box center [252, 479] width 129 height 24
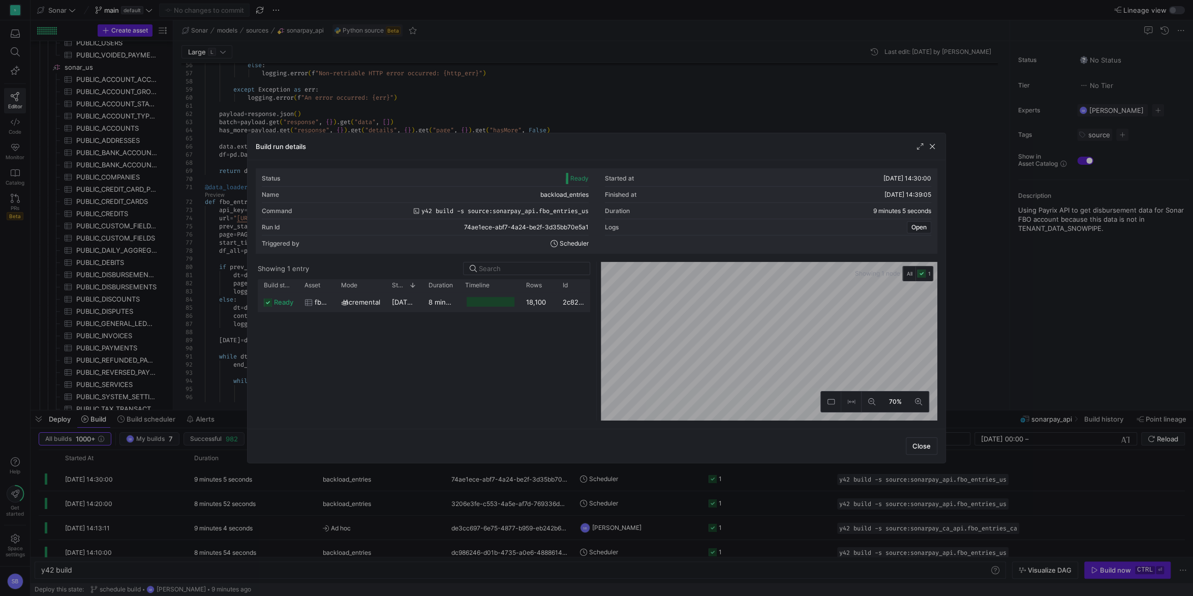
click at [432, 305] on y42-duration "8 minutes 50 seconds" at bounding box center [464, 302] width 71 height 8
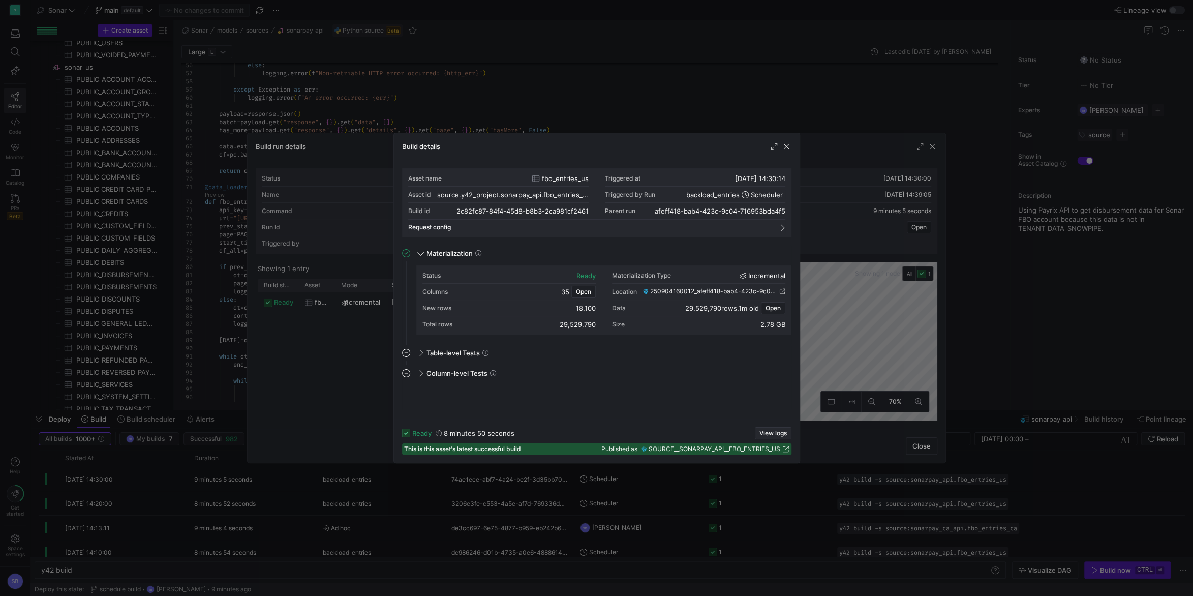
click at [769, 434] on span "View logs" at bounding box center [773, 433] width 27 height 7
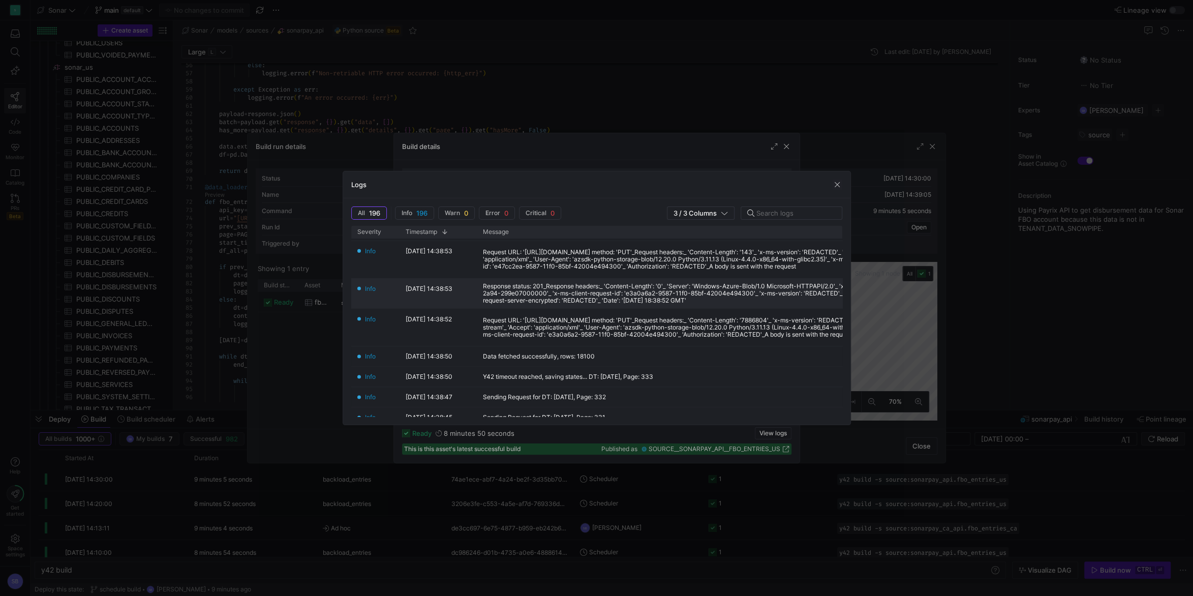
scroll to position [142, 0]
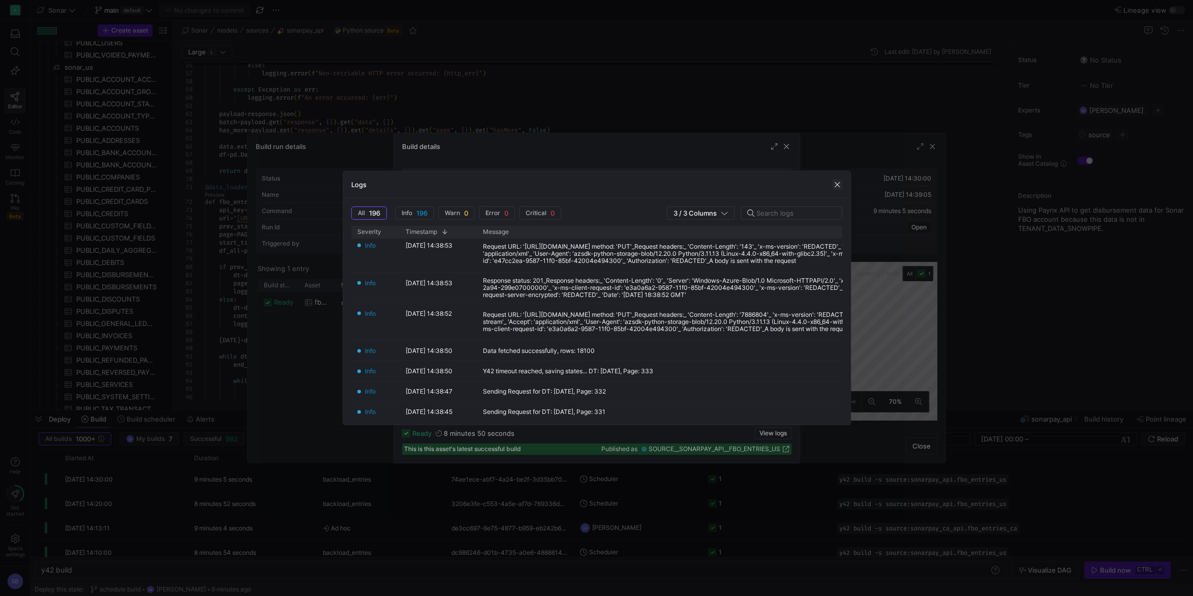
click at [838, 184] on span "button" at bounding box center [837, 185] width 10 height 10
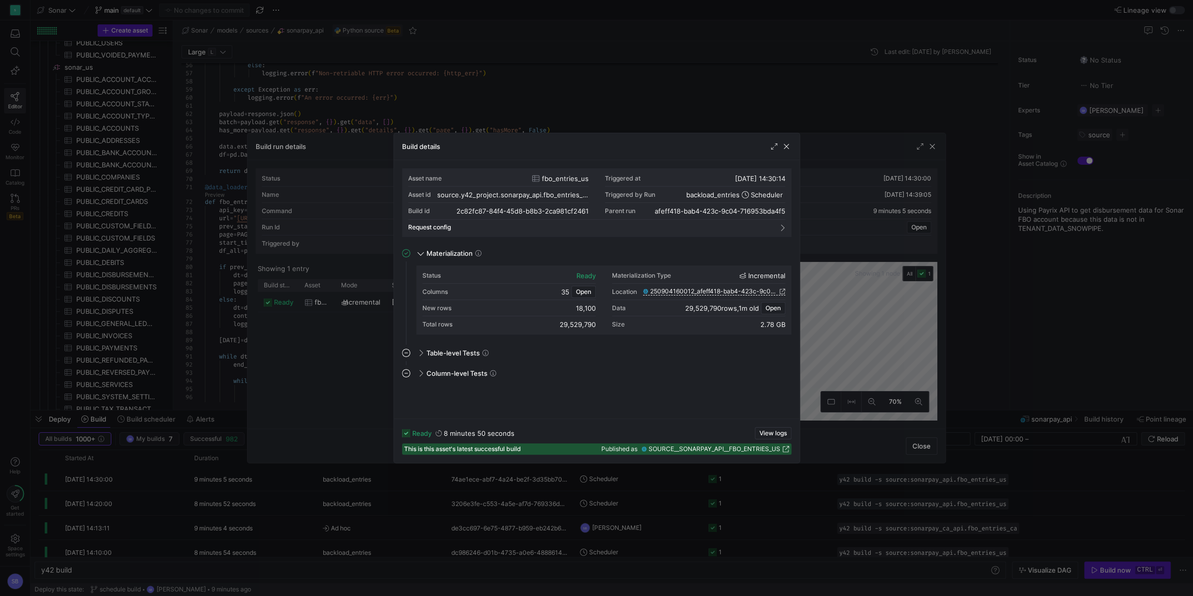
click at [792, 148] on div "Build details" at bounding box center [597, 146] width 406 height 27
click at [788, 147] on span "button" at bounding box center [787, 146] width 10 height 10
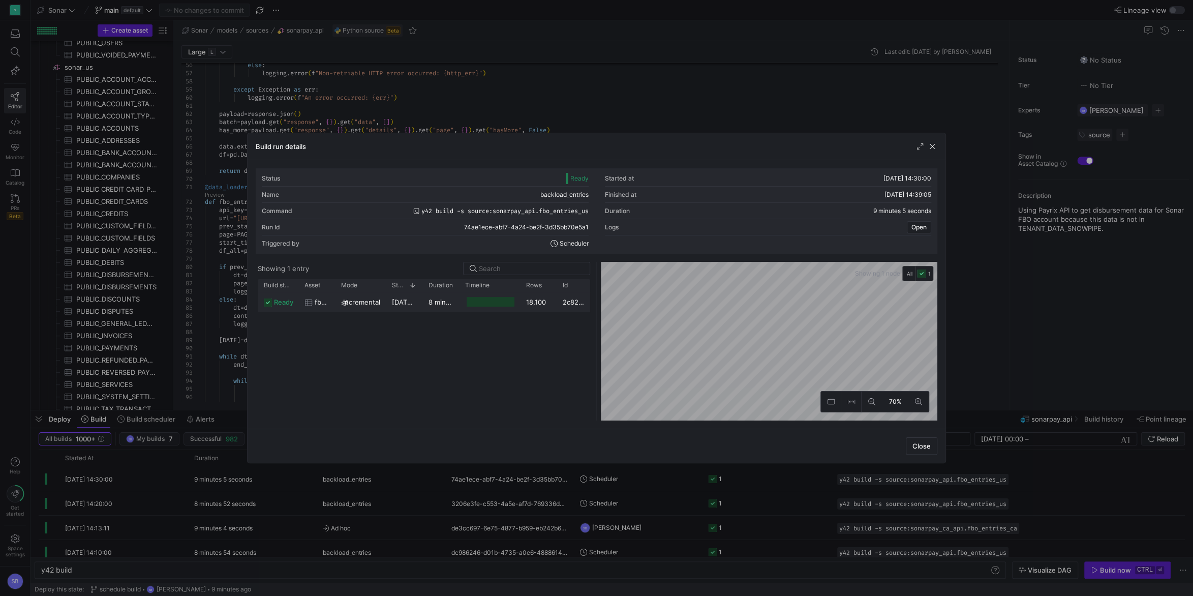
click at [428, 299] on div "8 minutes 50 seconds" at bounding box center [441, 302] width 37 height 20
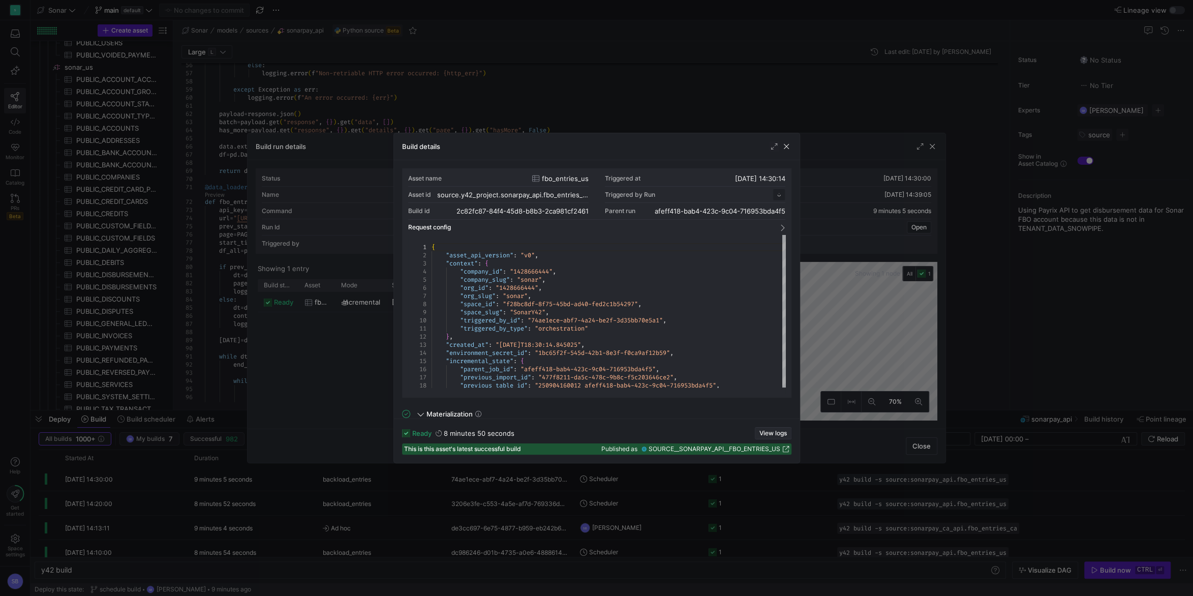
click at [772, 432] on span "View logs" at bounding box center [773, 433] width 27 height 7
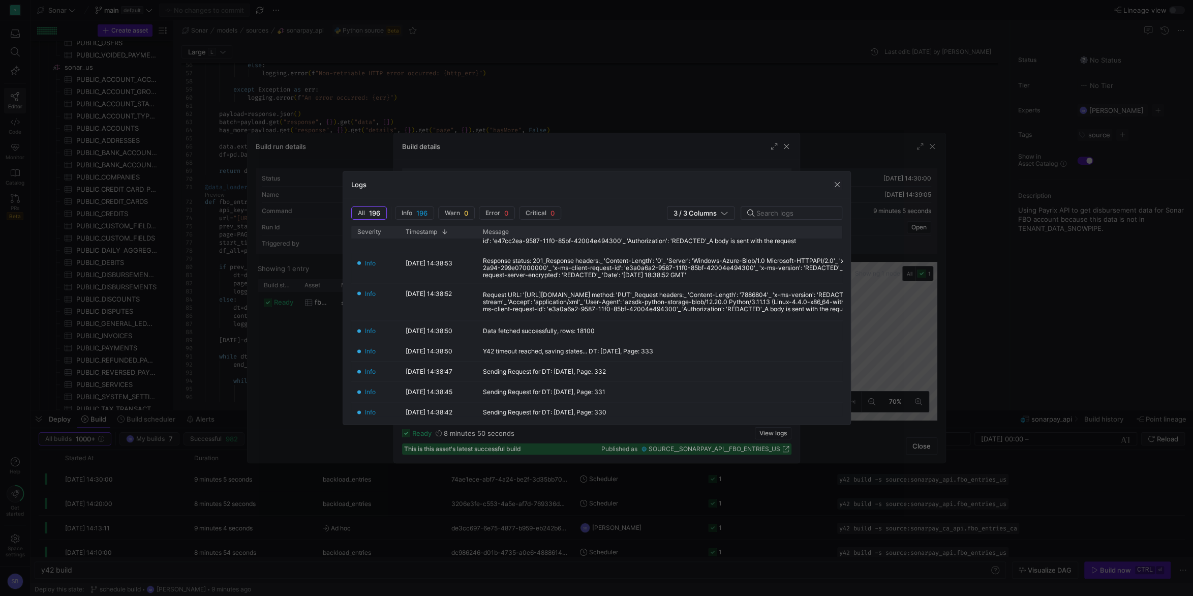
scroll to position [190, 0]
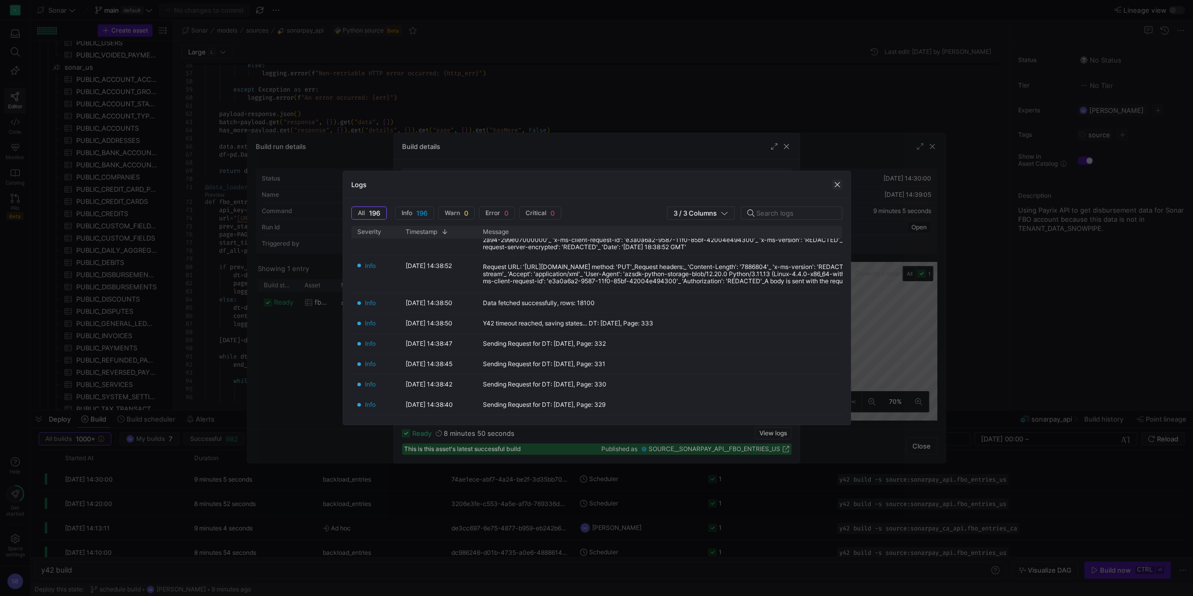
click at [837, 185] on span "button" at bounding box center [837, 185] width 10 height 10
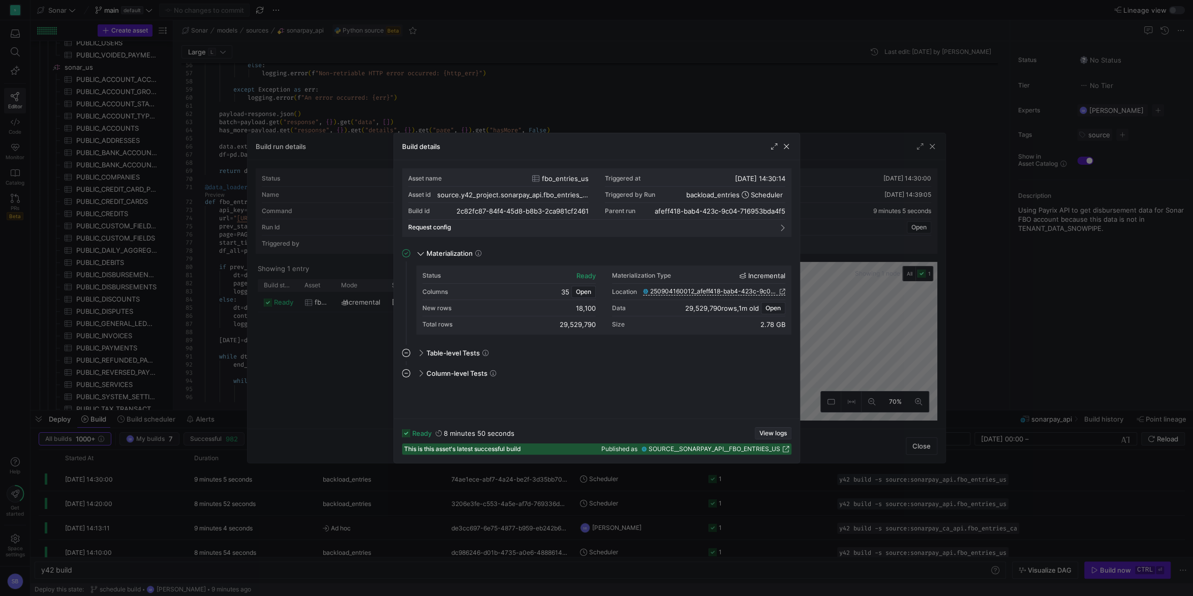
click at [760, 433] on span "View logs" at bounding box center [773, 433] width 27 height 7
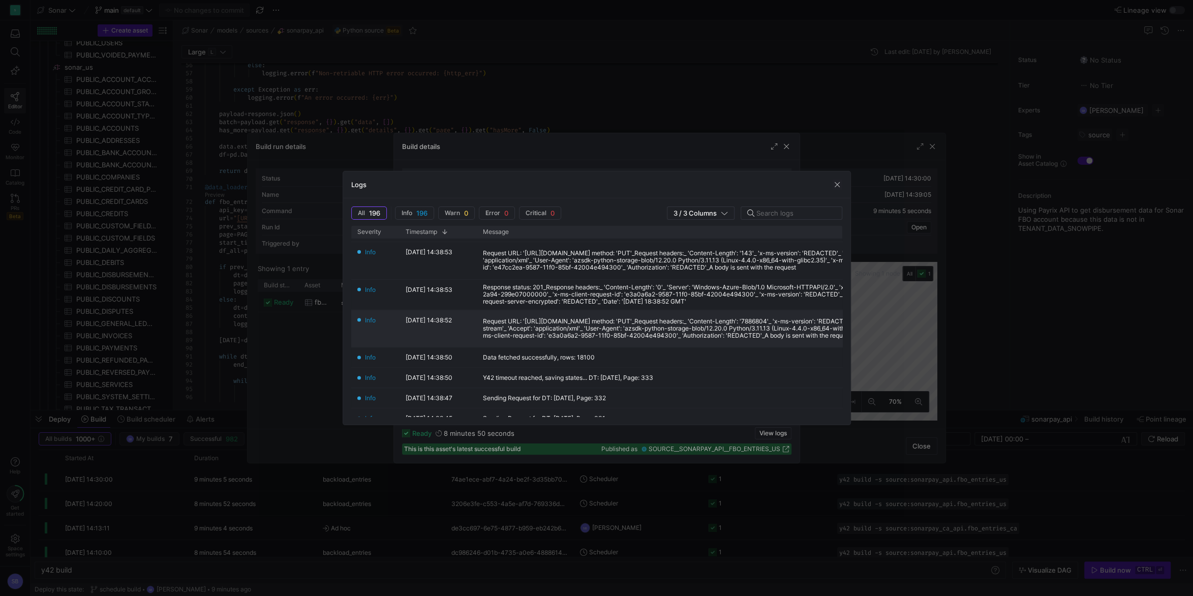
scroll to position [142, 0]
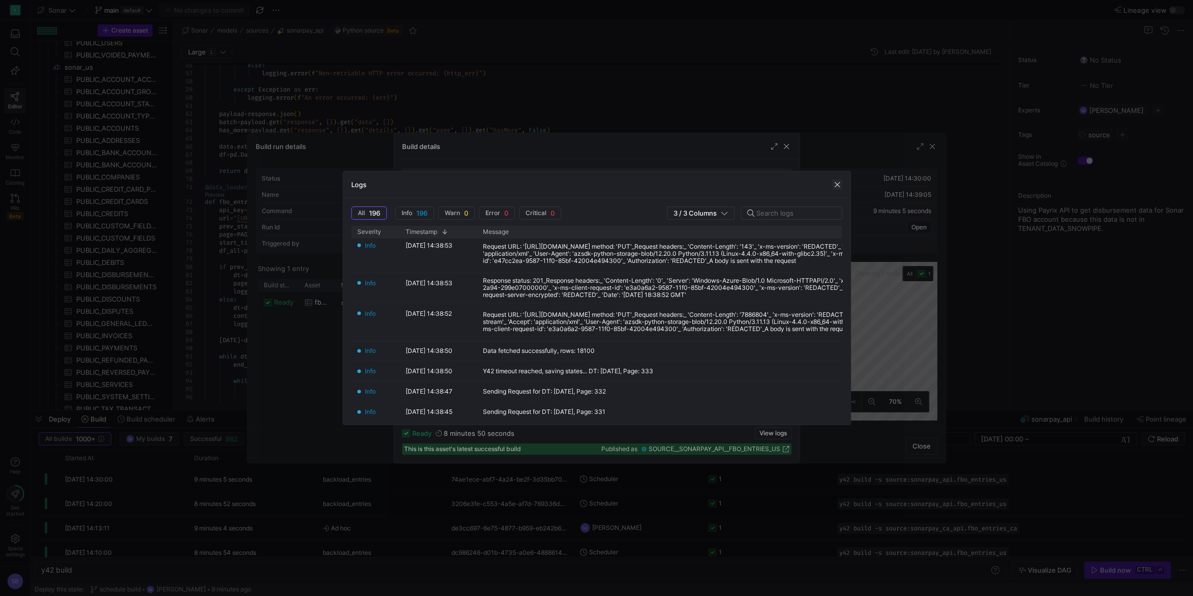
click at [834, 186] on span "button" at bounding box center [837, 185] width 10 height 10
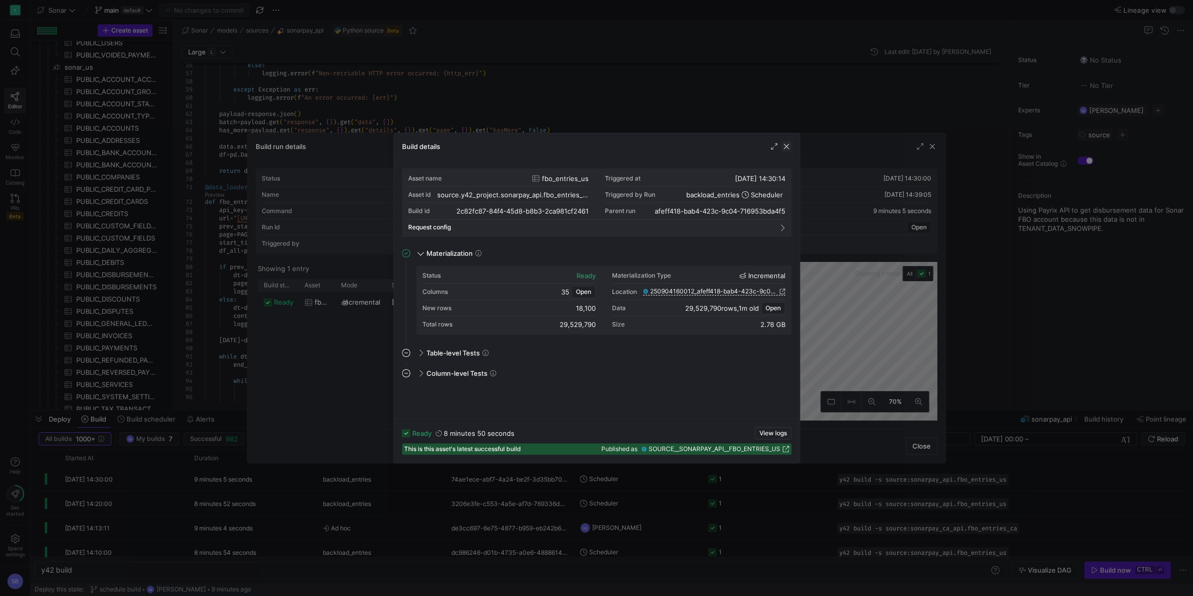
click at [783, 147] on span "button" at bounding box center [787, 146] width 10 height 10
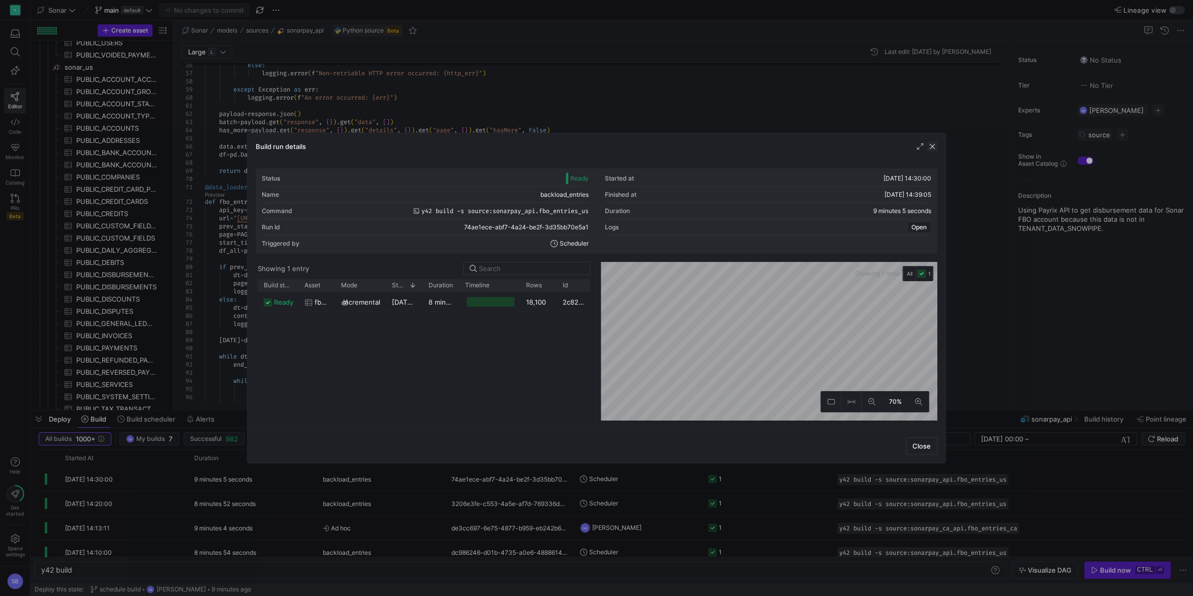
click at [933, 144] on span "button" at bounding box center [933, 146] width 10 height 10
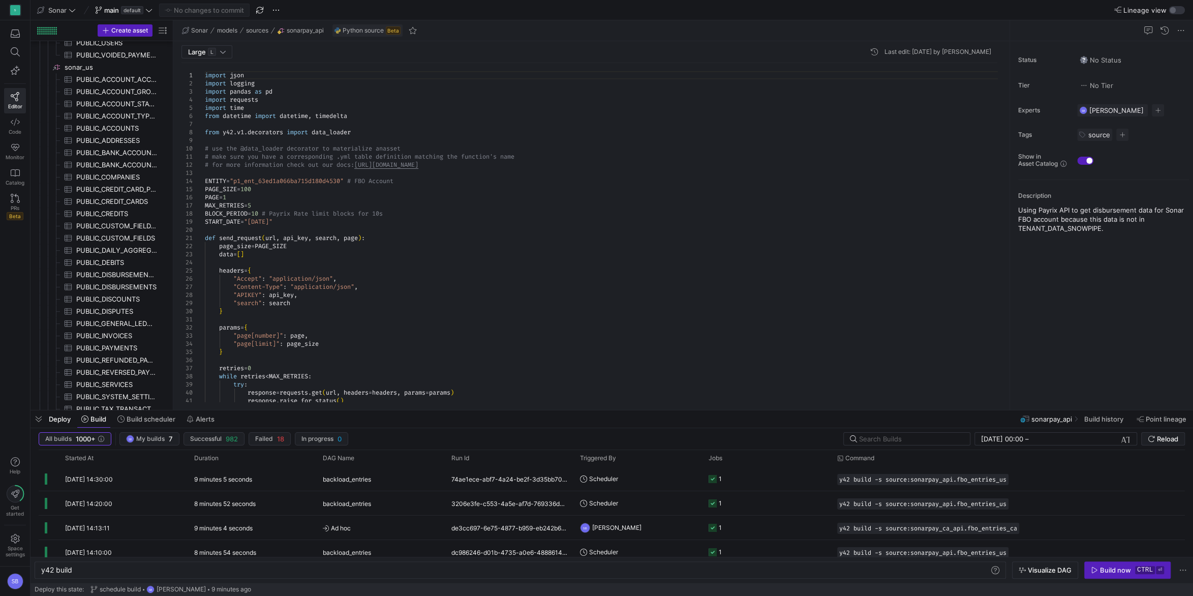
click at [244, 196] on div "response = requests . get ( url , headers = headers , params = params ) respons…" at bounding box center [605, 558] width 801 height 991
click at [268, 220] on div "response = requests . get ( url , headers = headers , params = params ) respons…" at bounding box center [605, 558] width 801 height 991
click at [300, 183] on div "response = requests . get ( url , headers = headers , params = params ) respons…" at bounding box center [605, 558] width 801 height 991
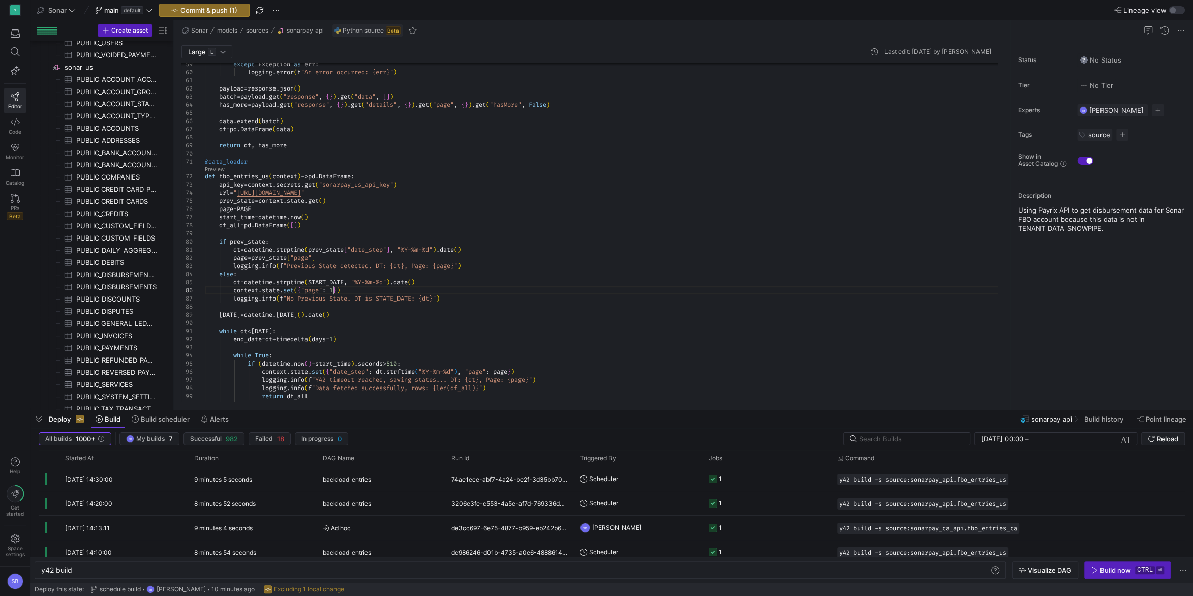
click at [334, 290] on div "except Exception as err : logging . error ( f "An error occurred: {err}" ) payl…" at bounding box center [605, 75] width 801 height 991
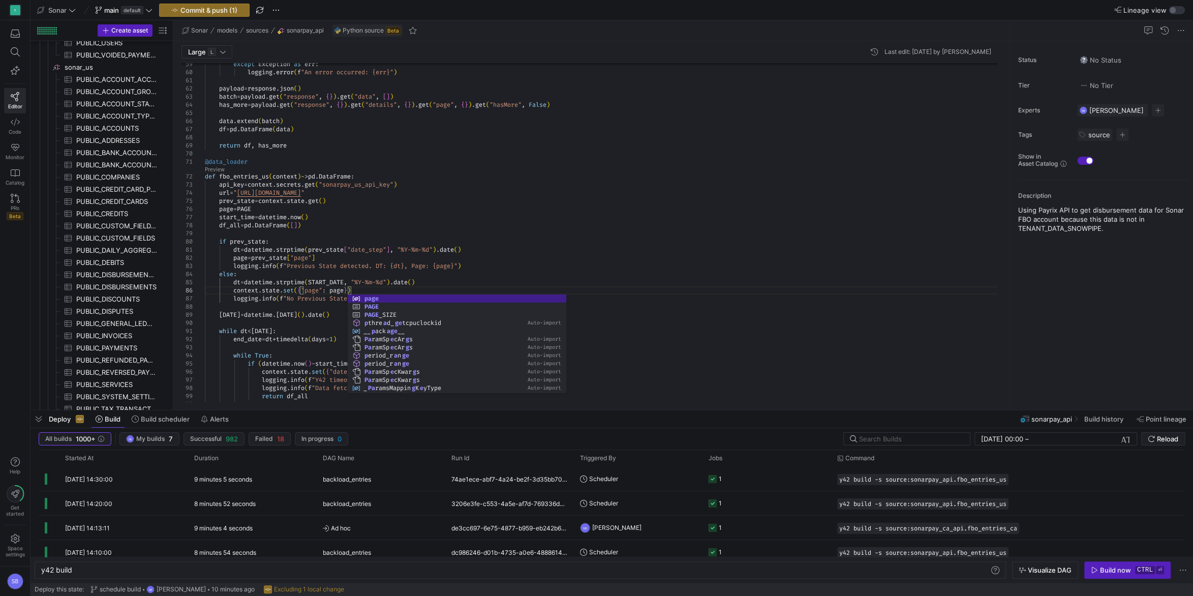
click at [446, 179] on div "except Exception as err : logging . error ( f "An error occurred: {err}" ) payl…" at bounding box center [605, 75] width 801 height 991
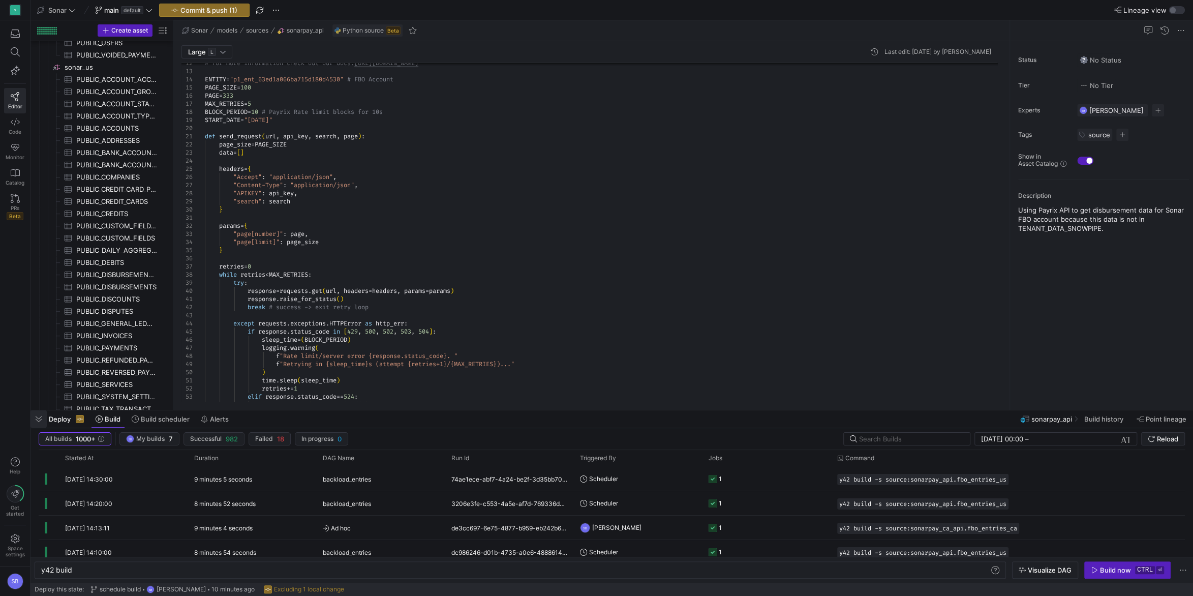
click at [37, 423] on span "button" at bounding box center [39, 418] width 16 height 17
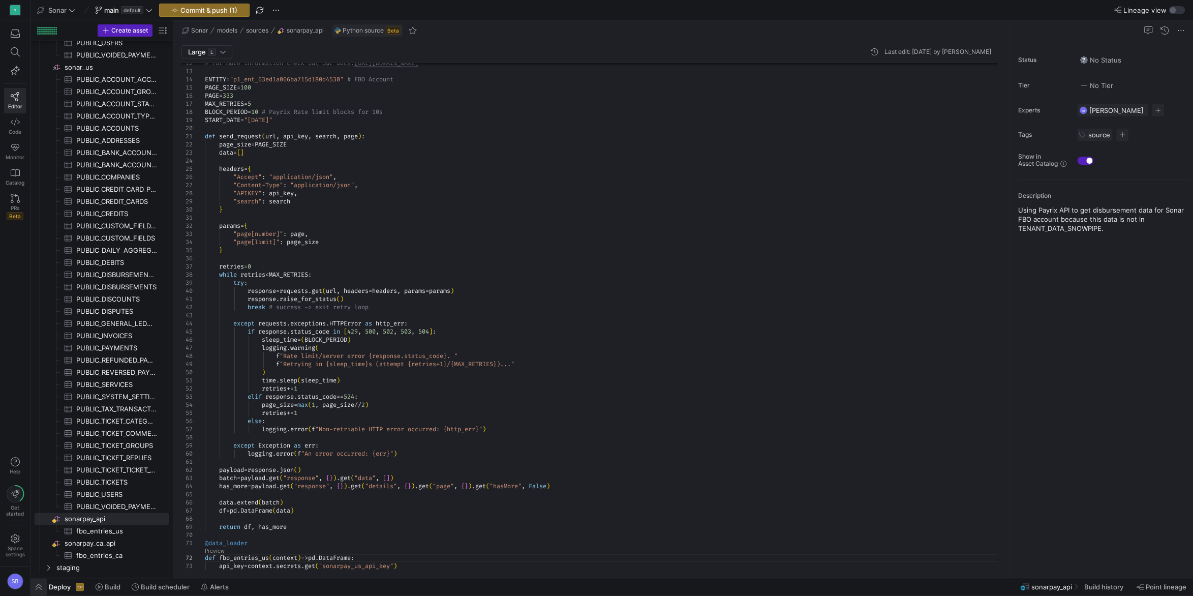
click at [40, 585] on span "button" at bounding box center [39, 586] width 16 height 17
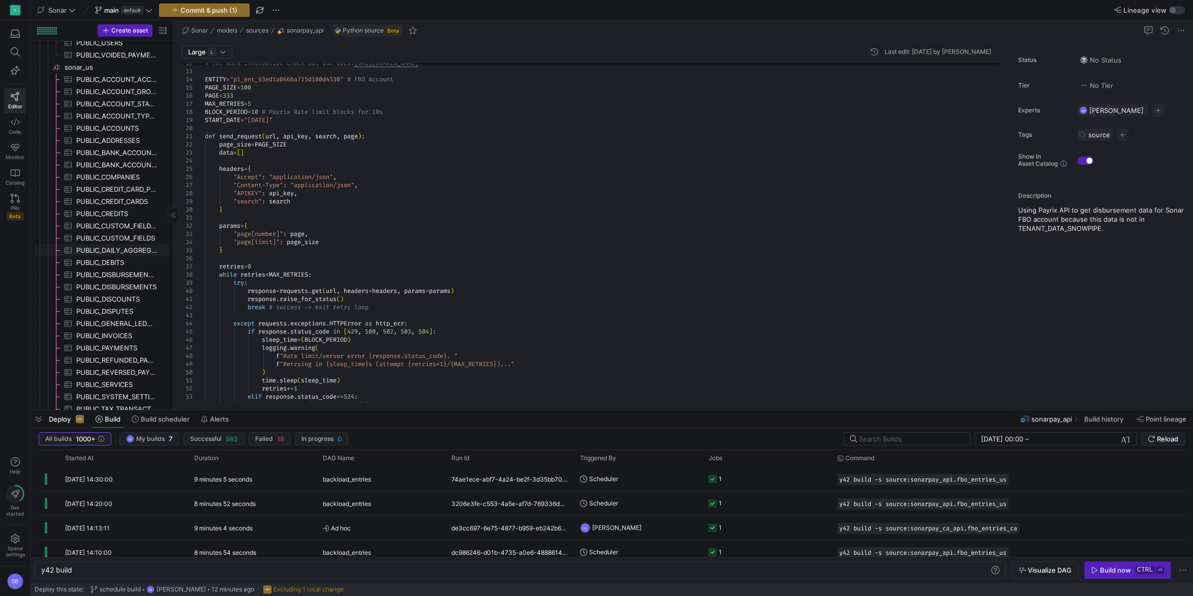
scroll to position [583, 0]
click at [114, 363] on span "fbo_entries_us​​​​​​​​​" at bounding box center [116, 363] width 81 height 12
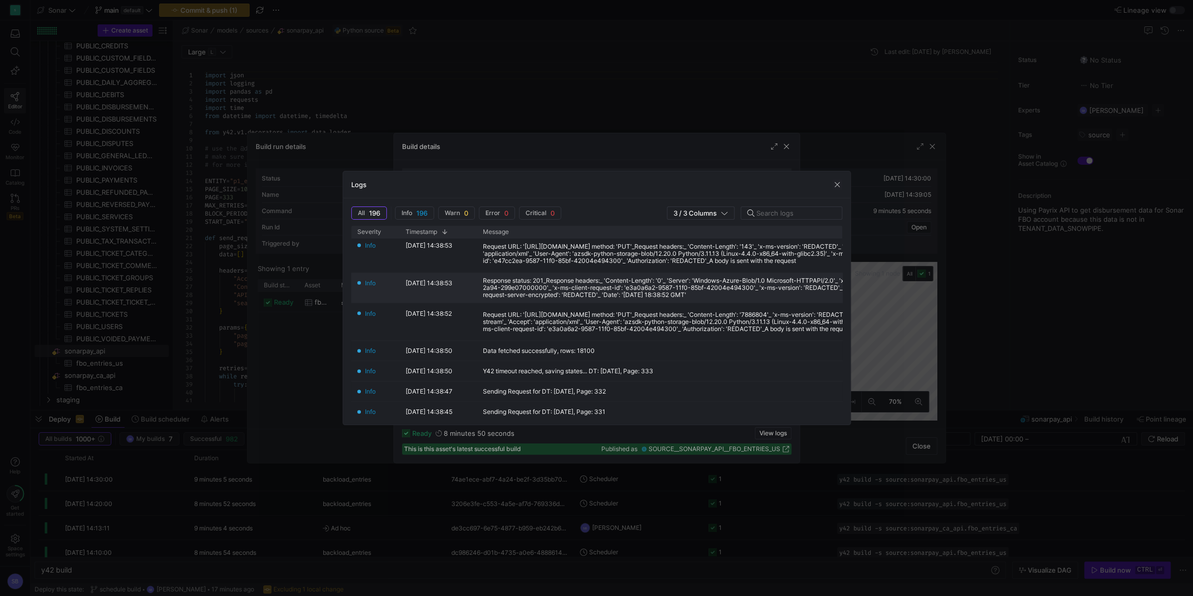
scroll to position [142, 0]
click at [838, 180] on span "button" at bounding box center [837, 185] width 10 height 10
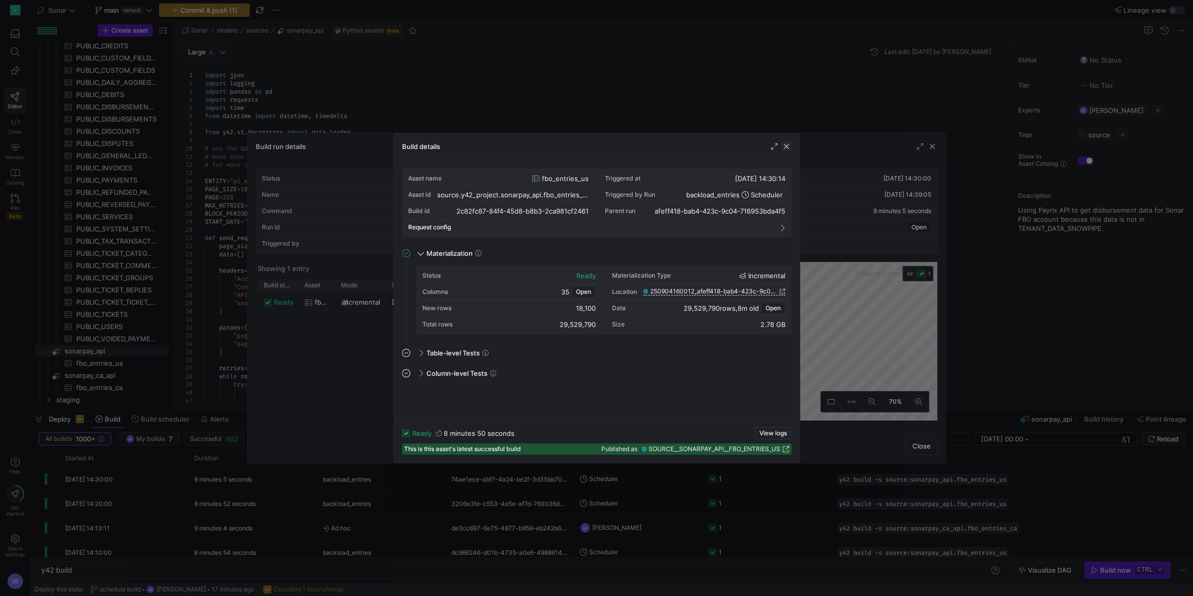
click at [789, 147] on span "button" at bounding box center [787, 146] width 10 height 10
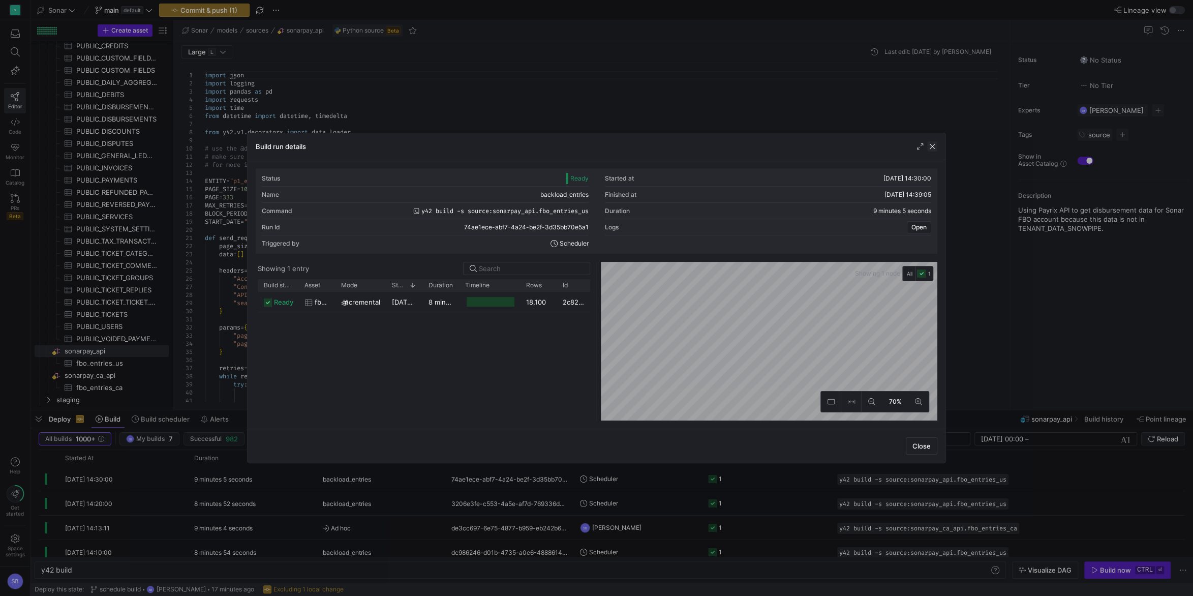
click at [935, 144] on span "button" at bounding box center [933, 146] width 10 height 10
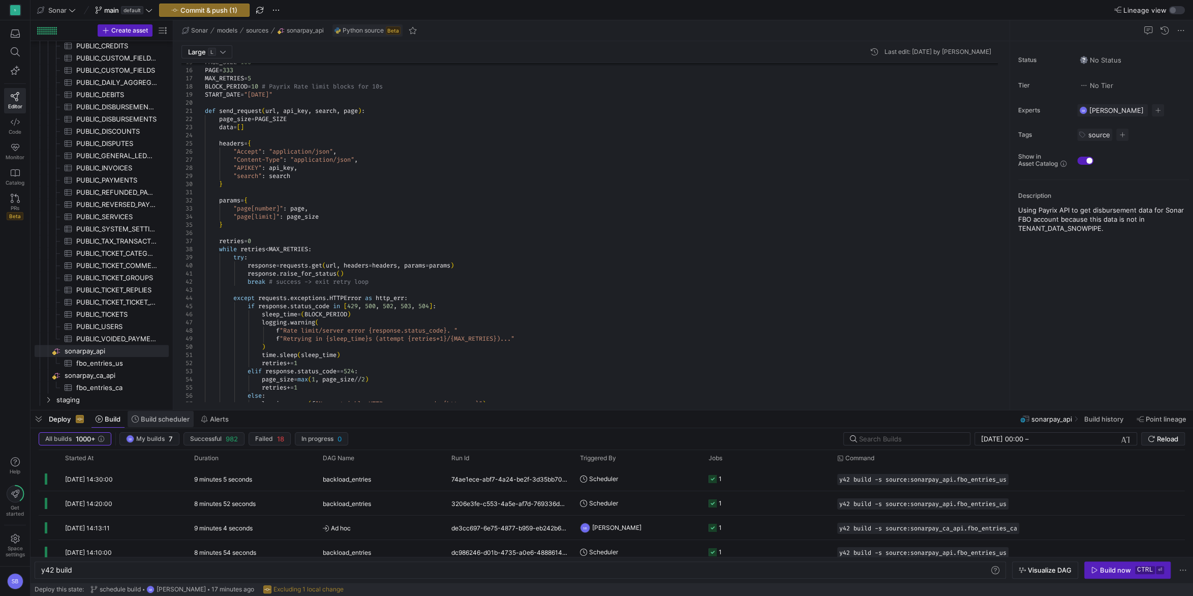
click at [172, 419] on span "Build scheduler" at bounding box center [165, 419] width 49 height 8
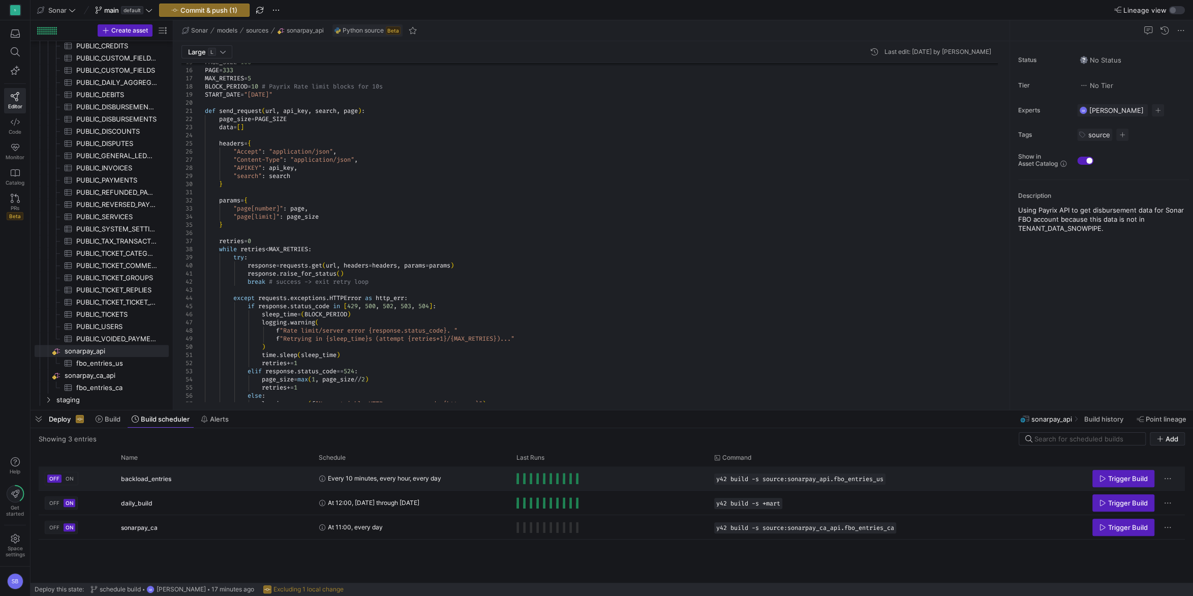
click at [72, 479] on span "ON" at bounding box center [70, 478] width 8 height 6
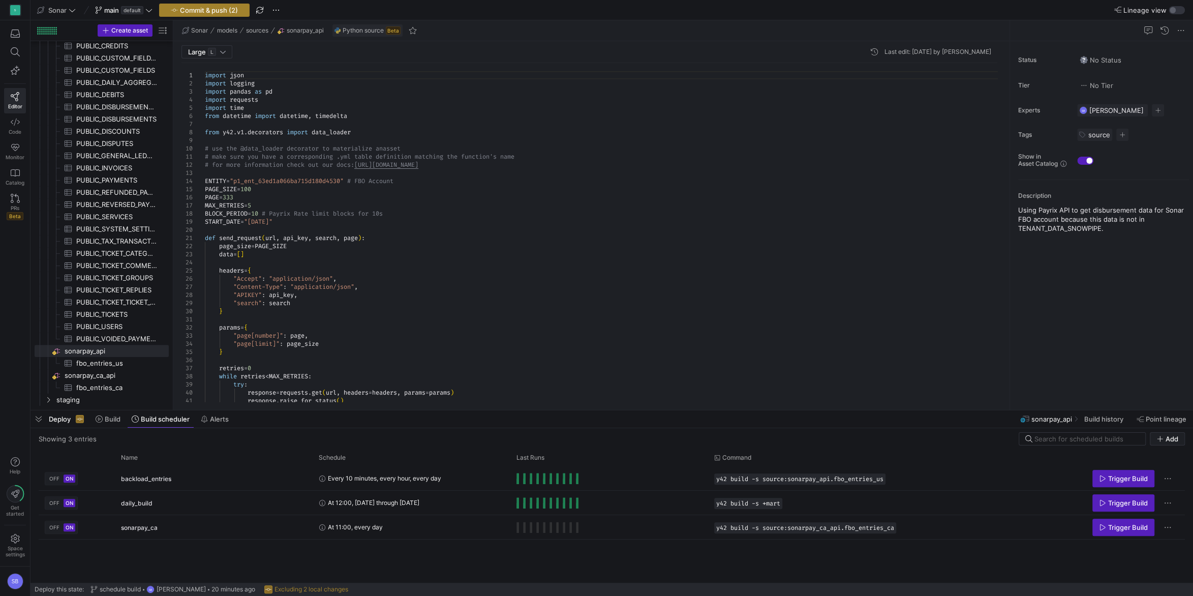
click at [227, 13] on span "Commit & push (2)" at bounding box center [209, 10] width 58 height 8
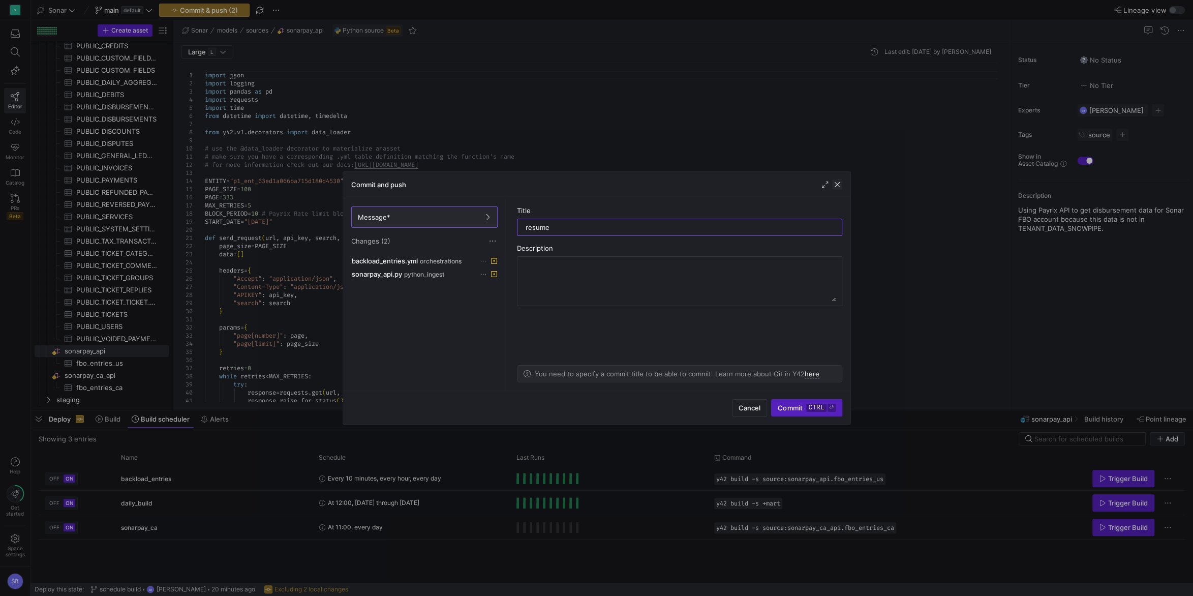
type input "resume"
click at [838, 185] on span "button" at bounding box center [837, 185] width 10 height 10
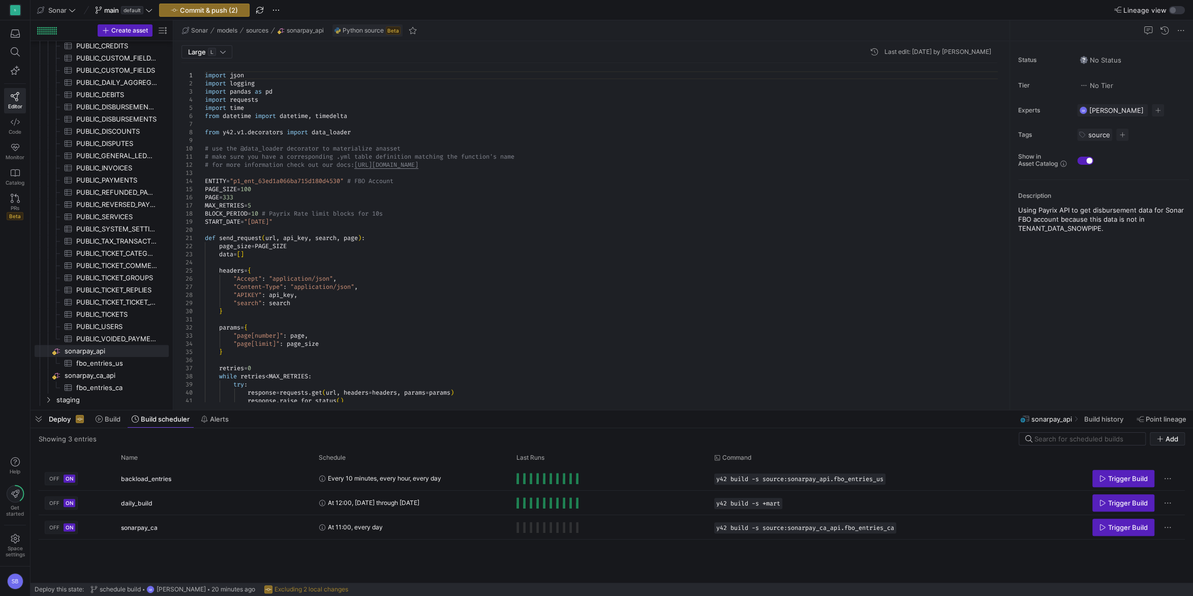
click at [63, 420] on span "Deploy" at bounding box center [60, 419] width 22 height 8
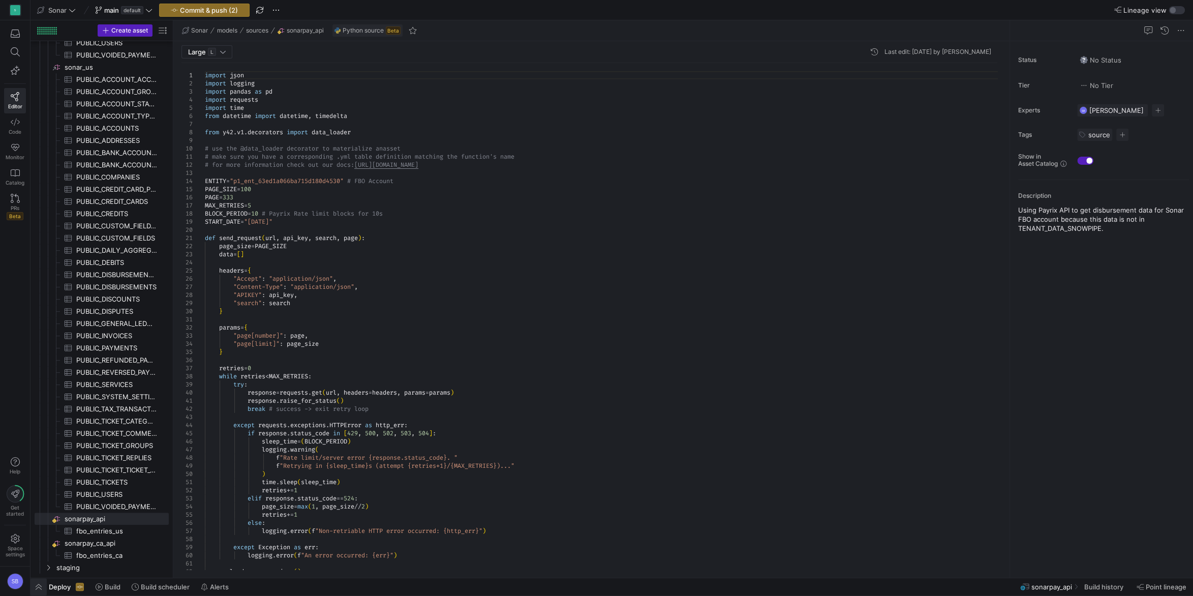
click at [45, 587] on span "button" at bounding box center [39, 586] width 16 height 17
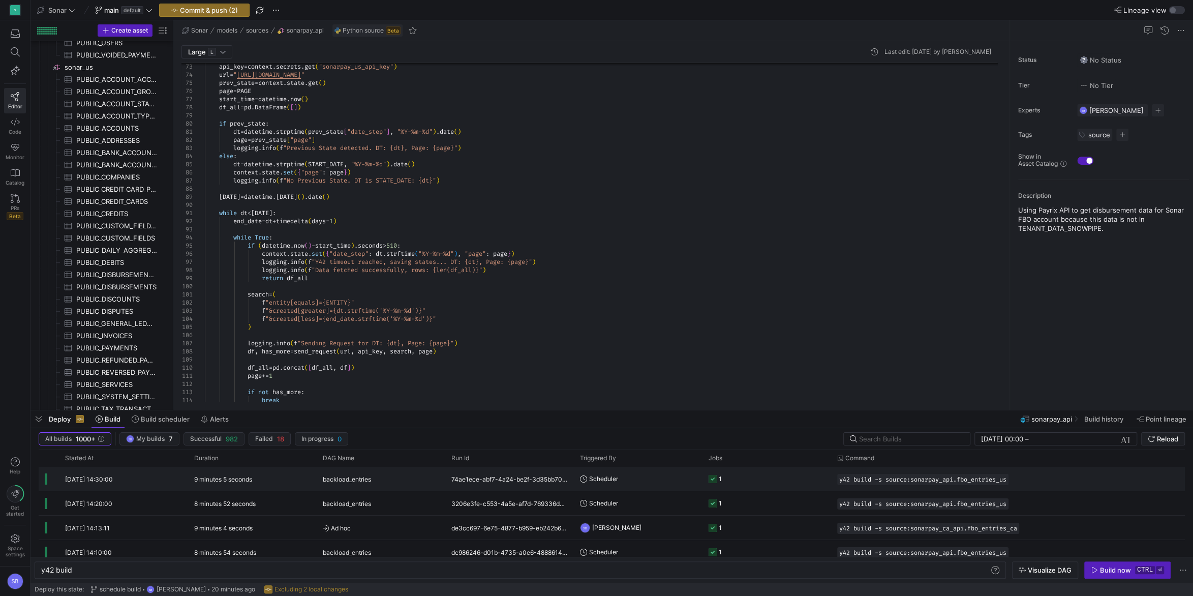
click at [231, 476] on y42-duration "9 minutes 5 seconds" at bounding box center [223, 479] width 58 height 8
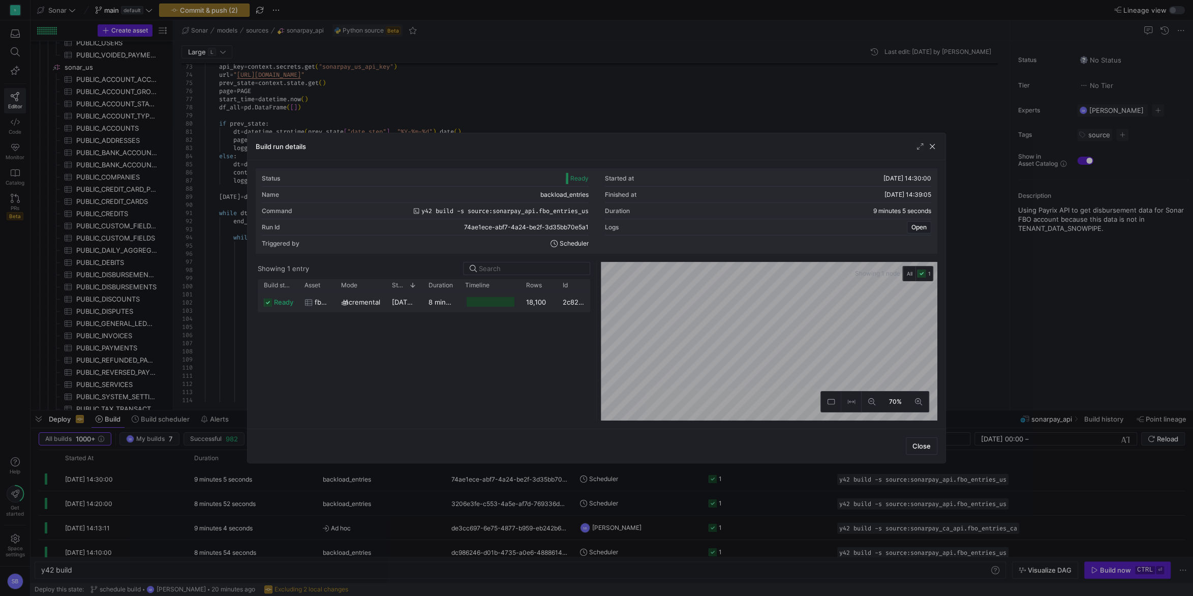
click at [355, 300] on span "incremental" at bounding box center [361, 302] width 37 height 20
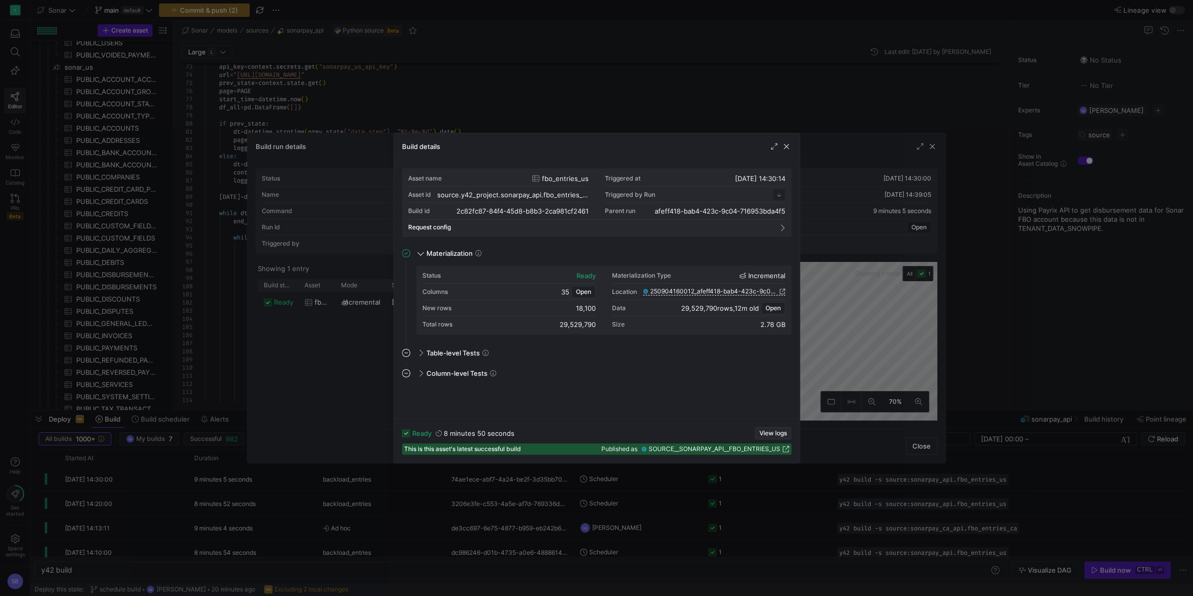
click at [775, 429] on span "button" at bounding box center [774, 433] width 36 height 11
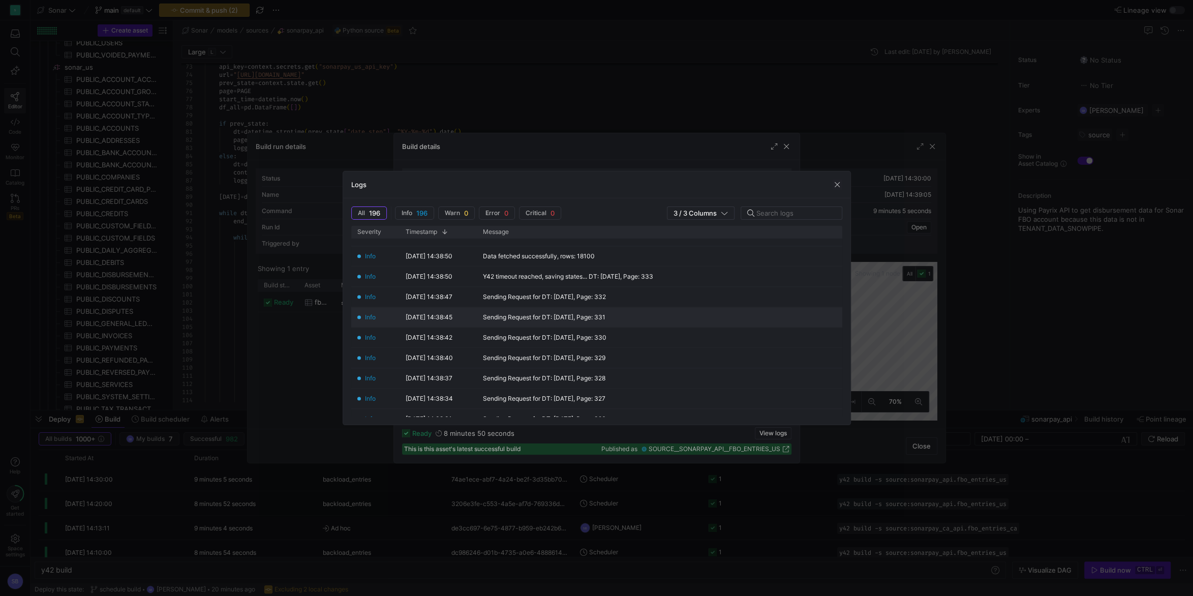
scroll to position [237, 0]
click at [839, 188] on span "button" at bounding box center [837, 185] width 10 height 10
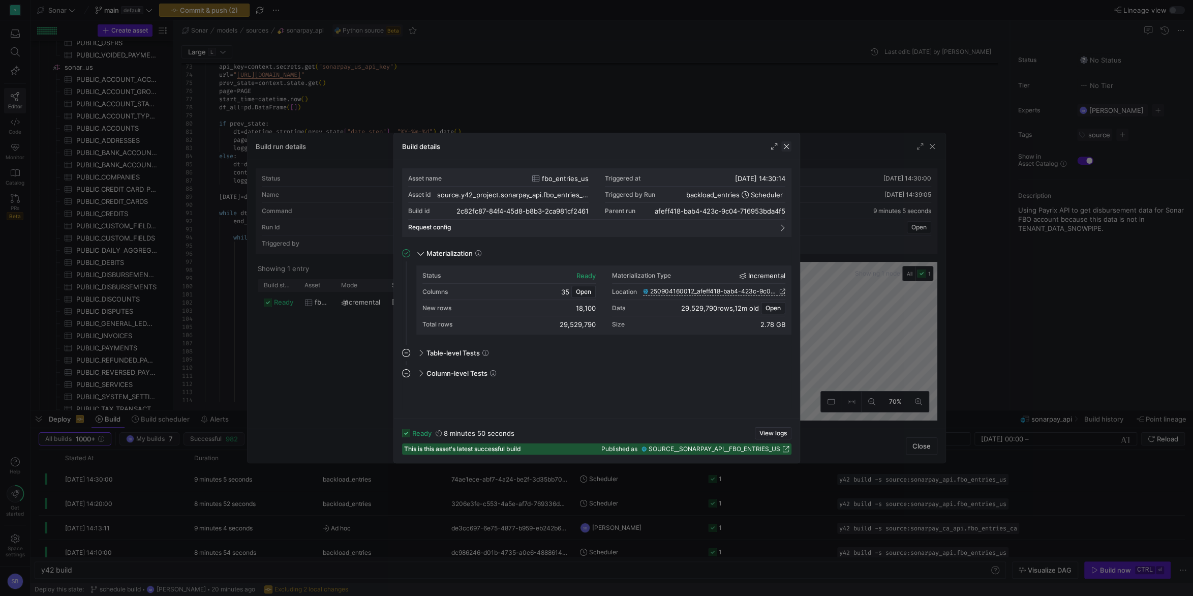
click at [791, 143] on span "button" at bounding box center [787, 146] width 10 height 10
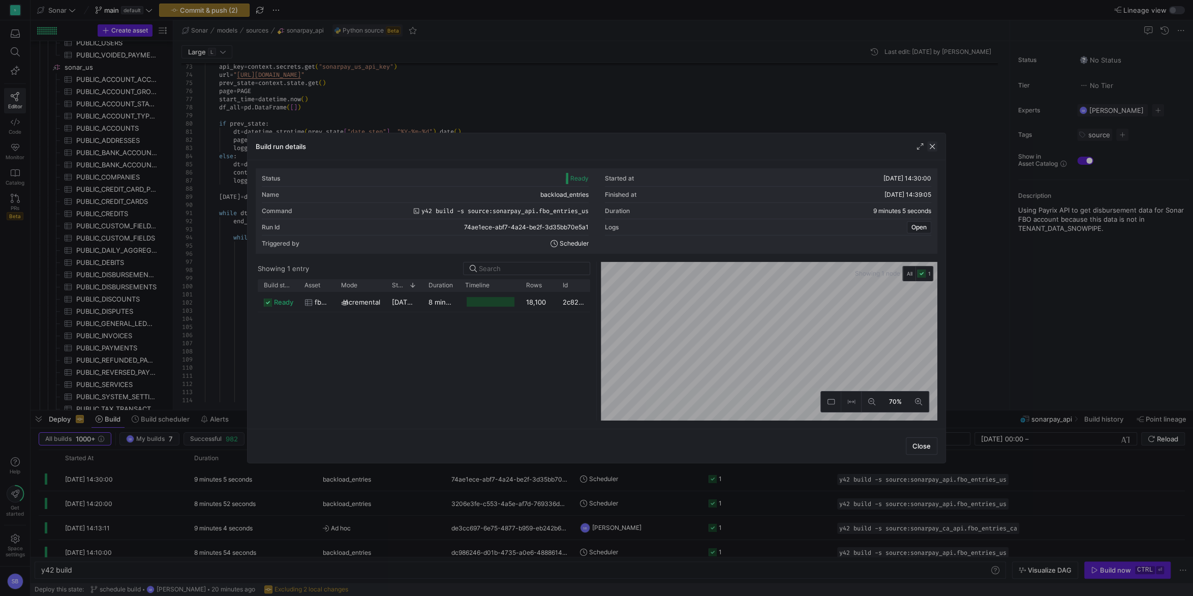
click at [930, 145] on span "button" at bounding box center [933, 146] width 10 height 10
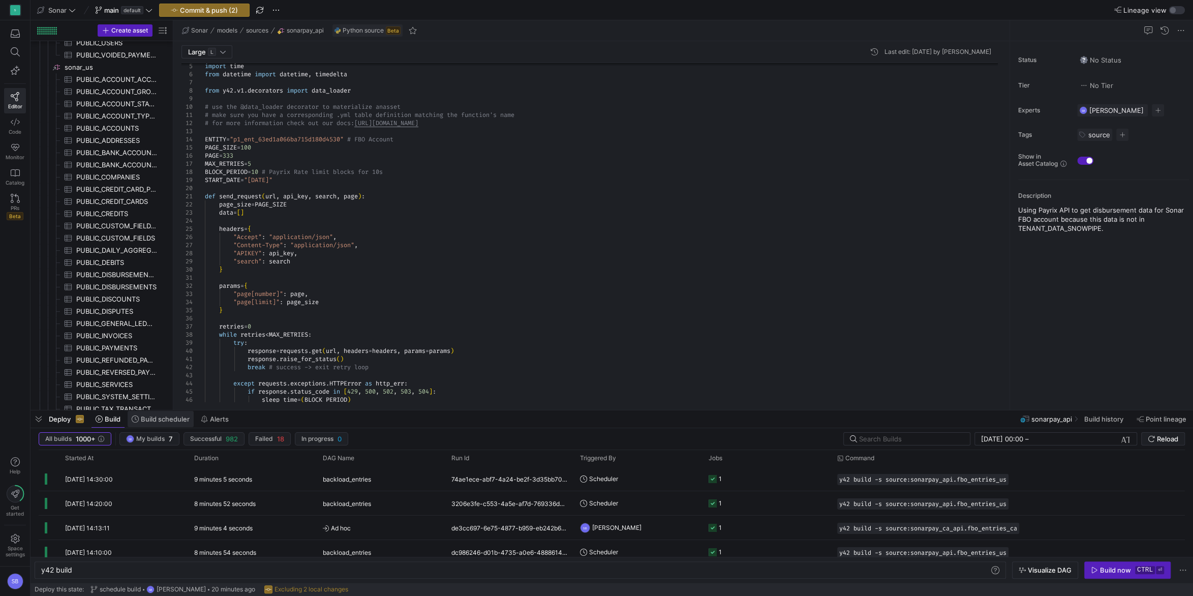
click at [153, 418] on span "Build scheduler" at bounding box center [165, 419] width 49 height 8
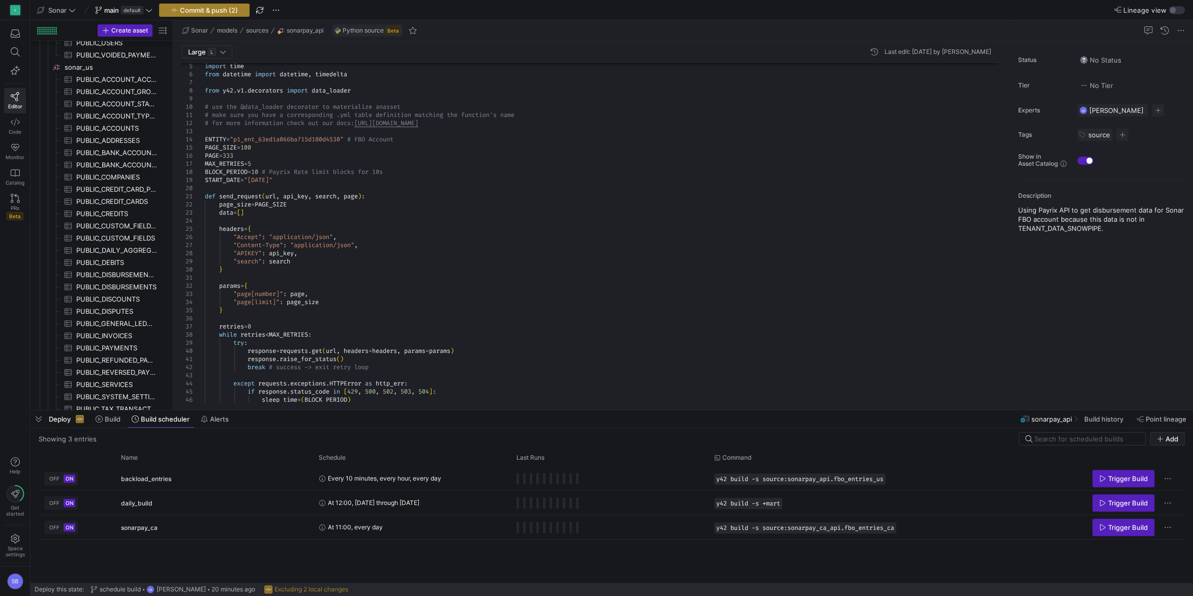
click at [224, 6] on span "Commit & push (2)" at bounding box center [209, 10] width 58 height 8
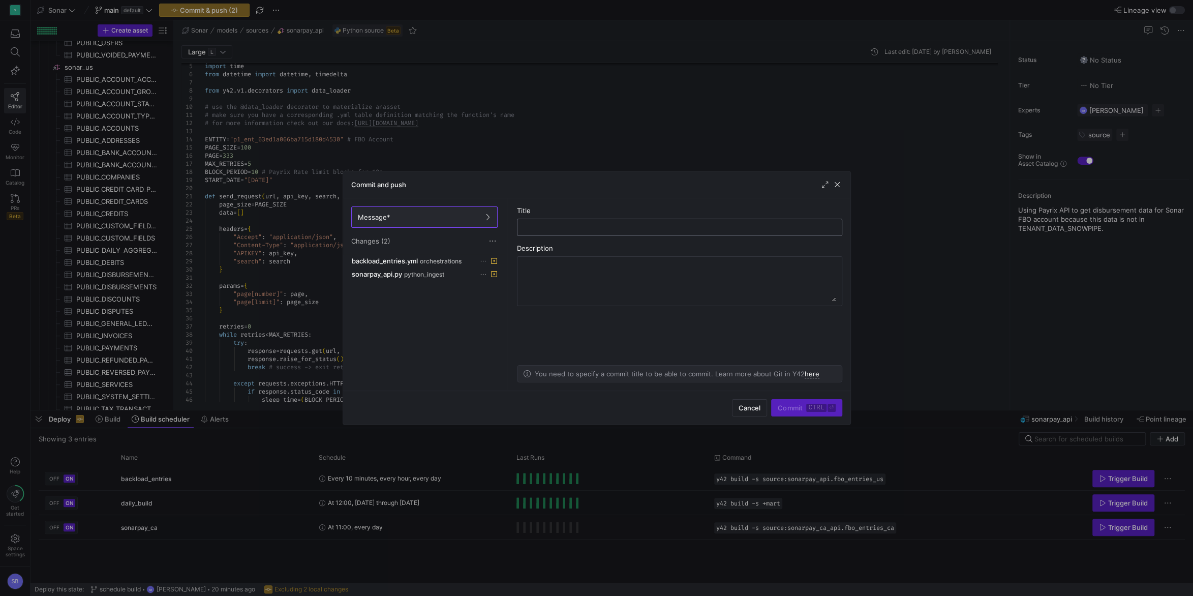
click at [556, 231] on input "text" at bounding box center [680, 227] width 308 height 8
type input "resume"
click at [810, 401] on span "submit" at bounding box center [807, 408] width 70 height 16
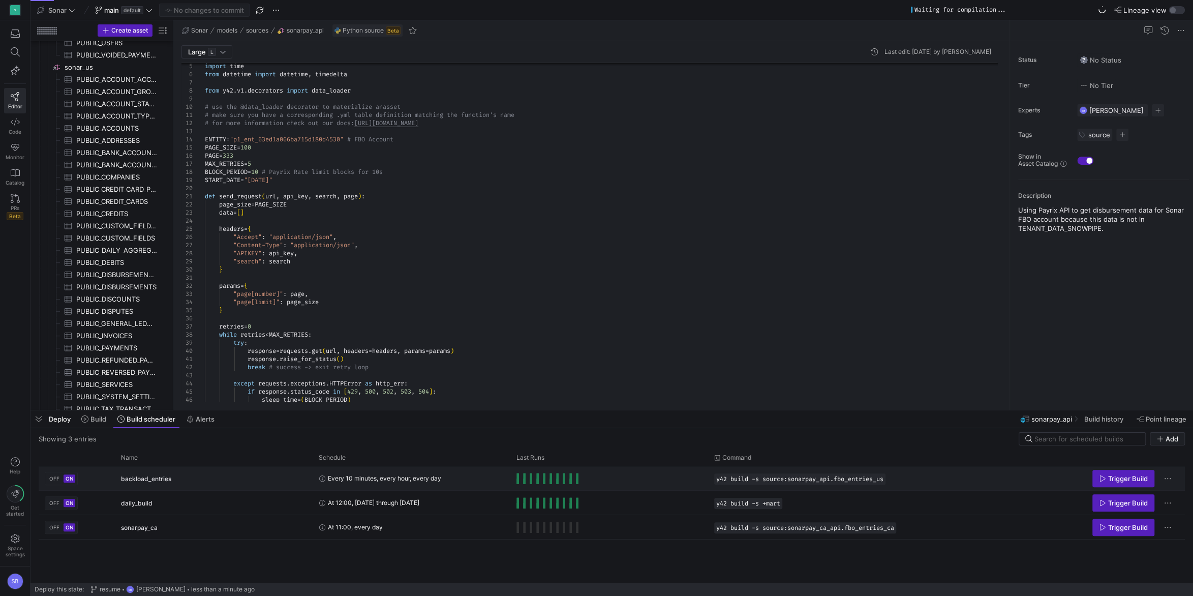
click at [54, 479] on span "OFF" at bounding box center [54, 478] width 10 height 6
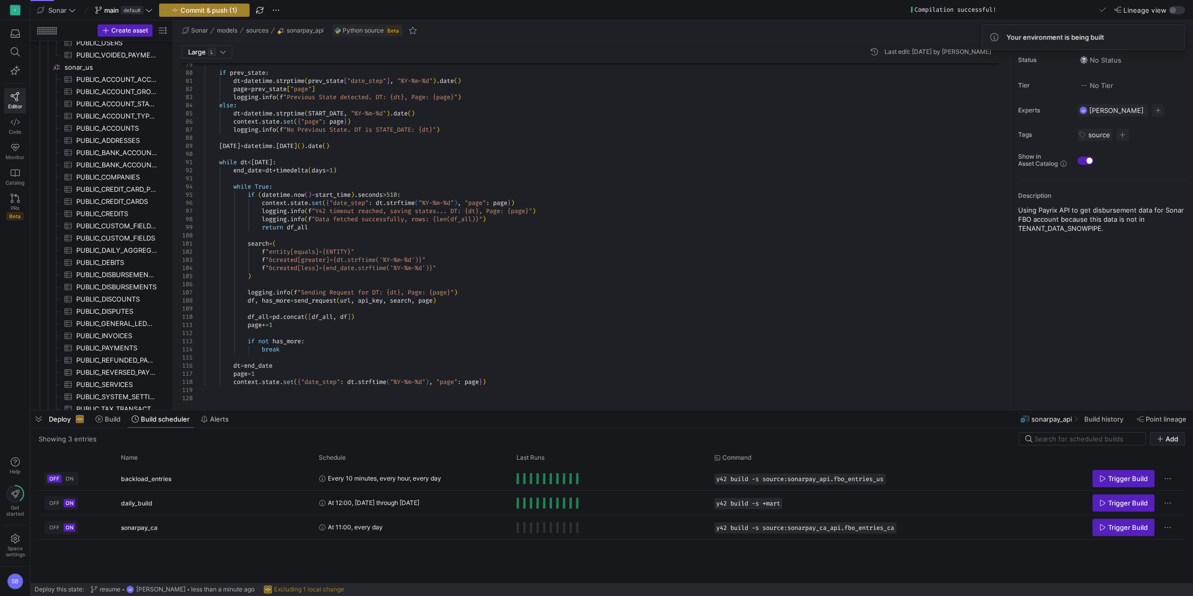
click at [237, 8] on span "Commit & push (1)" at bounding box center [209, 10] width 57 height 8
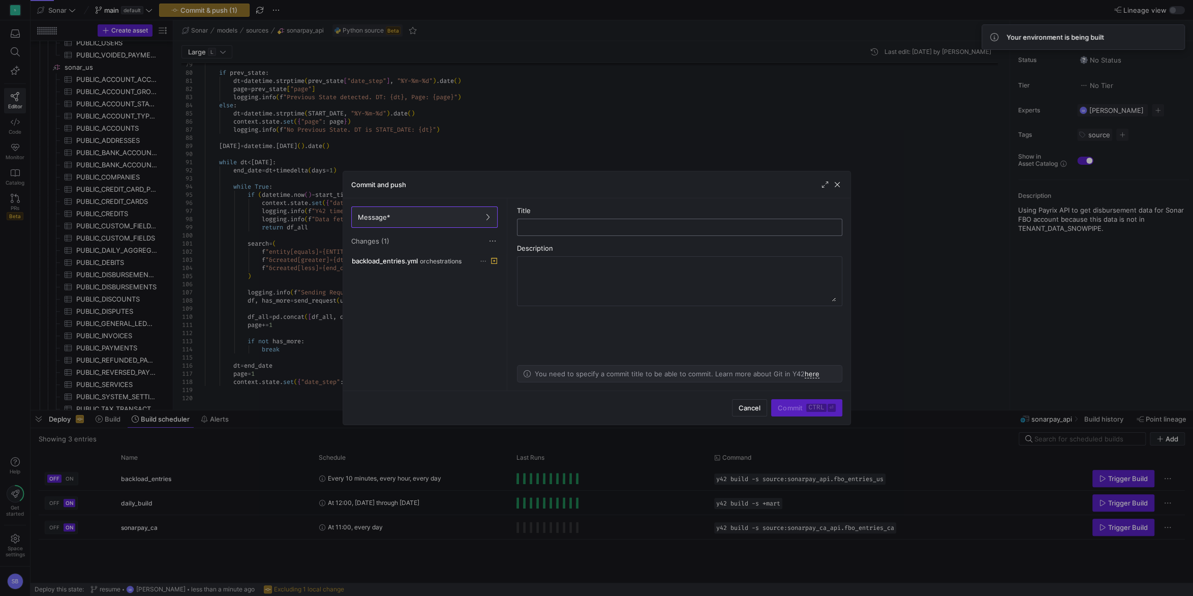
click at [547, 222] on div at bounding box center [680, 227] width 308 height 16
click at [551, 224] on input "text" at bounding box center [680, 227] width 308 height 8
type input "undo"
click at [753, 408] on span "Cancel" at bounding box center [750, 408] width 22 height 8
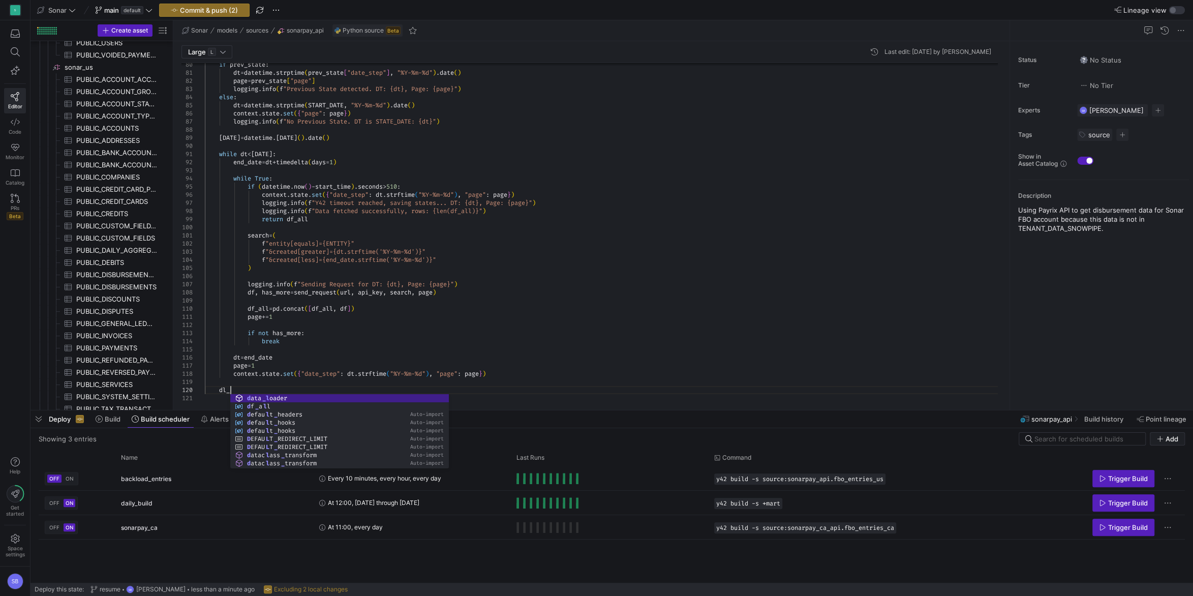
scroll to position [73, 25]
click at [69, 477] on span "ON" at bounding box center [70, 478] width 8 height 6
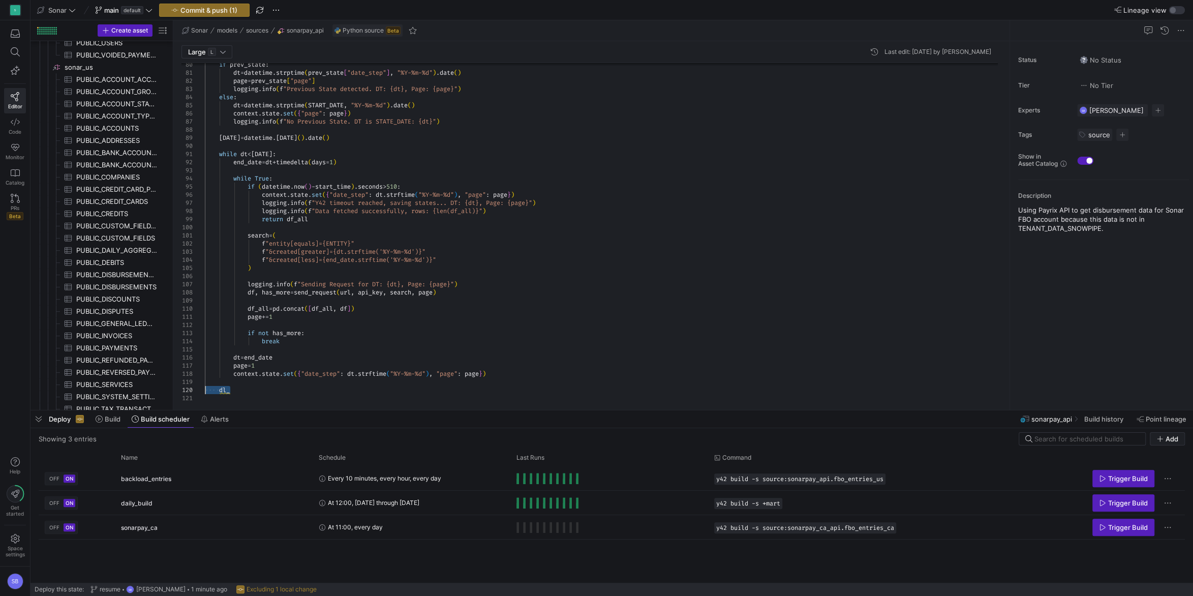
drag, startPoint x: 252, startPoint y: 393, endPoint x: 172, endPoint y: 389, distance: 79.4
click at [272, 9] on span "button" at bounding box center [276, 10] width 12 height 12
click at [227, 12] on div at bounding box center [596, 298] width 1193 height 596
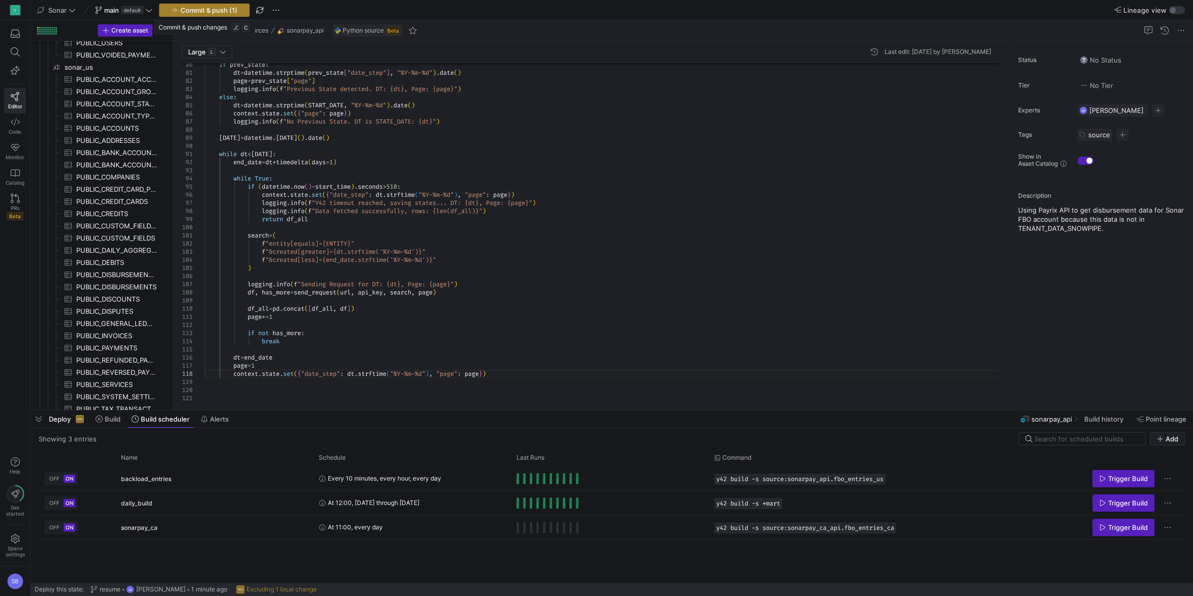
click at [223, 10] on span "Commit & push (1)" at bounding box center [209, 10] width 57 height 8
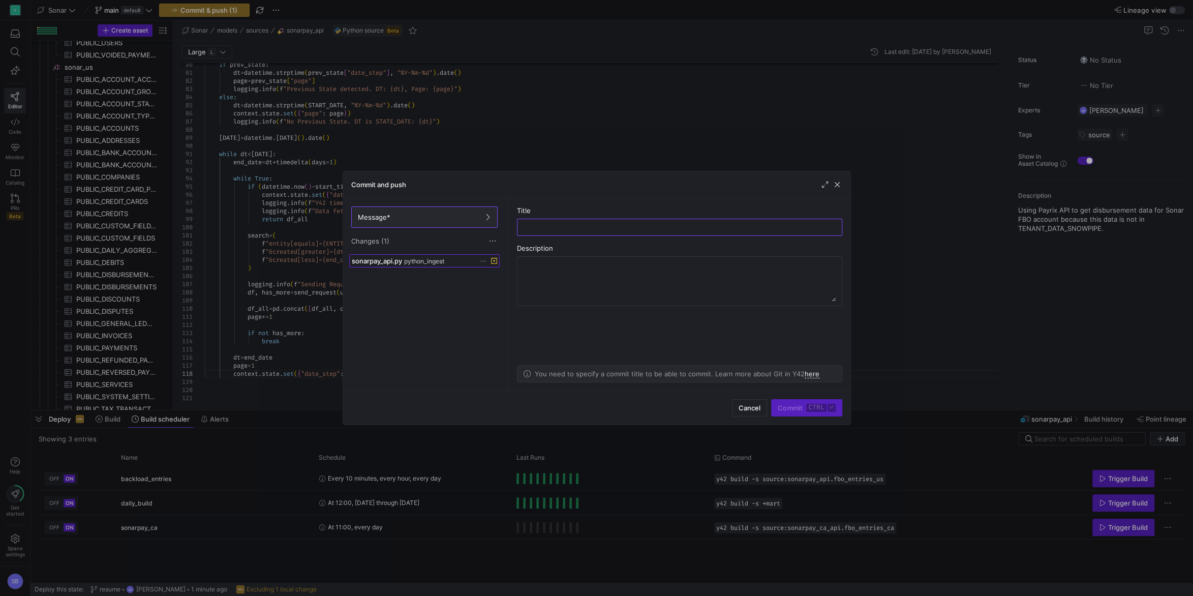
click at [438, 258] on span "python_ingest" at bounding box center [424, 261] width 40 height 7
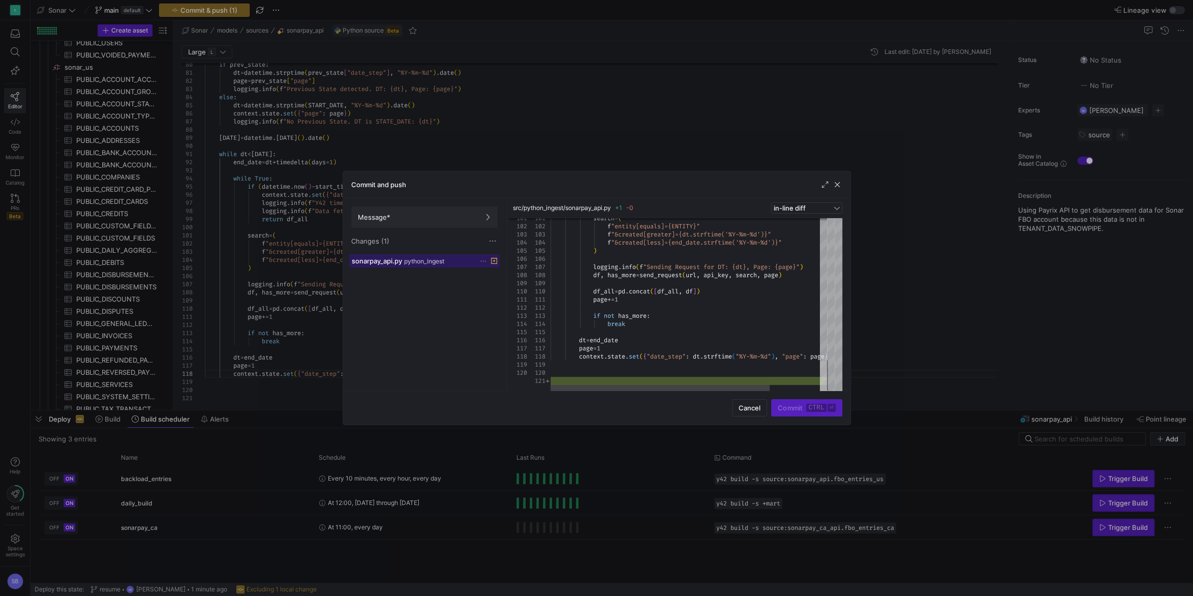
click at [827, 375] on div at bounding box center [823, 376] width 7 height 30
click at [839, 188] on span "button" at bounding box center [837, 185] width 10 height 10
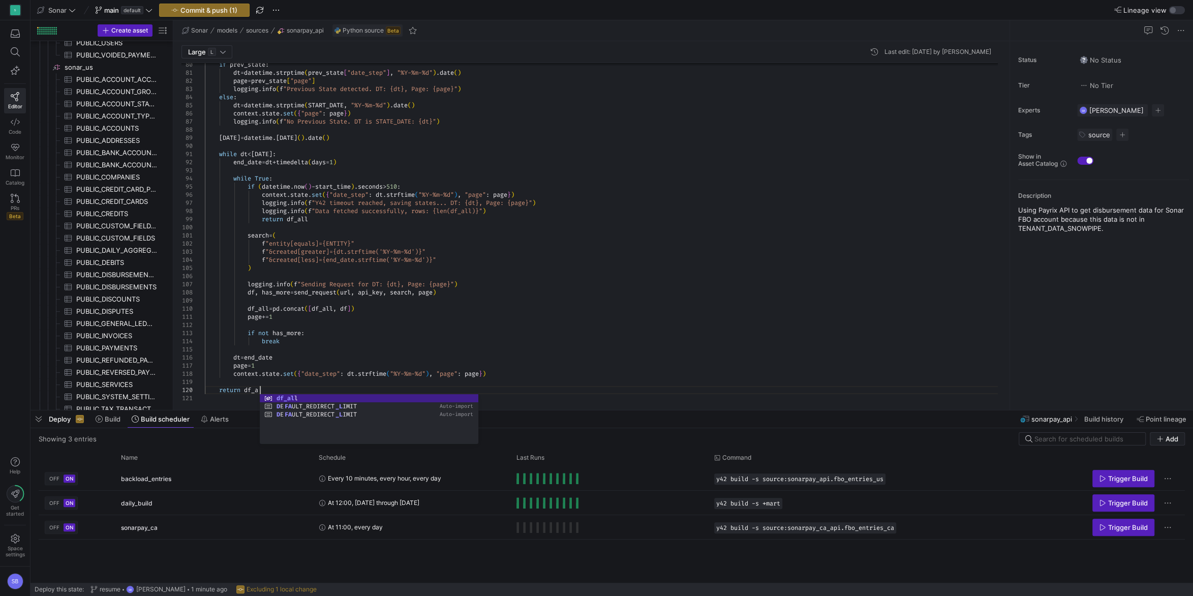
scroll to position [73, 62]
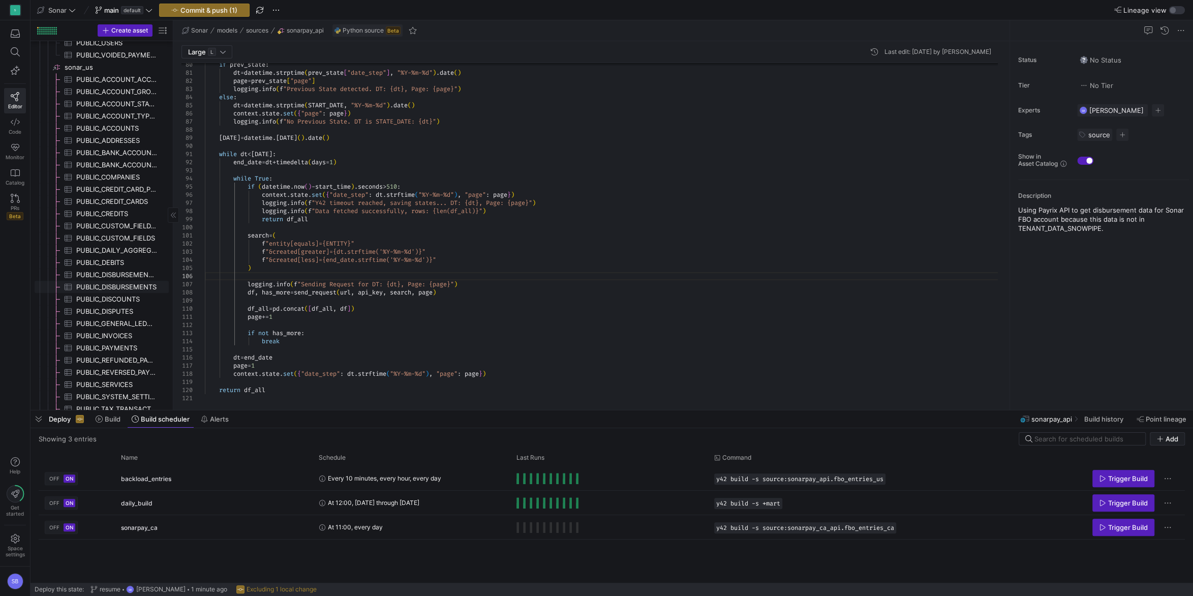
scroll to position [583, 0]
click at [113, 378] on span "sonarpay_ca_api​​​​​​​​" at bounding box center [116, 376] width 103 height 12
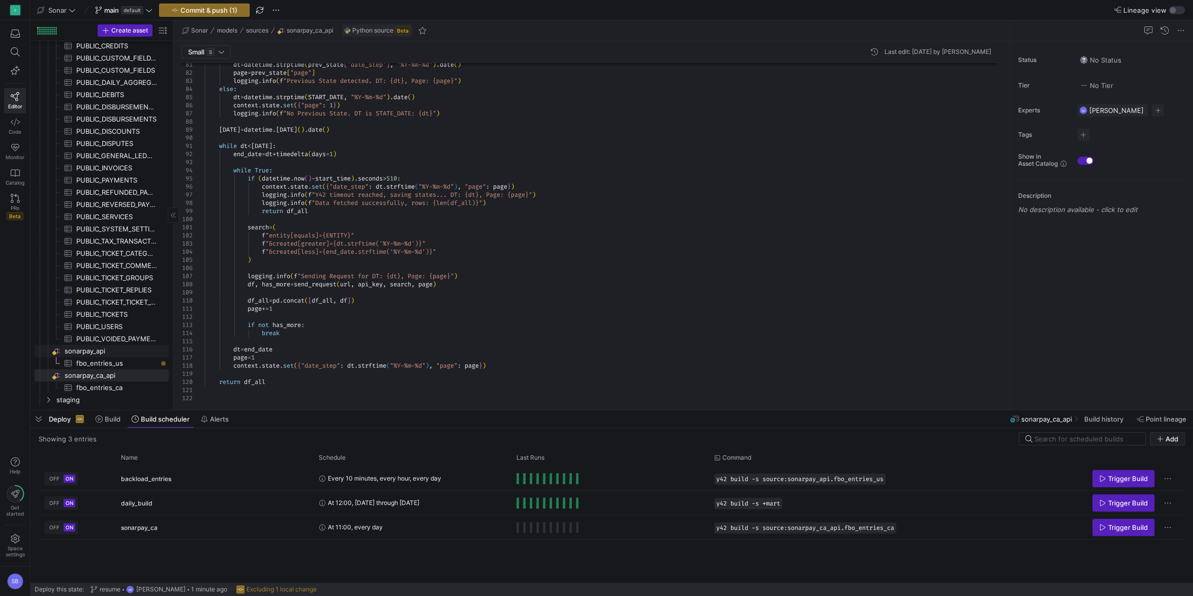
click at [106, 350] on span "sonarpay_api​​​​​​​​" at bounding box center [116, 351] width 103 height 12
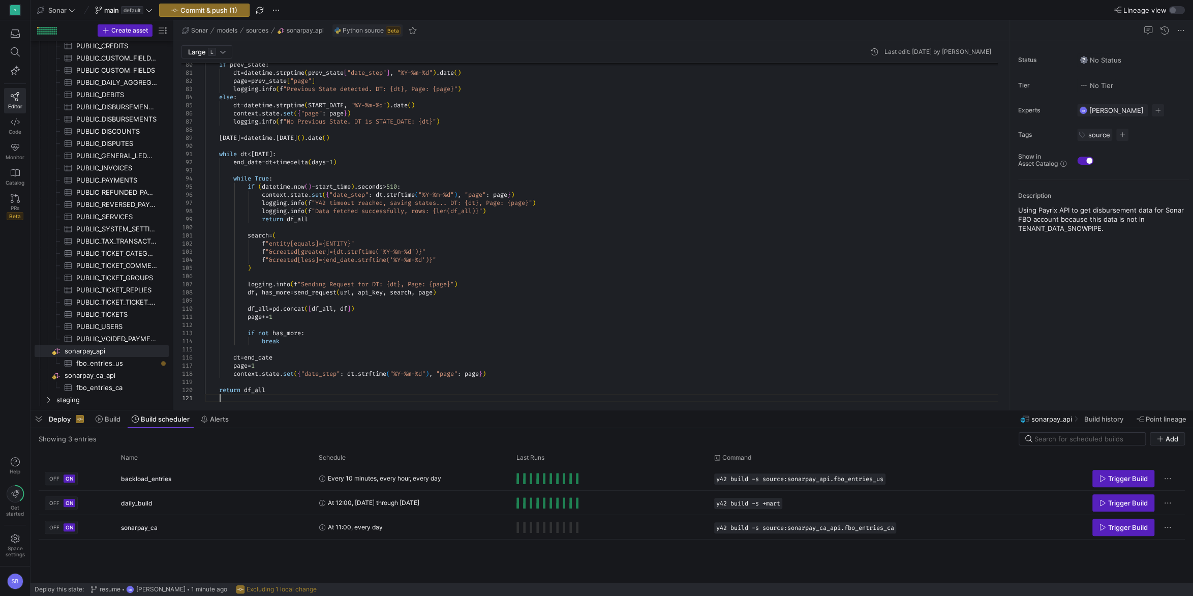
scroll to position [8, 0]
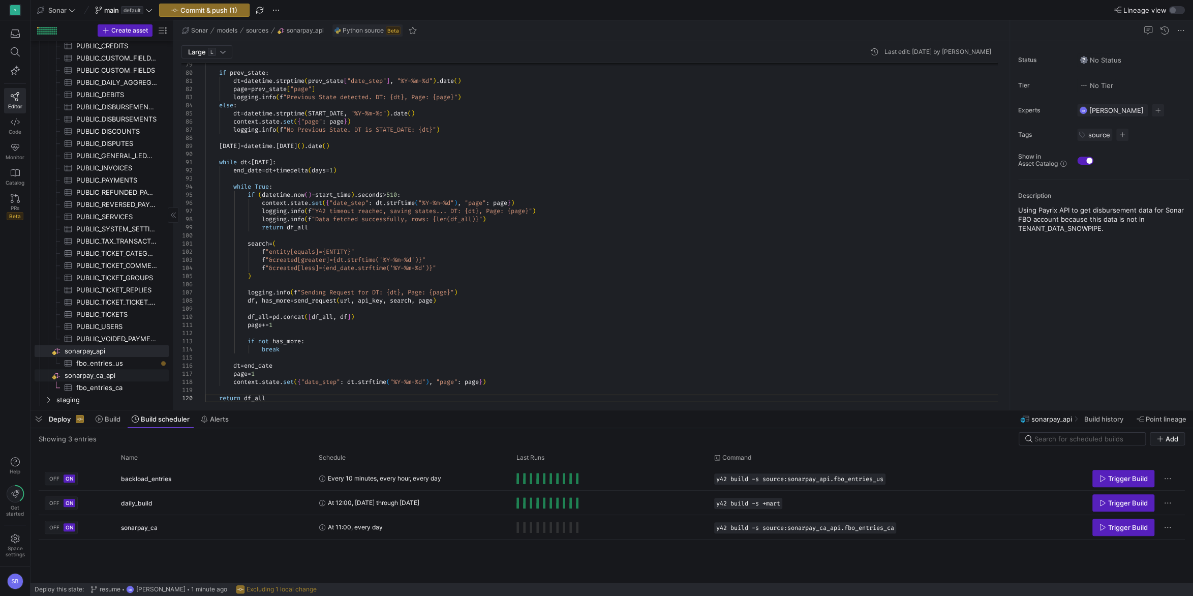
click at [113, 377] on span "sonarpay_ca_api​​​​​​​​" at bounding box center [116, 376] width 103 height 12
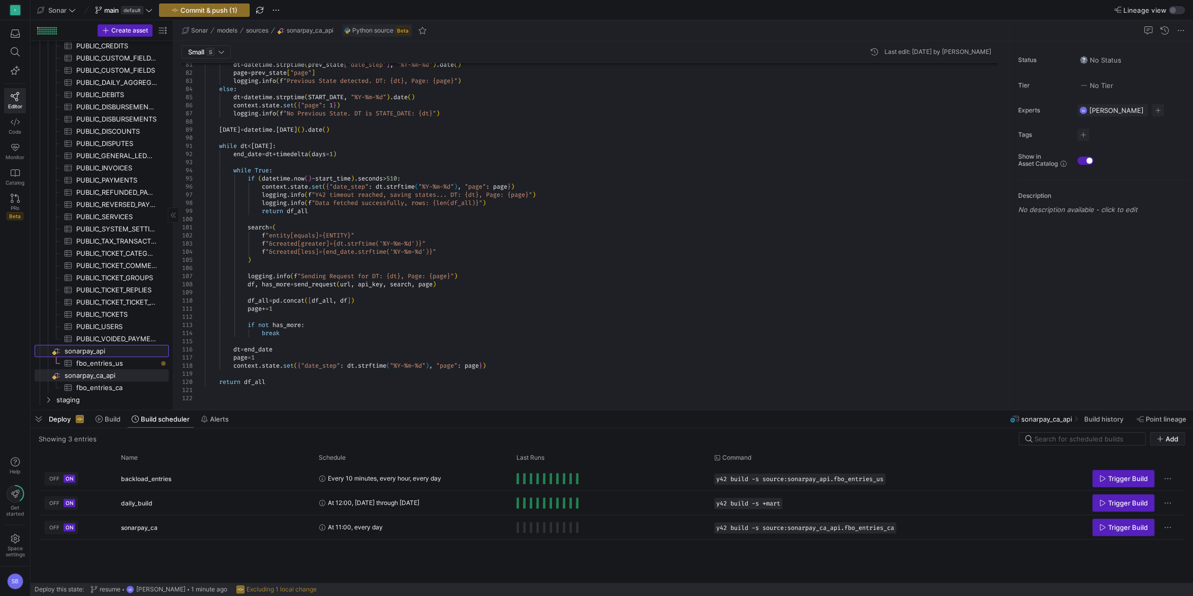
click at [115, 352] on span "sonarpay_api​​​​​​​​" at bounding box center [116, 351] width 103 height 12
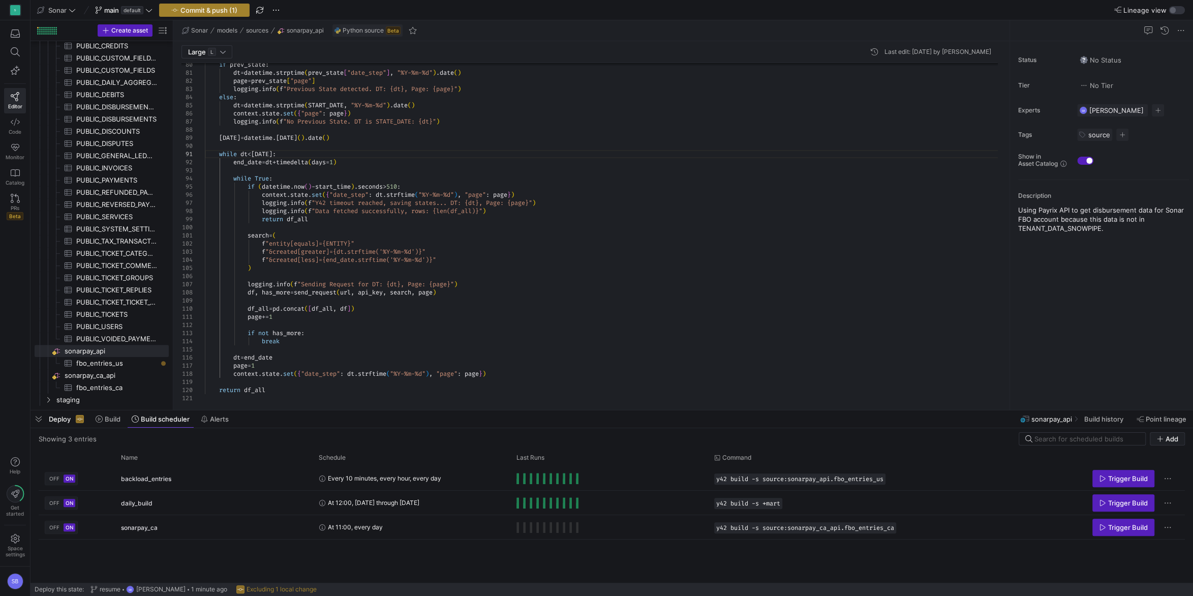
click at [209, 14] on span "Commit & push (1)" at bounding box center [209, 10] width 57 height 8
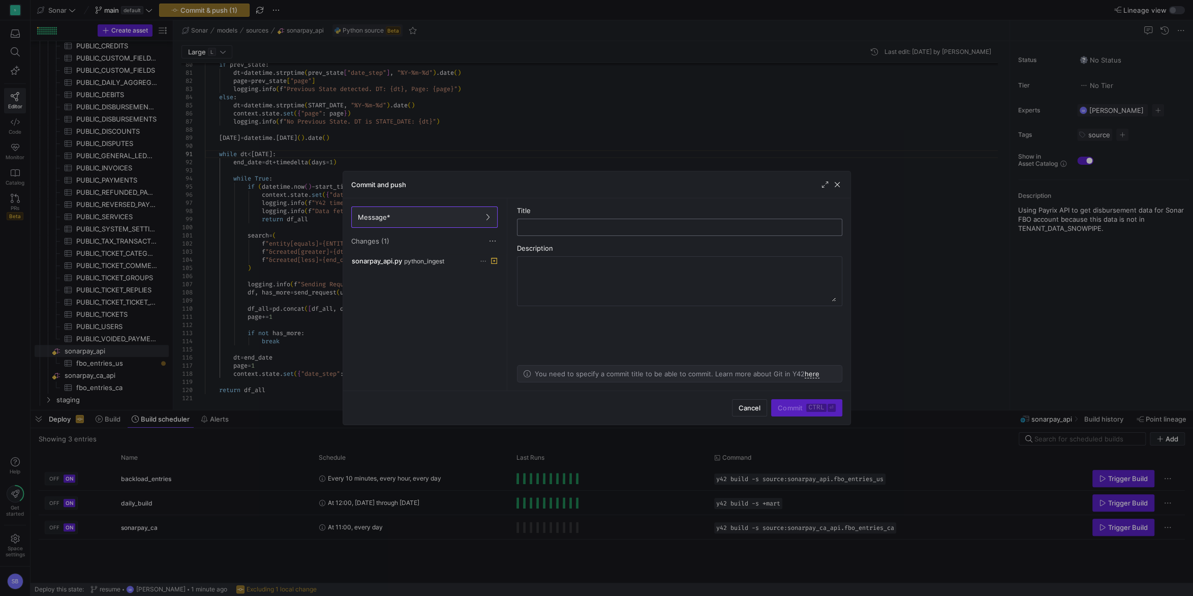
click at [548, 224] on input "text" at bounding box center [680, 227] width 308 height 8
drag, startPoint x: 595, startPoint y: 227, endPoint x: 497, endPoint y: 227, distance: 98.1
click at [526, 227] on input "fix" at bounding box center [680, 227] width 308 height 8
drag, startPoint x: 550, startPoint y: 227, endPoint x: 513, endPoint y: 227, distance: 37.1
click at [526, 227] on input "fix" at bounding box center [680, 227] width 308 height 8
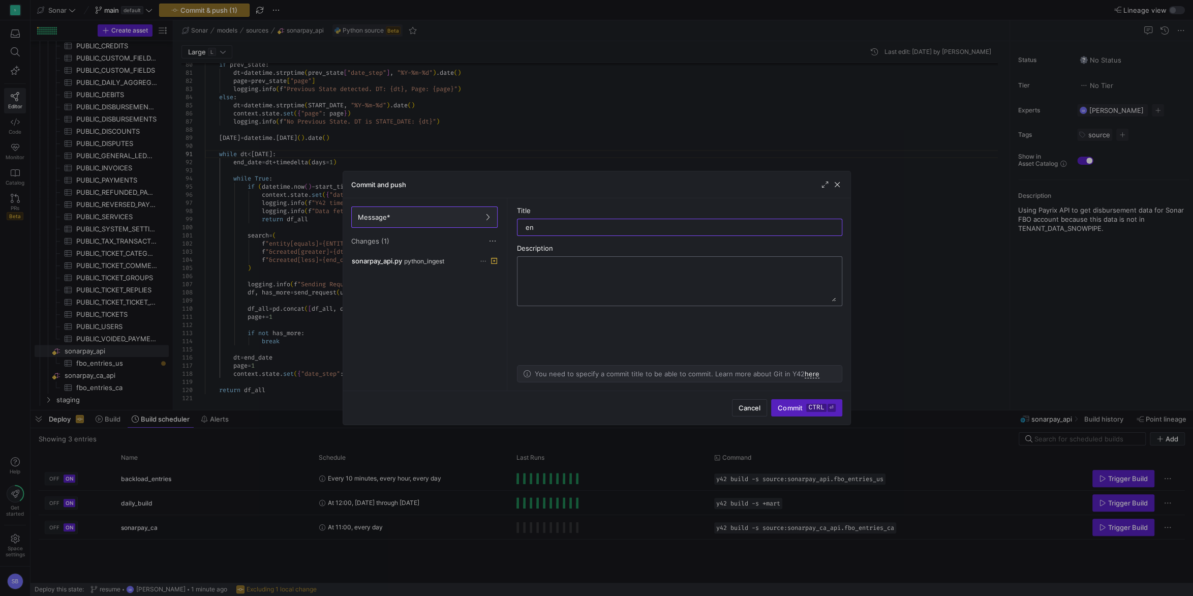
type input "e"
type input "fix"
click at [799, 404] on span "submit" at bounding box center [807, 408] width 70 height 16
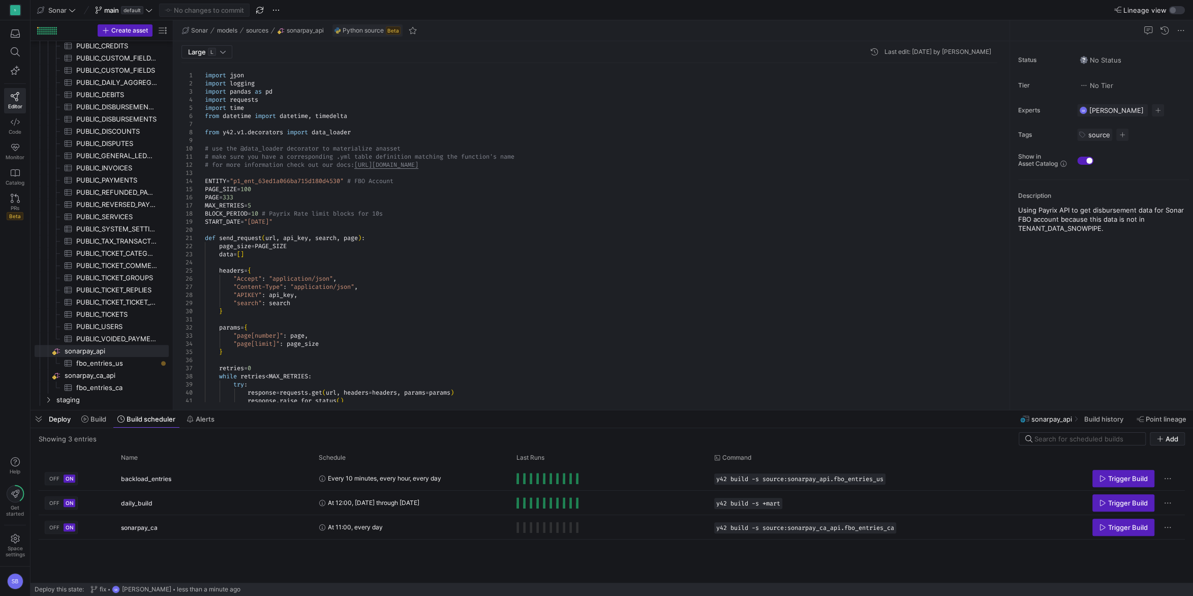
click at [57, 420] on span "Deploy" at bounding box center [60, 419] width 22 height 8
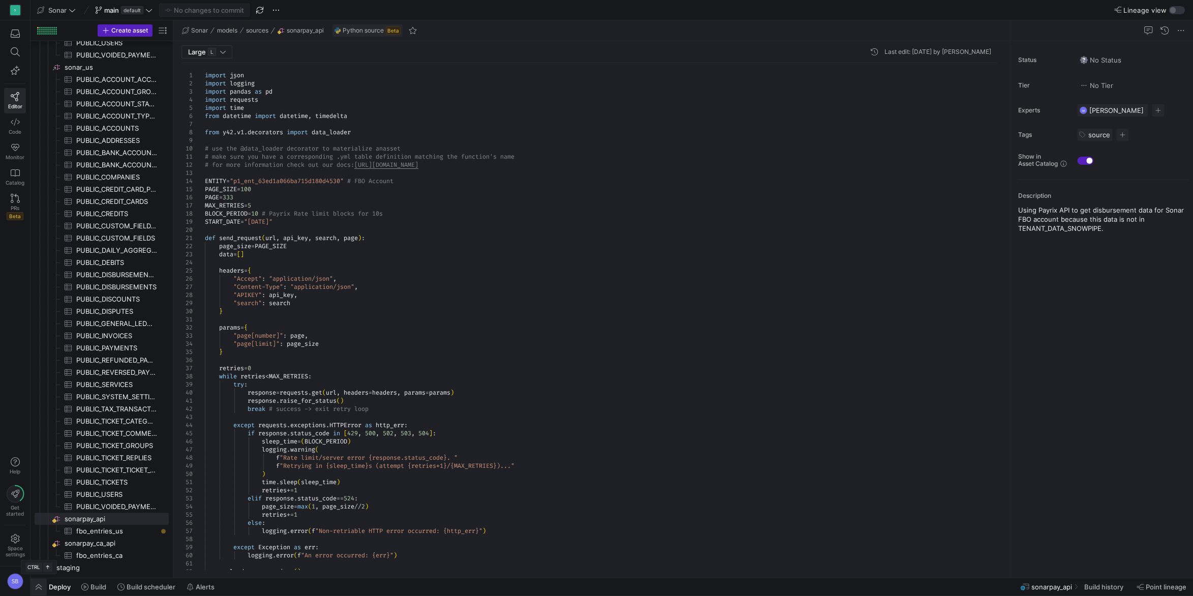
click at [37, 585] on span "button" at bounding box center [39, 586] width 16 height 17
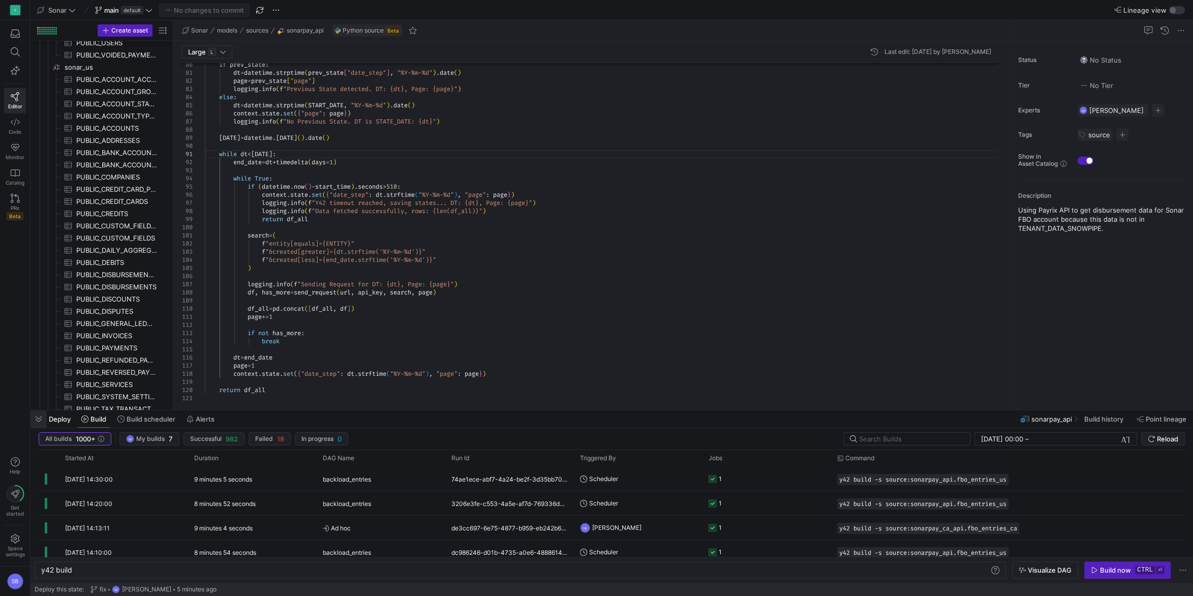
click at [41, 421] on span "button" at bounding box center [39, 418] width 16 height 17
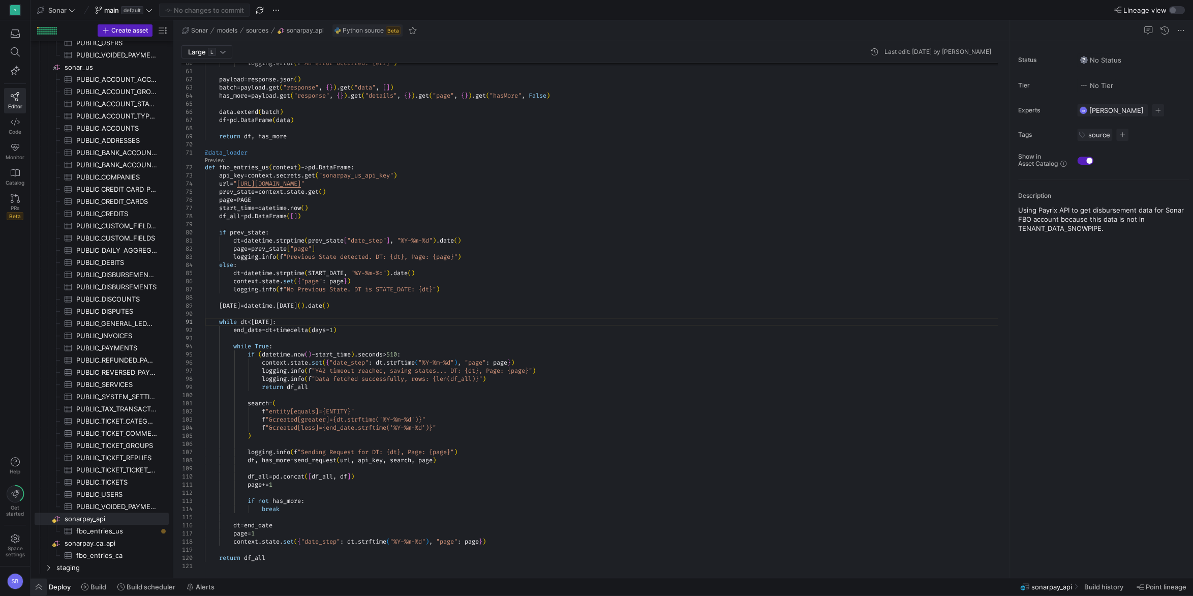
click at [42, 587] on span "button" at bounding box center [39, 586] width 16 height 17
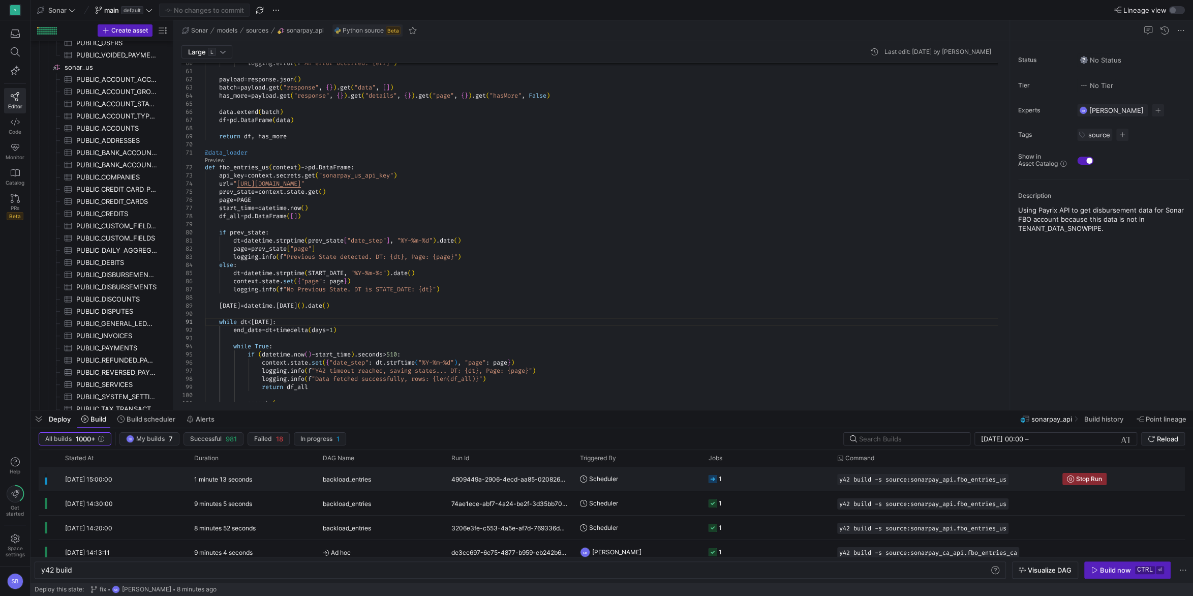
click at [270, 481] on div "1 minute 13 seconds" at bounding box center [252, 479] width 129 height 24
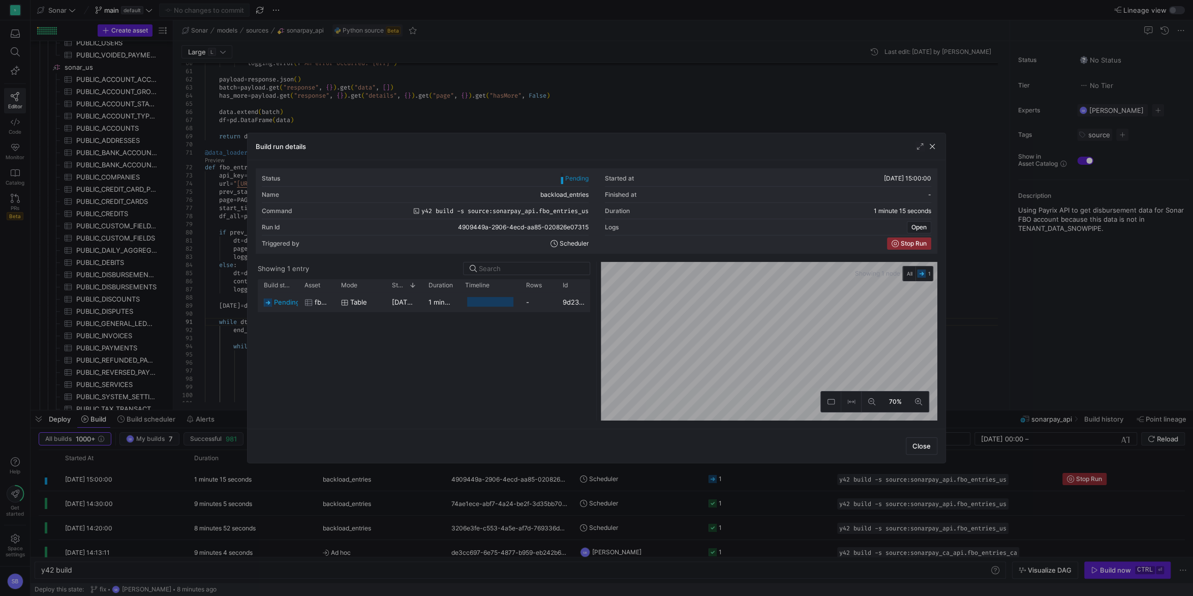
click at [444, 304] on y42-duration "1 minute 11 seconds" at bounding box center [461, 302] width 64 height 8
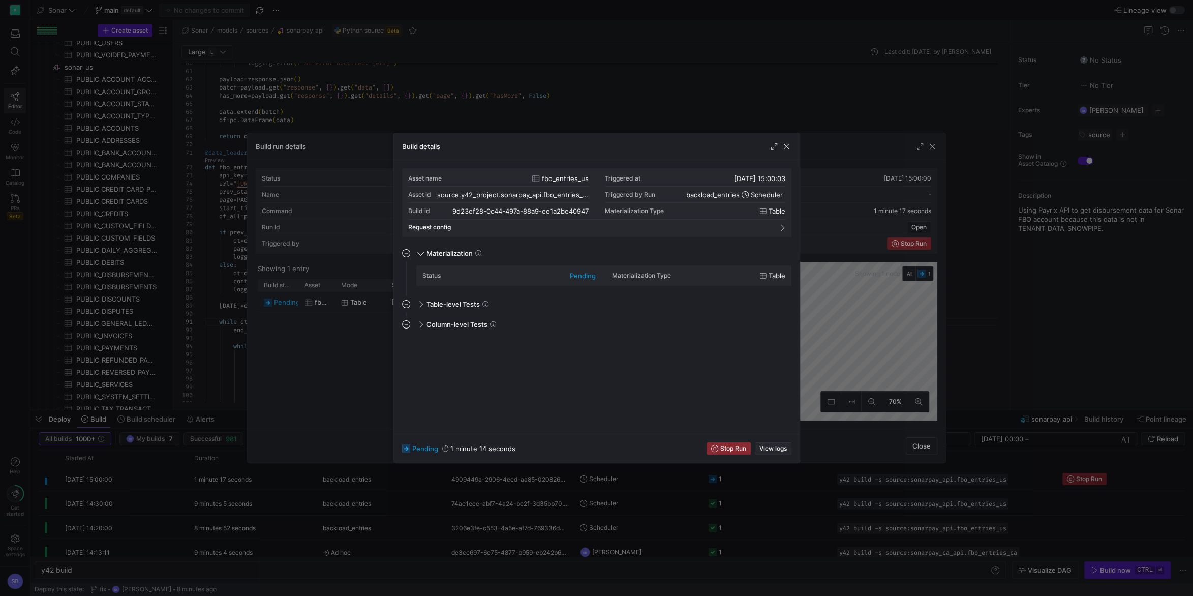
click at [780, 447] on span "View logs" at bounding box center [773, 448] width 27 height 7
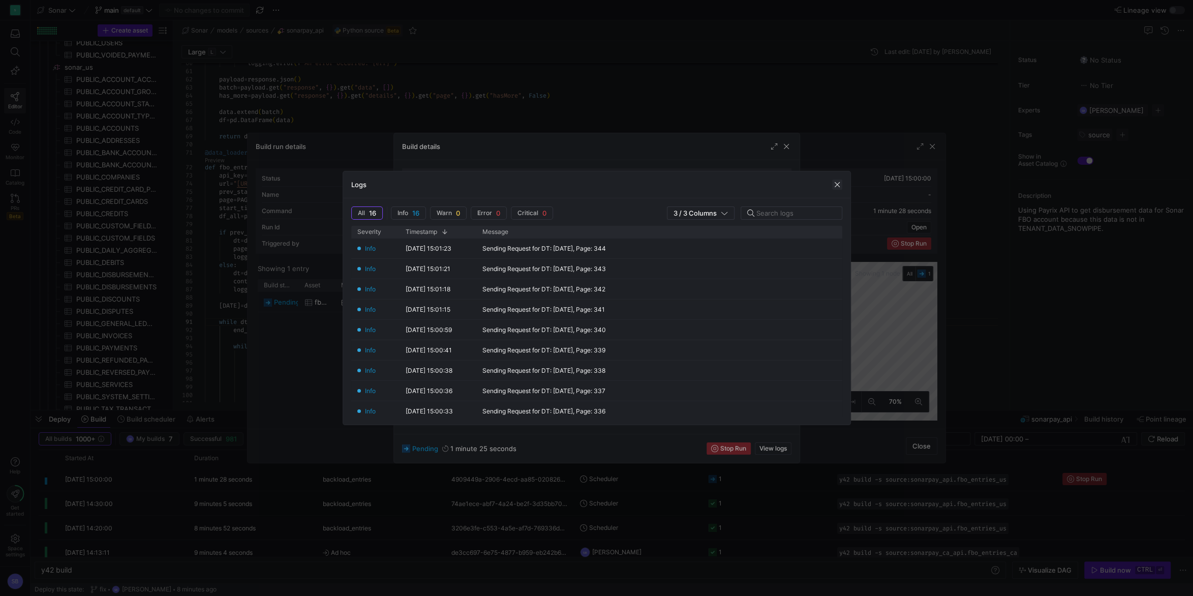
click at [837, 183] on span "button" at bounding box center [837, 185] width 10 height 10
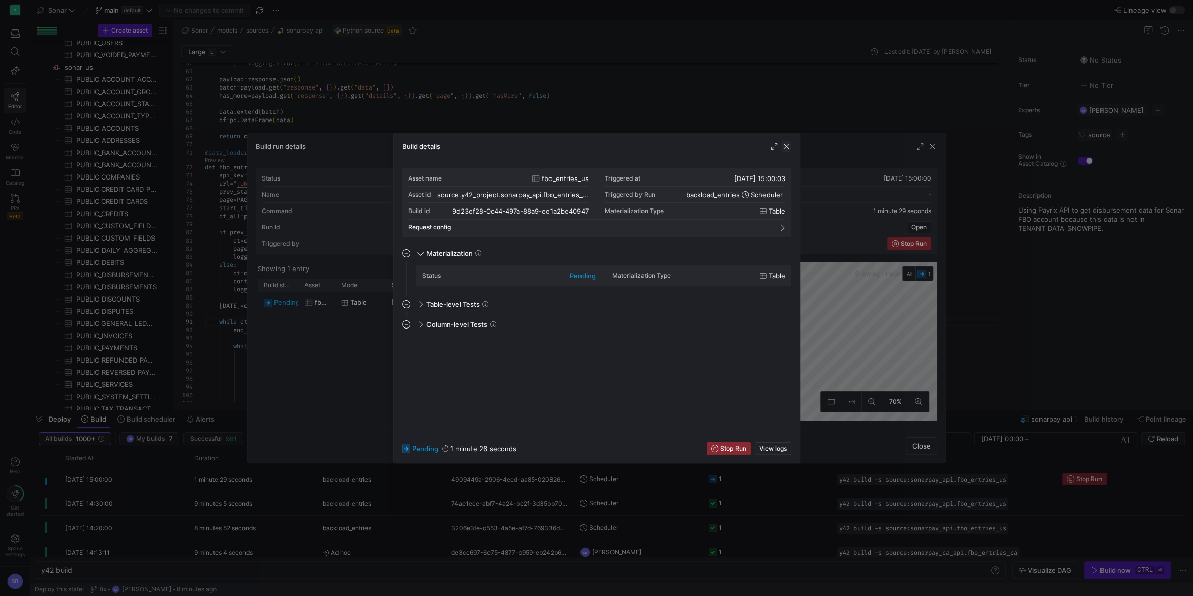
click at [786, 151] on span "button" at bounding box center [787, 146] width 10 height 10
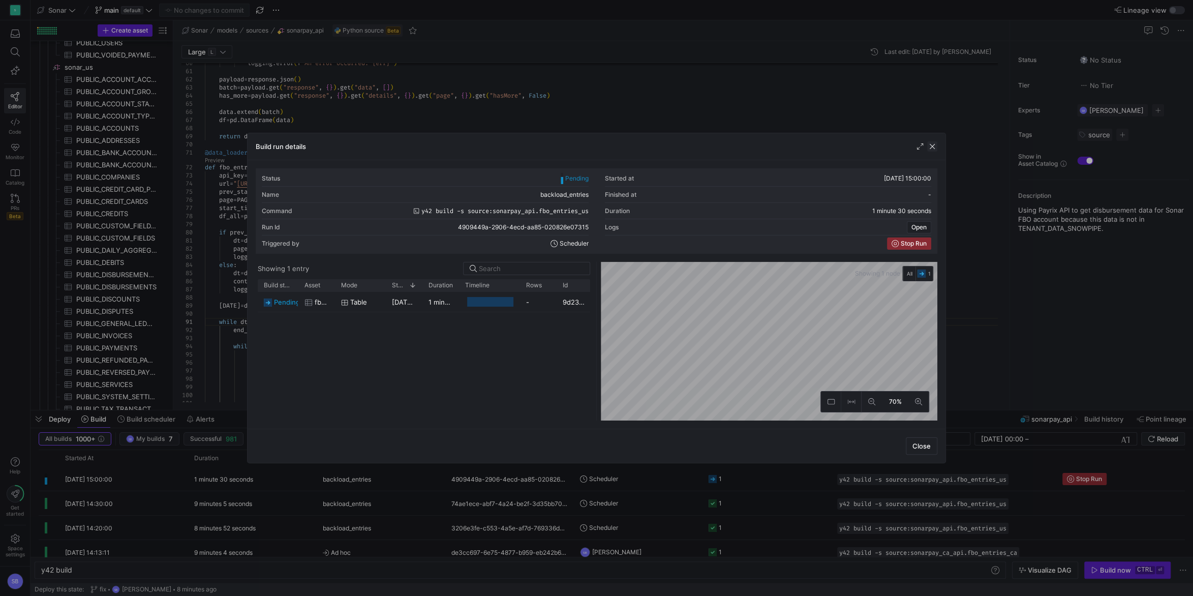
click at [932, 144] on span "button" at bounding box center [933, 146] width 10 height 10
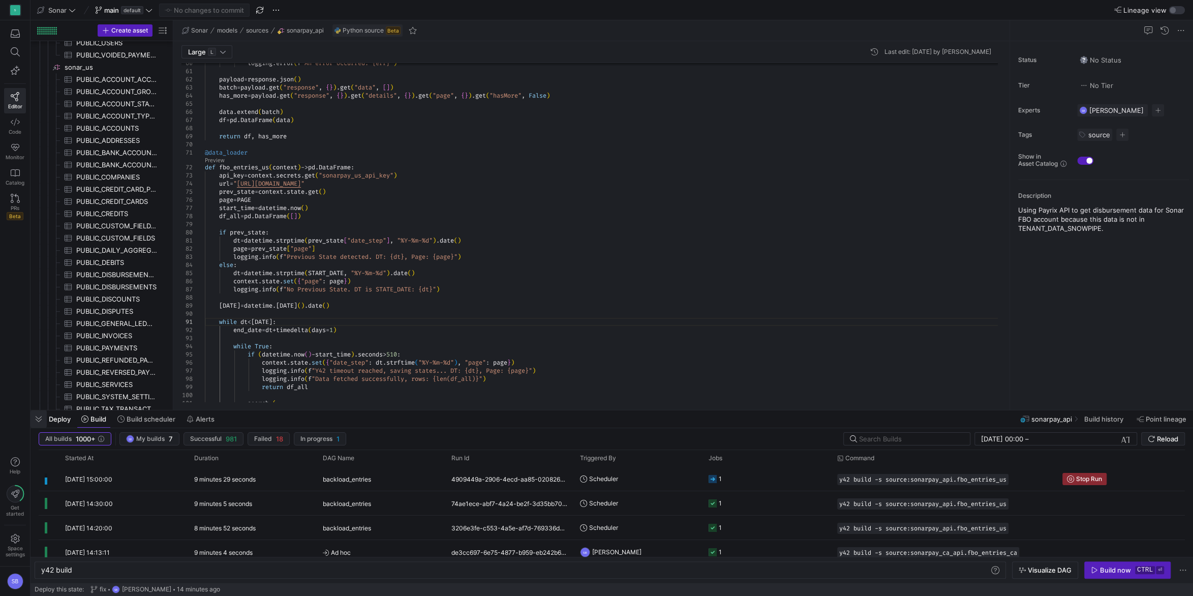
click at [39, 420] on span "button" at bounding box center [39, 418] width 16 height 17
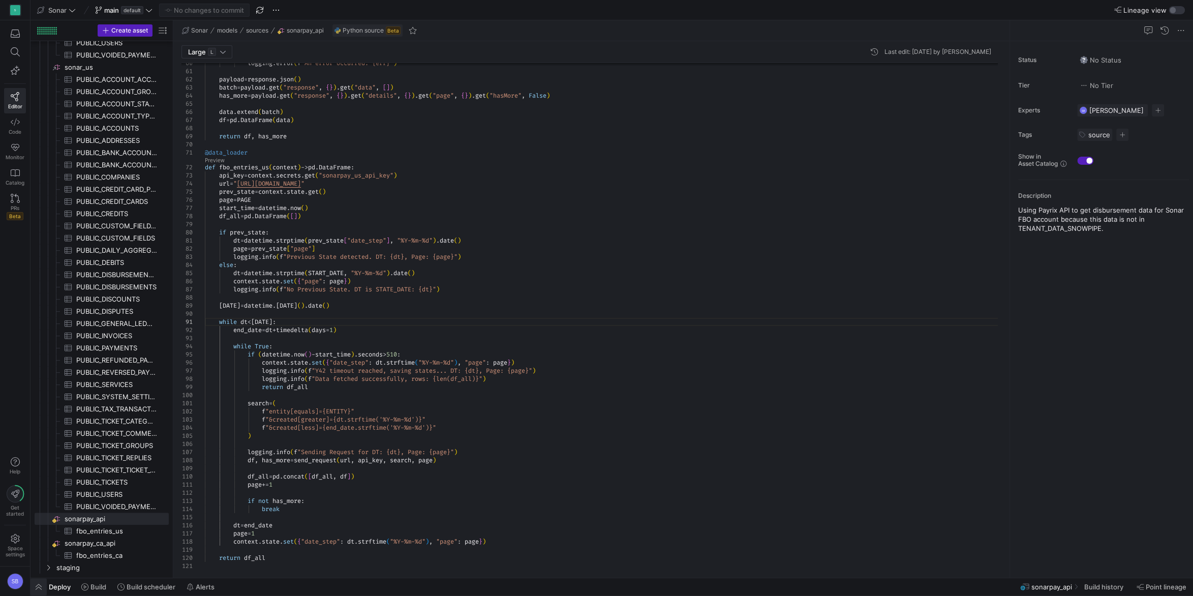
click at [41, 584] on span "button" at bounding box center [39, 586] width 16 height 17
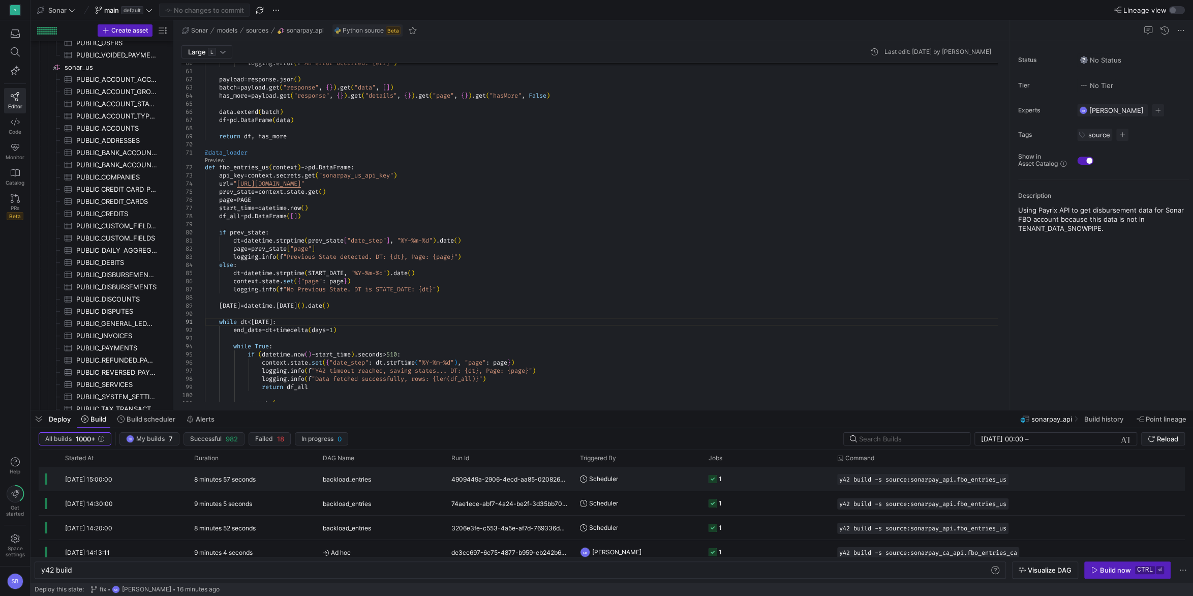
click at [207, 481] on y42-duration "8 minutes 57 seconds" at bounding box center [225, 479] width 62 height 8
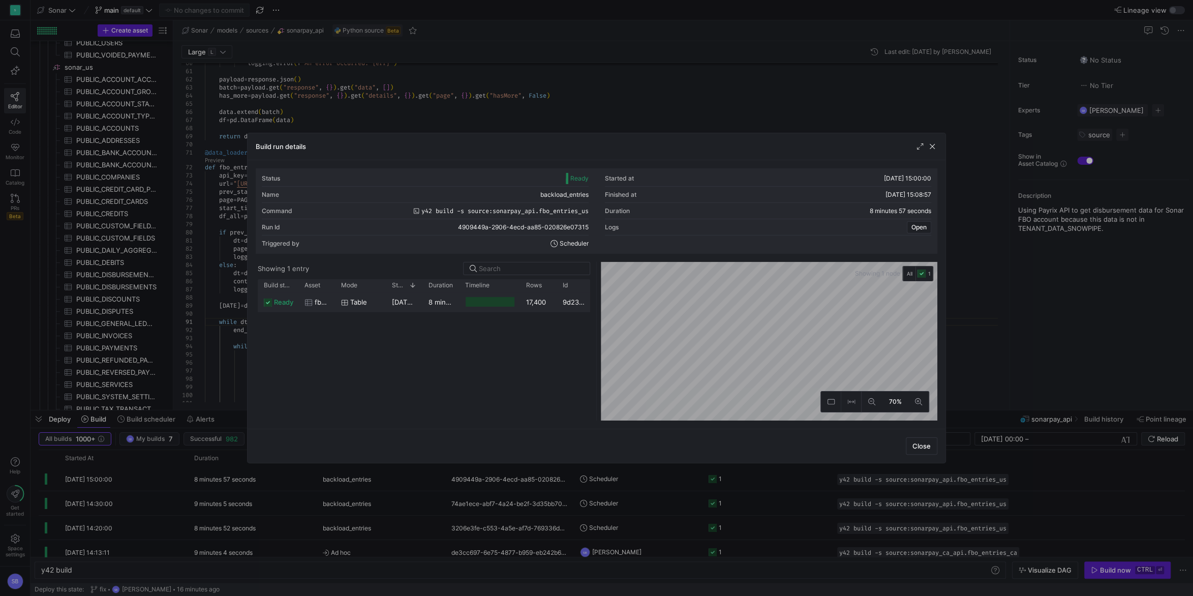
click at [439, 304] on y42-duration "8 minutes 53 seconds" at bounding box center [464, 302] width 71 height 8
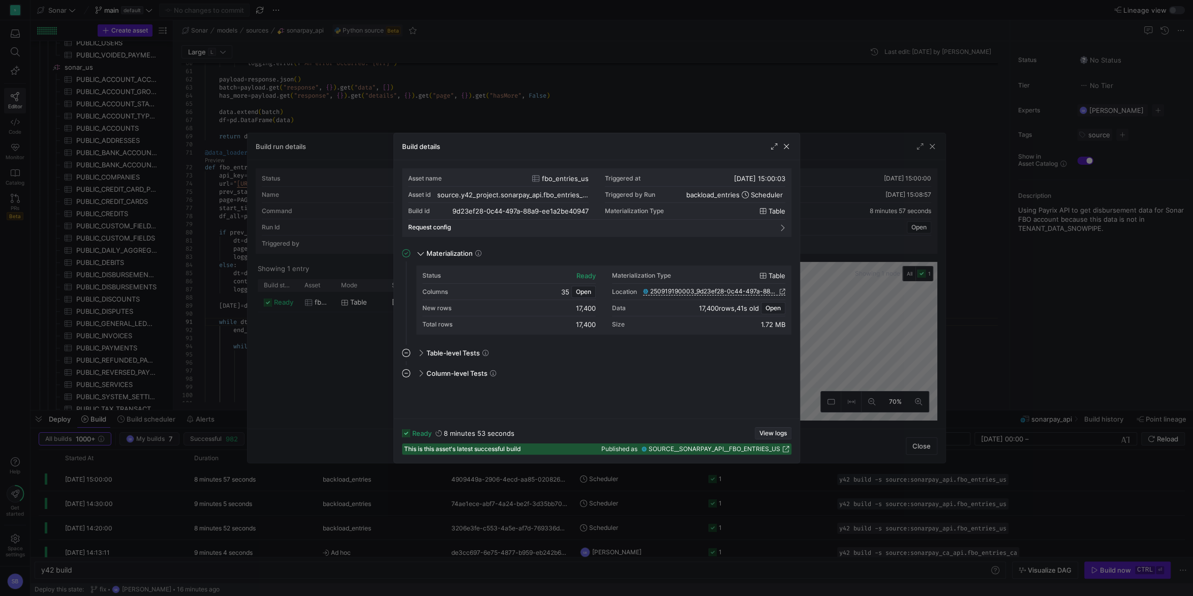
click at [769, 432] on span "View logs" at bounding box center [773, 433] width 27 height 7
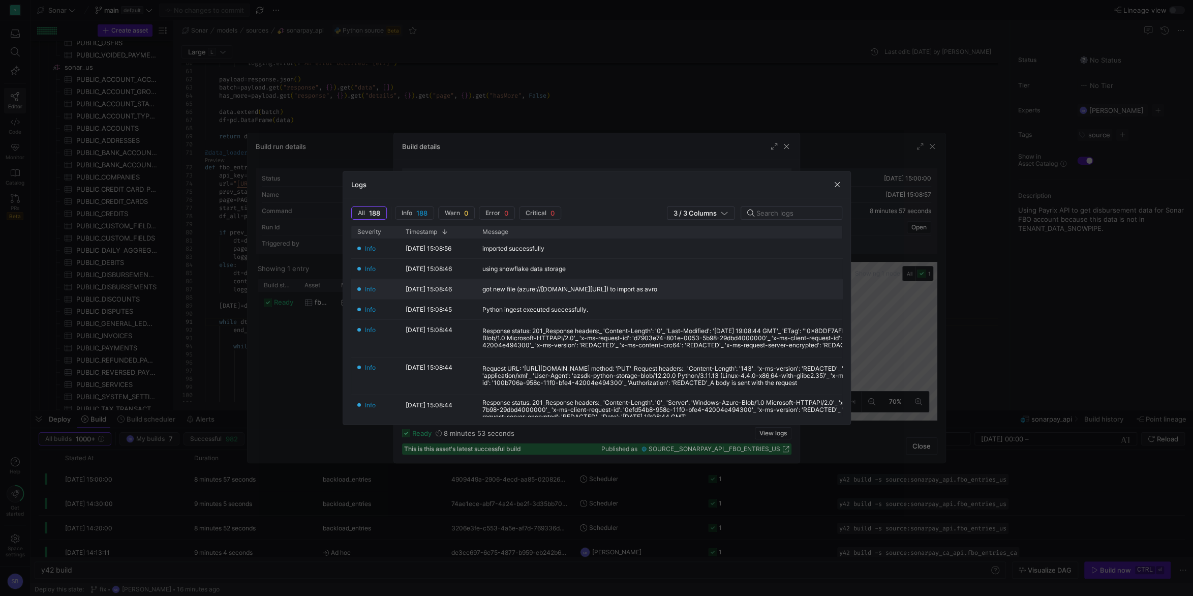
click at [628, 286] on div "got new file (azure://internalreportingca.blob.core.windows.net/y24/userUploads…" at bounding box center [570, 289] width 175 height 7
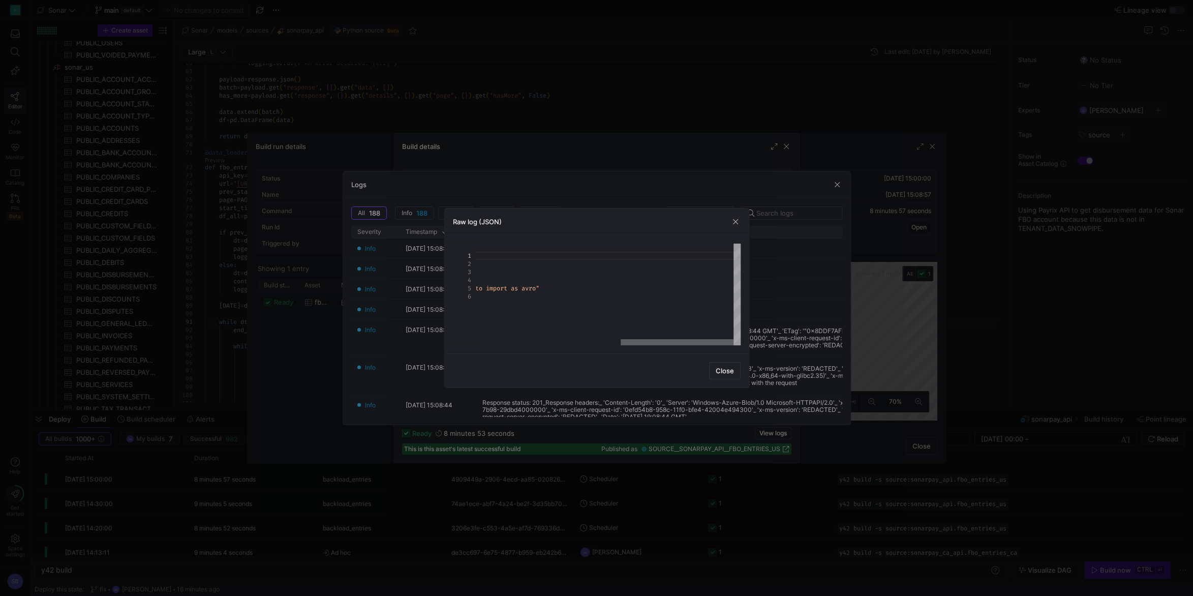
click at [734, 339] on div at bounding box center [677, 342] width 113 height 6
click at [738, 220] on span "button" at bounding box center [736, 222] width 10 height 10
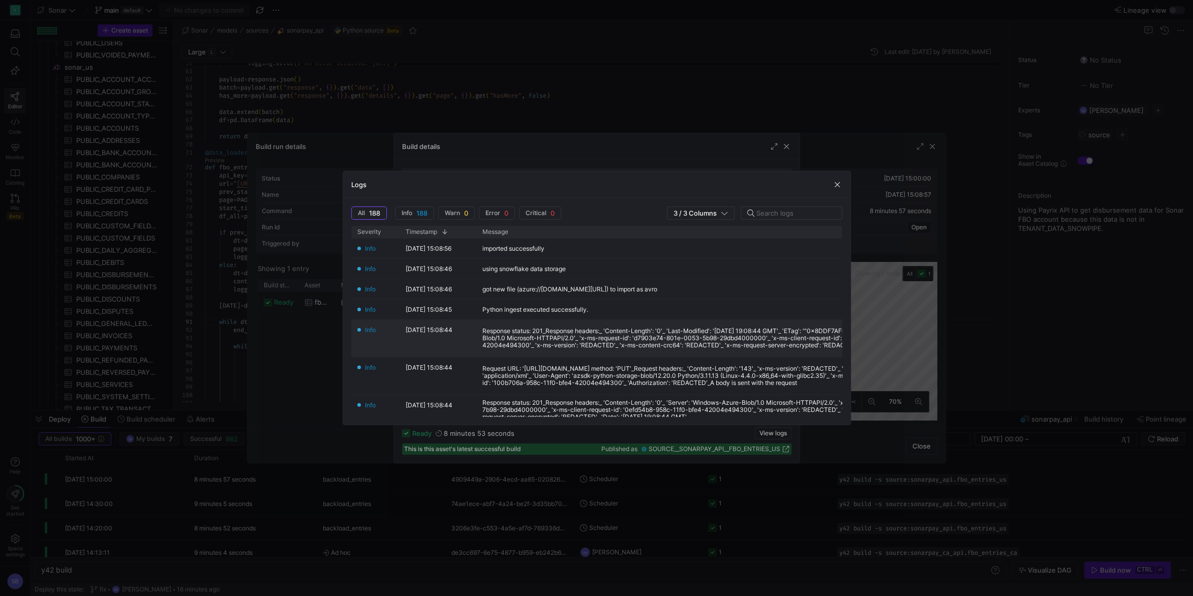
click at [750, 341] on div "Response status: 201_Response headers:_ 'Content-Length': '0'_ 'Last-Modified':…" at bounding box center [727, 337] width 489 height 21
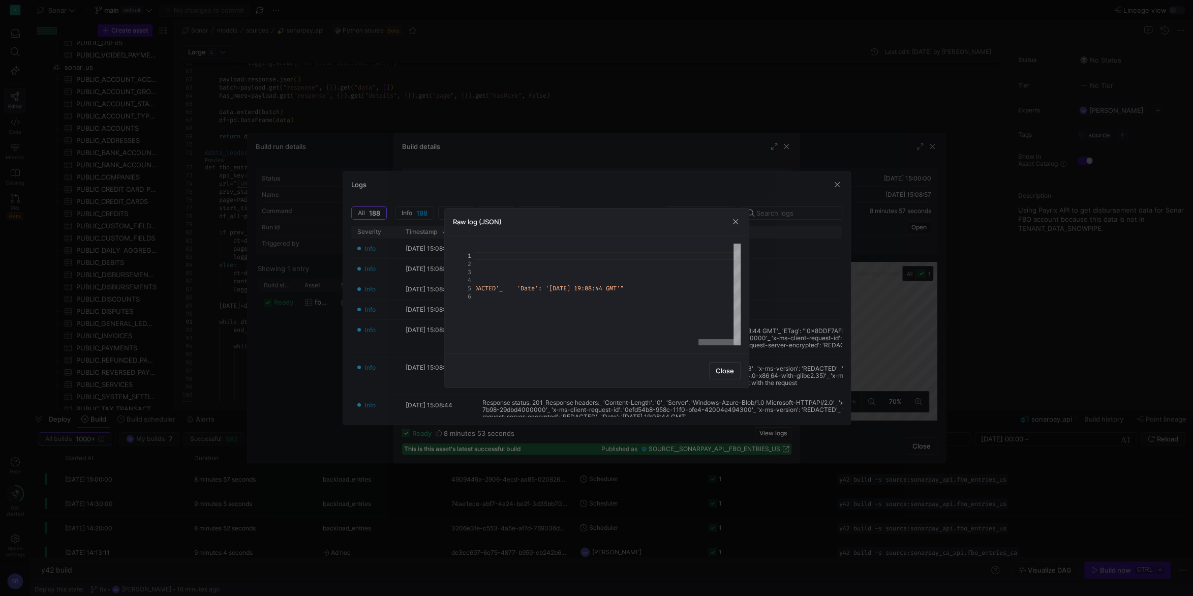
click at [712, 339] on div at bounding box center [716, 342] width 35 height 6
click at [736, 219] on span "button" at bounding box center [736, 222] width 10 height 10
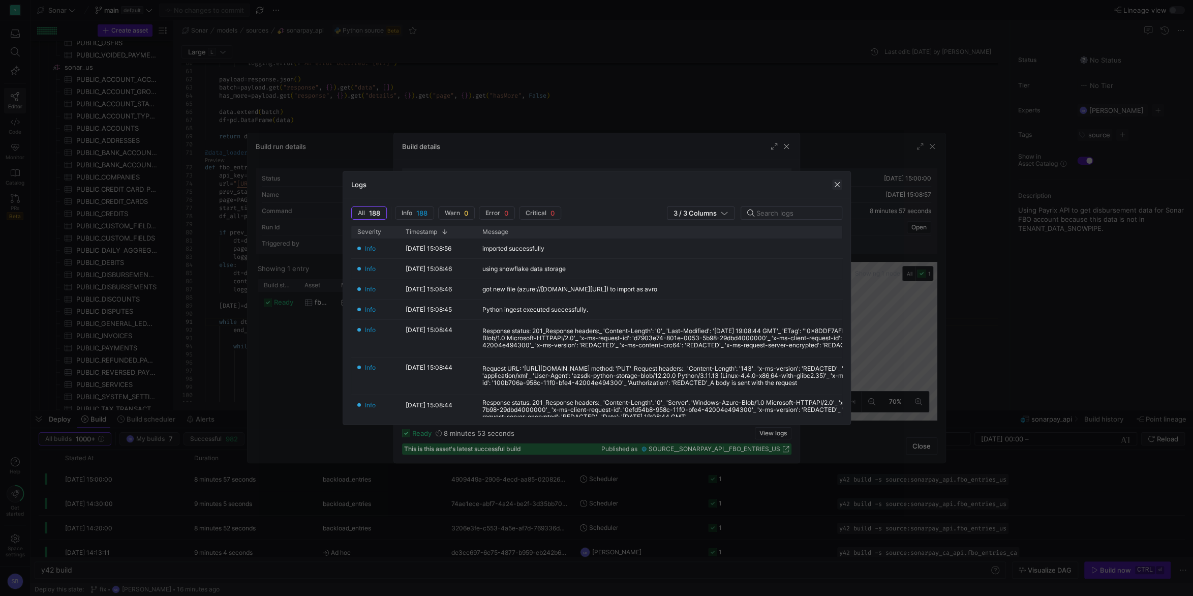
click at [839, 186] on span "button" at bounding box center [837, 185] width 10 height 10
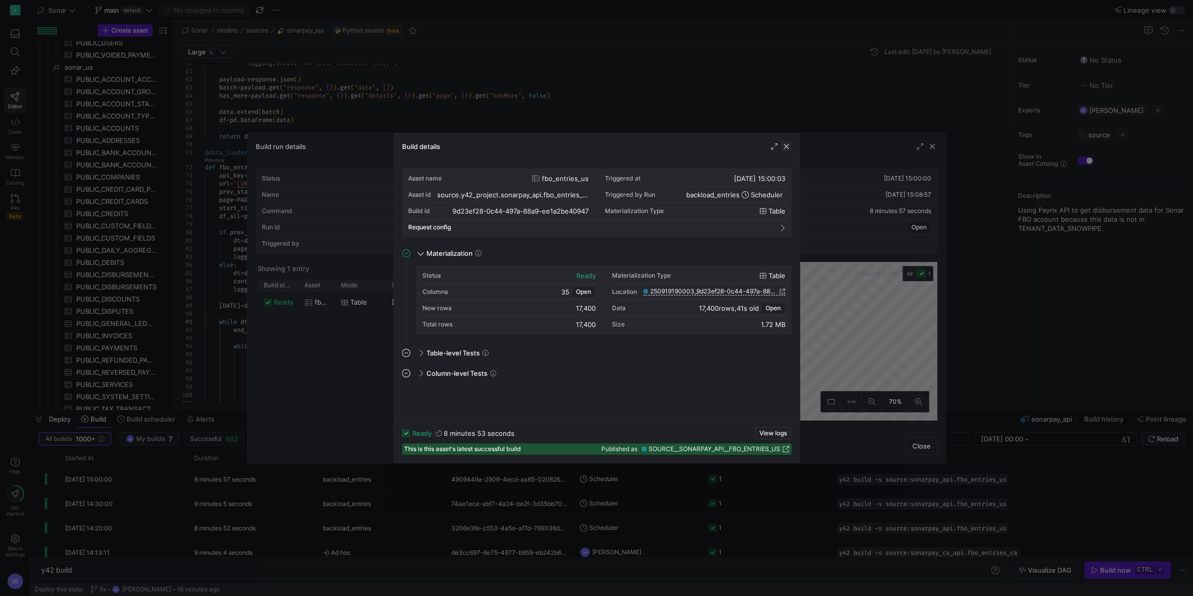
click at [788, 148] on span "button" at bounding box center [787, 146] width 10 height 10
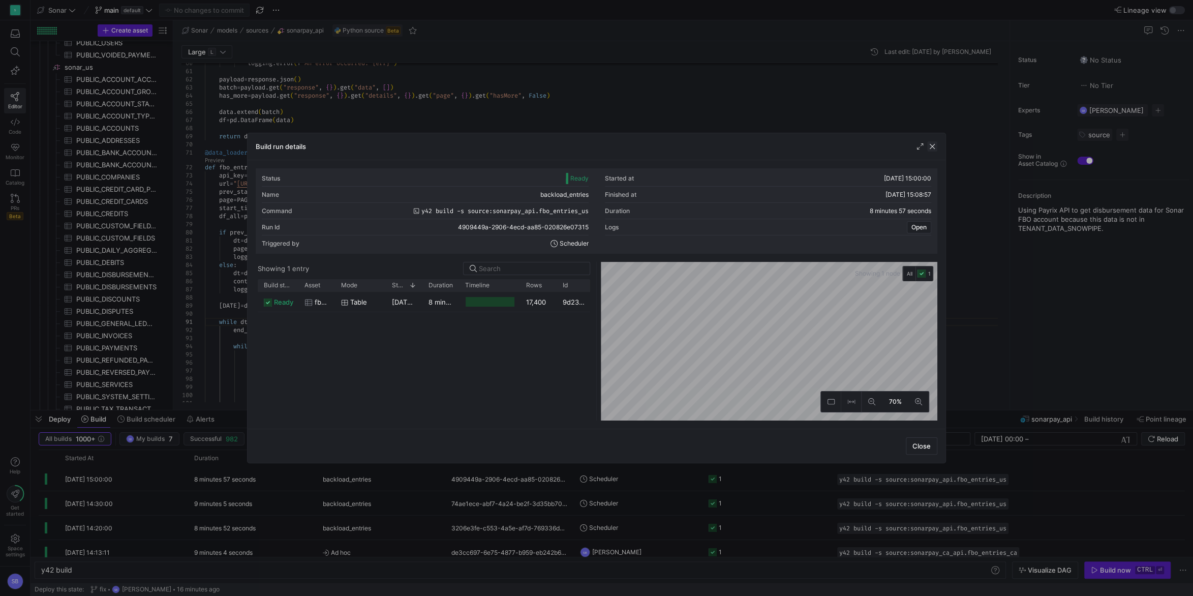
click at [935, 145] on span "button" at bounding box center [933, 146] width 10 height 10
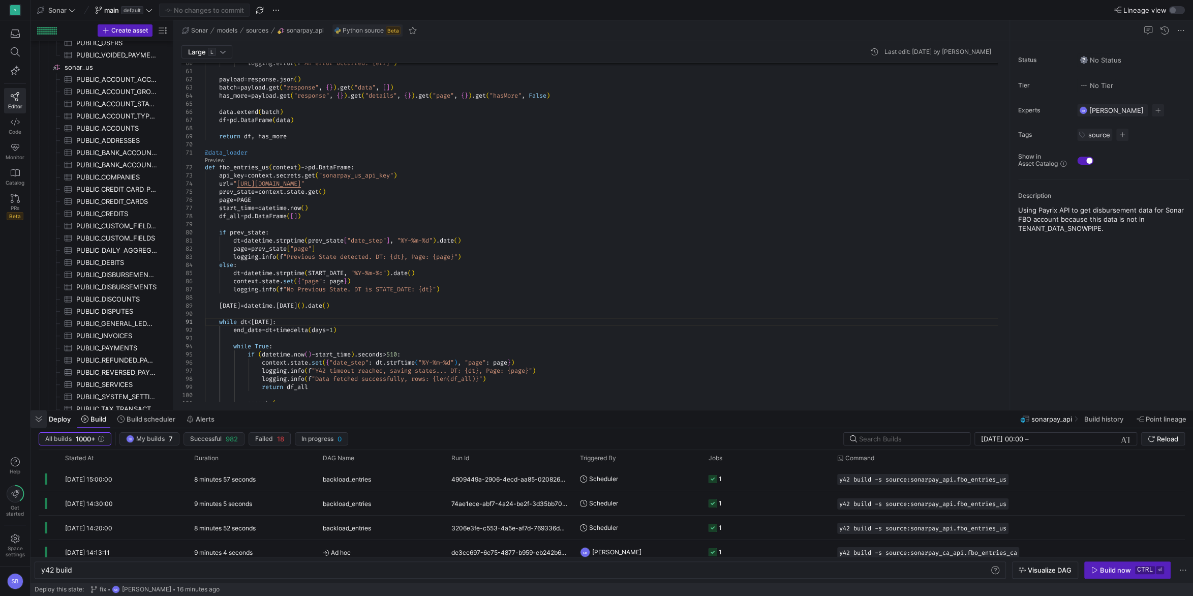
click at [38, 418] on span "button" at bounding box center [39, 418] width 16 height 17
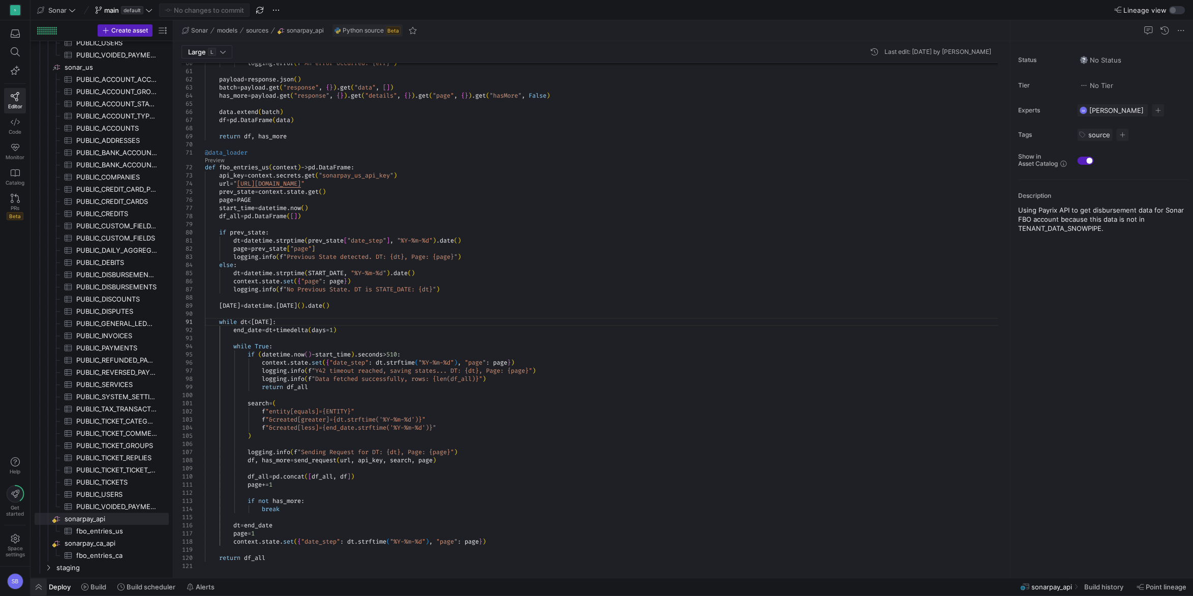
drag, startPoint x: 41, startPoint y: 590, endPoint x: 77, endPoint y: 573, distance: 39.8
click at [42, 590] on span "button" at bounding box center [39, 586] width 16 height 17
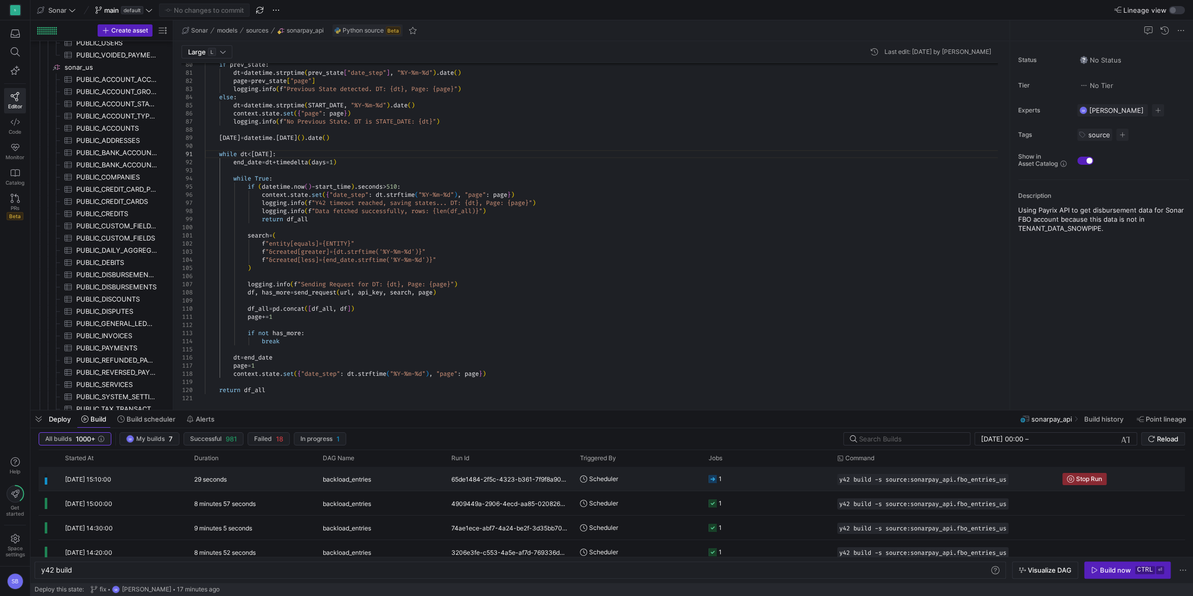
click at [215, 487] on div "29 seconds" at bounding box center [252, 479] width 129 height 24
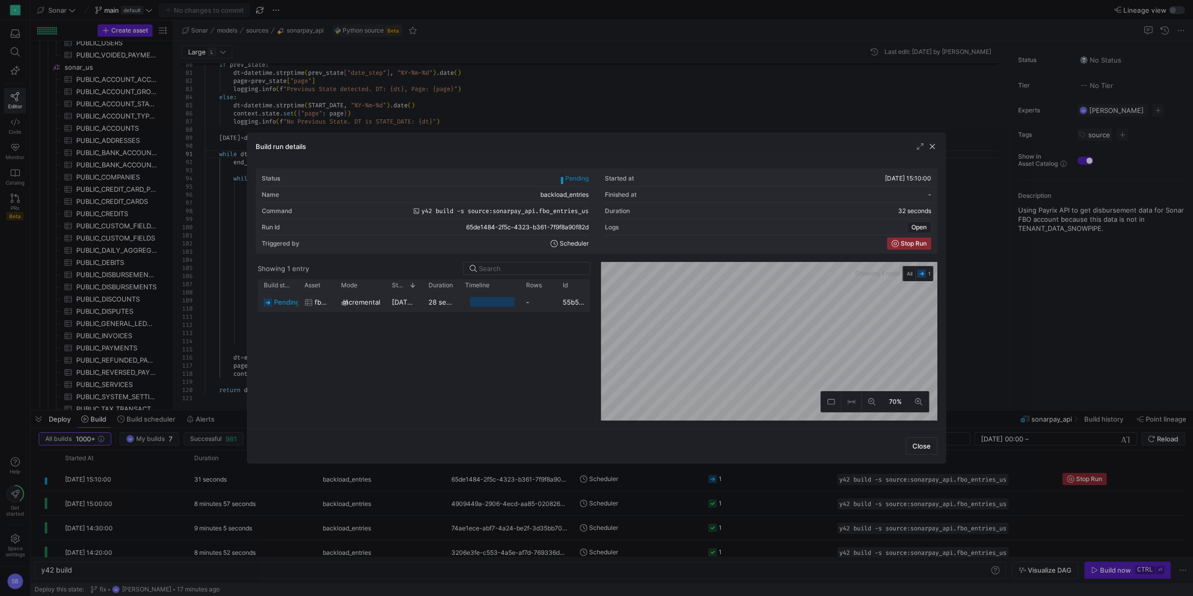
click at [425, 300] on div "28 seconds" at bounding box center [441, 302] width 37 height 20
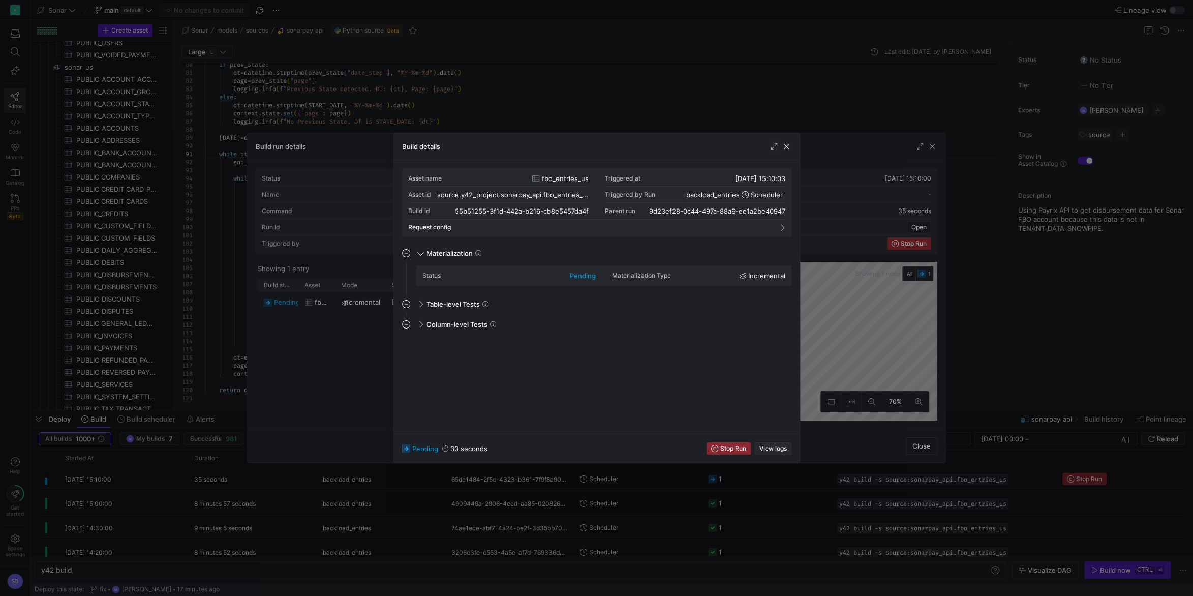
click at [788, 451] on span "button" at bounding box center [774, 448] width 36 height 11
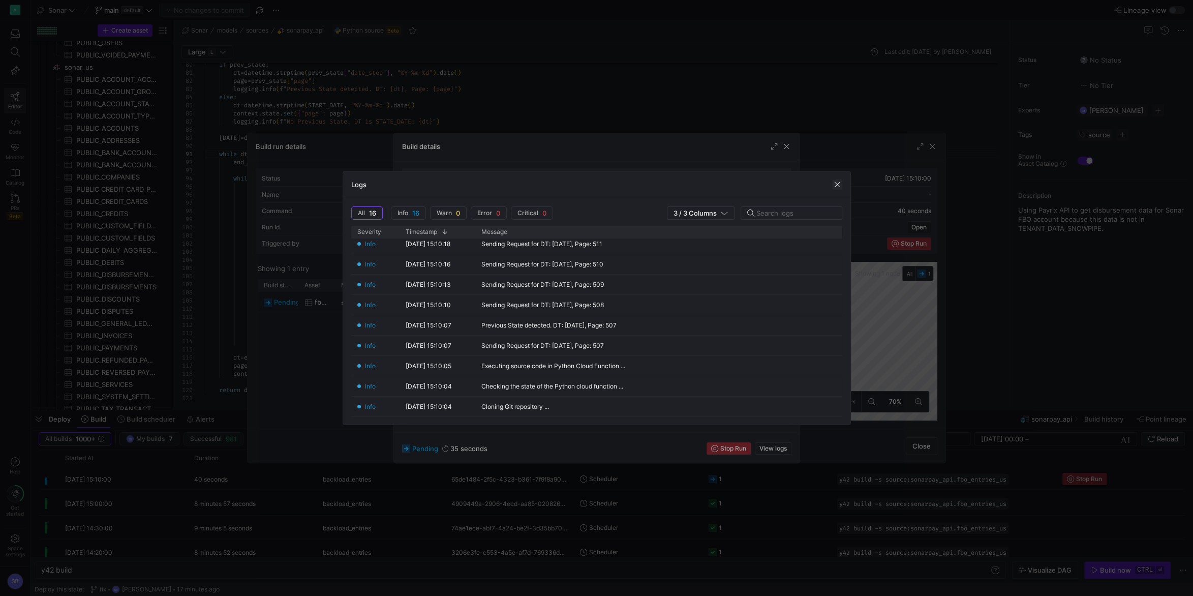
click at [837, 185] on span "button" at bounding box center [837, 185] width 10 height 10
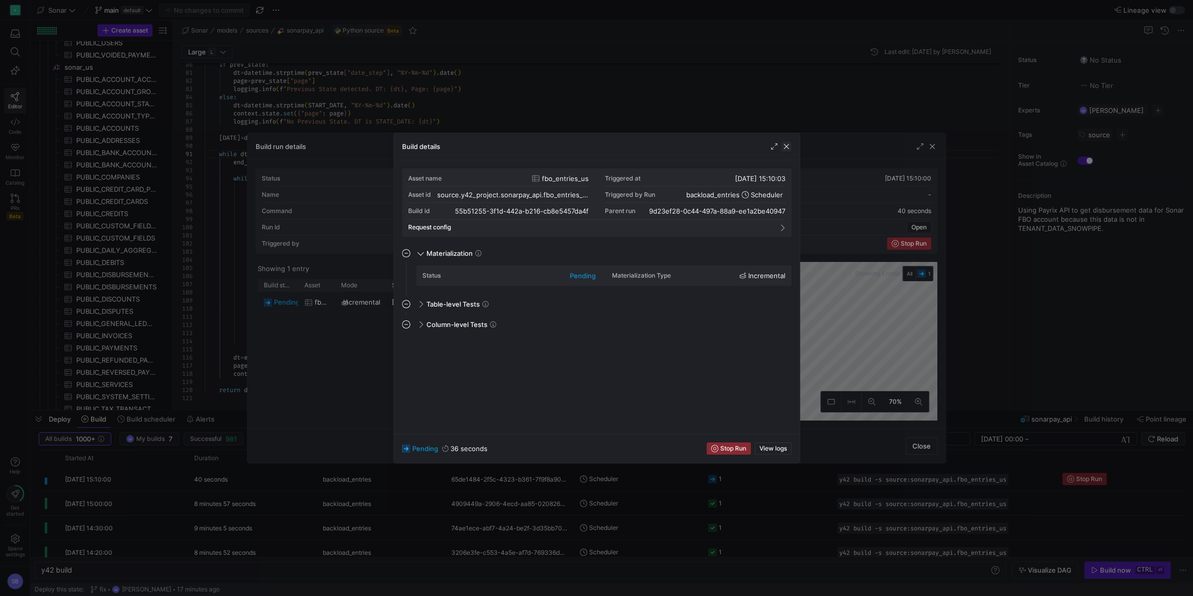
click at [783, 146] on span "button" at bounding box center [787, 146] width 10 height 10
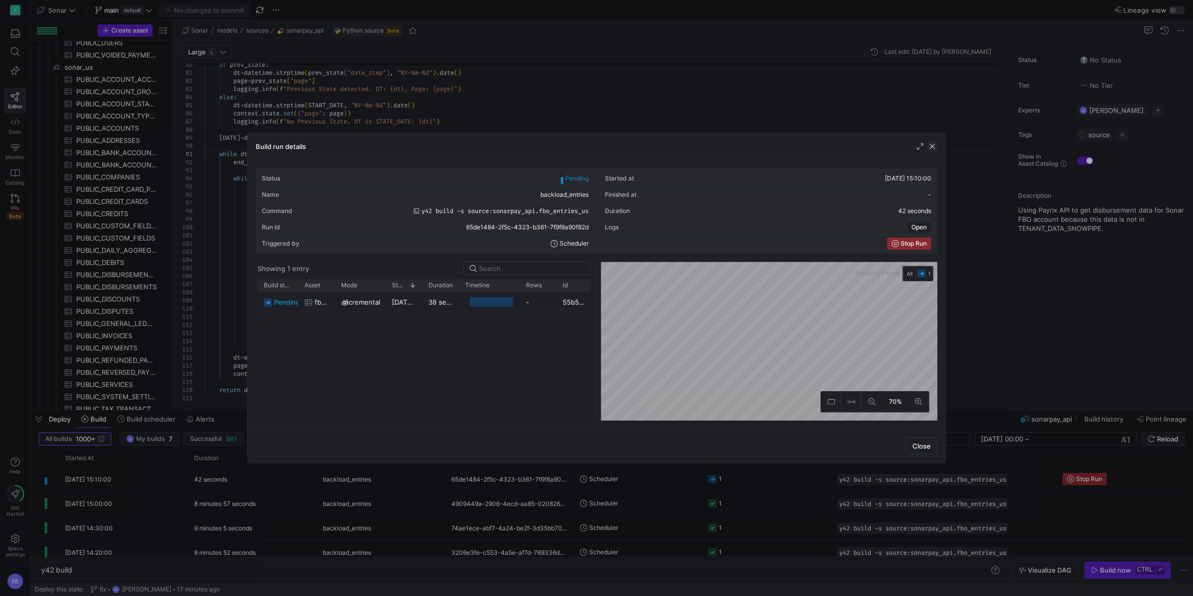
click at [931, 149] on span "button" at bounding box center [933, 146] width 10 height 10
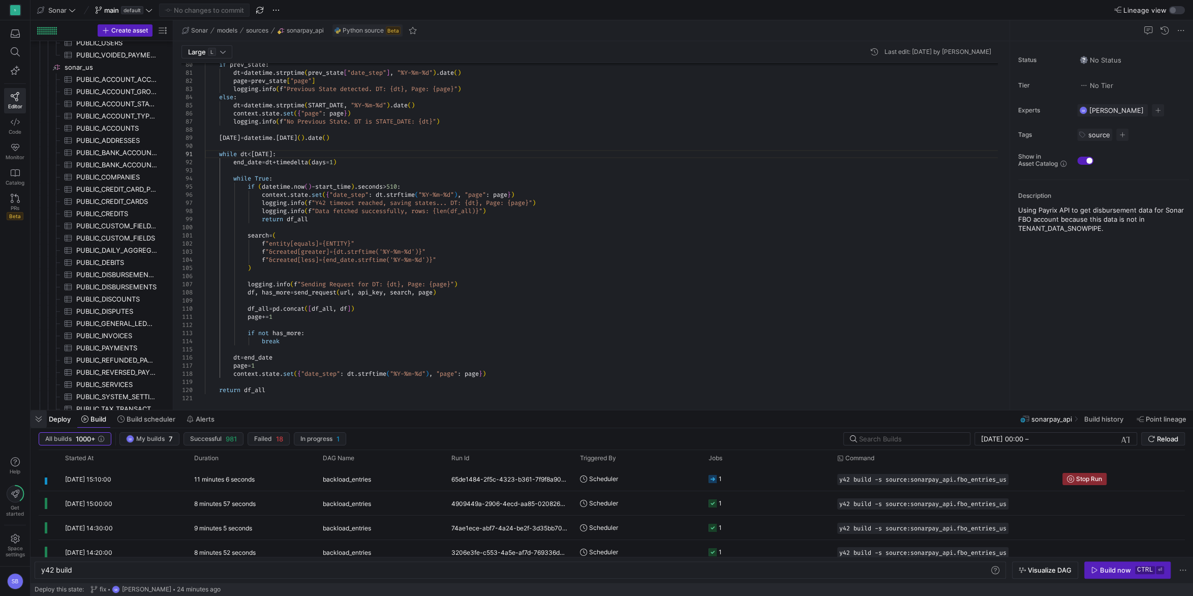
click at [39, 419] on span "button" at bounding box center [39, 418] width 16 height 17
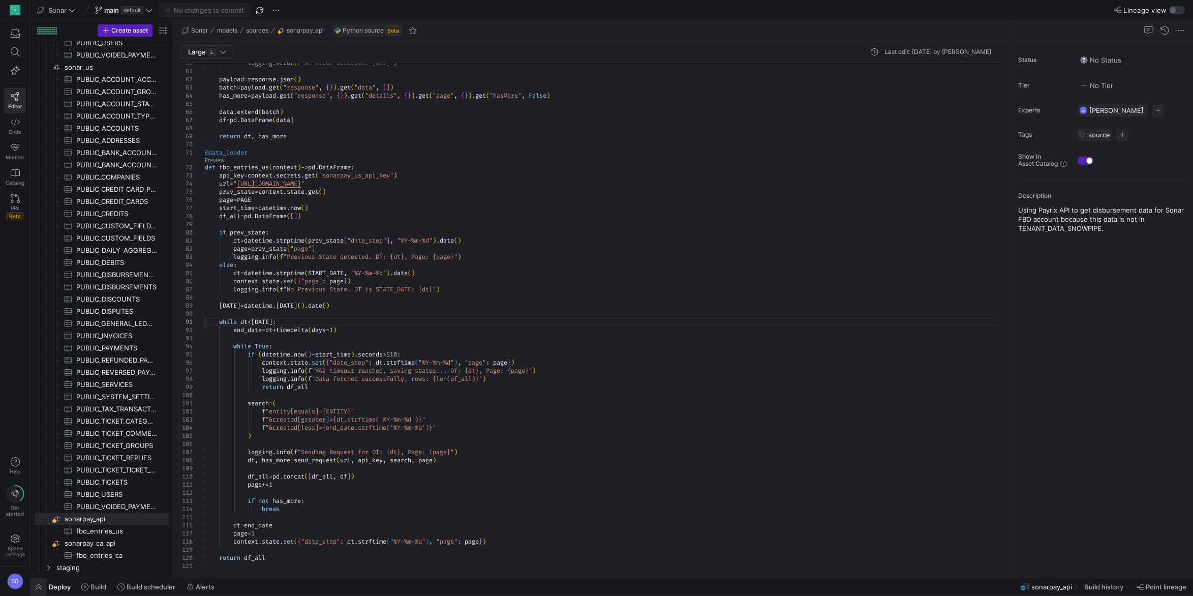
click at [42, 587] on span "button" at bounding box center [39, 586] width 16 height 17
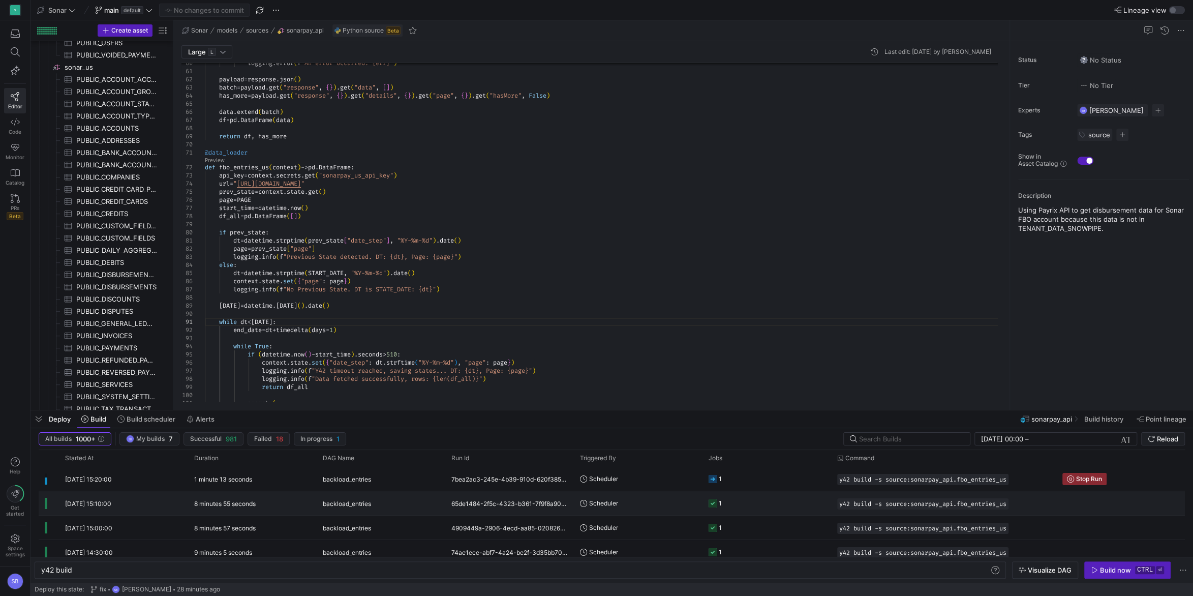
click at [216, 505] on y42-duration "8 minutes 55 seconds" at bounding box center [225, 504] width 62 height 8
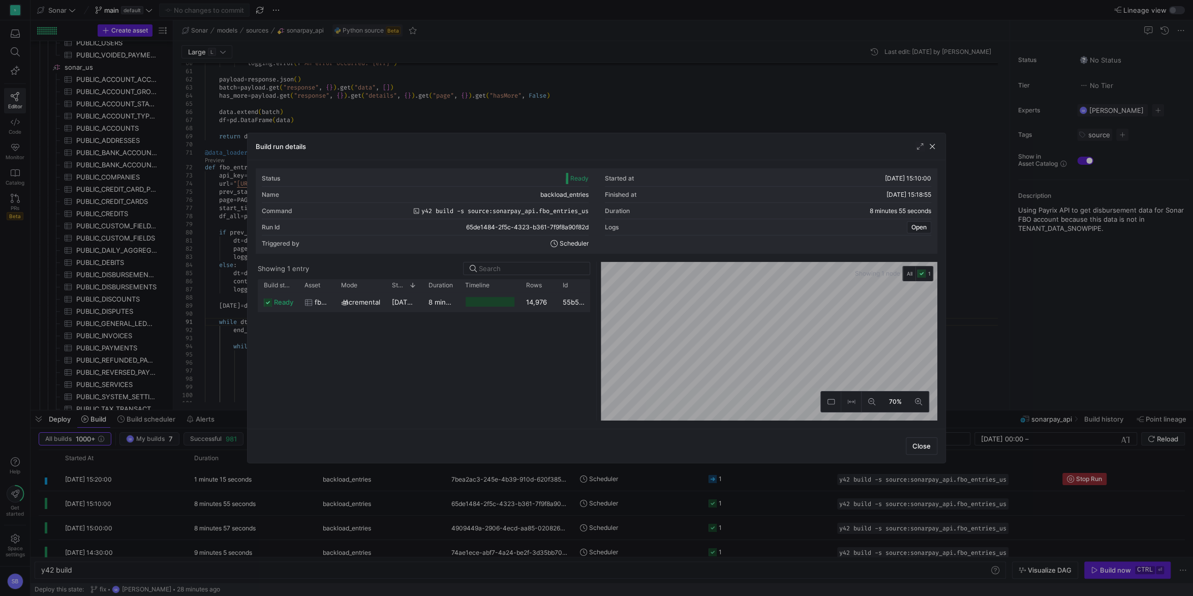
click at [439, 305] on y42-duration "8 minutes 51 seconds" at bounding box center [464, 302] width 70 height 8
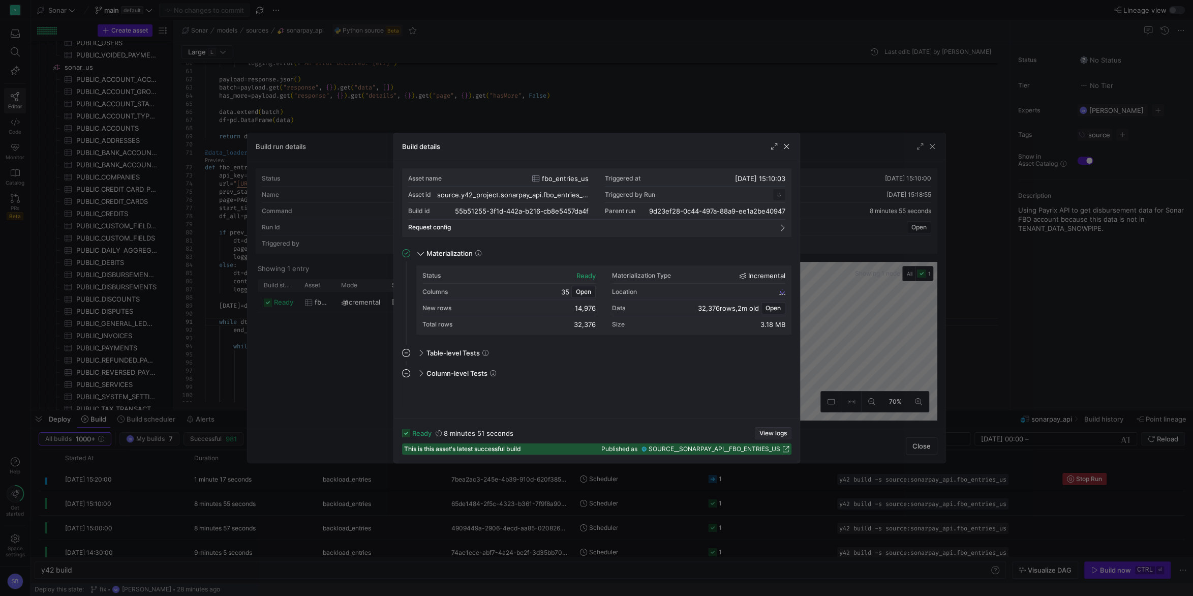
click at [762, 429] on span "button" at bounding box center [774, 433] width 36 height 11
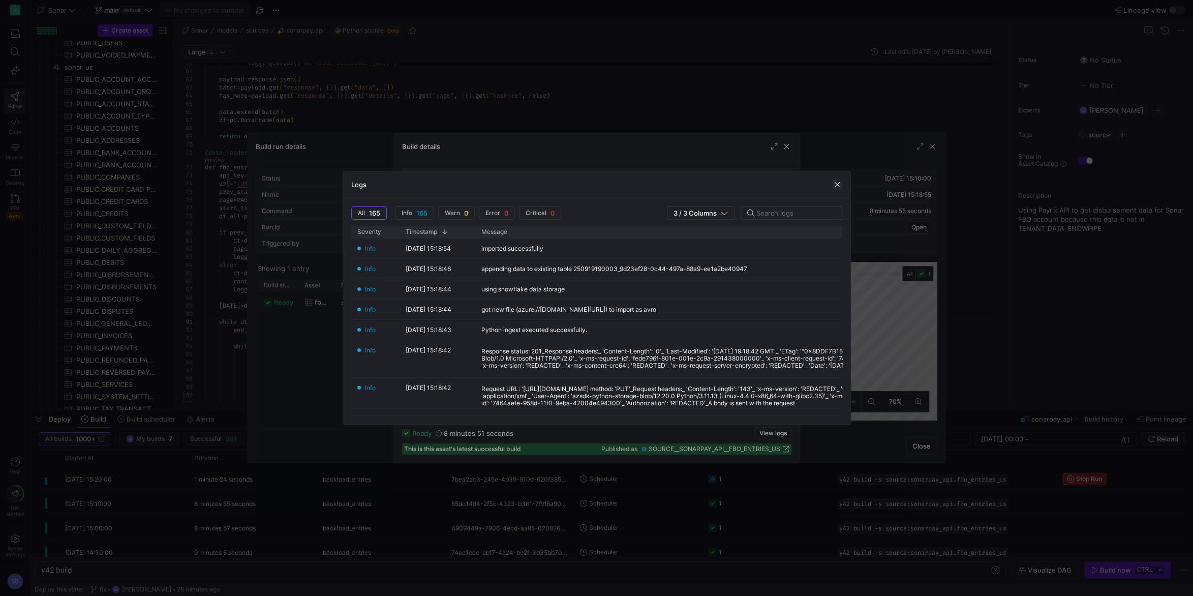
click at [833, 182] on span "button" at bounding box center [837, 185] width 10 height 10
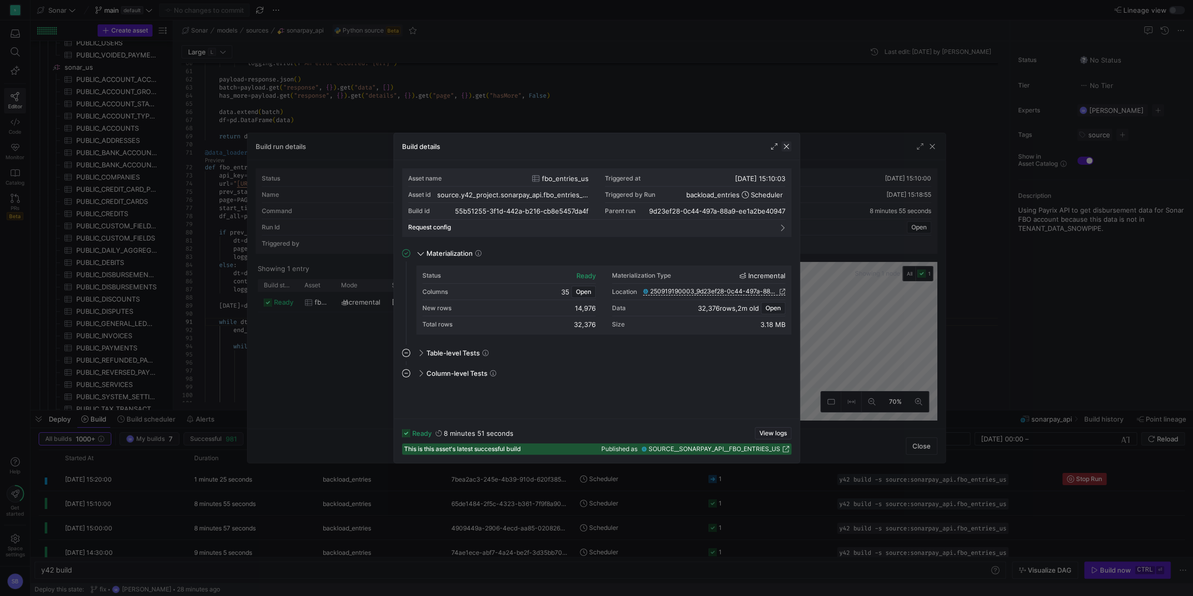
click at [788, 143] on span "button" at bounding box center [787, 146] width 10 height 10
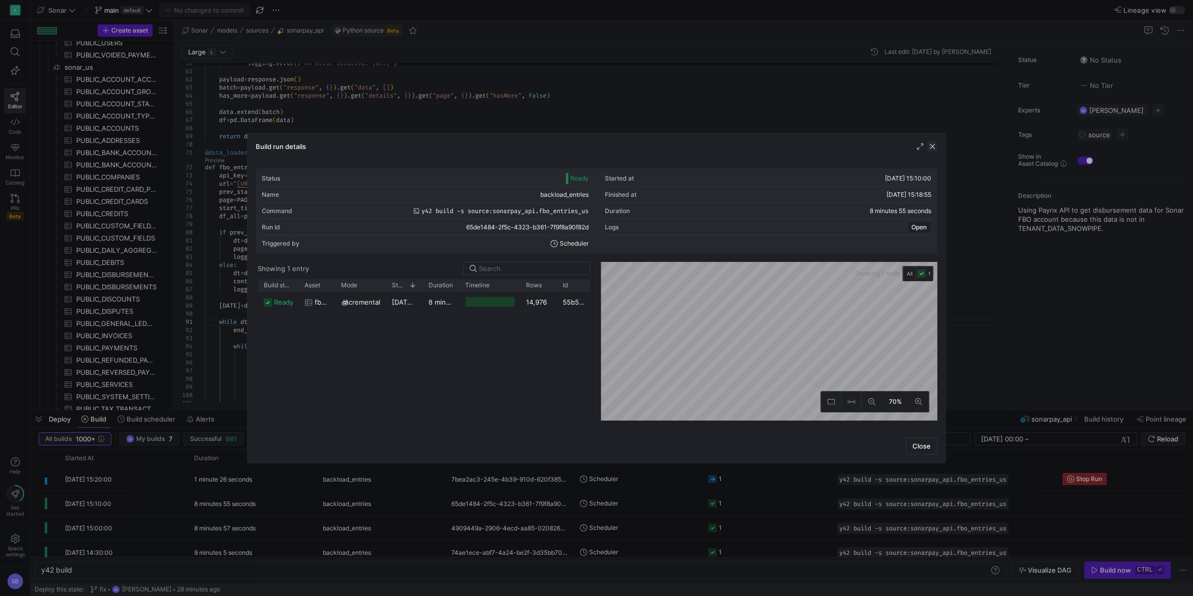
click at [934, 148] on span "button" at bounding box center [933, 146] width 10 height 10
